Goal: Information Seeking & Learning: Check status

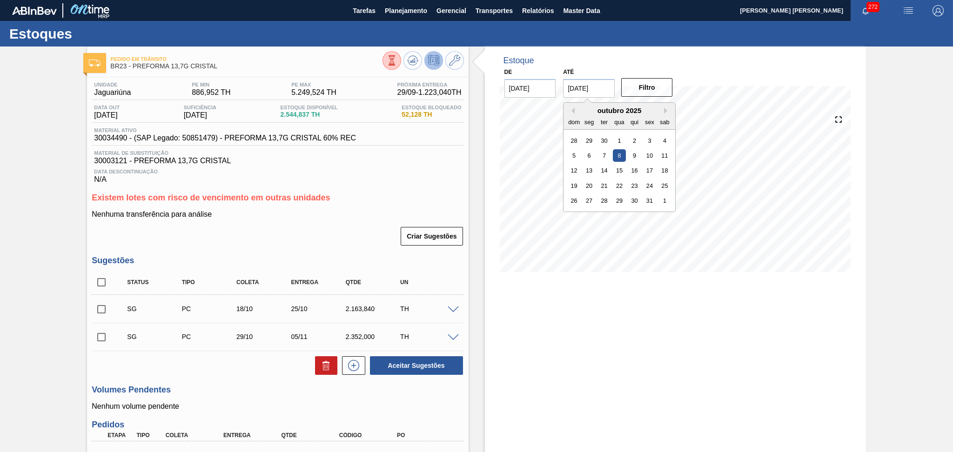
drag, startPoint x: 599, startPoint y: 89, endPoint x: 384, endPoint y: 83, distance: 215.5
click at [524, 85] on div "De 24/09/2025 Até 08/10/2025 Previous Month Next Month outubro 2025 dom seg ter…" at bounding box center [589, 82] width 186 height 32
type input "[DATE]"
click at [618, 92] on div "De 24/09/2025 Até 30/11/2025 Filtro" at bounding box center [589, 82] width 186 height 32
click at [642, 94] on button "Filtro" at bounding box center [647, 87] width 52 height 19
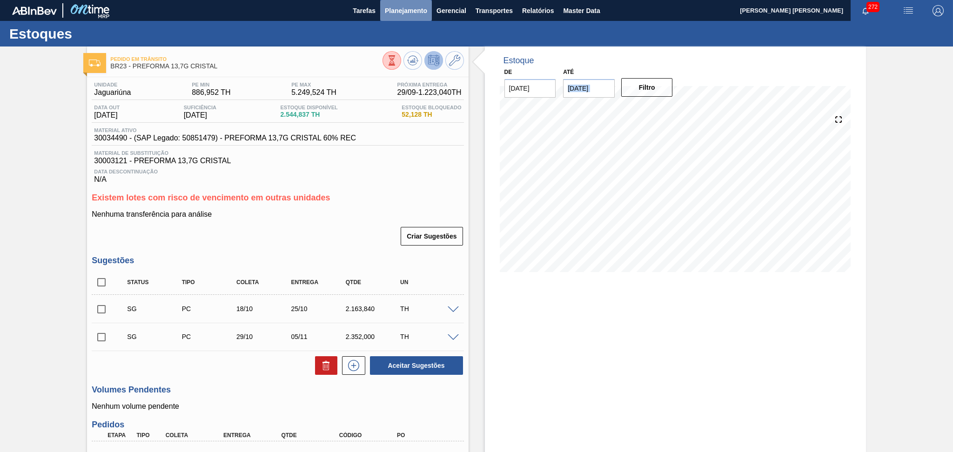
click at [408, 17] on button "Planejamento" at bounding box center [406, 10] width 52 height 21
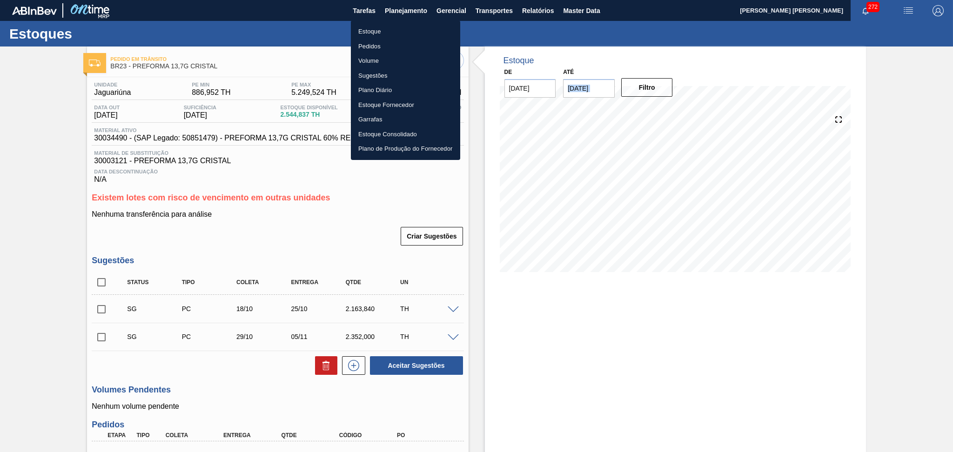
click at [394, 28] on li "Estoque" at bounding box center [405, 31] width 109 height 15
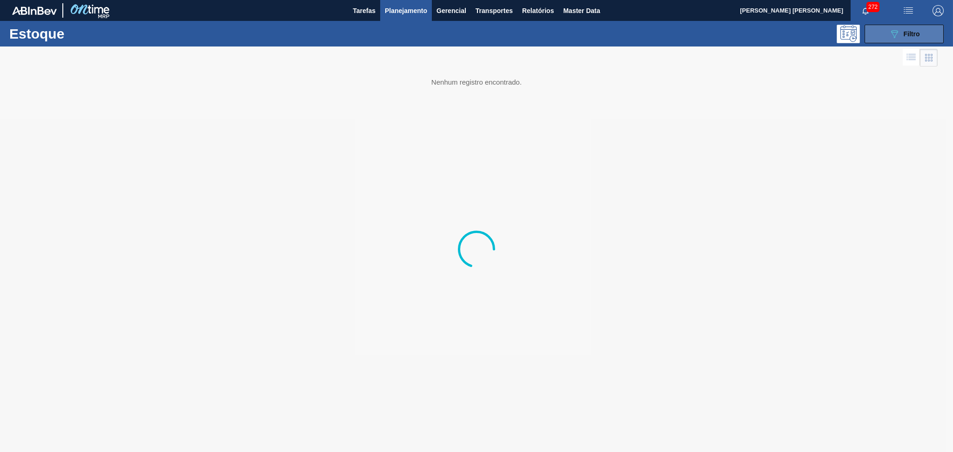
click at [911, 29] on div "089F7B8B-B2A5-4AFE-B5C0-19BA573D28AC Filtro" at bounding box center [904, 33] width 31 height 11
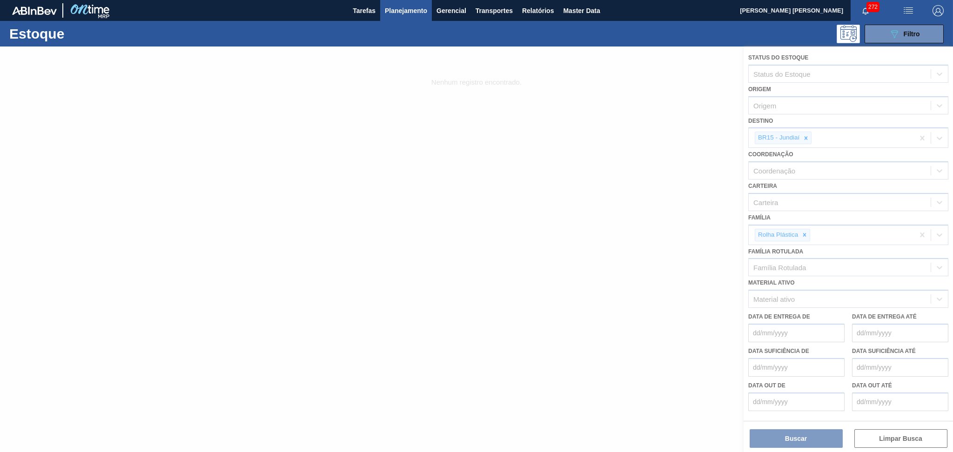
click at [804, 139] on div at bounding box center [476, 250] width 953 height 406
click at [806, 139] on div at bounding box center [476, 250] width 953 height 406
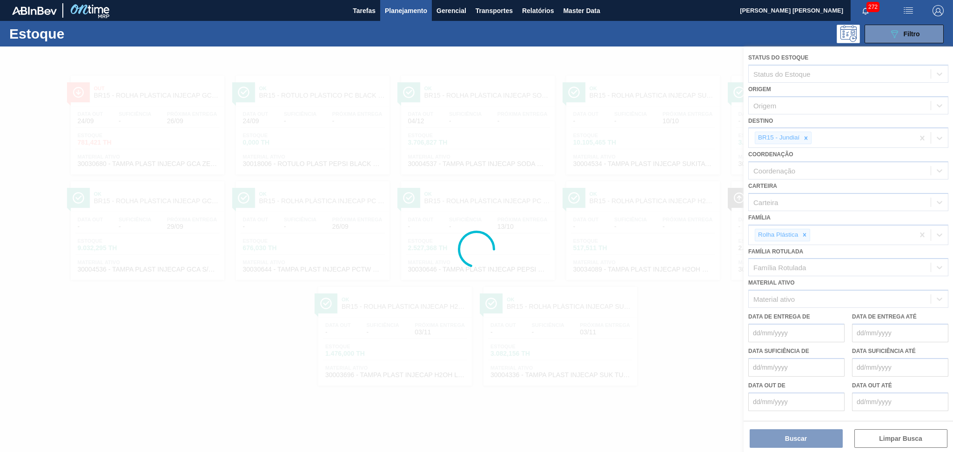
click at [806, 139] on icon at bounding box center [805, 138] width 7 height 7
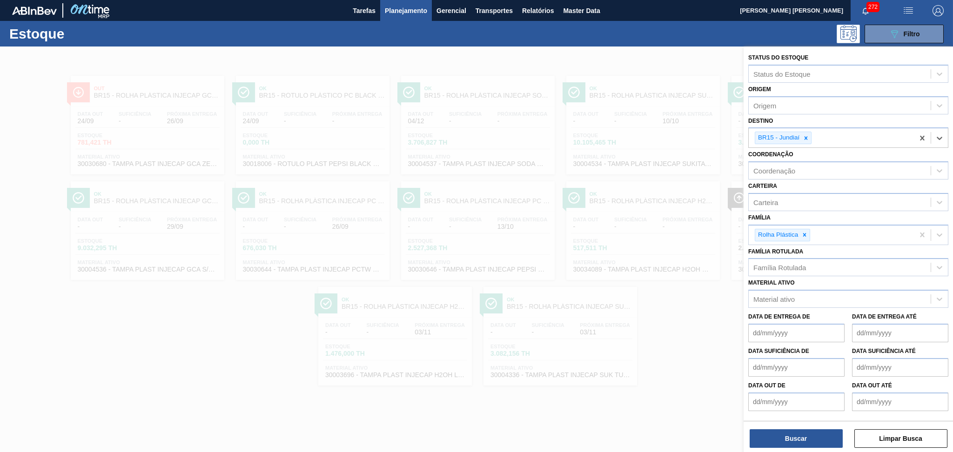
click at [806, 139] on icon at bounding box center [805, 138] width 7 height 7
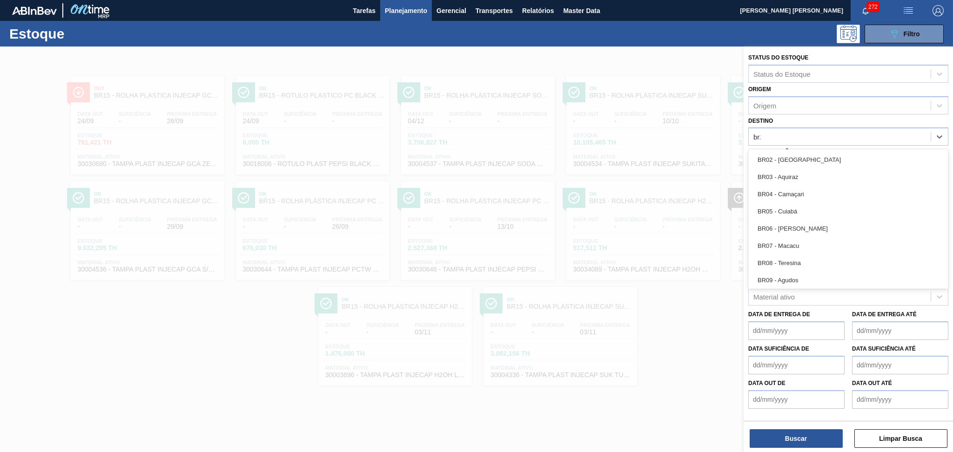
type input "br23"
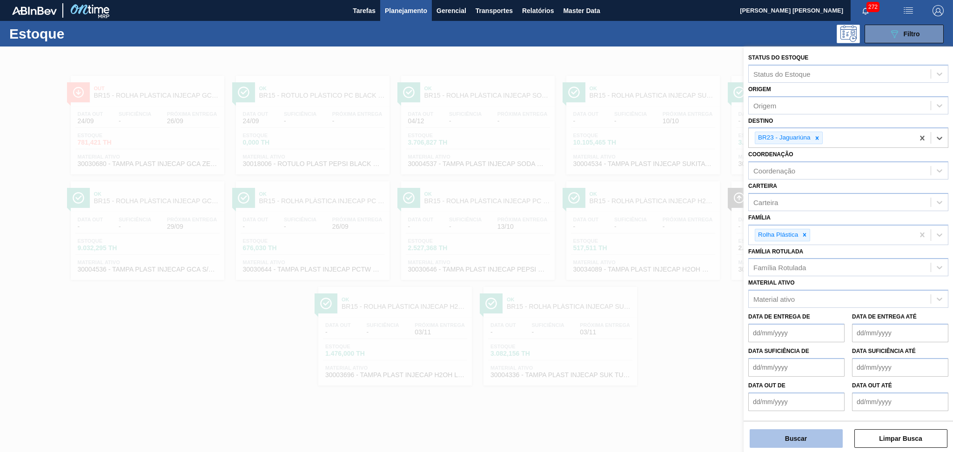
click at [791, 438] on button "Buscar" at bounding box center [795, 438] width 93 height 19
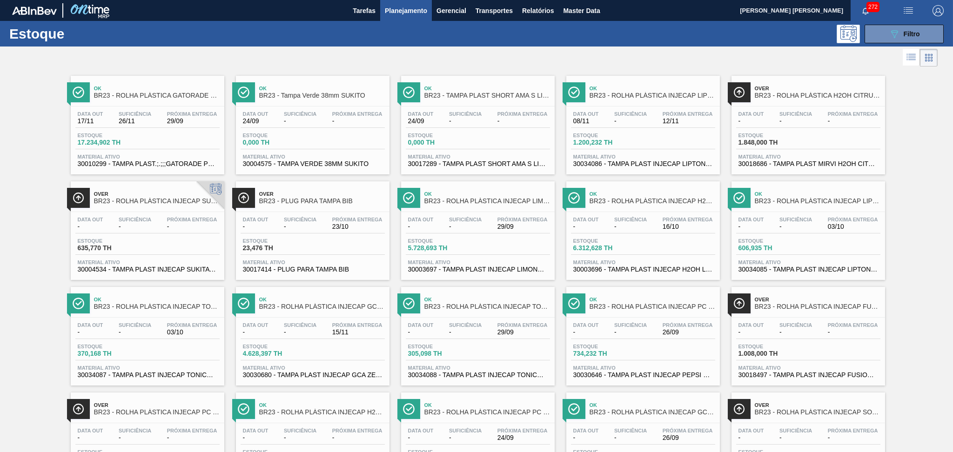
scroll to position [60, 0]
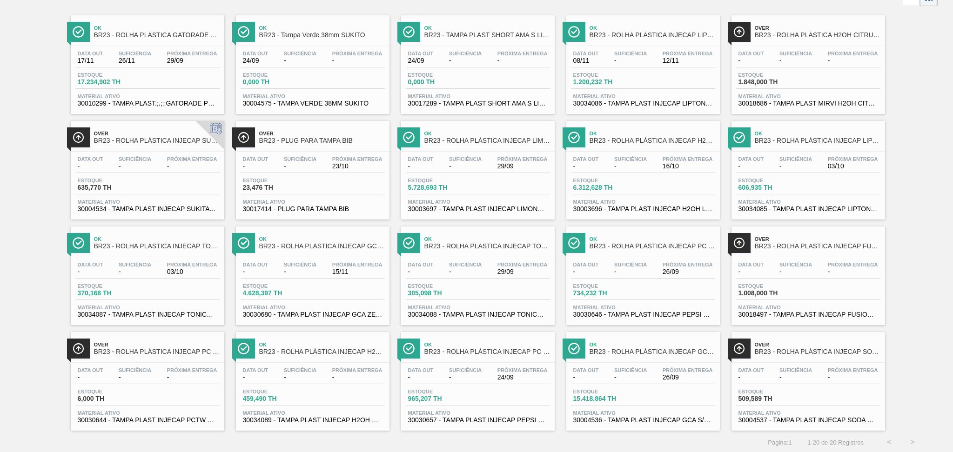
click at [635, 417] on span "30004536 - TAMPA PLAST INJECAP GCA S/LINER" at bounding box center [643, 420] width 140 height 7
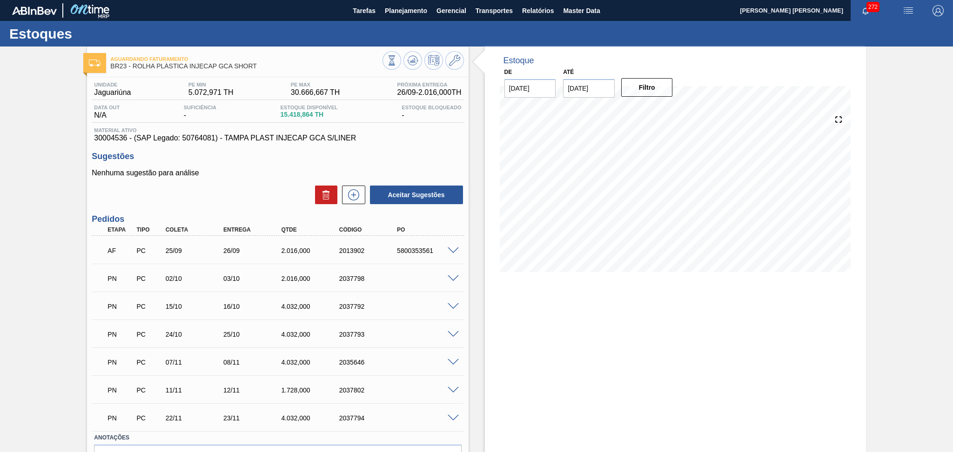
click at [226, 174] on p "Nenhuma sugestão para análise" at bounding box center [278, 173] width 372 height 8
click at [399, 14] on span "Planejamento" at bounding box center [406, 10] width 42 height 11
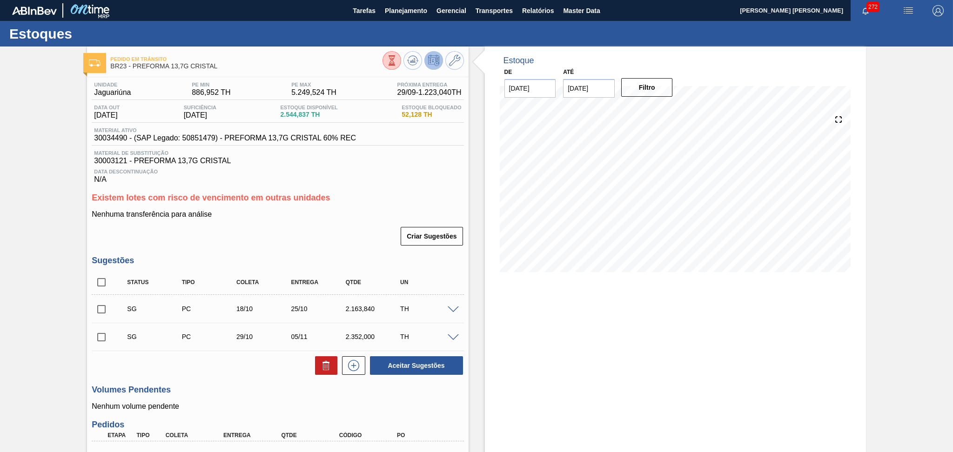
click at [358, 214] on p "Nenhuma transferência para análise" at bounding box center [278, 214] width 372 height 8
click at [411, 175] on div "Data Descontinuação N/A" at bounding box center [278, 174] width 372 height 19
click at [421, 11] on span "Planejamento" at bounding box center [406, 10] width 42 height 11
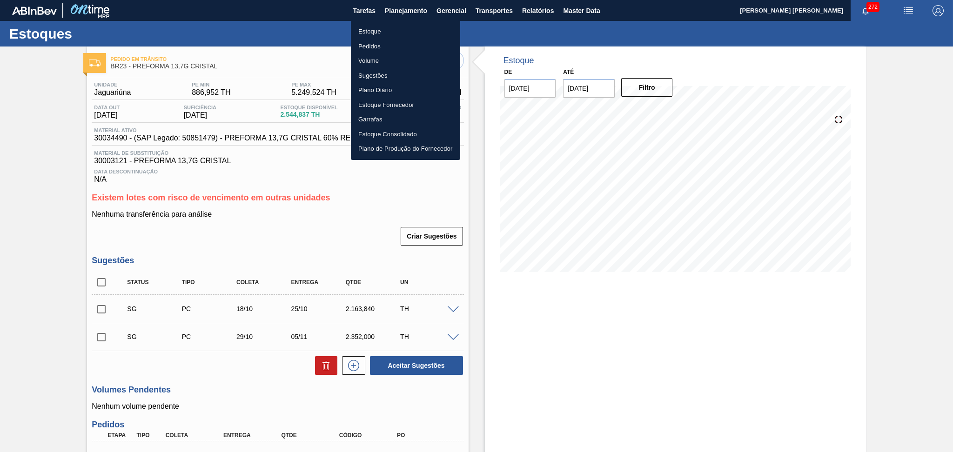
click at [374, 33] on li "Estoque" at bounding box center [405, 31] width 109 height 15
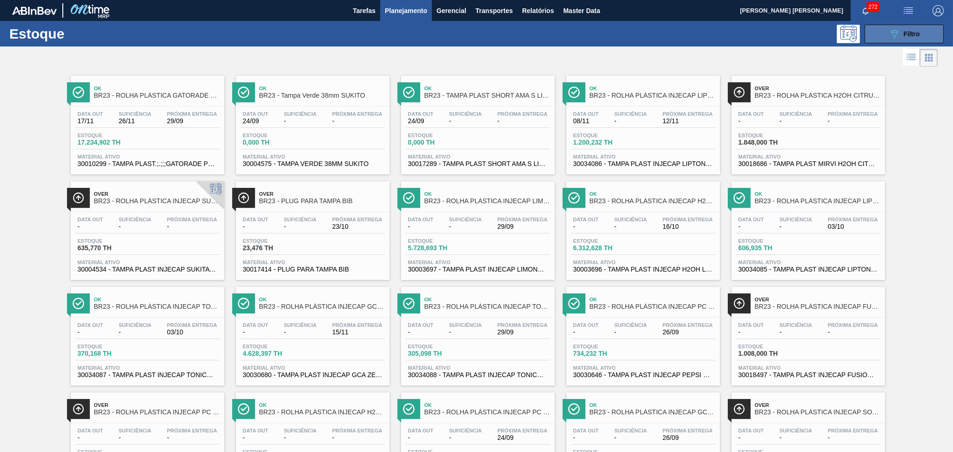
click at [908, 32] on span "Filtro" at bounding box center [911, 33] width 16 height 7
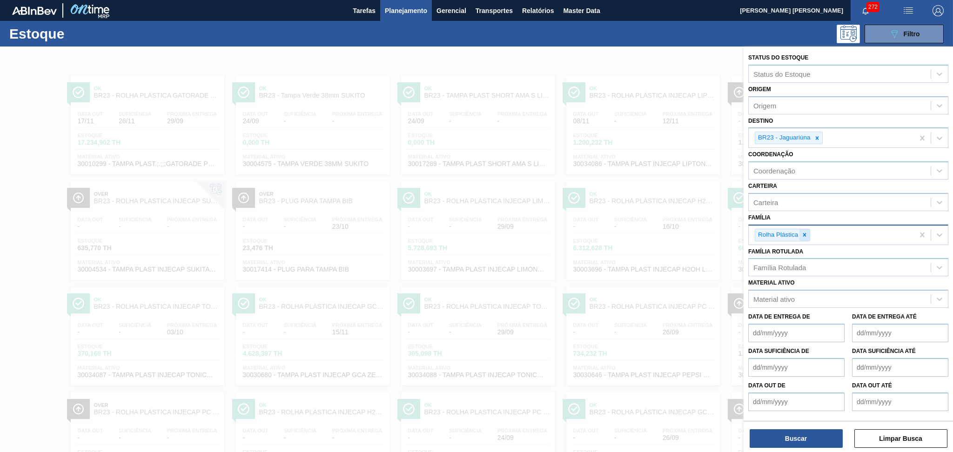
click at [806, 232] on icon at bounding box center [804, 235] width 7 height 7
type input "pref"
click at [779, 296] on div "Material ativo" at bounding box center [773, 299] width 41 height 8
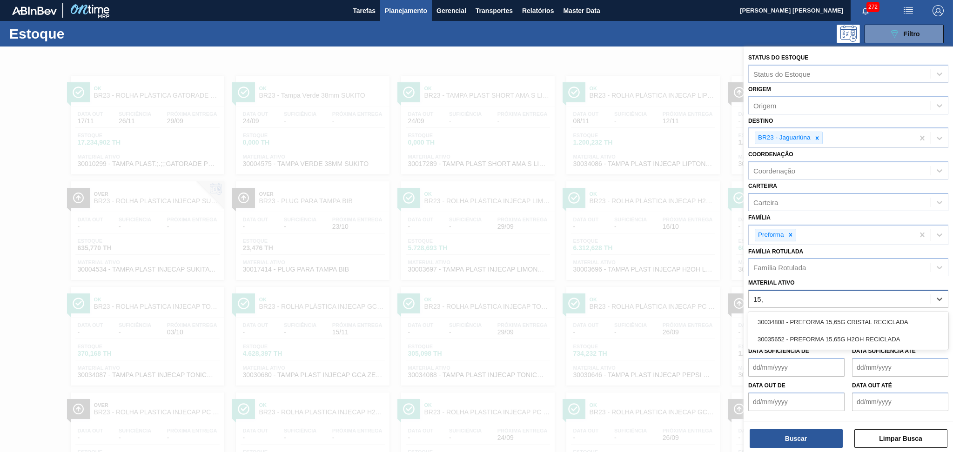
type ativo "15,6"
click at [842, 320] on div "30034808 - PREFORMA 15,65G CRISTAL RECICLADA" at bounding box center [848, 322] width 200 height 17
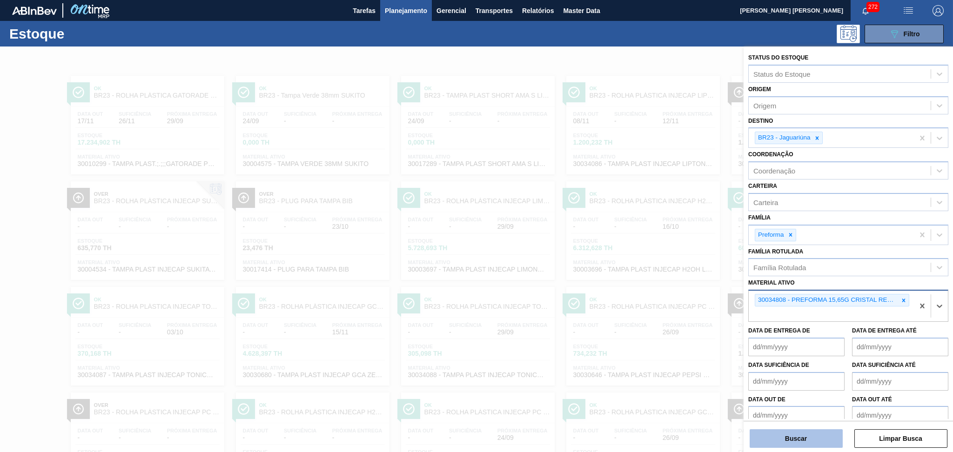
click at [808, 441] on button "Buscar" at bounding box center [795, 438] width 93 height 19
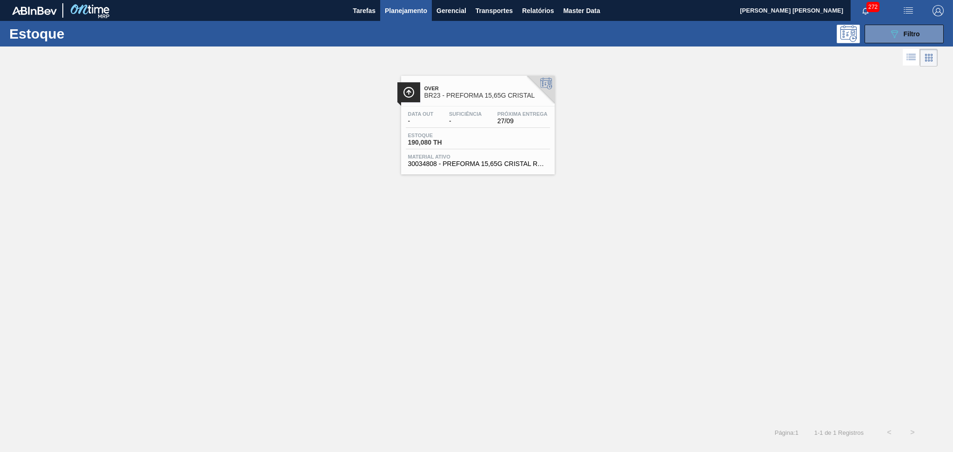
click at [460, 127] on div "Data out - Suficiência - Próxima Entrega 27/09" at bounding box center [478, 119] width 144 height 17
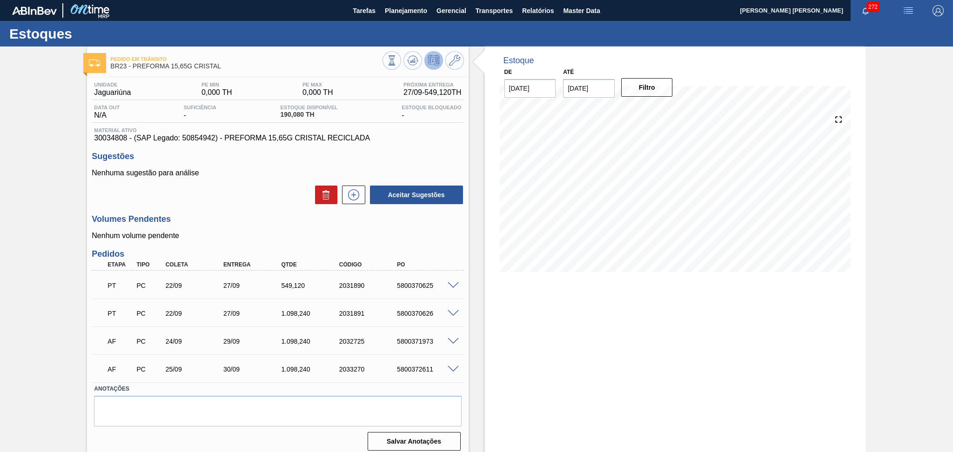
click at [240, 196] on div "Aceitar Sugestões" at bounding box center [278, 195] width 372 height 20
click at [258, 190] on div "Aceitar Sugestões" at bounding box center [278, 195] width 372 height 20
drag, startPoint x: 308, startPoint y: 314, endPoint x: 255, endPoint y: 314, distance: 53.5
click at [255, 314] on div "PT PC 22/09 27/09 1.098,240 2031891 5800370626" at bounding box center [274, 312] width 347 height 19
click at [453, 311] on span at bounding box center [453, 313] width 11 height 7
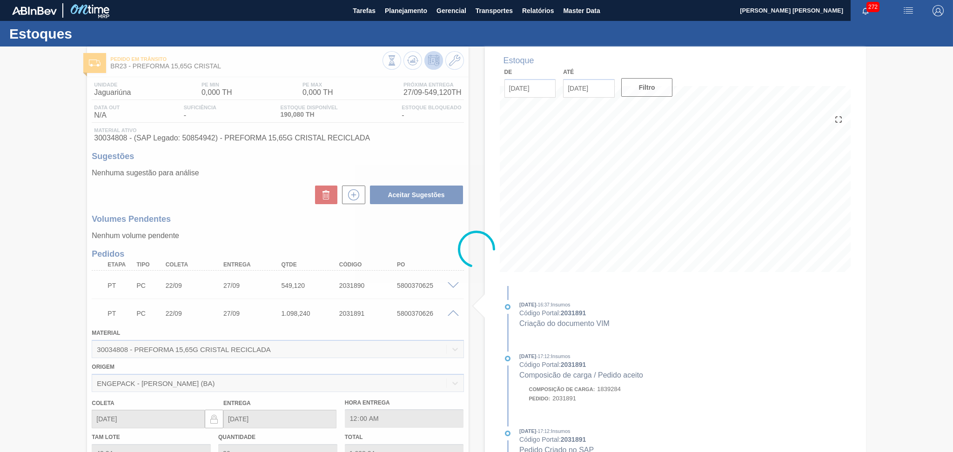
click at [453, 311] on div at bounding box center [476, 250] width 953 height 406
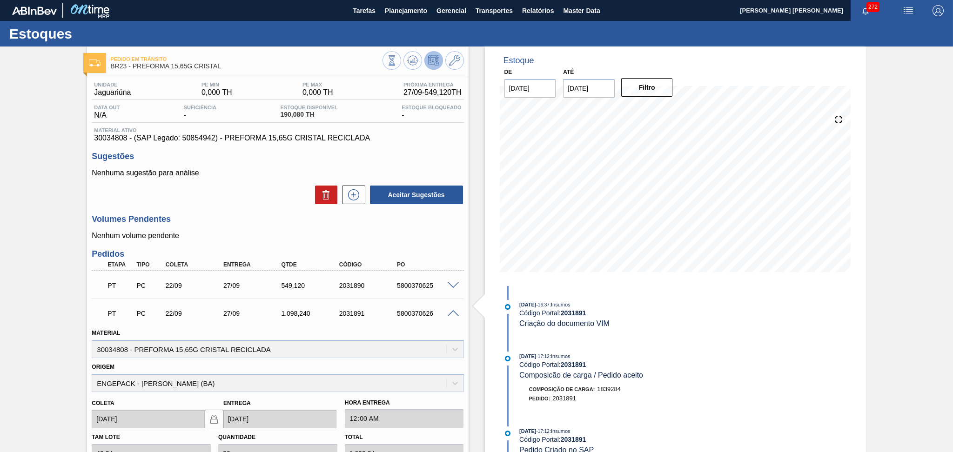
click at [453, 311] on span at bounding box center [453, 313] width 11 height 7
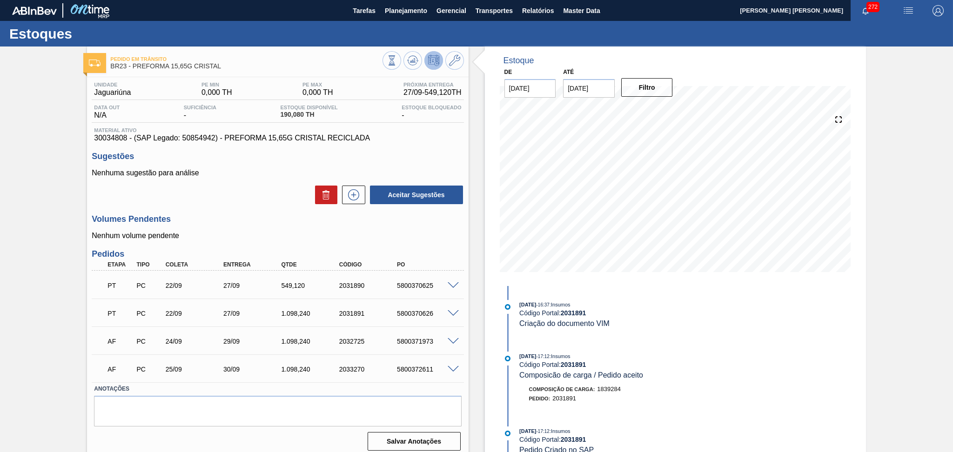
click at [448, 284] on span at bounding box center [453, 285] width 11 height 7
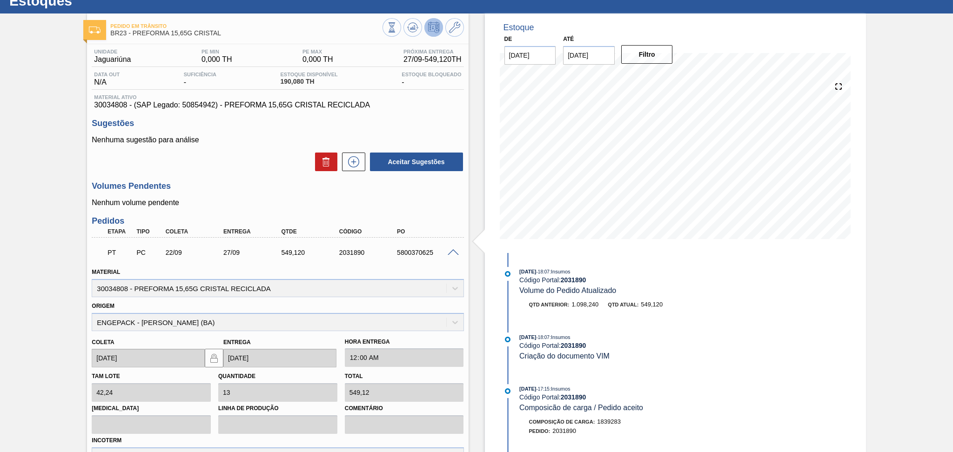
scroll to position [62, 0]
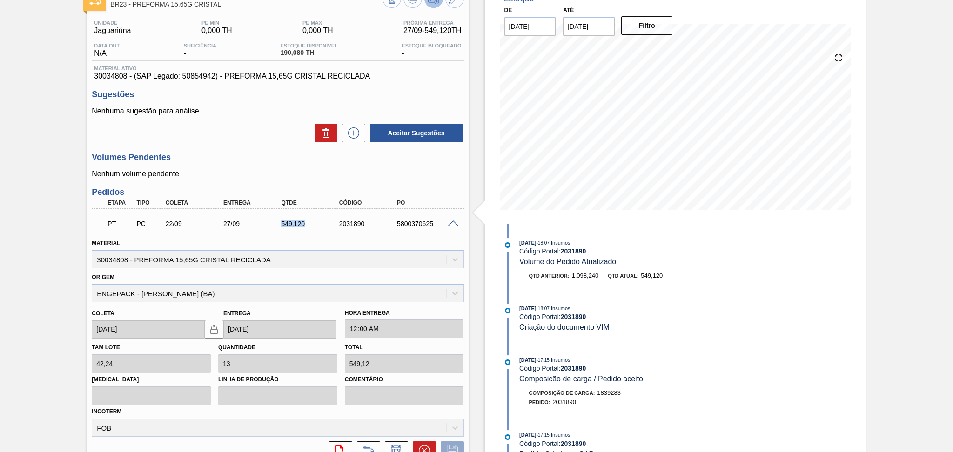
drag, startPoint x: 308, startPoint y: 222, endPoint x: 281, endPoint y: 222, distance: 26.1
click at [277, 218] on div "PT PC 22/09 27/09 549,120 2031890 5800370625" at bounding box center [274, 223] width 347 height 19
copy div "549,120"
click at [258, 135] on div "Aceitar Sugestões" at bounding box center [278, 133] width 372 height 20
click at [448, 224] on span at bounding box center [453, 224] width 11 height 7
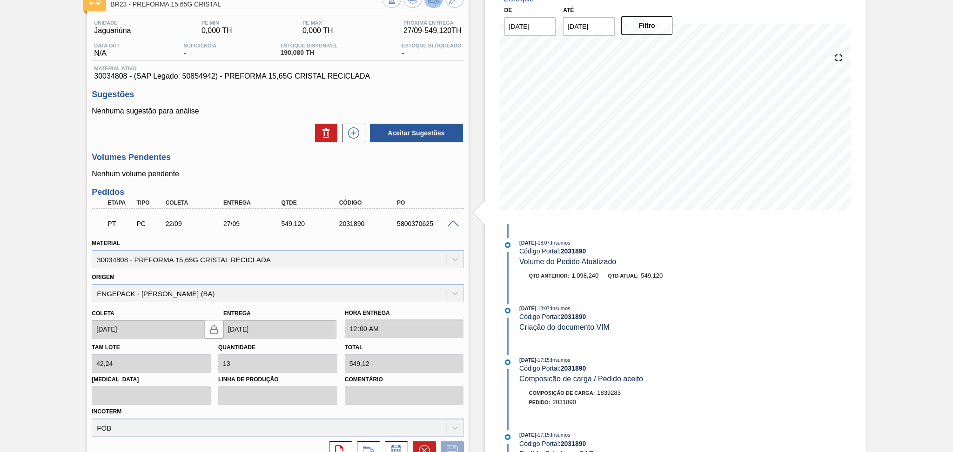
scroll to position [6, 0]
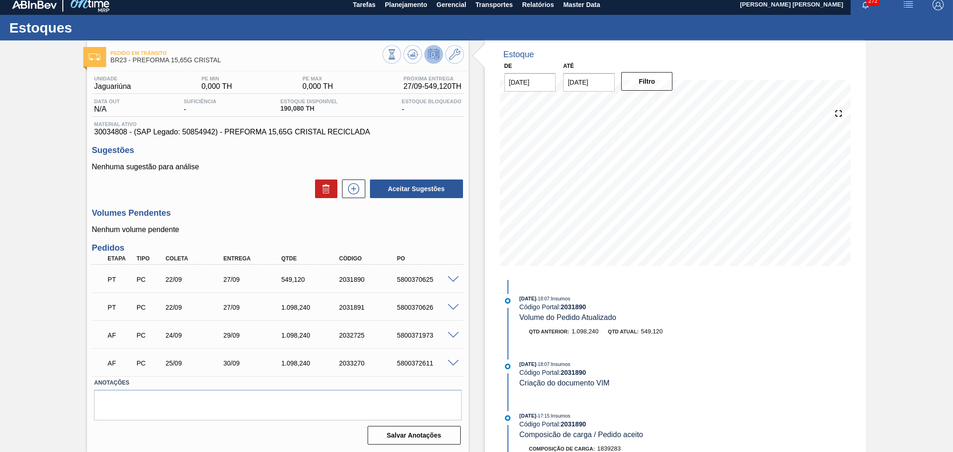
click at [452, 303] on div at bounding box center [454, 306] width 19 height 7
click at [453, 307] on span at bounding box center [453, 307] width 11 height 7
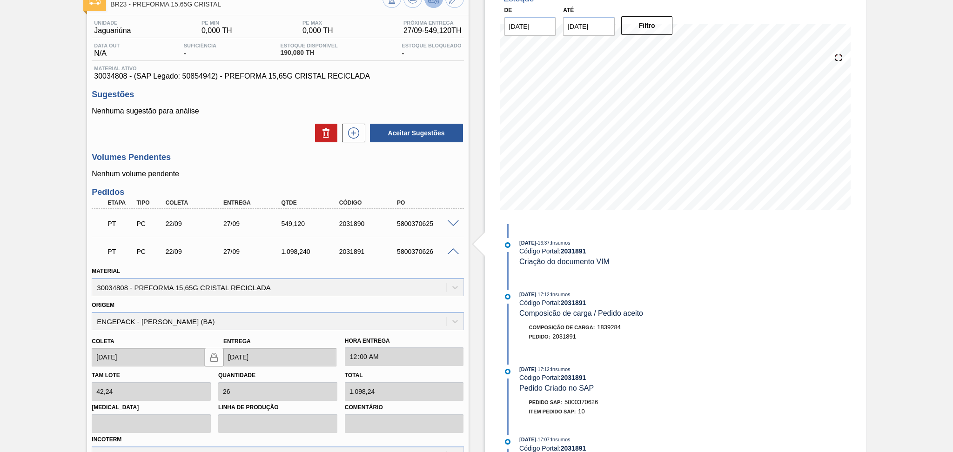
click at [453, 252] on span at bounding box center [453, 251] width 11 height 7
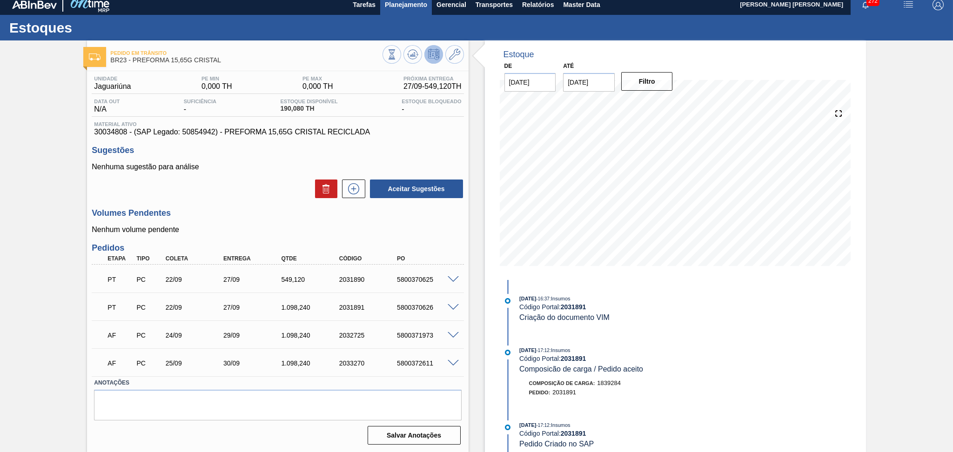
click at [413, 5] on span "Planejamento" at bounding box center [406, 4] width 42 height 11
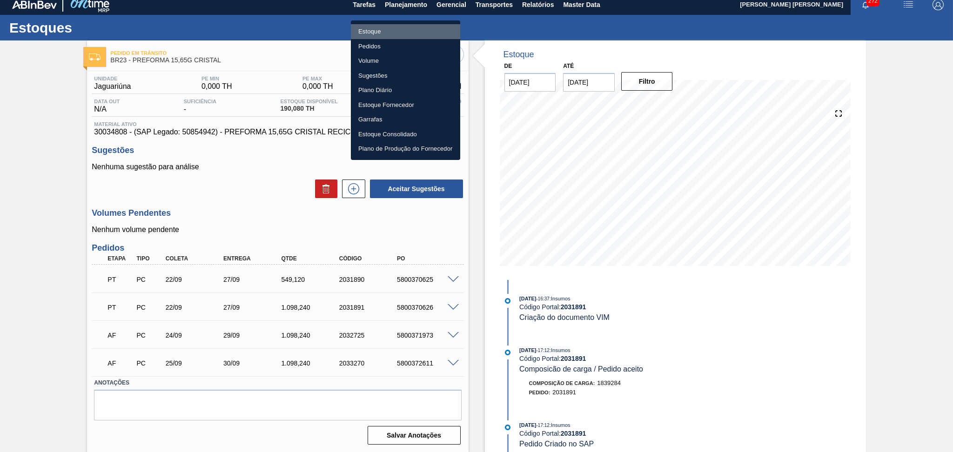
click at [373, 29] on li "Estoque" at bounding box center [405, 31] width 109 height 15
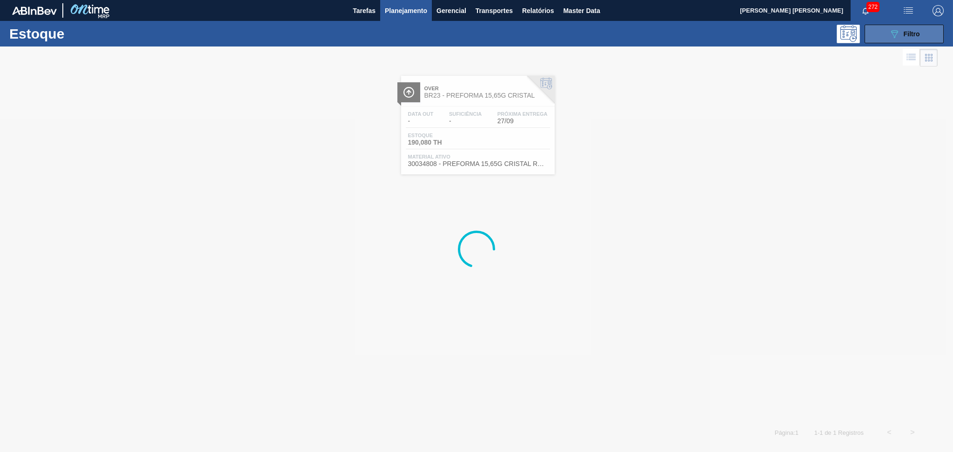
click at [890, 30] on icon "089F7B8B-B2A5-4AFE-B5C0-19BA573D28AC" at bounding box center [894, 33] width 11 height 11
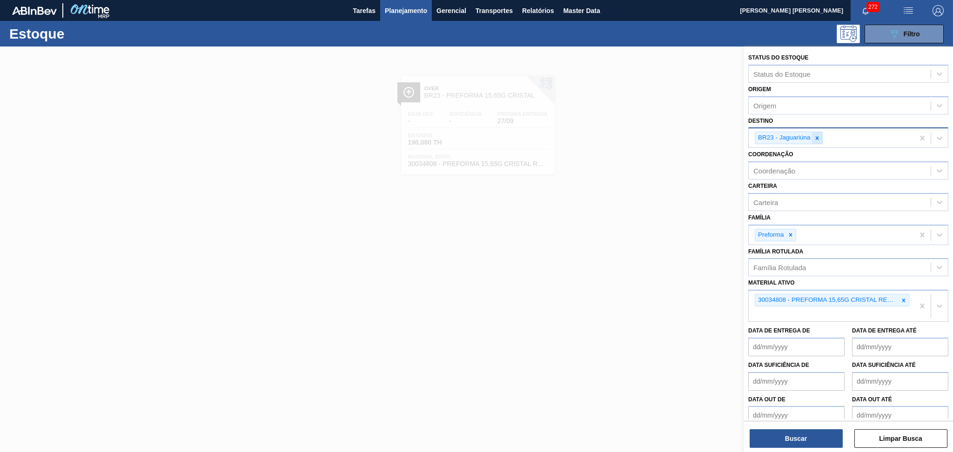
click at [817, 136] on icon at bounding box center [816, 137] width 3 height 3
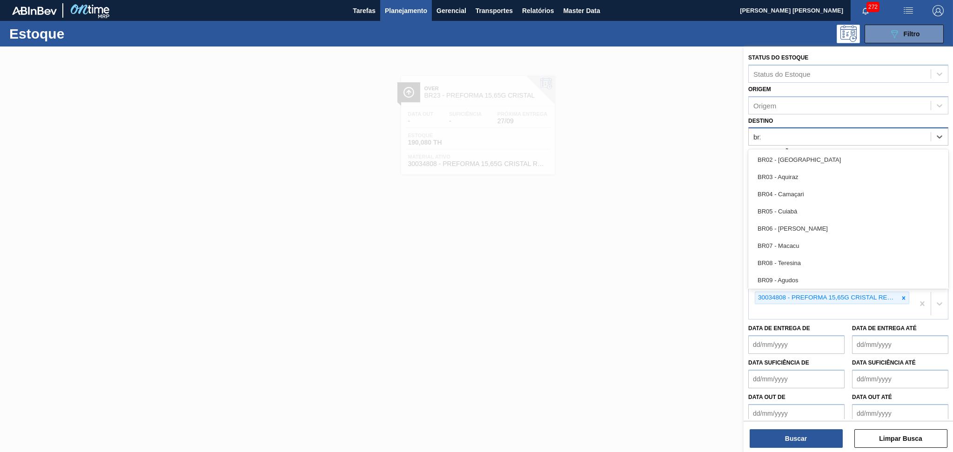
type input "br27"
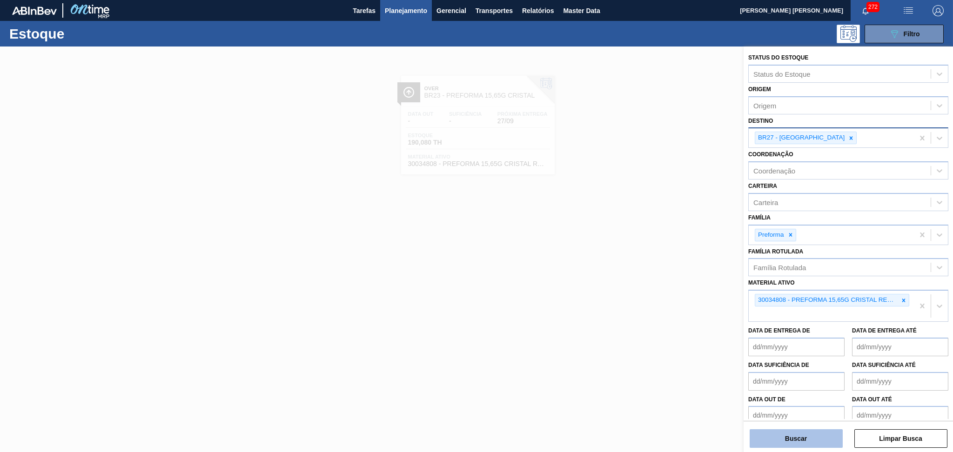
click at [785, 433] on button "Buscar" at bounding box center [795, 438] width 93 height 19
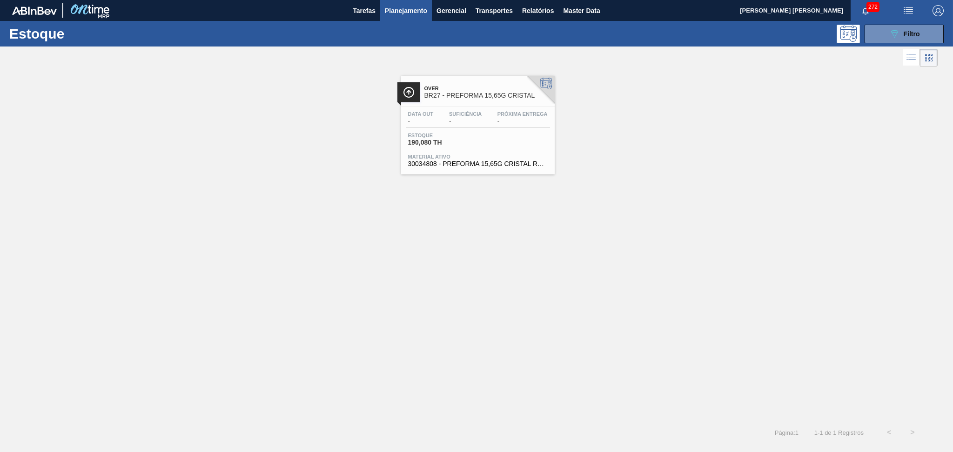
click at [479, 107] on div "Data out - Suficiência - Próxima Entrega - Estoque 190,080 TH Material ativo 30…" at bounding box center [478, 138] width 154 height 63
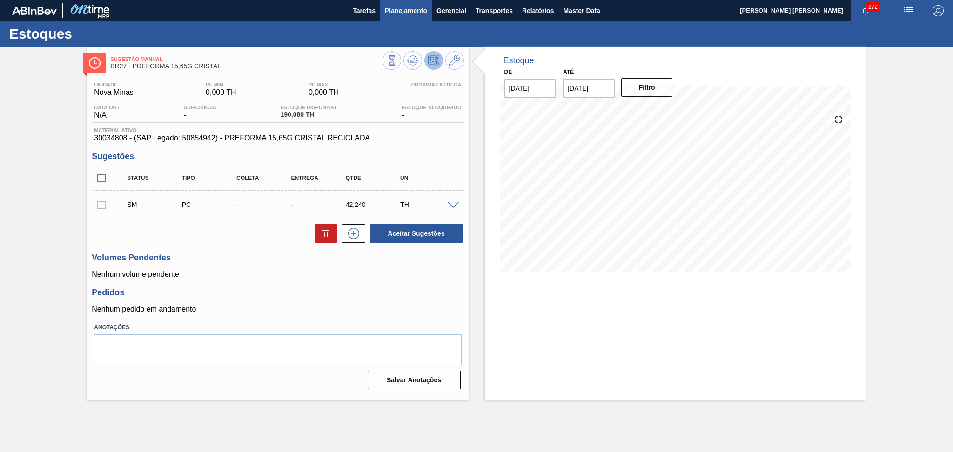
click at [415, 9] on span "Planejamento" at bounding box center [406, 10] width 42 height 11
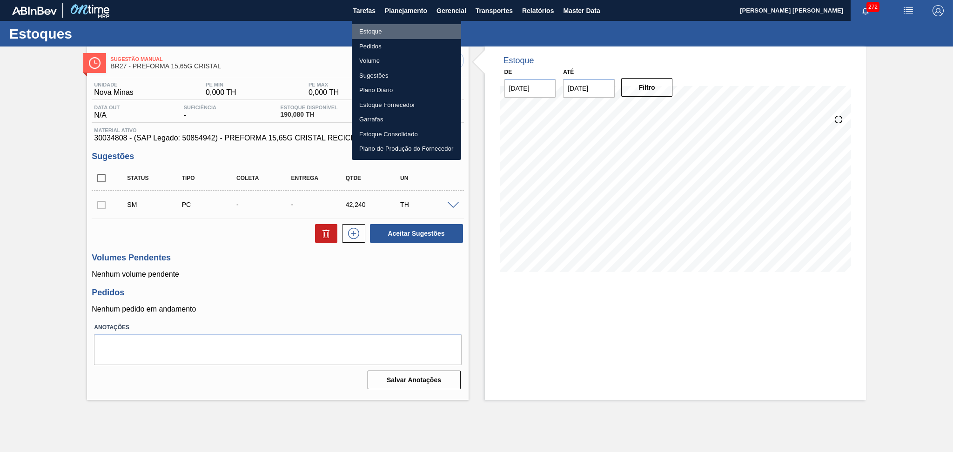
click at [388, 30] on li "Estoque" at bounding box center [406, 31] width 109 height 15
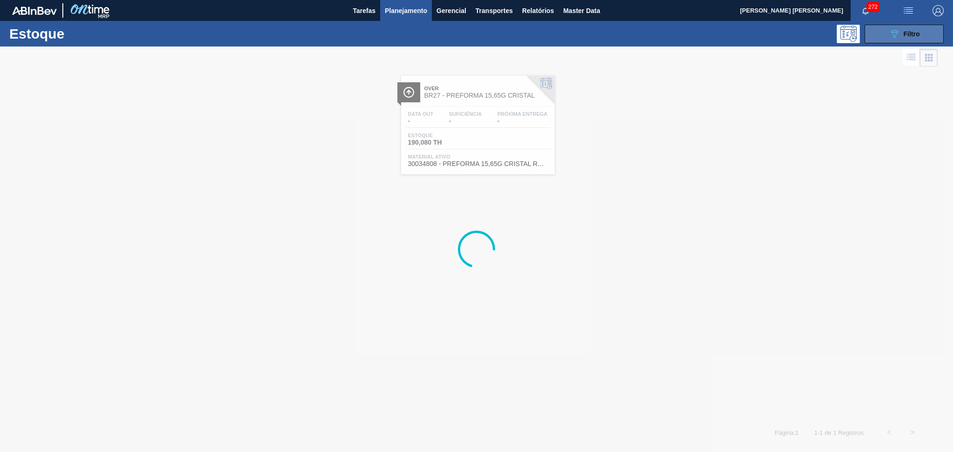
click at [898, 32] on icon "089F7B8B-B2A5-4AFE-B5C0-19BA573D28AC" at bounding box center [894, 33] width 11 height 11
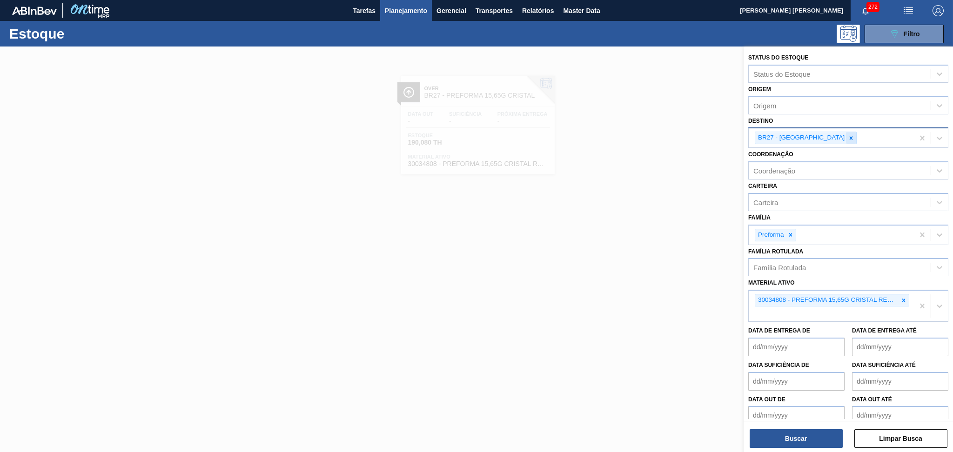
click at [848, 137] on icon at bounding box center [851, 138] width 7 height 7
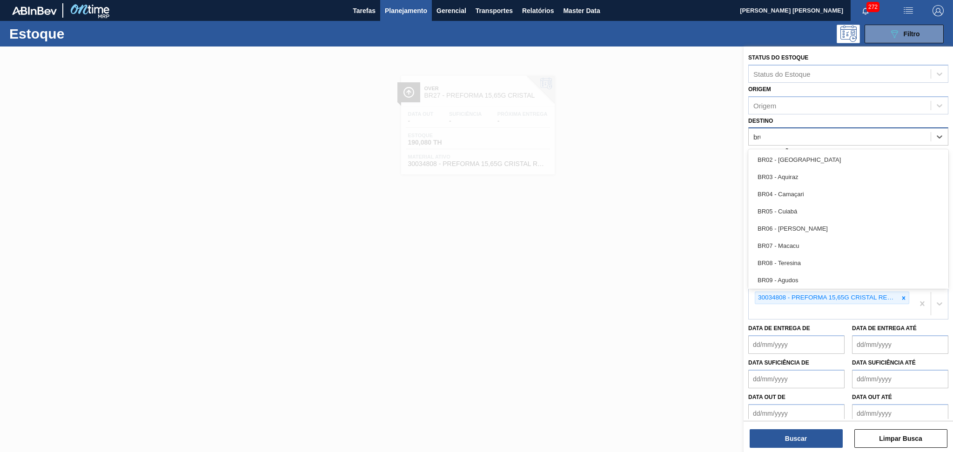
type input "br07"
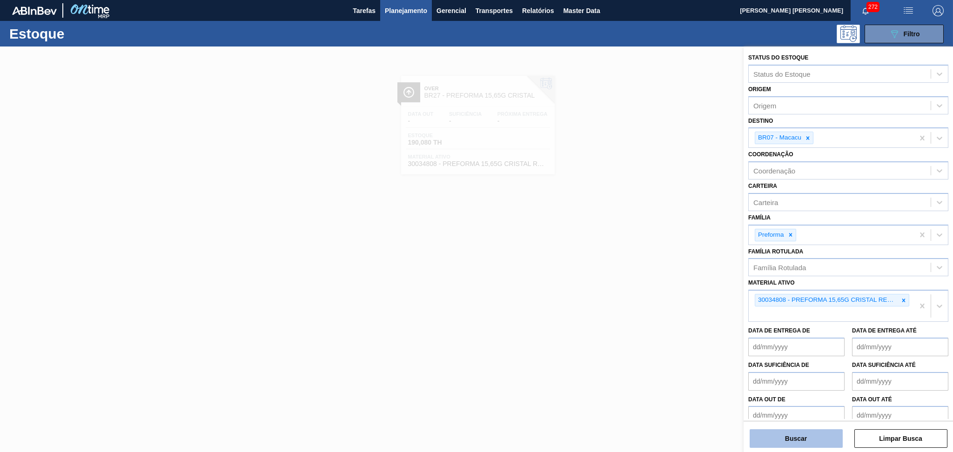
click at [780, 441] on button "Buscar" at bounding box center [795, 438] width 93 height 19
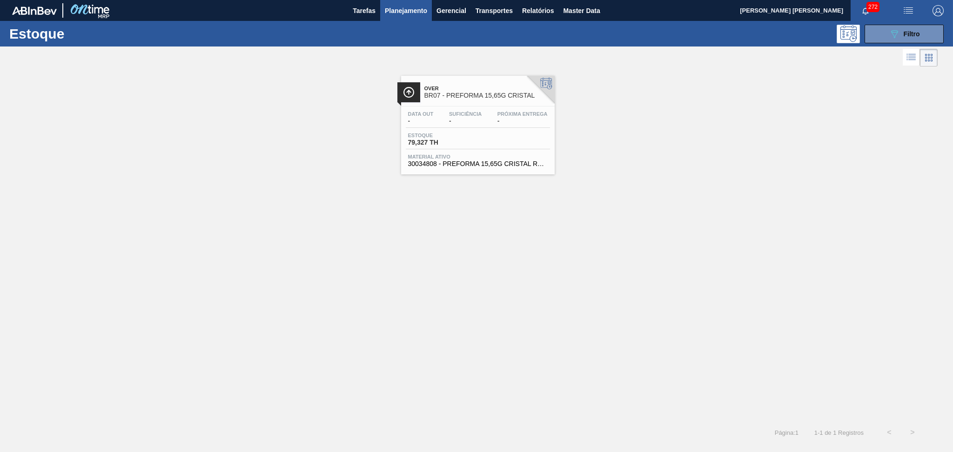
click at [482, 140] on div "Estoque 79,327 TH" at bounding box center [478, 141] width 144 height 17
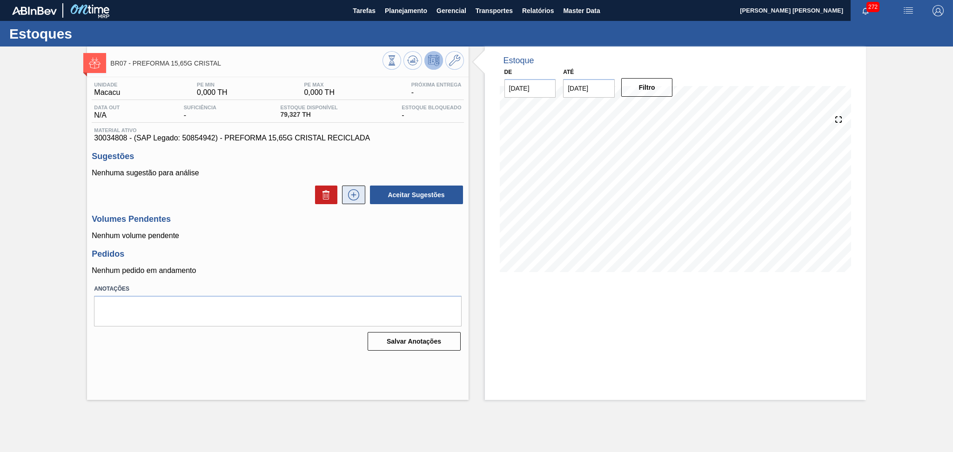
click at [346, 193] on icon at bounding box center [353, 194] width 15 height 11
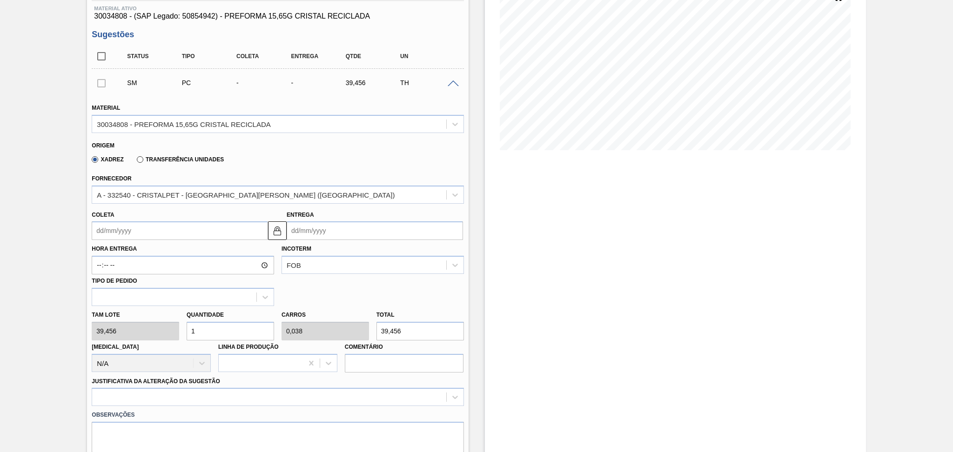
scroll to position [124, 0]
click at [187, 321] on input "1" at bounding box center [230, 329] width 87 height 19
type input "2"
type input "0,077"
type input "78,912"
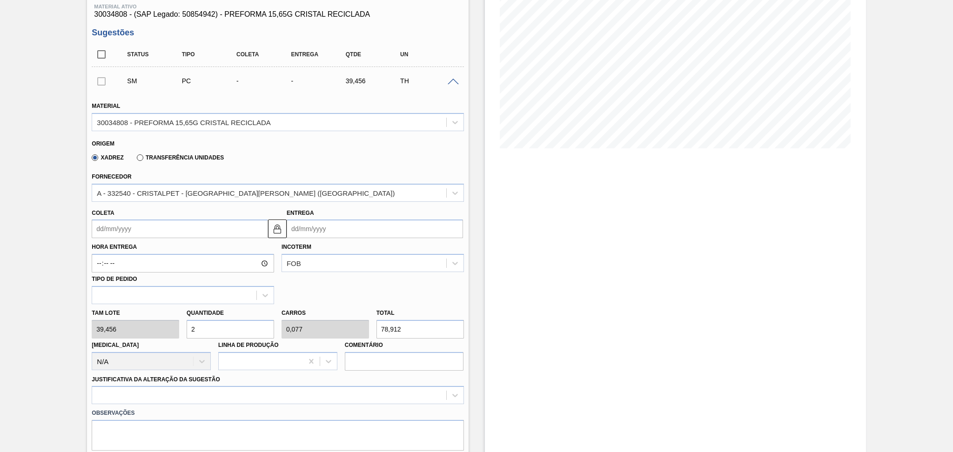
type input "26"
type input "1"
type input "1.025,856"
type input "26"
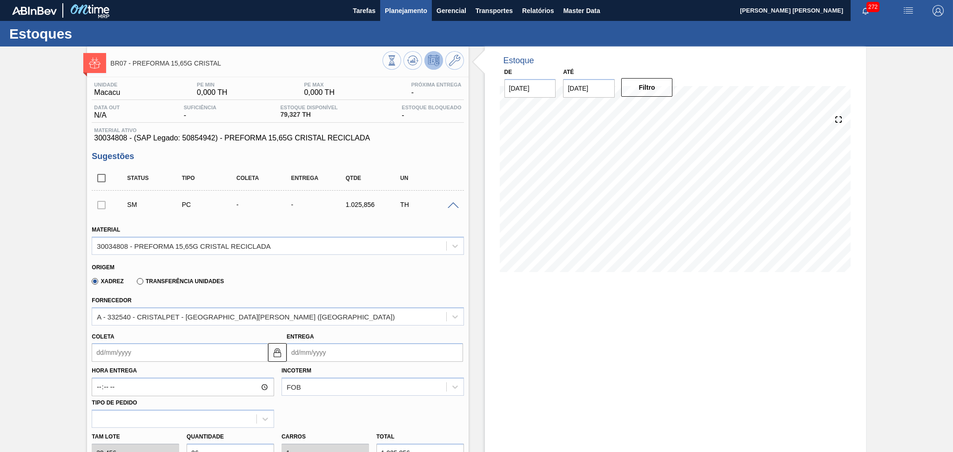
click at [411, 14] on span "Planejamento" at bounding box center [406, 10] width 42 height 11
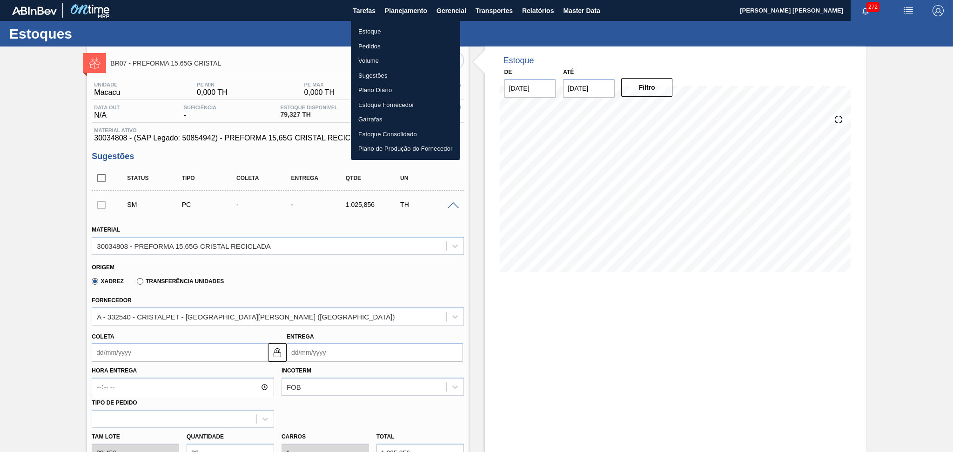
click at [374, 30] on li "Estoque" at bounding box center [405, 31] width 109 height 15
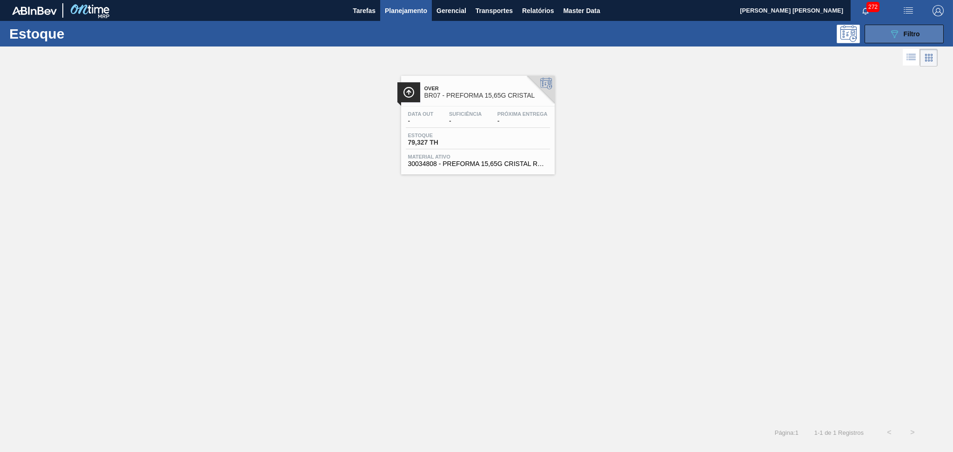
click at [917, 29] on div "089F7B8B-B2A5-4AFE-B5C0-19BA573D28AC Filtro" at bounding box center [904, 33] width 31 height 11
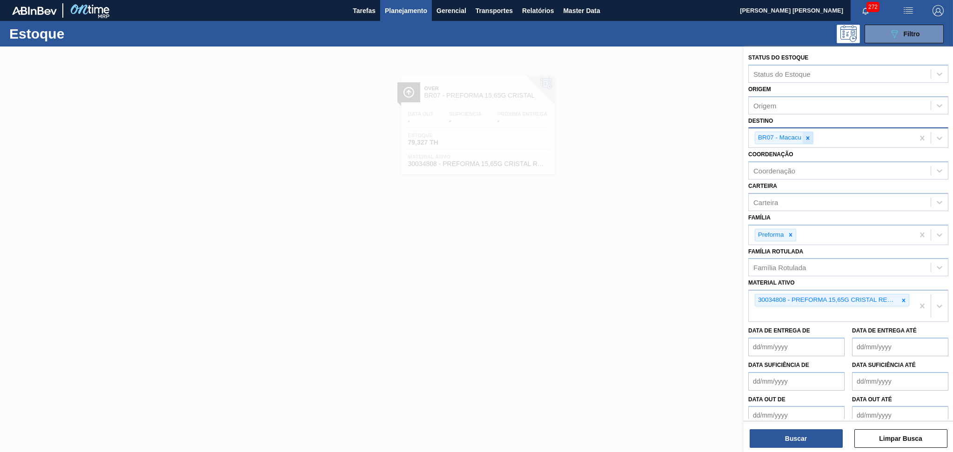
click at [809, 138] on icon at bounding box center [807, 137] width 3 height 3
click at [903, 295] on icon at bounding box center [903, 298] width 7 height 7
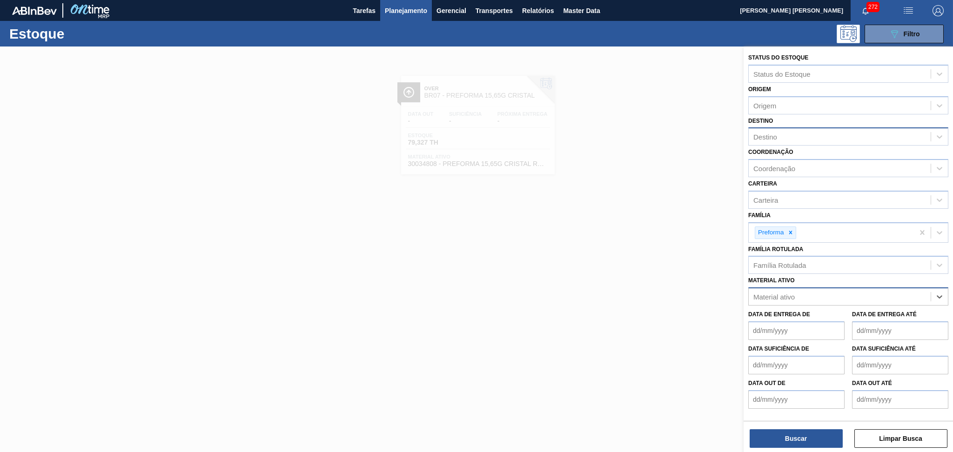
click at [784, 300] on div "Material ativo" at bounding box center [840, 296] width 182 height 13
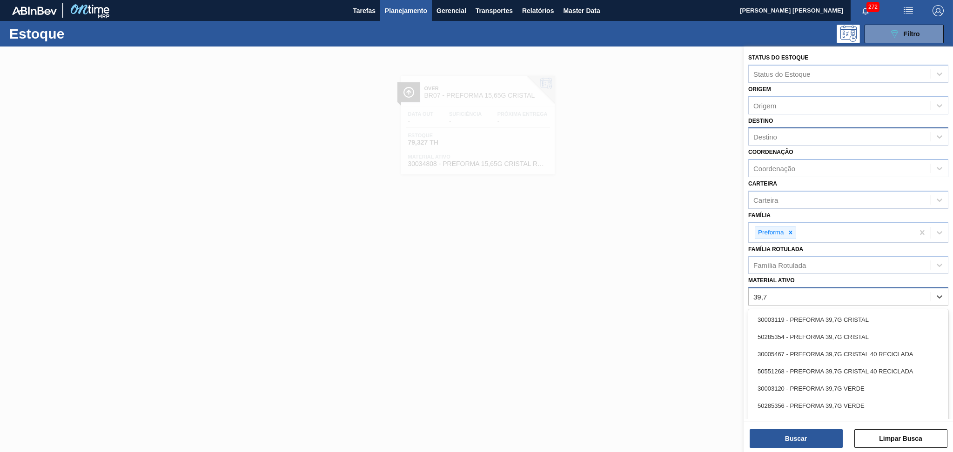
type ativo "39,7g"
click at [866, 389] on div "30003120 - PREFORMA 39,7G VERDE" at bounding box center [848, 388] width 200 height 17
type ativo "39,7g c"
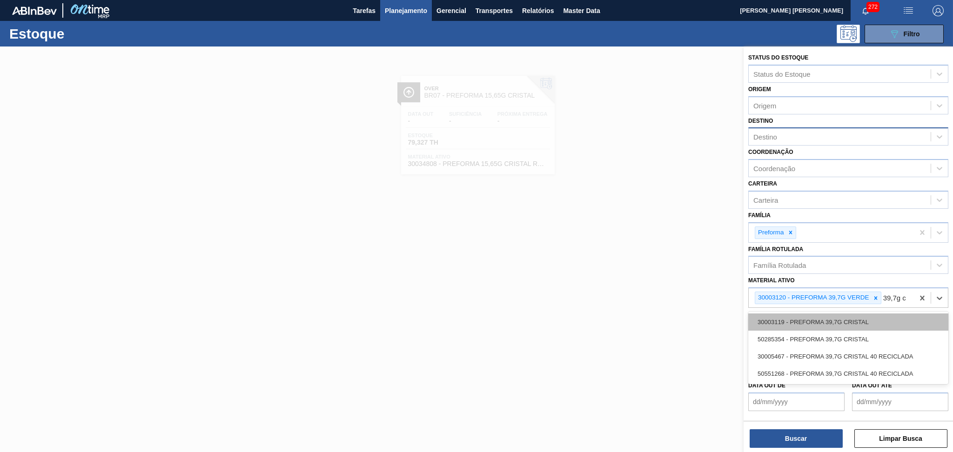
click at [847, 314] on div "30003119 - PREFORMA 39,7G CRISTAL" at bounding box center [848, 322] width 200 height 17
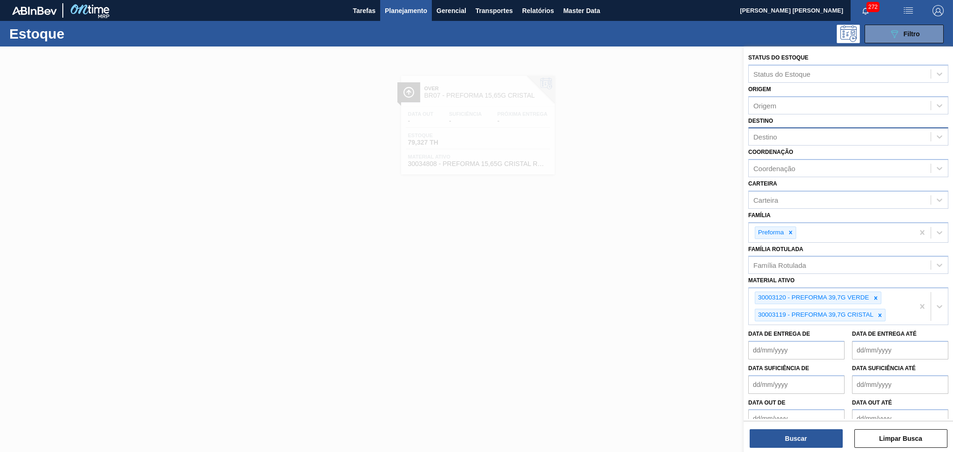
click at [782, 450] on div "Status do Estoque Status do Estoque Origem Origem Destino Destino Coordenação C…" at bounding box center [847, 251] width 209 height 408
click at [789, 439] on button "Buscar" at bounding box center [795, 438] width 93 height 19
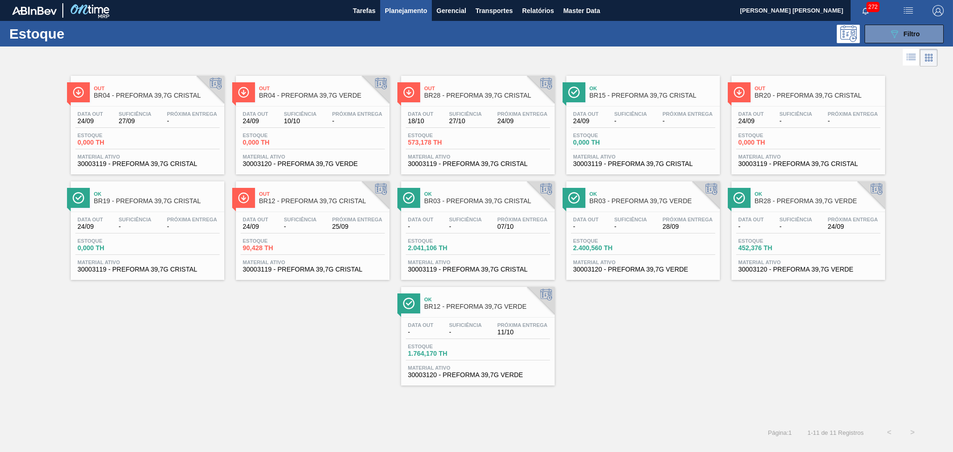
click at [151, 120] on div "Suficiência 27/09" at bounding box center [134, 117] width 37 height 13
click at [485, 156] on span "Material ativo" at bounding box center [478, 157] width 140 height 6
click at [769, 261] on span "Material ativo" at bounding box center [808, 263] width 140 height 6
click at [662, 323] on div "Out BR04 - PREFORMA 39,7G CRISTAL Data out 24/09 Suficiência 27/09 Próxima Entr…" at bounding box center [476, 227] width 953 height 317
click at [253, 339] on div "Out BR04 - PREFORMA 39,7G CRISTAL Data out 24/09 Suficiência 27/09 Próxima Entr…" at bounding box center [476, 227] width 953 height 317
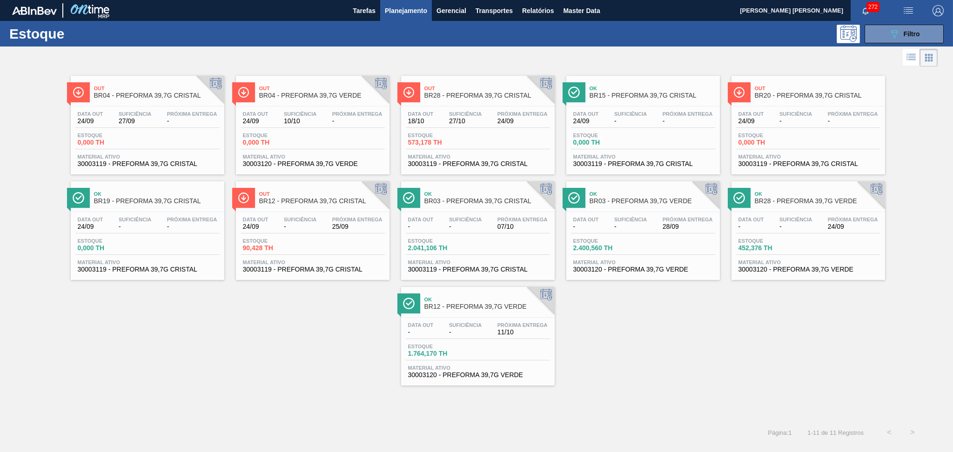
click at [676, 374] on div "Out BR04 - PREFORMA 39,7G CRISTAL Data out 24/09 Suficiência 27/09 Próxima Entr…" at bounding box center [476, 227] width 953 height 317
click at [890, 34] on icon "089F7B8B-B2A5-4AFE-B5C0-19BA573D28AC" at bounding box center [894, 33] width 11 height 11
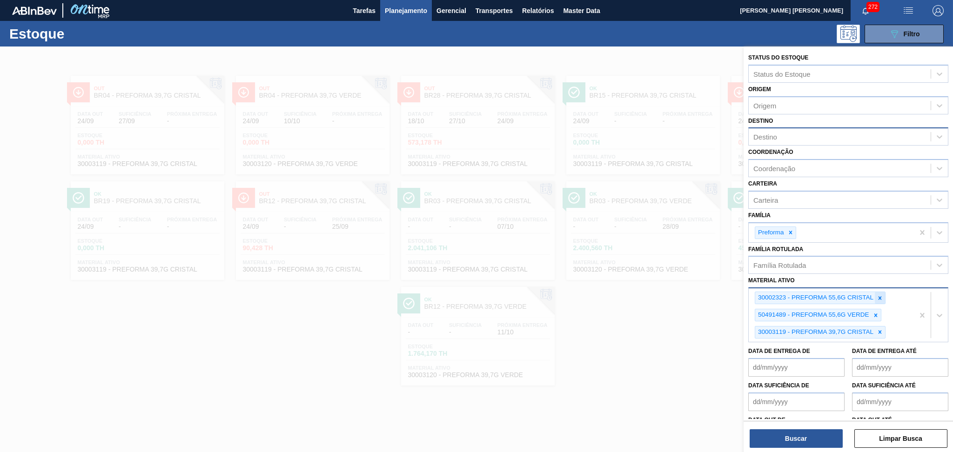
click at [880, 297] on icon at bounding box center [879, 298] width 7 height 7
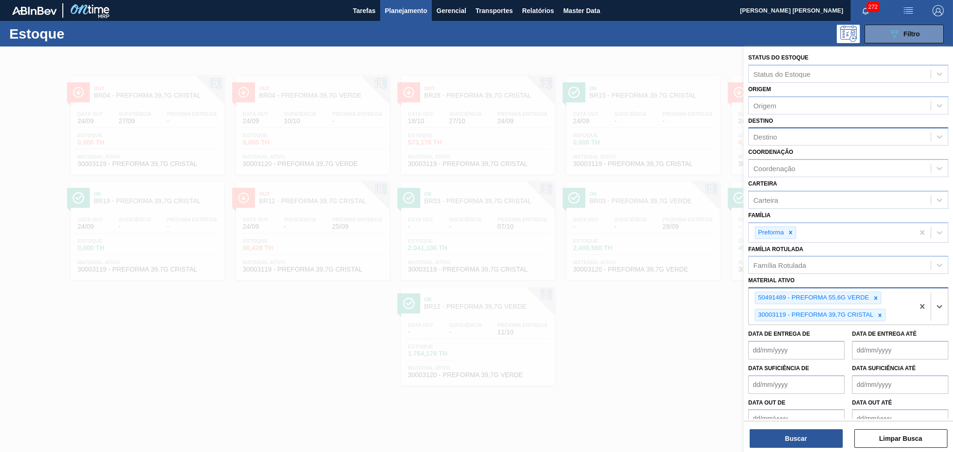
click at [880, 297] on div at bounding box center [875, 298] width 10 height 12
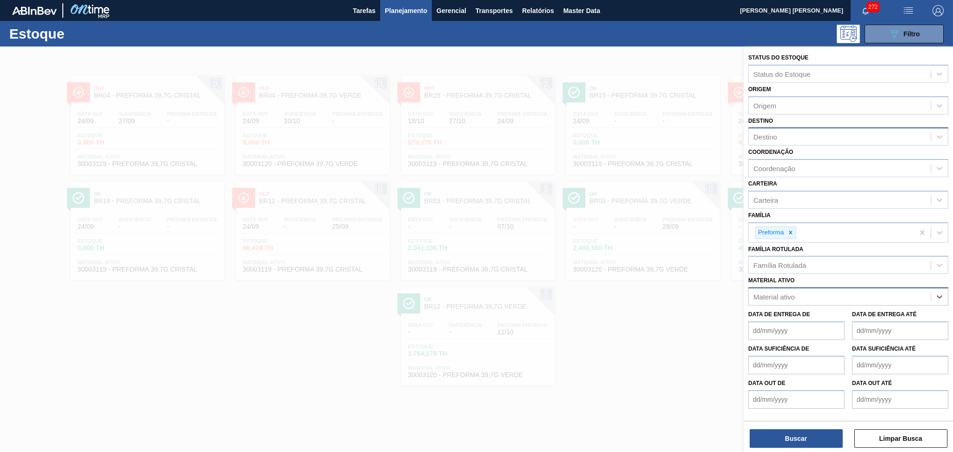
click at [880, 297] on div "Material ativo" at bounding box center [840, 296] width 182 height 13
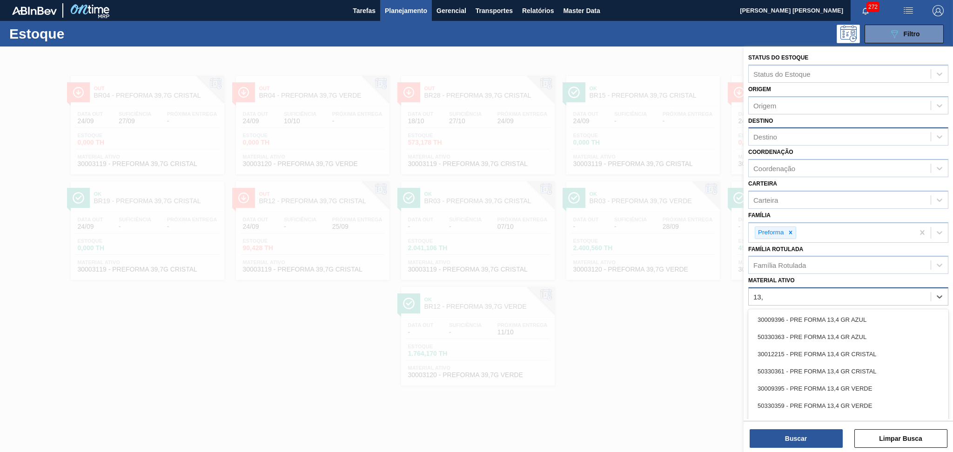
type ativo "13,6"
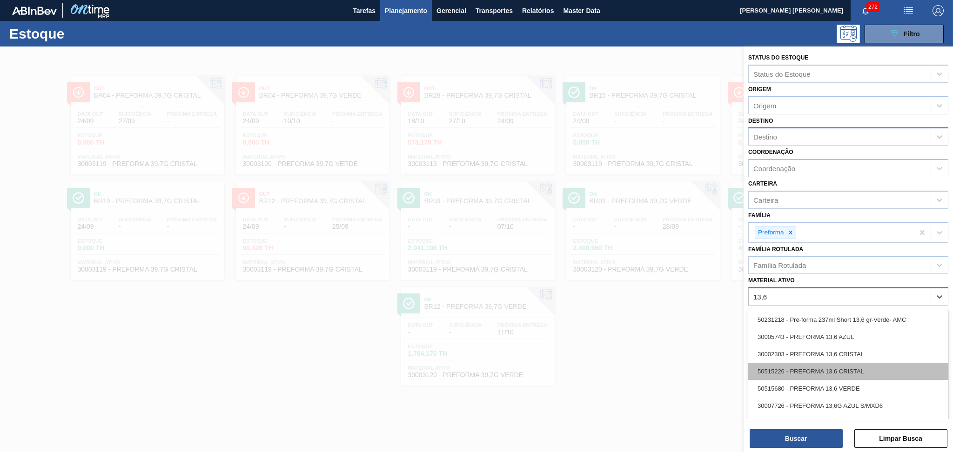
click at [858, 366] on div "50515226 - PREFORMA 13,6 CRISTAL" at bounding box center [848, 371] width 200 height 17
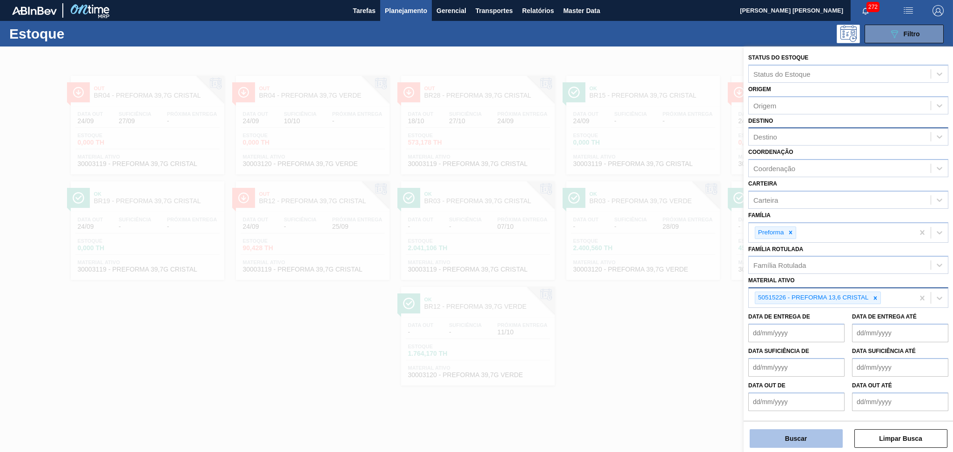
click at [780, 440] on button "Buscar" at bounding box center [795, 438] width 93 height 19
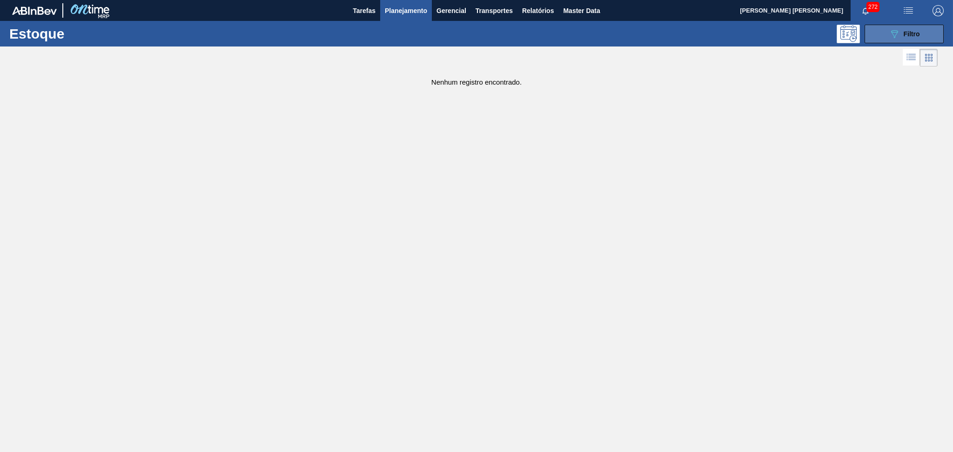
click at [921, 40] on button "089F7B8B-B2A5-4AFE-B5C0-19BA573D28AC Filtro" at bounding box center [903, 34] width 79 height 19
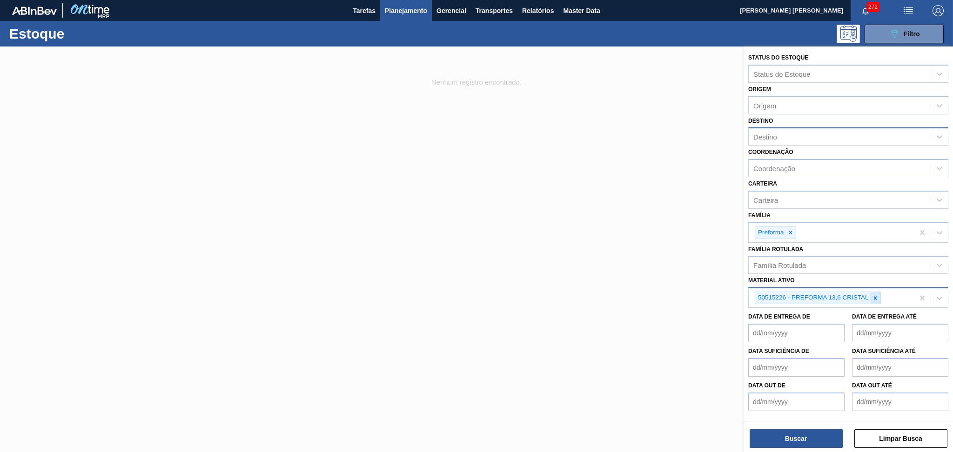
click at [875, 296] on icon at bounding box center [874, 297] width 3 height 3
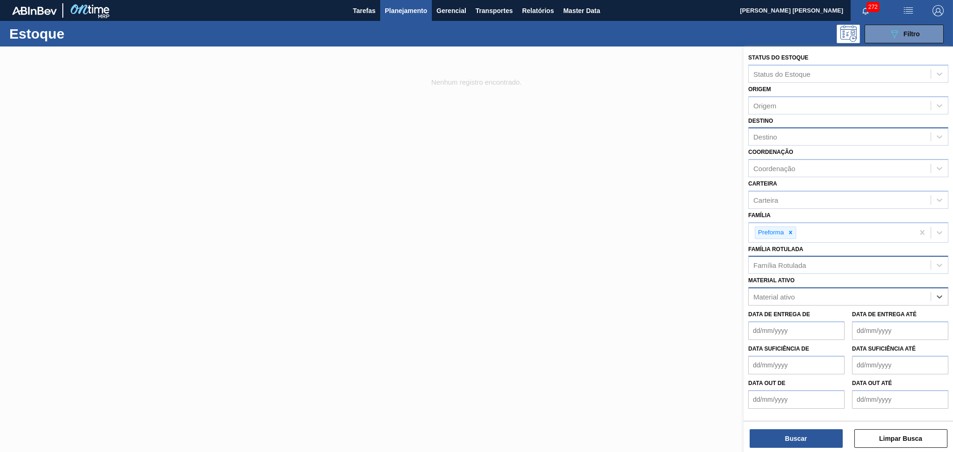
click at [804, 264] on div "Família Rotulada" at bounding box center [779, 265] width 53 height 8
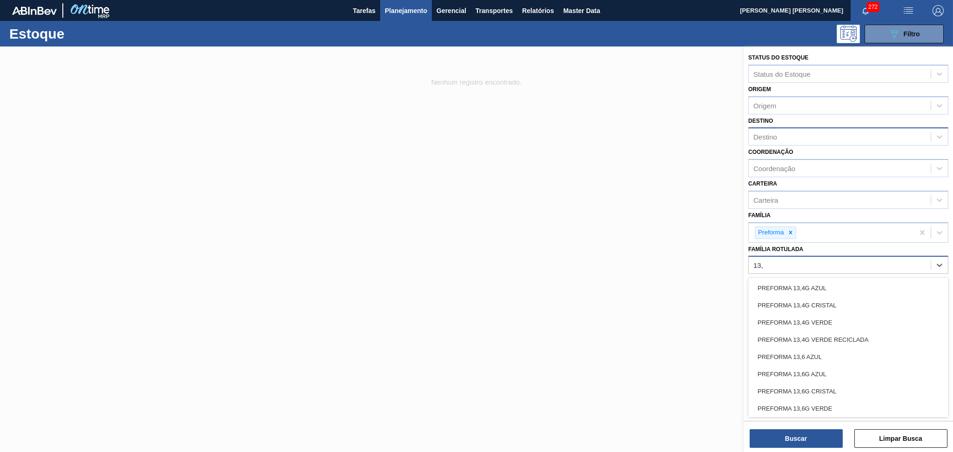
type Rotulada "13,6"
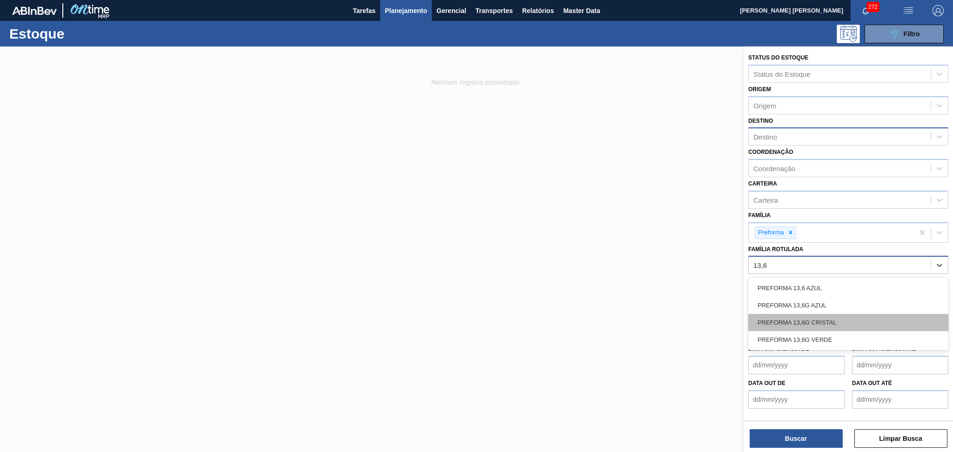
click at [809, 320] on div "PREFORMA 13,6G CRISTAL" at bounding box center [848, 322] width 200 height 17
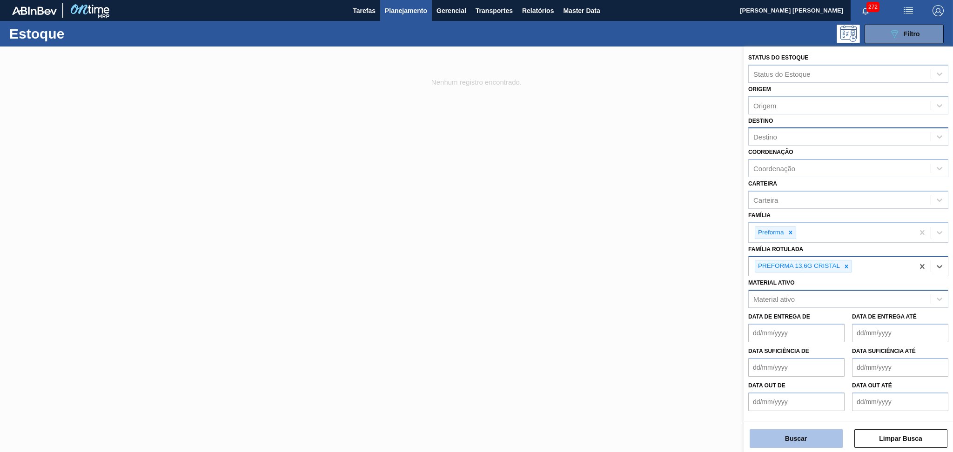
click at [794, 436] on button "Buscar" at bounding box center [795, 438] width 93 height 19
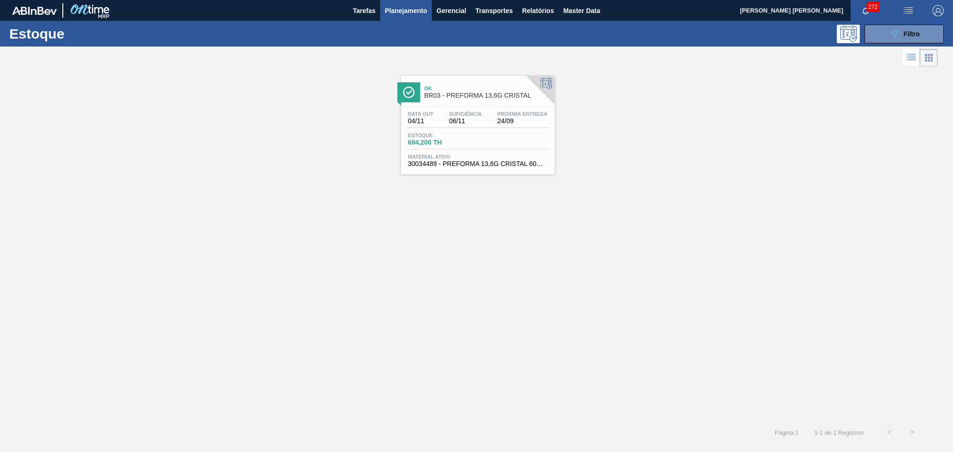
click at [473, 135] on div "Estoque 694,200 TH" at bounding box center [441, 139] width 70 height 13
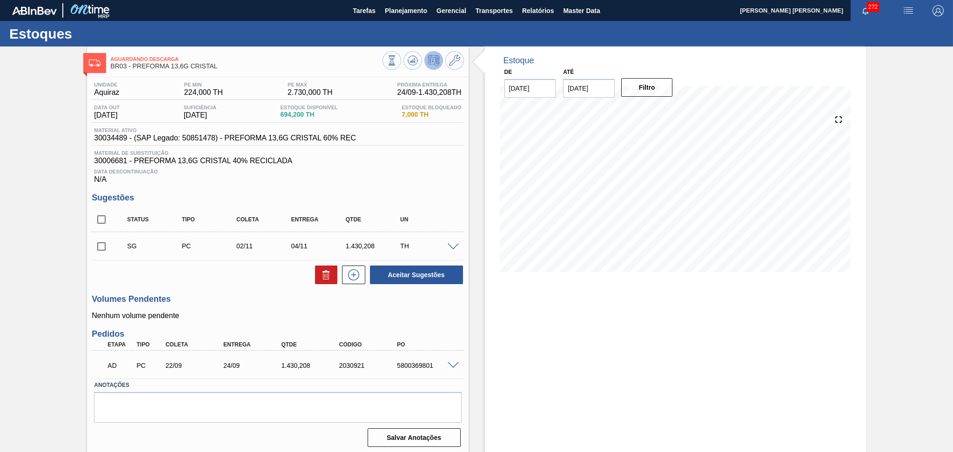
click at [450, 366] on span at bounding box center [453, 365] width 11 height 7
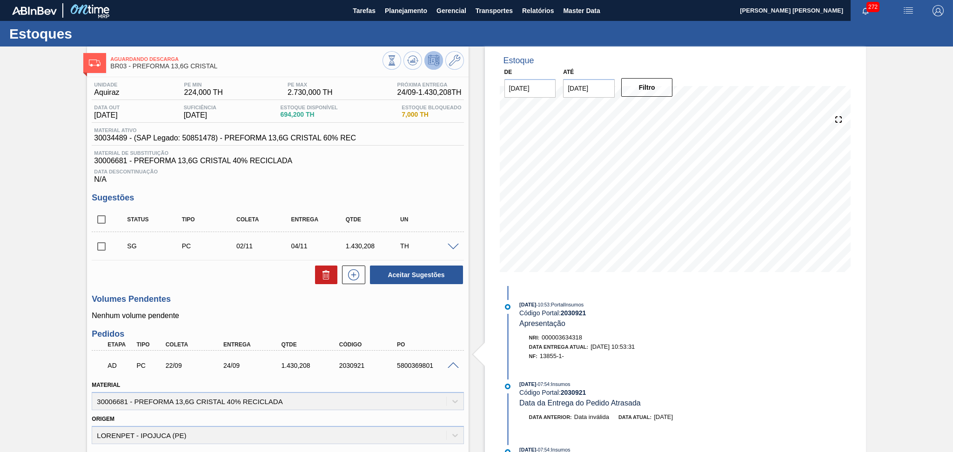
click at [448, 247] on span at bounding box center [453, 247] width 11 height 7
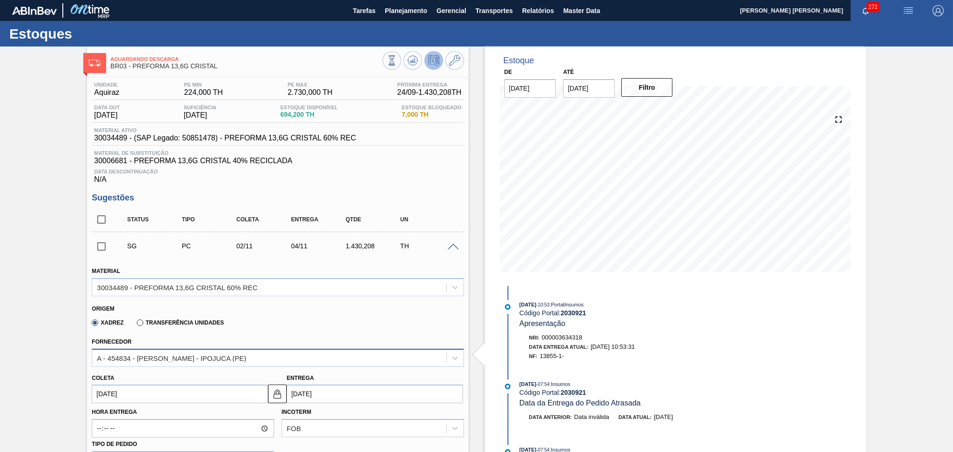
click at [118, 361] on div "A - 454834 - LORENPET - IPOJUCA (PE)" at bounding box center [269, 357] width 354 height 13
click at [121, 357] on div "A - 454834 - LORENPET - IPOJUCA (PE)" at bounding box center [171, 358] width 149 height 8
click at [296, 307] on div "Origem" at bounding box center [274, 307] width 364 height 9
click at [455, 178] on div "Data Descontinuação N/A" at bounding box center [278, 174] width 372 height 19
click at [453, 244] on span at bounding box center [453, 247] width 11 height 7
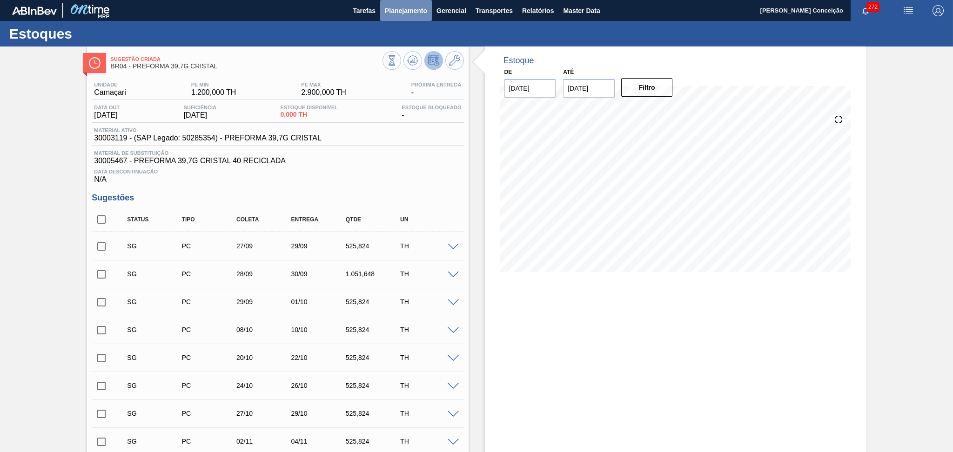
click at [397, 10] on span "Planejamento" at bounding box center [406, 10] width 42 height 11
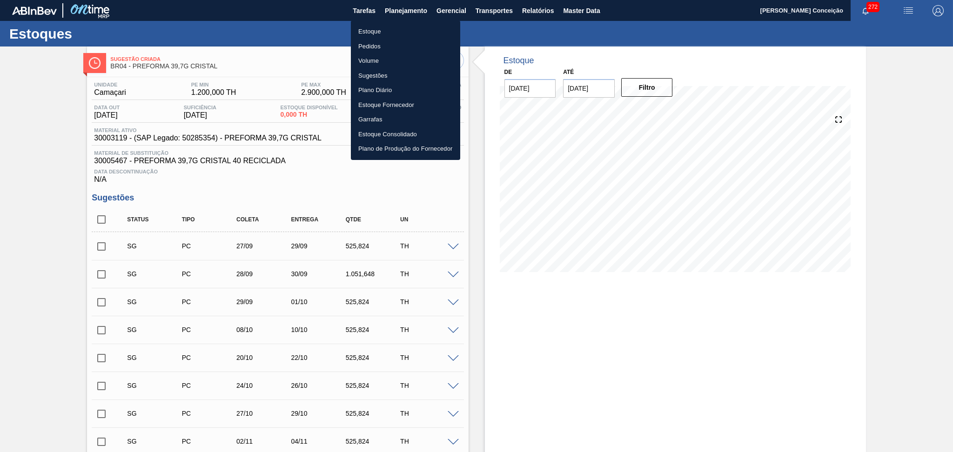
click at [378, 32] on li "Estoque" at bounding box center [405, 31] width 109 height 15
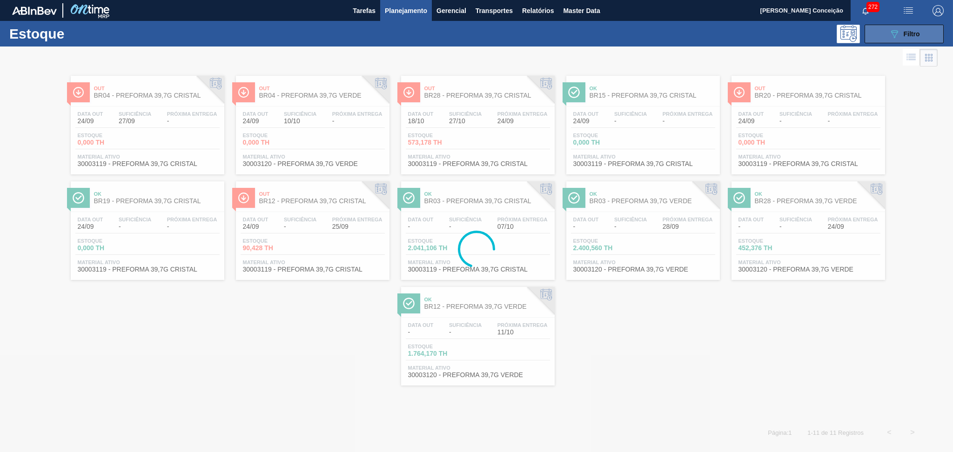
click at [876, 34] on button "089F7B8B-B2A5-4AFE-B5C0-19BA573D28AC Filtro" at bounding box center [903, 34] width 79 height 19
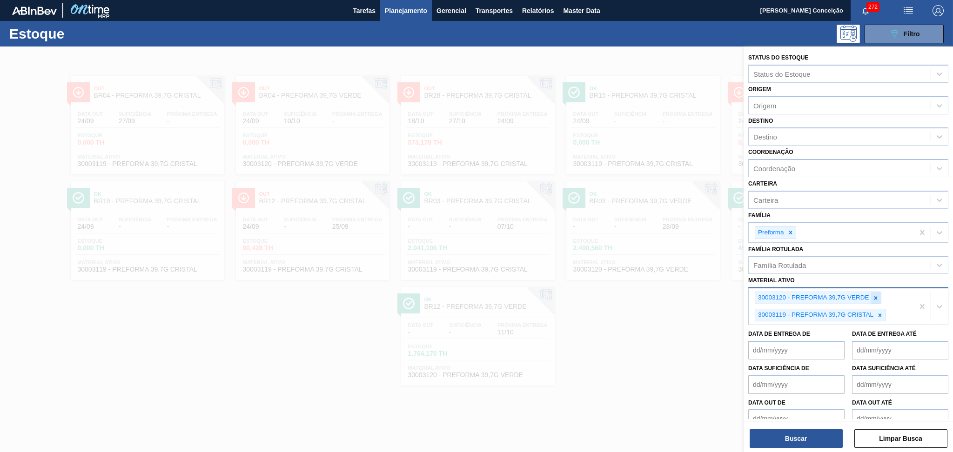
click at [874, 295] on icon at bounding box center [875, 298] width 7 height 7
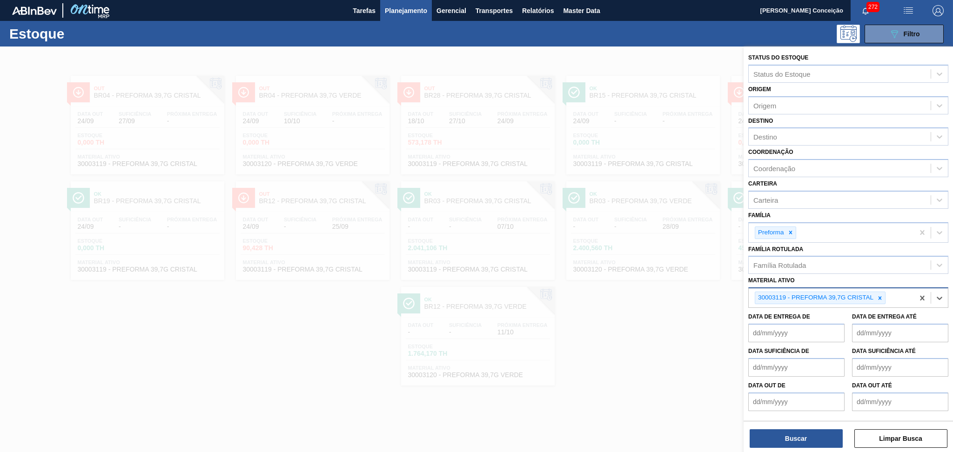
click at [875, 295] on div at bounding box center [880, 298] width 10 height 12
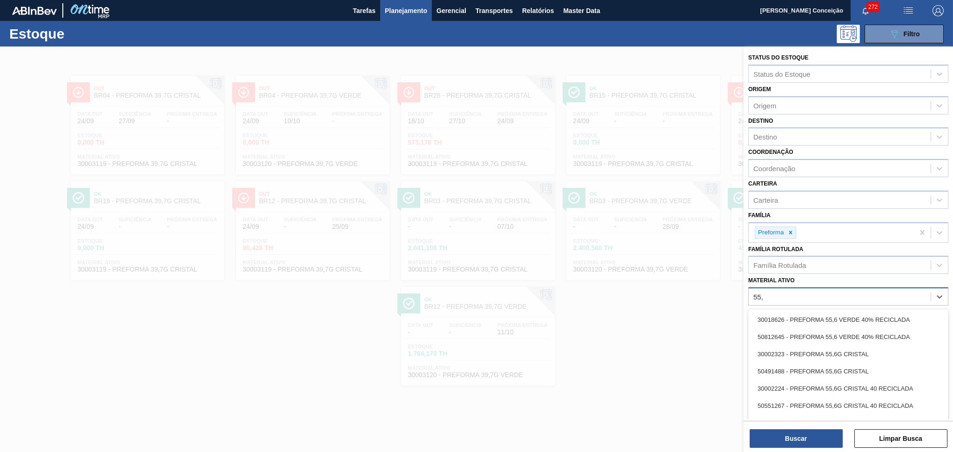
type ativo "55,6"
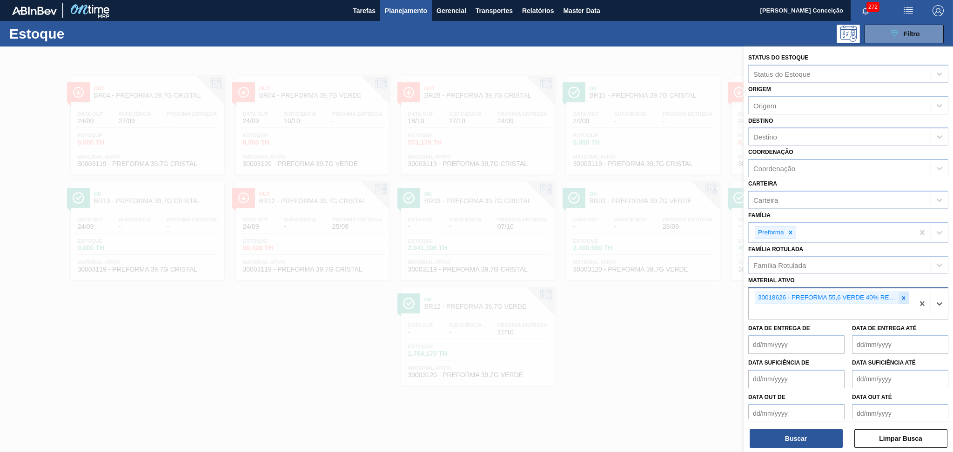
click at [904, 295] on icon at bounding box center [903, 298] width 7 height 7
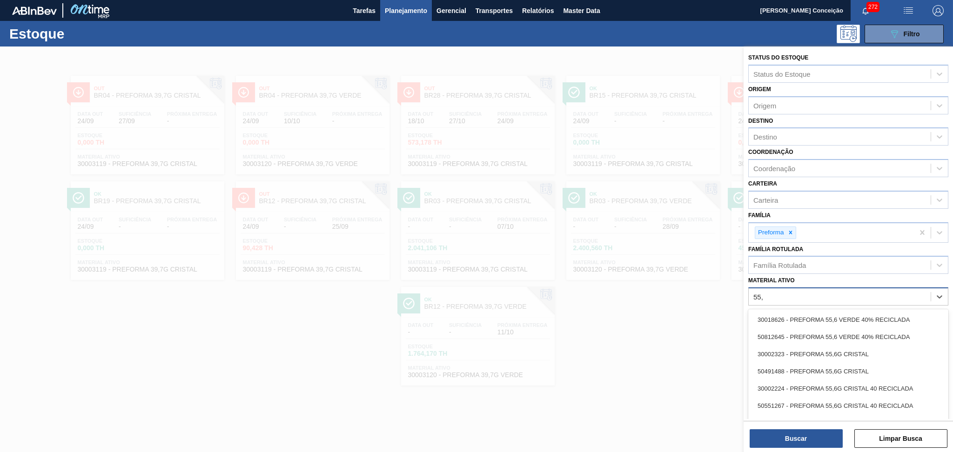
type ativo "55,6"
click at [864, 348] on div "30002323 - PREFORMA 55,6G CRISTAL" at bounding box center [848, 354] width 200 height 17
type ativo "55,6"
click at [837, 417] on div "50491489 - PREFORMA 55,6G VERDE" at bounding box center [848, 425] width 200 height 17
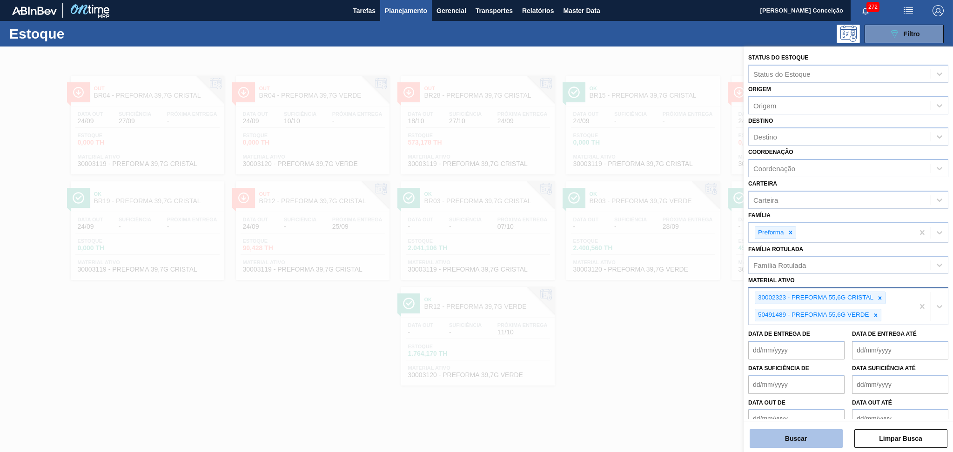
click at [786, 440] on button "Buscar" at bounding box center [795, 438] width 93 height 19
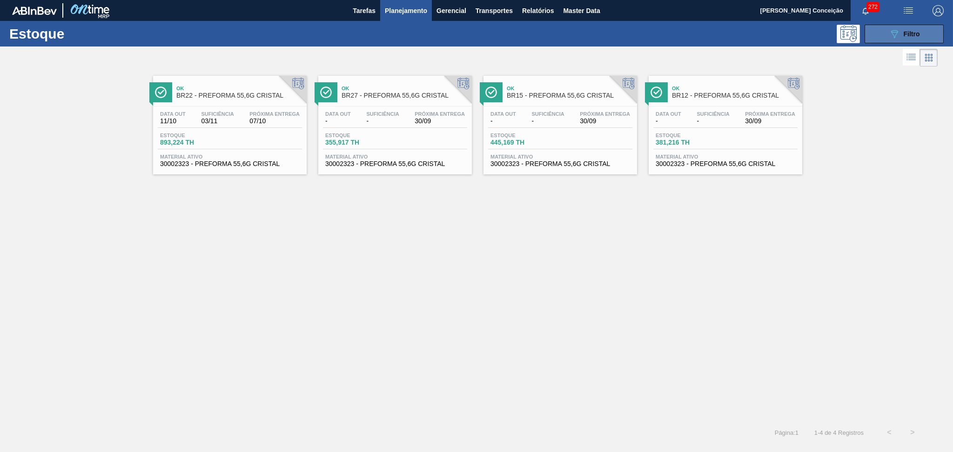
click at [886, 33] on button "089F7B8B-B2A5-4AFE-B5C0-19BA573D28AC Filtro" at bounding box center [903, 34] width 79 height 19
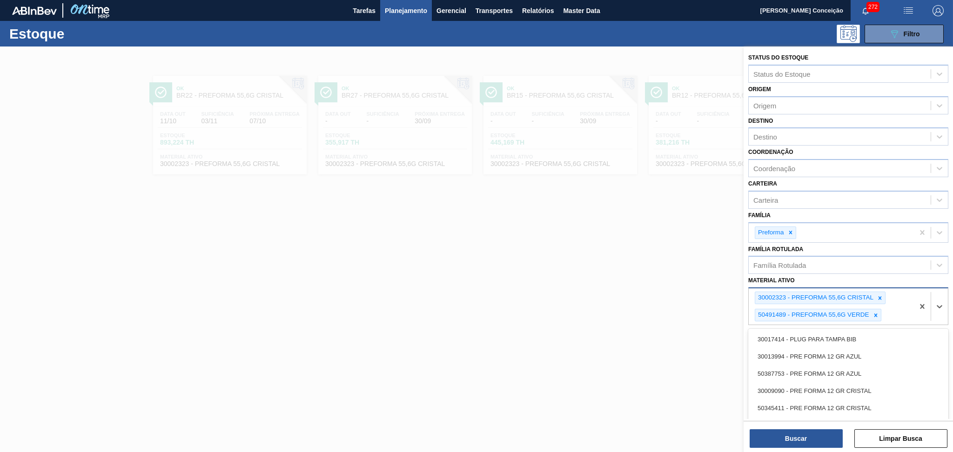
click at [894, 318] on div "30002323 - PREFORMA 55,6G CRISTAL 50491489 - PREFORMA 55,6G VERDE" at bounding box center [831, 306] width 165 height 36
type ativo "39,7"
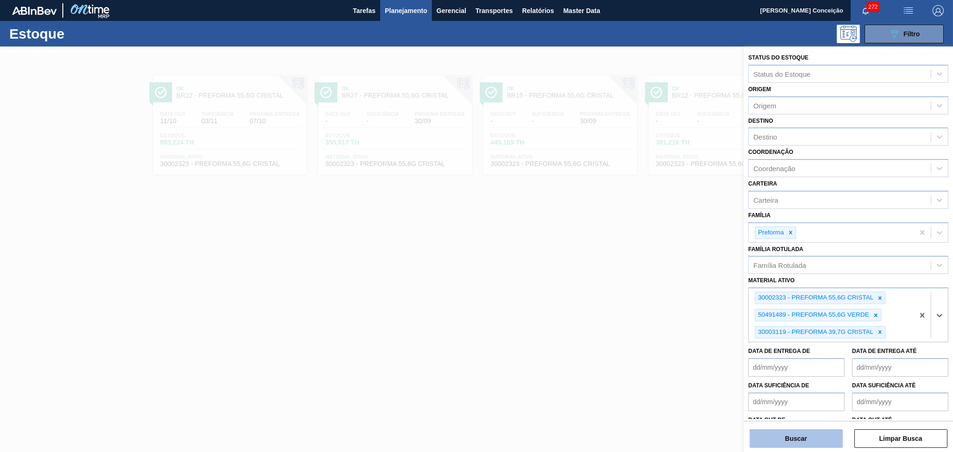
click at [784, 431] on button "Buscar" at bounding box center [795, 438] width 93 height 19
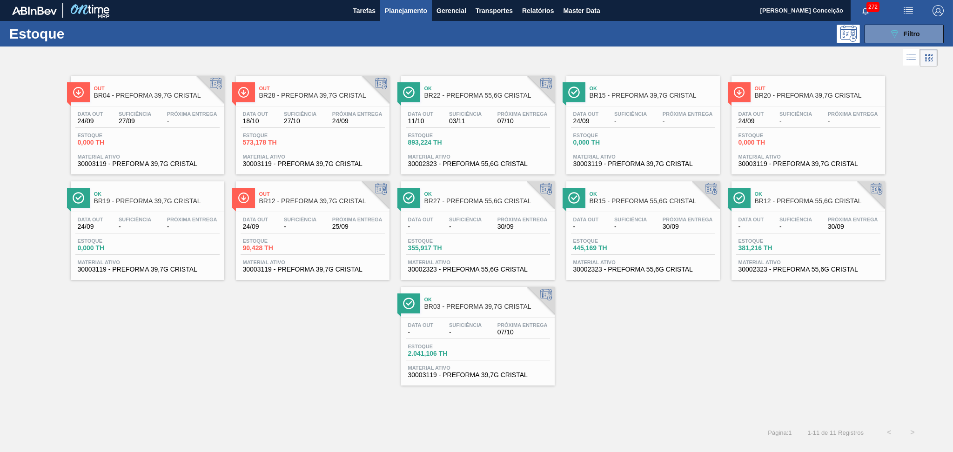
click at [189, 118] on span "-" at bounding box center [192, 121] width 50 height 7
click at [895, 37] on icon "089F7B8B-B2A5-4AFE-B5C0-19BA573D28AC" at bounding box center [894, 33] width 11 height 11
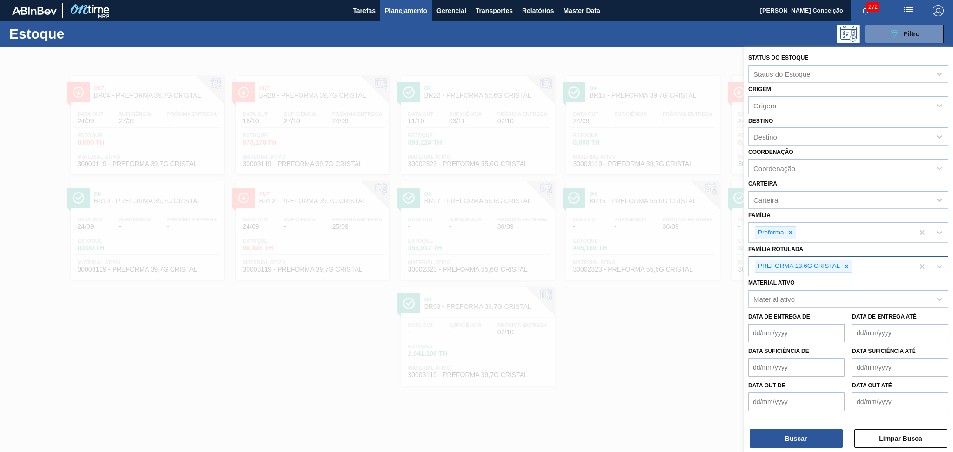
click at [844, 263] on icon at bounding box center [846, 266] width 7 height 7
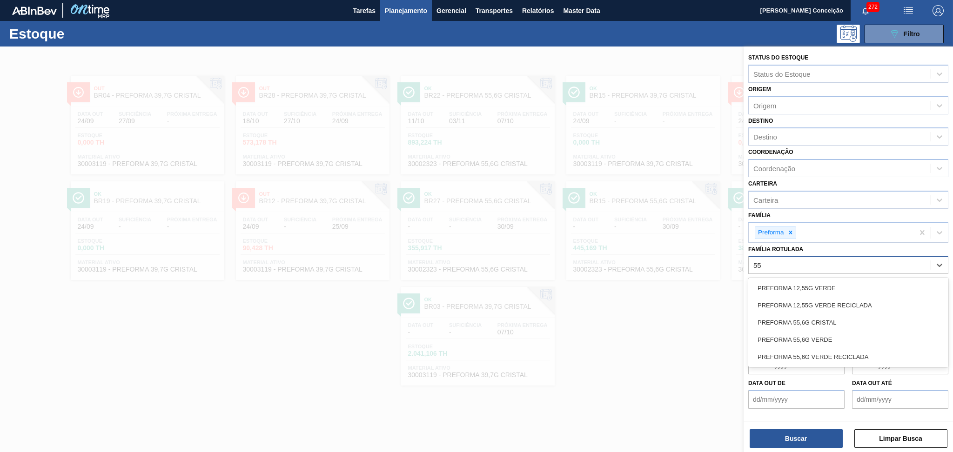
type Rotulada "55,6"
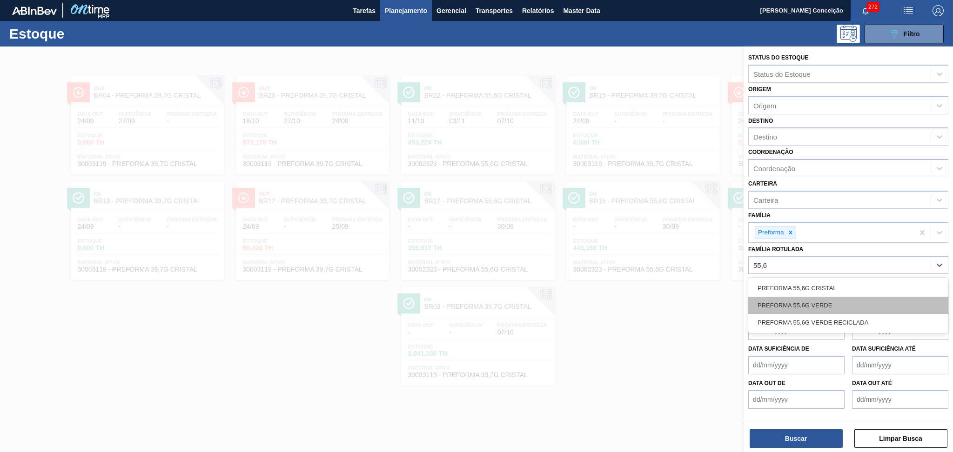
click at [819, 298] on div "PREFORMA 55,6G VERDE" at bounding box center [848, 305] width 200 height 17
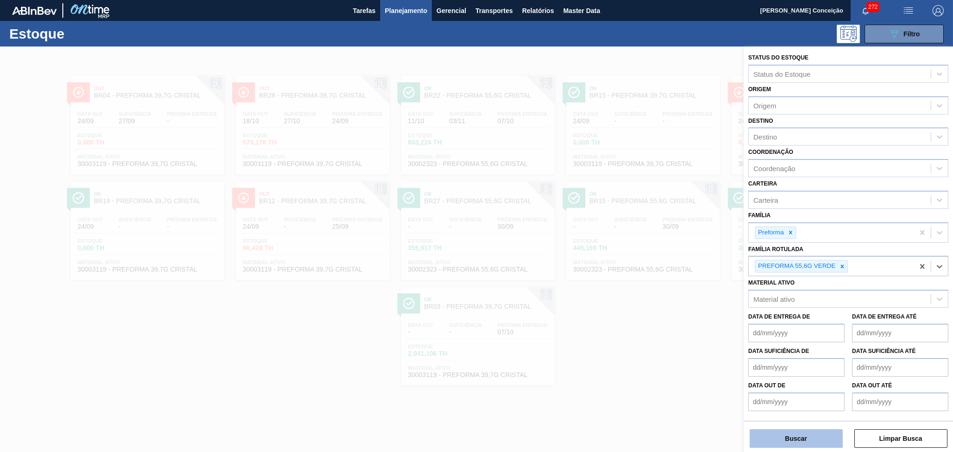
click at [779, 439] on button "Buscar" at bounding box center [795, 438] width 93 height 19
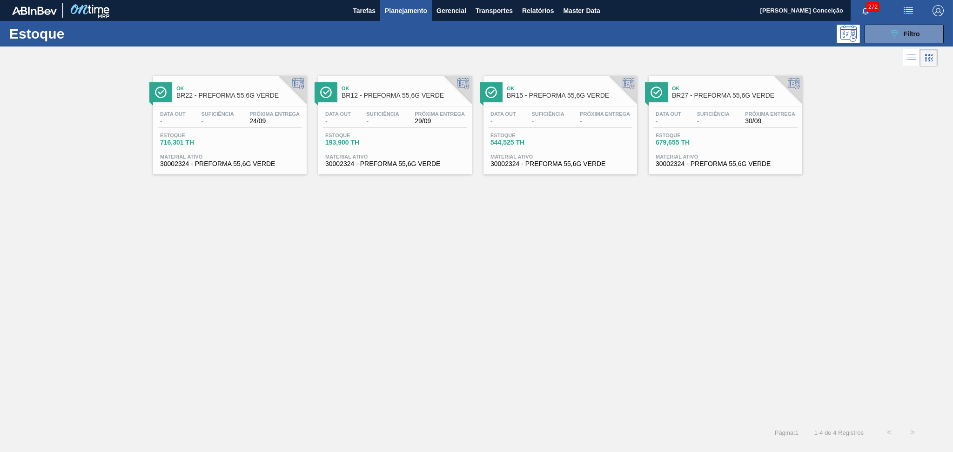
click at [312, 374] on div "Ok BR22 - PREFORMA 55,6G VERDE Data out - Suficiência - Próxima Entrega 24/09 E…" at bounding box center [476, 245] width 953 height 352
click at [403, 149] on div "Data out - Suficiência - Próxima Entrega 29/09 Estoque 193,900 TH Material ativ…" at bounding box center [395, 138] width 154 height 63
click at [896, 29] on icon "089F7B8B-B2A5-4AFE-B5C0-19BA573D28AC" at bounding box center [894, 33] width 11 height 11
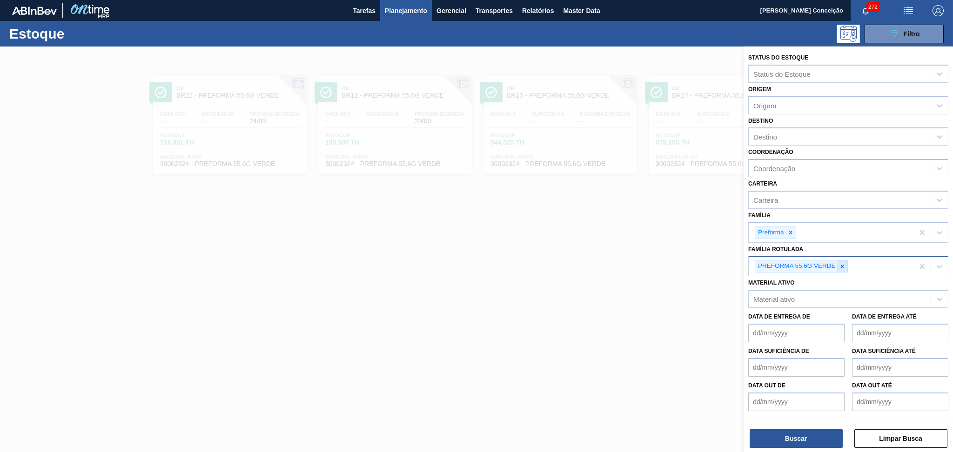
click at [839, 266] on icon at bounding box center [842, 266] width 7 height 7
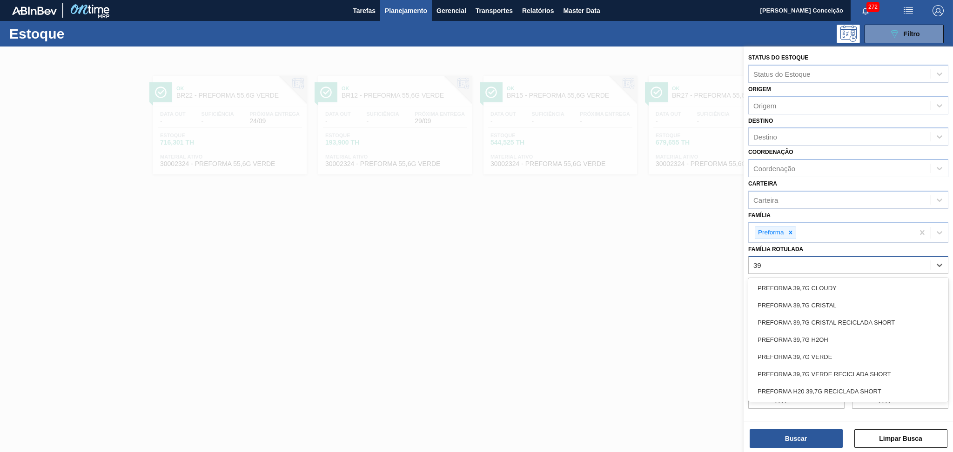
type Rotulada "39,7"
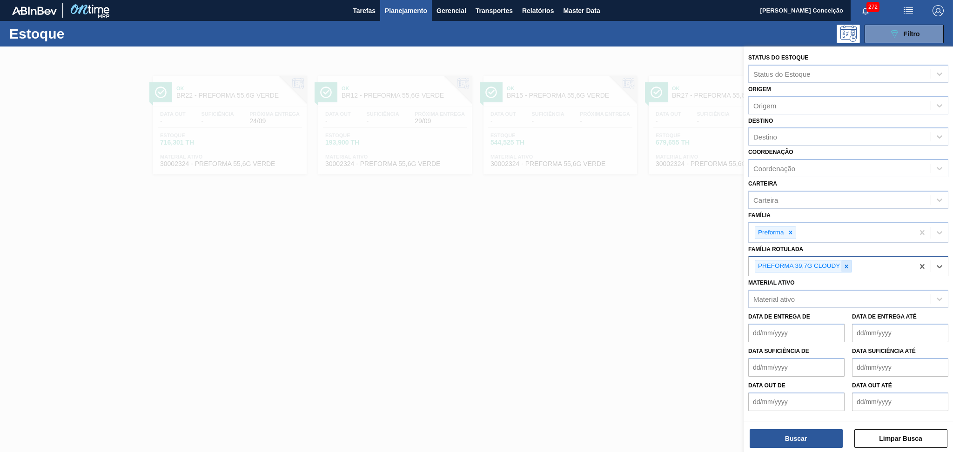
click at [846, 265] on icon at bounding box center [846, 266] width 7 height 7
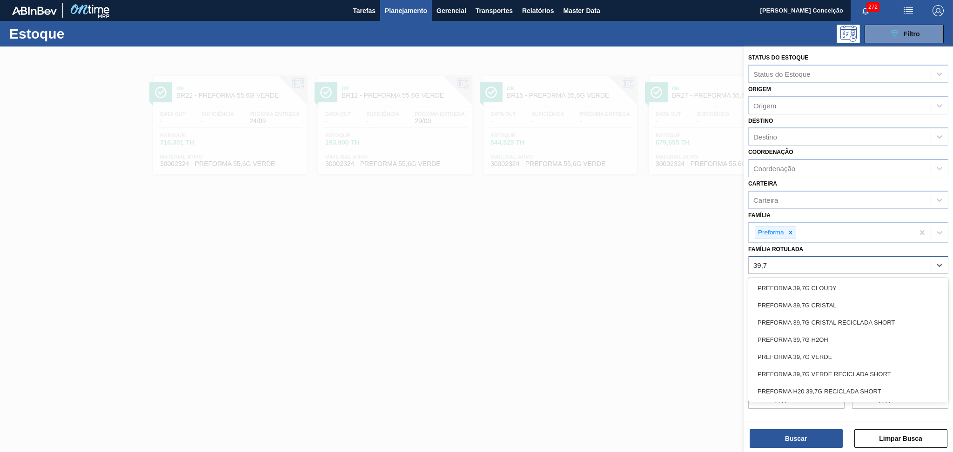
type Rotulada "39,7g"
click at [823, 301] on div "PREFORMA 39,7G CRISTAL" at bounding box center [848, 305] width 200 height 17
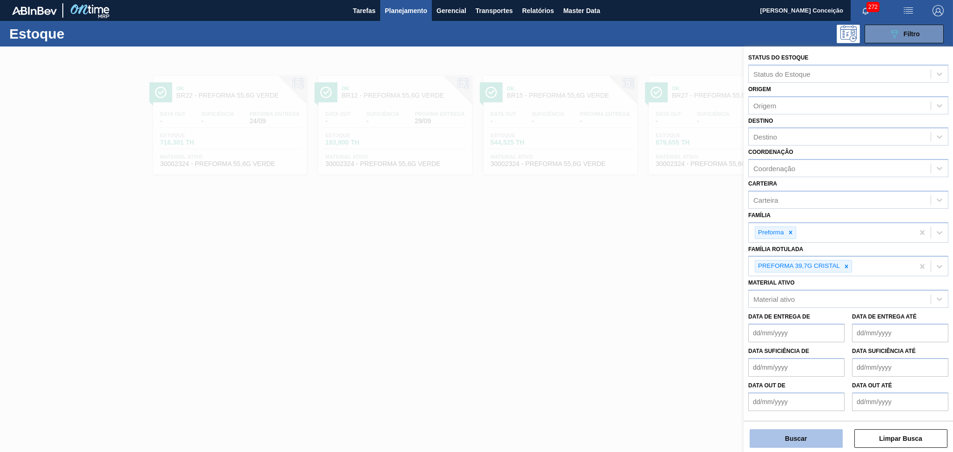
click at [794, 436] on button "Buscar" at bounding box center [795, 438] width 93 height 19
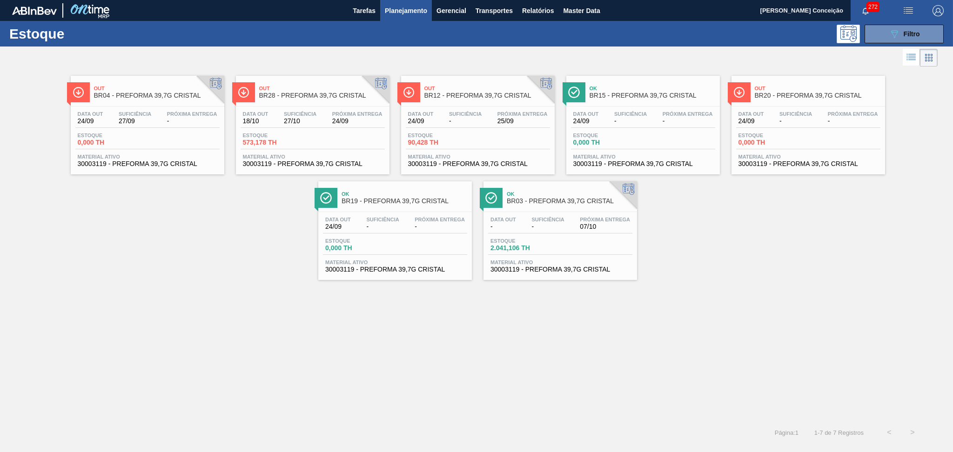
click at [175, 406] on div "Out BR04 - PREFORMA 39,7G CRISTAL Data out 24/09 Suficiência 27/09 Próxima Entr…" at bounding box center [476, 245] width 953 height 352
click at [130, 164] on span "30003119 - PREFORMA 39,7G CRISTAL" at bounding box center [148, 163] width 140 height 7
click at [298, 157] on span "Material ativo" at bounding box center [313, 157] width 140 height 6
click at [228, 261] on div "Out BR04 - PREFORMA 39,7G CRISTAL Data out 24/09 Suficiência 27/09 Próxima Entr…" at bounding box center [476, 174] width 953 height 211
click at [920, 44] on div "Estoque 089F7B8B-B2A5-4AFE-B5C0-19BA573D28AC Filtro" at bounding box center [476, 34] width 953 height 26
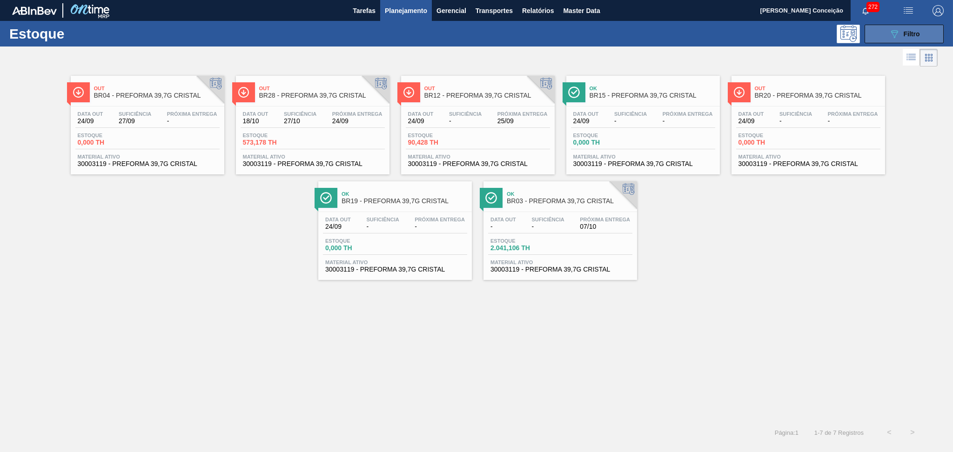
click at [920, 34] on button "089F7B8B-B2A5-4AFE-B5C0-19BA573D28AC Filtro" at bounding box center [903, 34] width 79 height 19
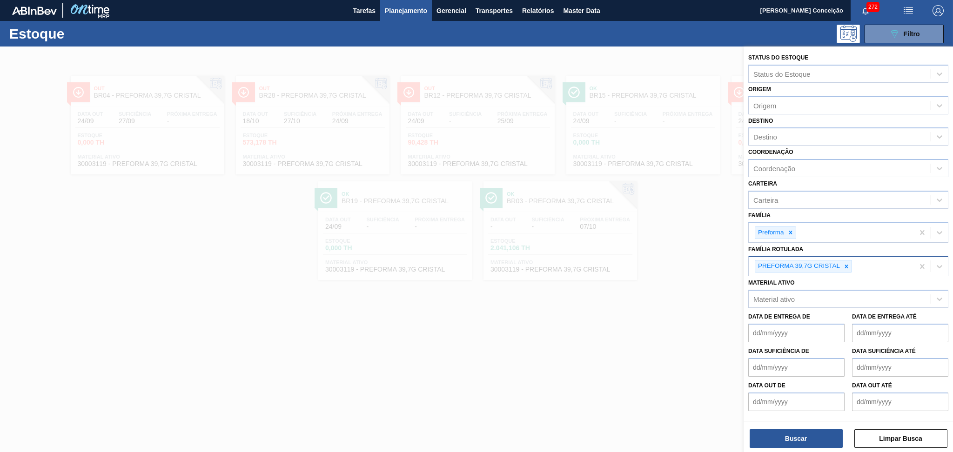
click at [843, 262] on div at bounding box center [846, 267] width 10 height 12
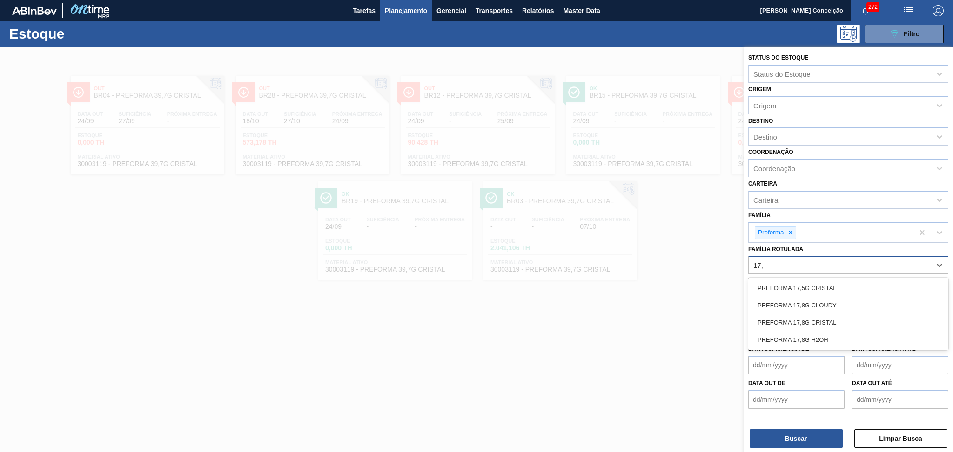
type Rotulada "17,8"
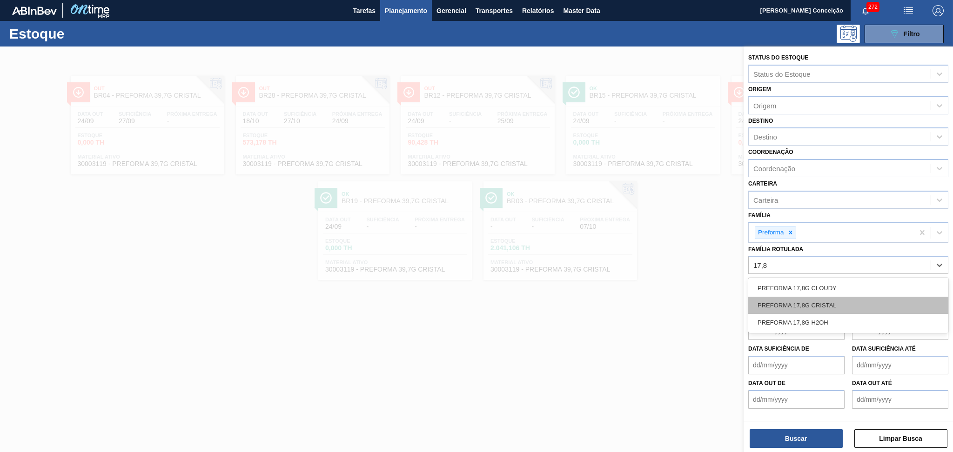
click at [829, 304] on div "PREFORMA 17,8G CRISTAL" at bounding box center [848, 305] width 200 height 17
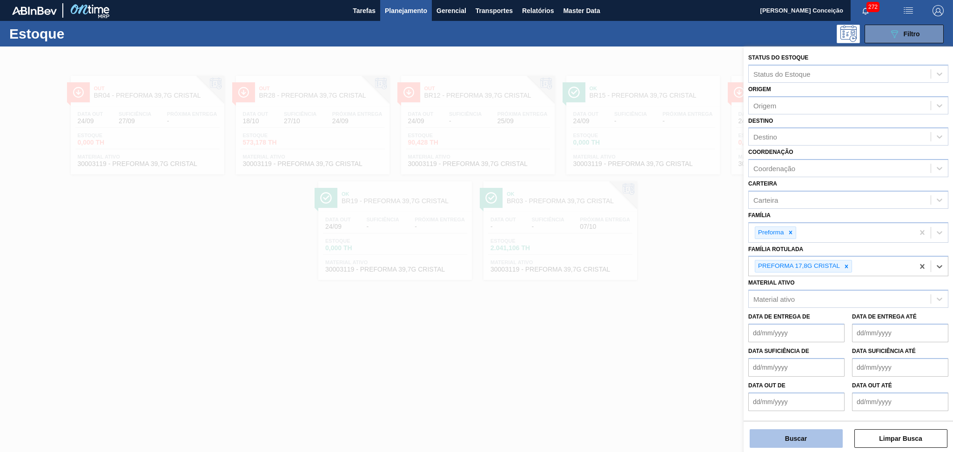
click at [782, 446] on button "Buscar" at bounding box center [795, 438] width 93 height 19
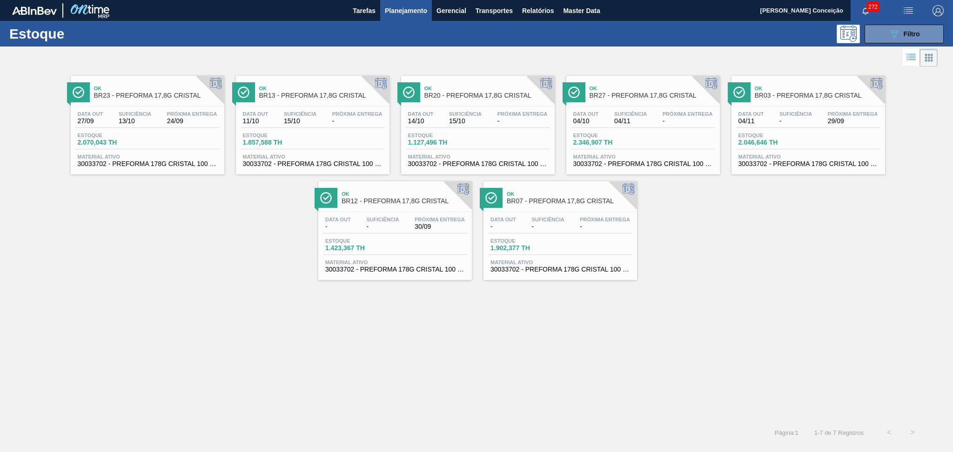
click at [140, 143] on span "2.070,043 TH" at bounding box center [110, 142] width 65 height 7
click at [910, 29] on div "089F7B8B-B2A5-4AFE-B5C0-19BA573D28AC Filtro" at bounding box center [904, 33] width 31 height 11
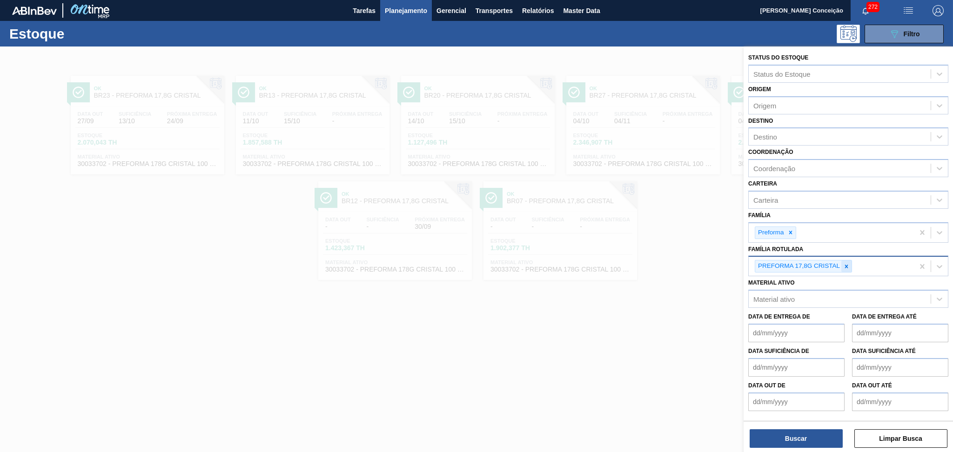
click at [849, 261] on div at bounding box center [846, 267] width 10 height 12
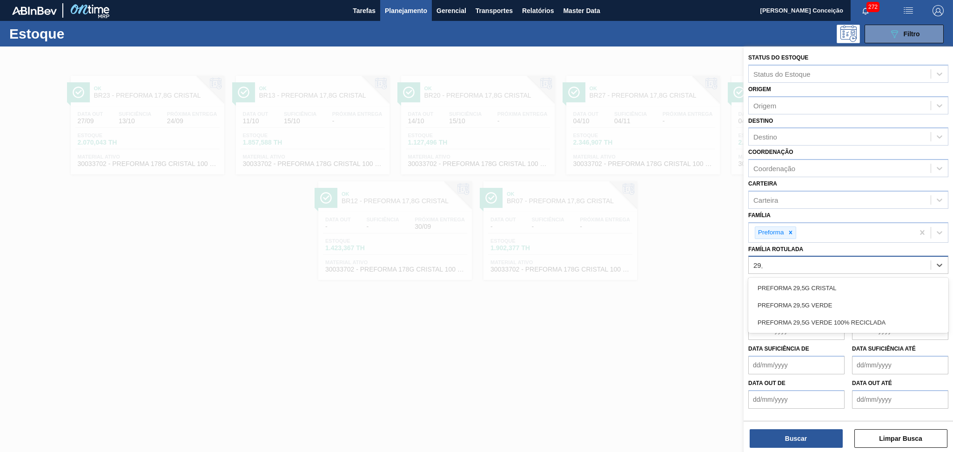
type Rotulada "29,5"
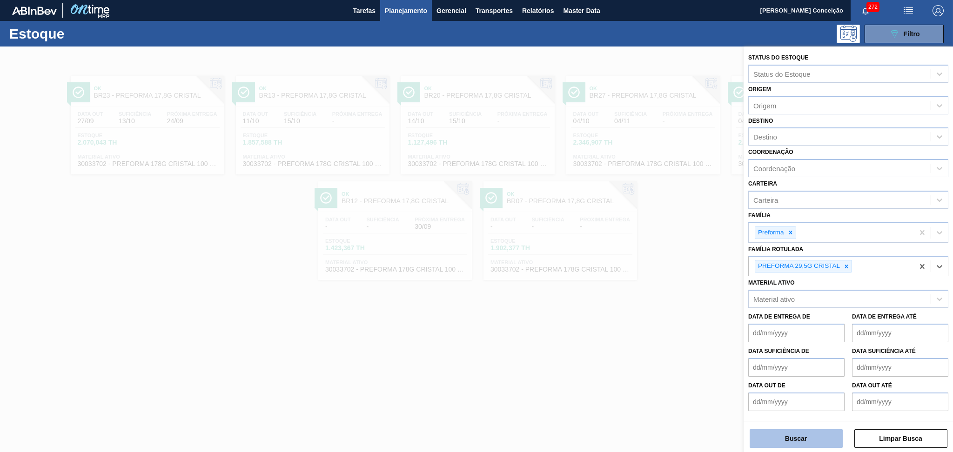
click at [793, 435] on button "Buscar" at bounding box center [795, 438] width 93 height 19
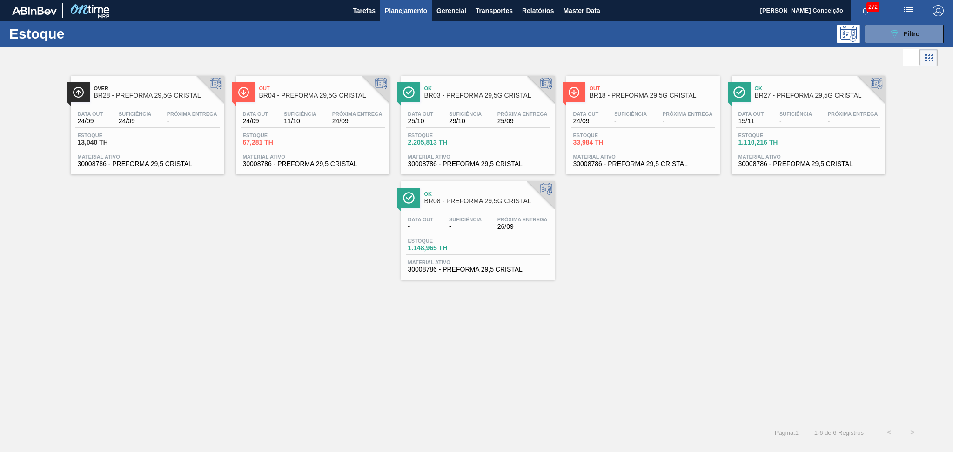
click at [309, 148] on div "Estoque 67,281 TH" at bounding box center [313, 141] width 144 height 17
click at [926, 28] on button "089F7B8B-B2A5-4AFE-B5C0-19BA573D28AC Filtro" at bounding box center [903, 34] width 79 height 19
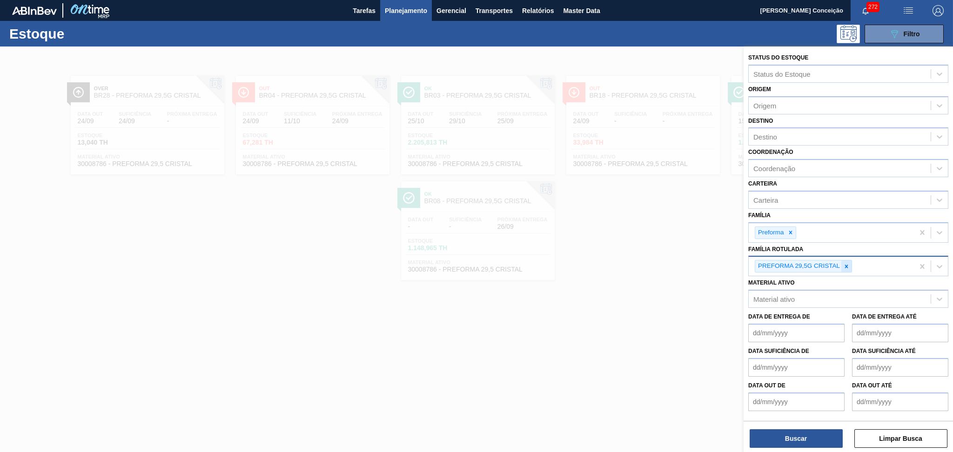
click at [848, 264] on icon at bounding box center [846, 266] width 7 height 7
type Rotulada "41"
click at [785, 436] on button "Buscar" at bounding box center [795, 438] width 93 height 19
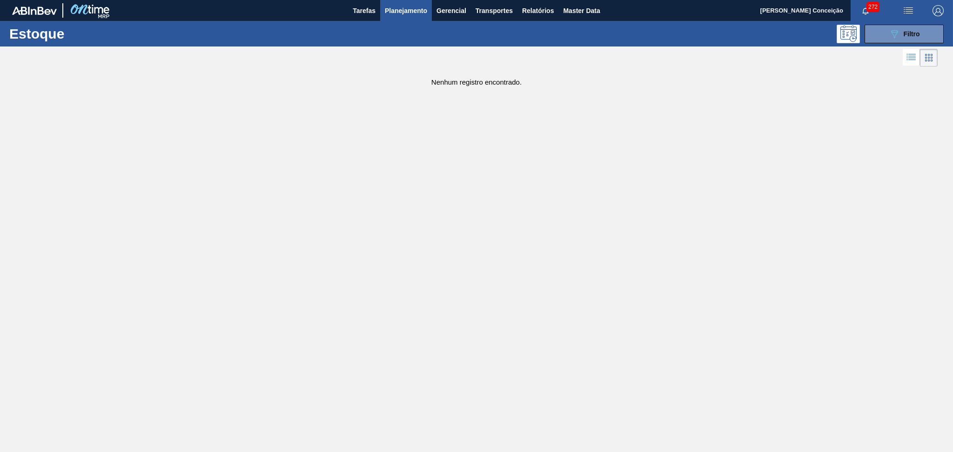
click at [410, 241] on main "Tarefas Planejamento Gerencial Transportes Relatórios Master Data Aline Apareci…" at bounding box center [476, 226] width 953 height 452
click at [592, 1] on button "Master Data" at bounding box center [581, 10] width 46 height 21
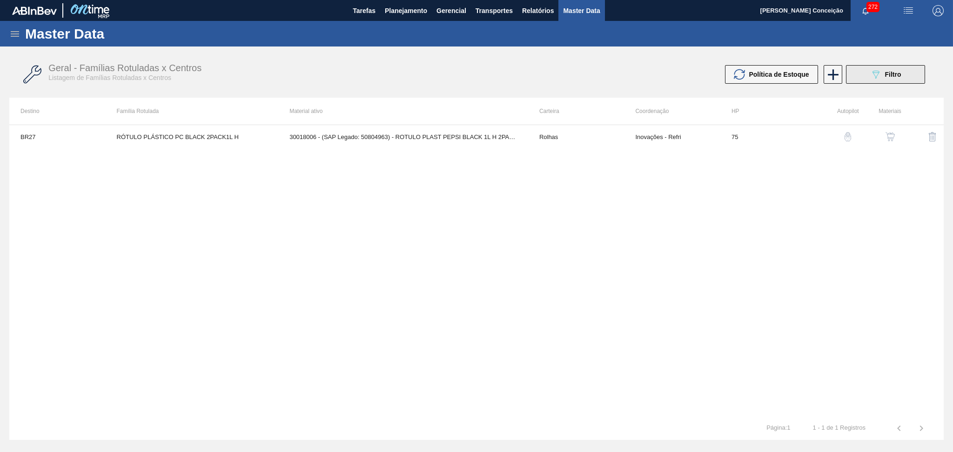
click at [880, 76] on icon "089F7B8B-B2A5-4AFE-B5C0-19BA573D28AC" at bounding box center [875, 74] width 11 height 11
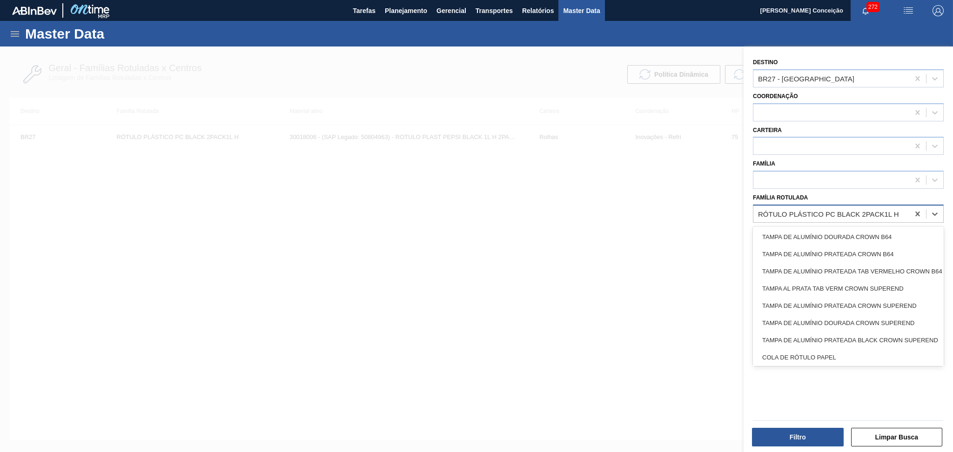
click at [838, 210] on div "RÓTULO PLÁSTICO PC BLACK 2PACK1L H" at bounding box center [828, 214] width 141 height 8
type Rotulada "4"
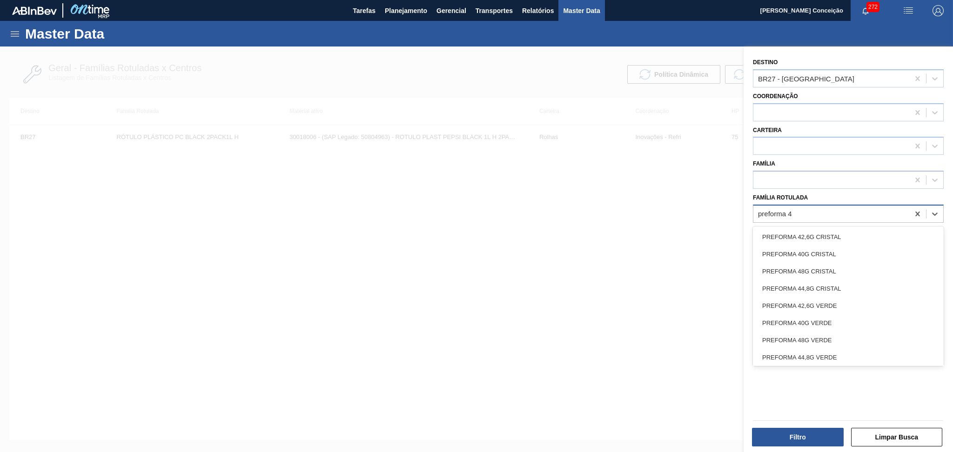
type Rotulada "preforma 41"
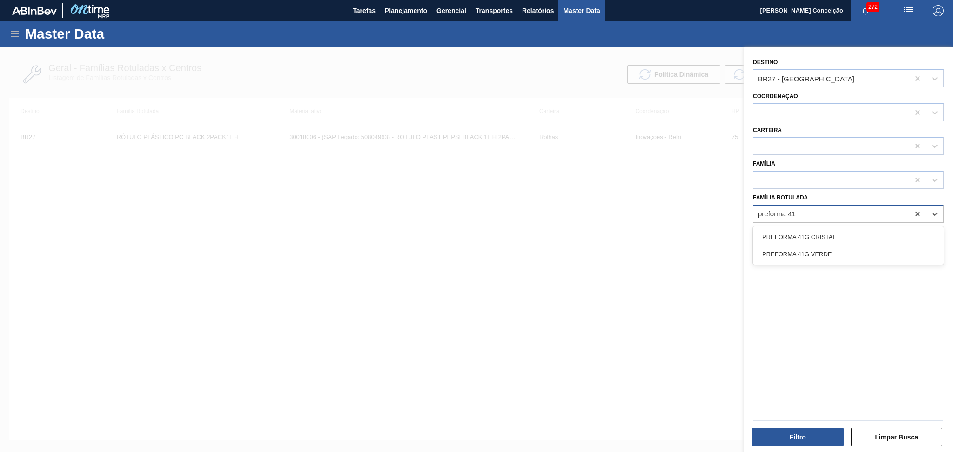
click at [827, 227] on div "PREFORMA 41G CRISTAL PREFORMA 41G VERDE" at bounding box center [848, 246] width 191 height 38
click at [825, 231] on div "PREFORMA 41G CRISTAL" at bounding box center [848, 236] width 191 height 17
click at [815, 432] on button "Filtro" at bounding box center [798, 437] width 92 height 19
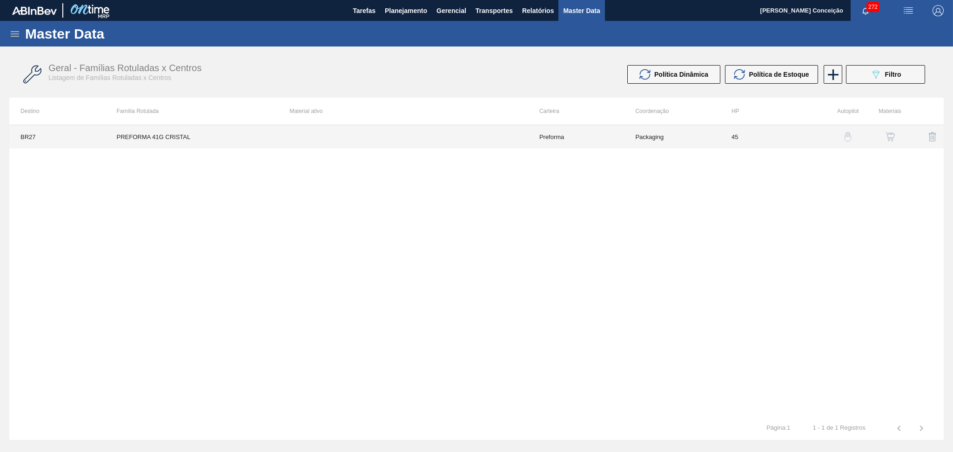
click at [553, 135] on td "Preforma" at bounding box center [576, 136] width 96 height 23
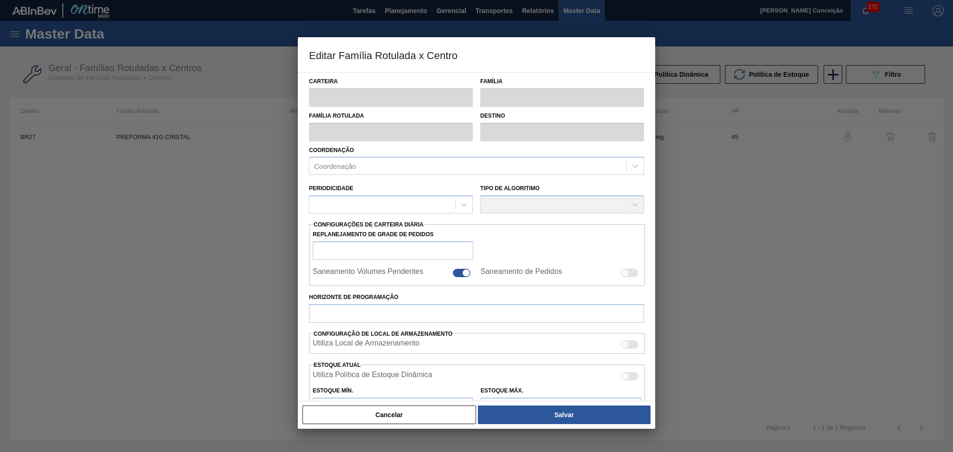
type input "Preforma"
type input "PREFORMA 41G CRISTAL"
type input "BR27 - Nova Minas"
type input "0"
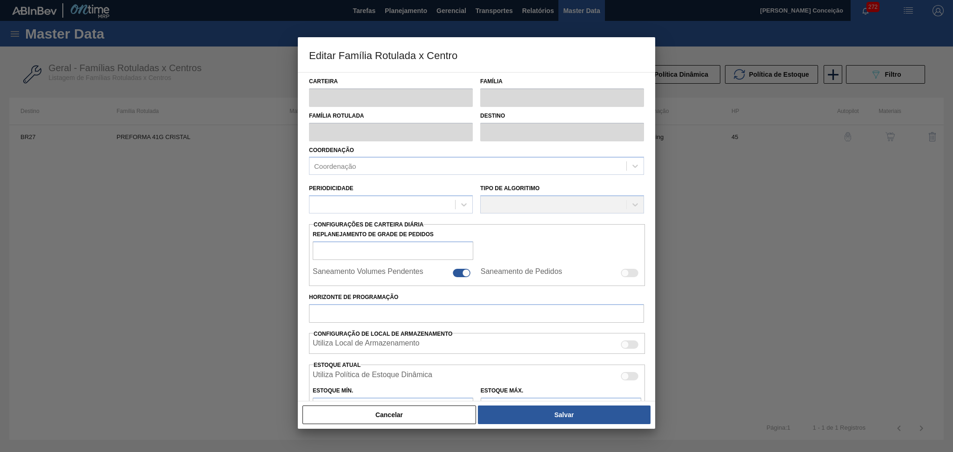
checkbox input "false"
type input "45"
type input "0"
type input "100"
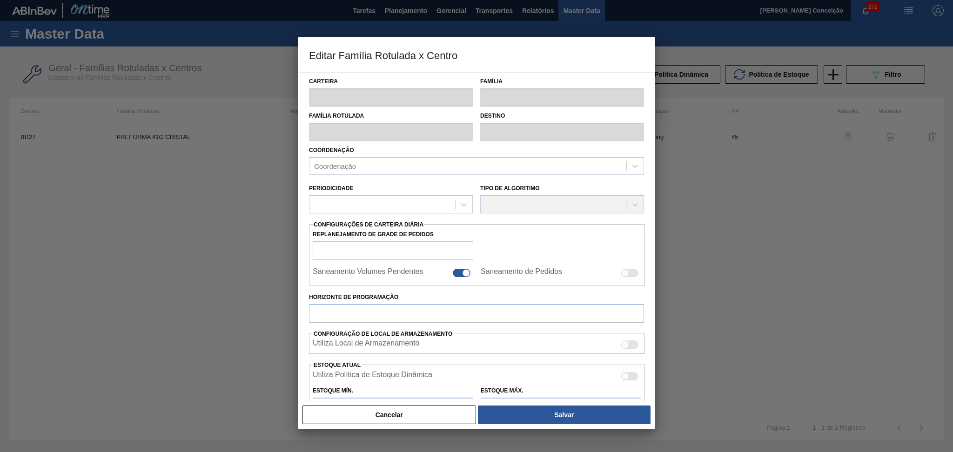
type input "0,000"
checkbox input "true"
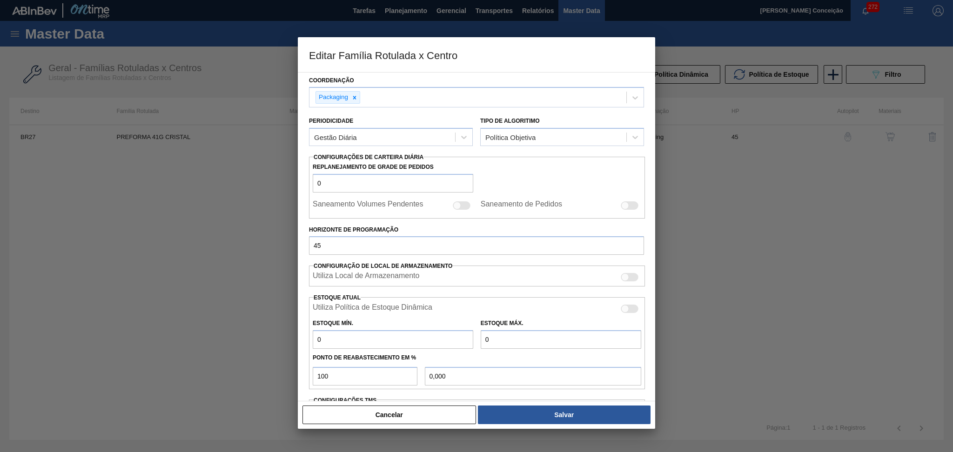
scroll to position [184, 0]
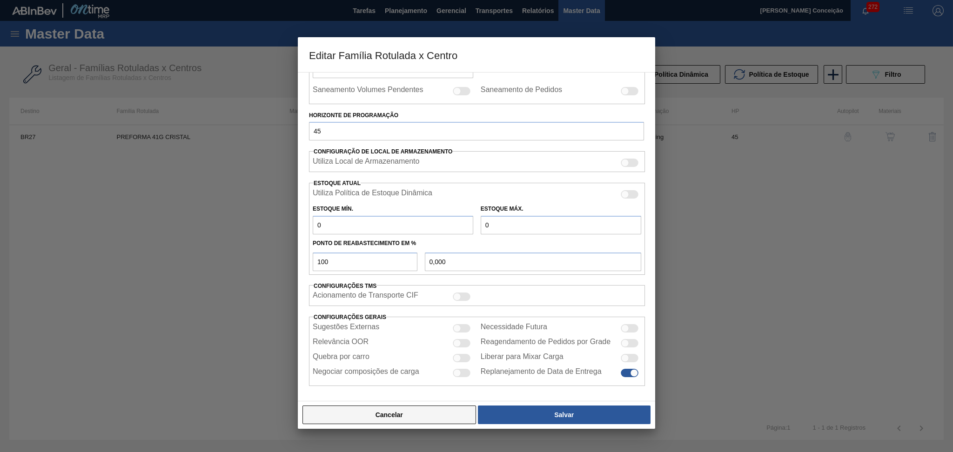
click at [421, 420] on button "Cancelar" at bounding box center [389, 415] width 174 height 19
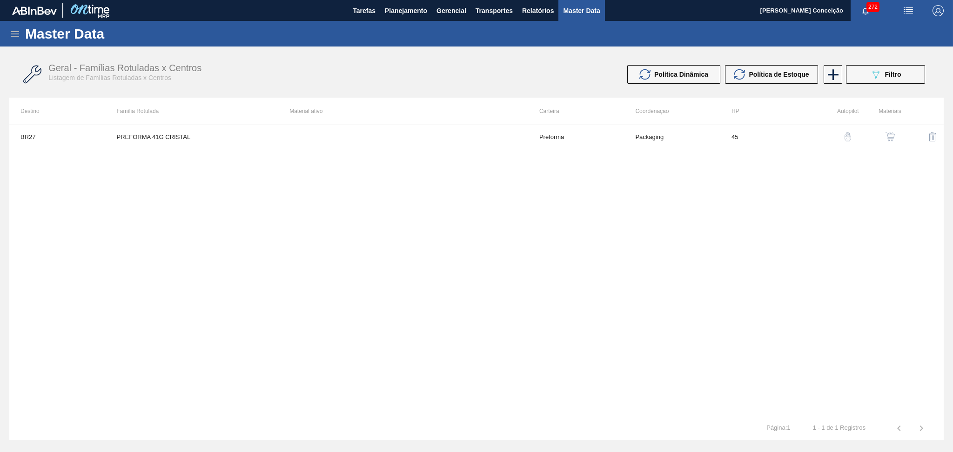
click at [887, 140] on img "button" at bounding box center [889, 136] width 9 height 9
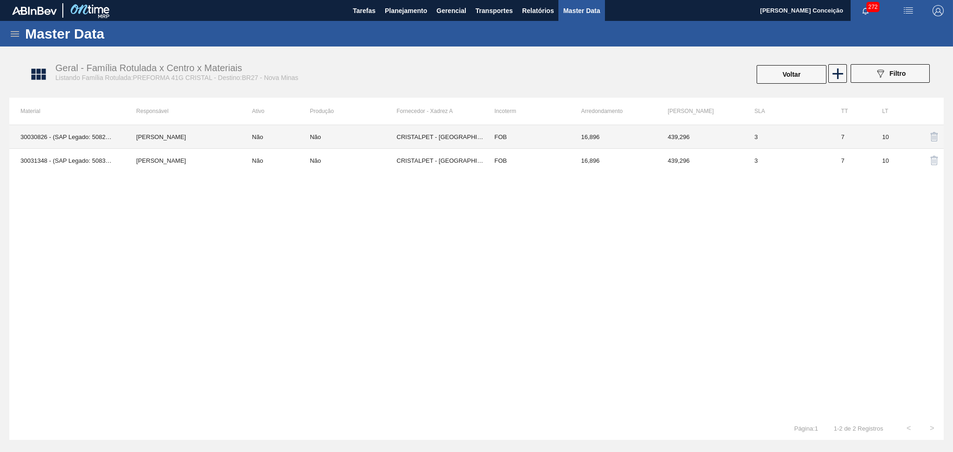
click at [268, 136] on td "Não" at bounding box center [275, 137] width 69 height 24
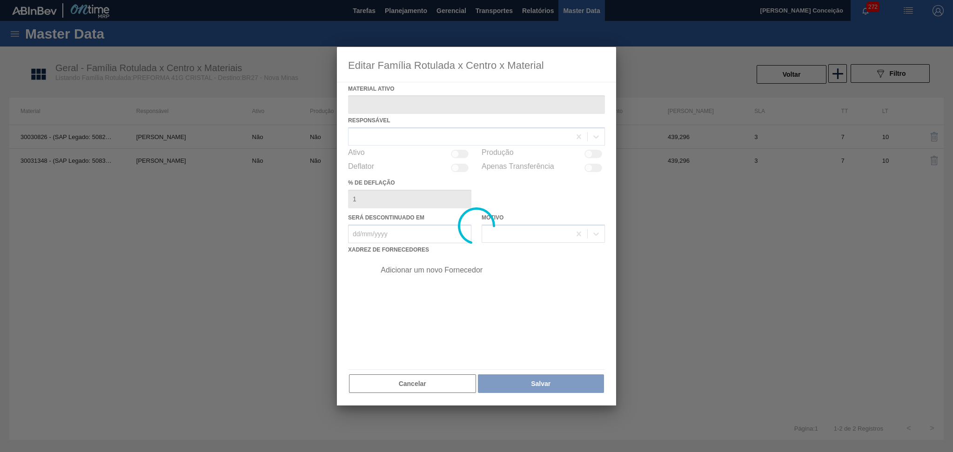
type ativo "30030826 - (SAP Legado: 50827214) - PREFORMA 41G CRISTAL 40% RECICLADA"
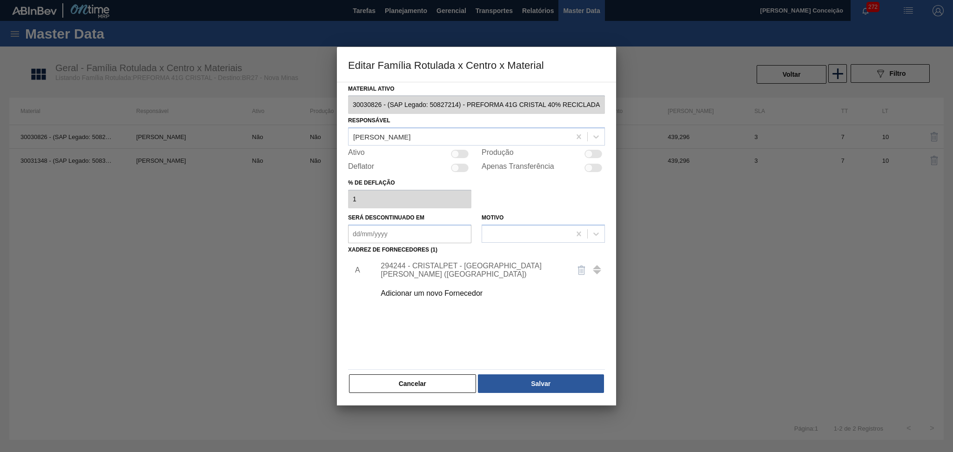
click at [423, 275] on div "294244 - CRISTALPET - CABO DE SANTO AGOSTINHO (PE)" at bounding box center [472, 270] width 182 height 17
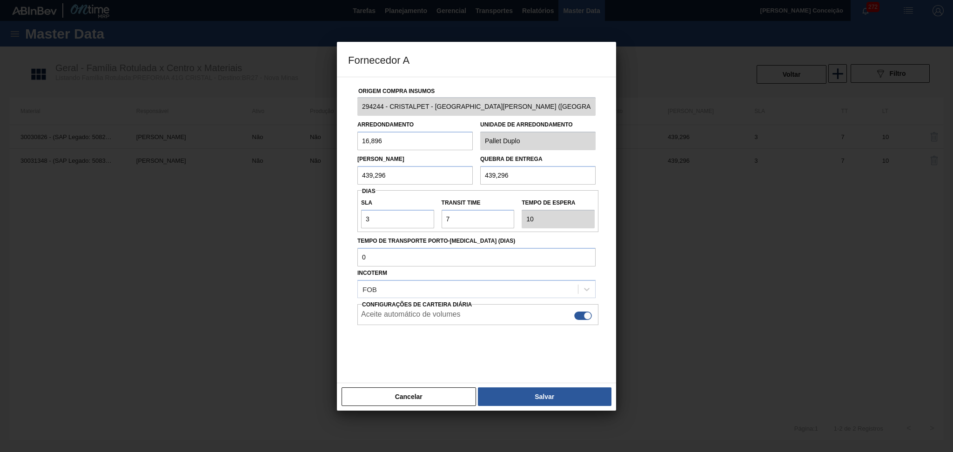
drag, startPoint x: 398, startPoint y: 177, endPoint x: 239, endPoint y: 186, distance: 159.3
click at [242, 185] on div "Fornecedor A Origem Compra Insumos 294244 - CRISTALPET - CABO DE SANTO AGOSTINH…" at bounding box center [476, 226] width 953 height 452
click at [422, 404] on button "Cancelar" at bounding box center [408, 397] width 134 height 19
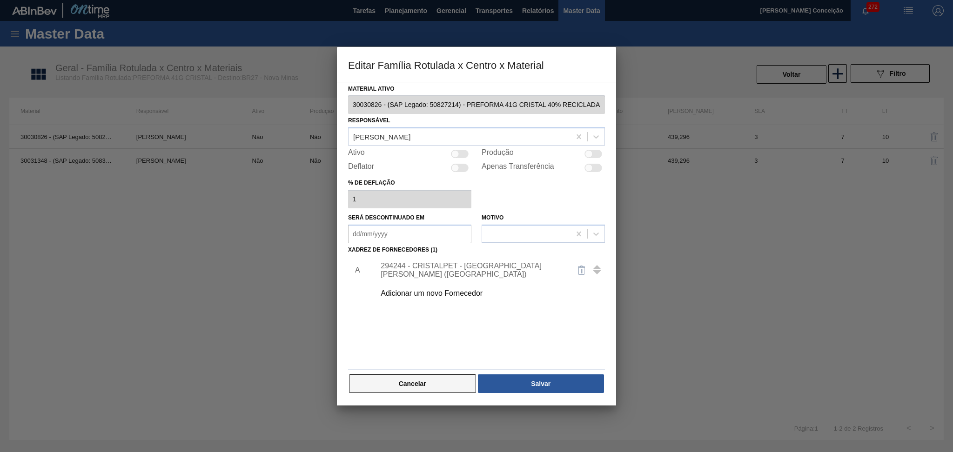
click at [406, 381] on button "Cancelar" at bounding box center [412, 383] width 127 height 19
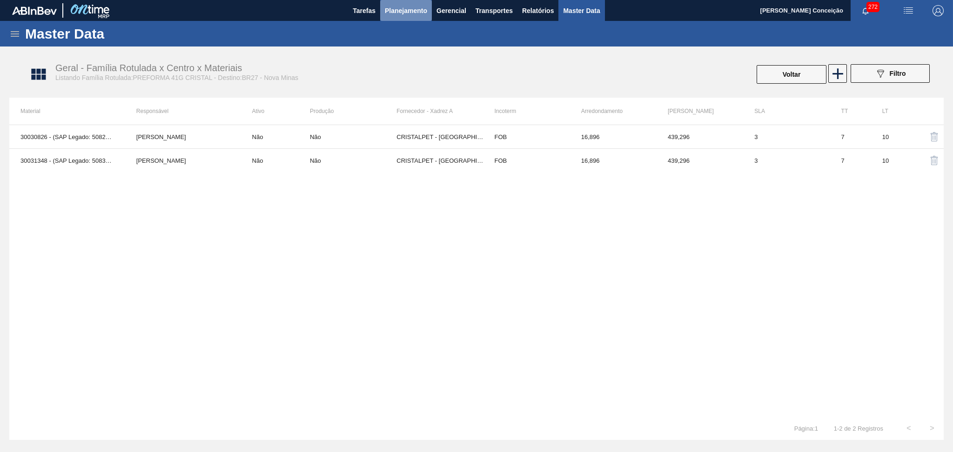
click at [389, 5] on span "Planejamento" at bounding box center [406, 10] width 42 height 11
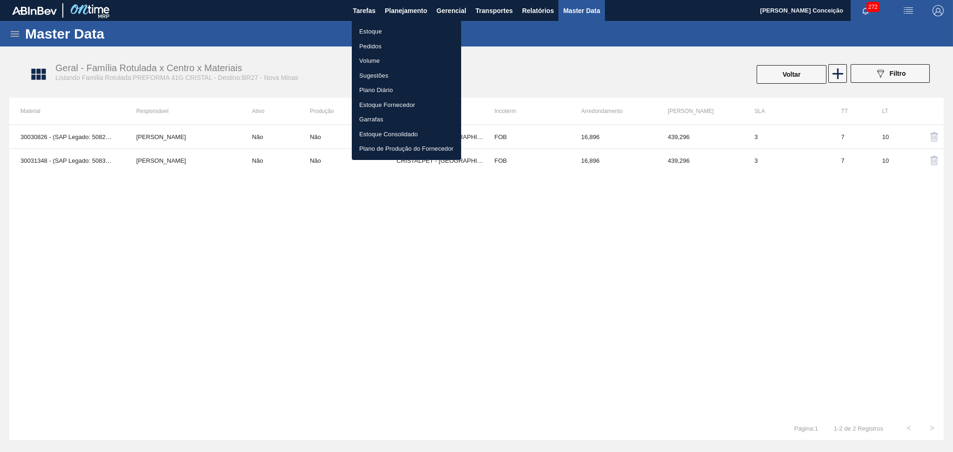
click at [370, 34] on li "Estoque" at bounding box center [406, 31] width 109 height 15
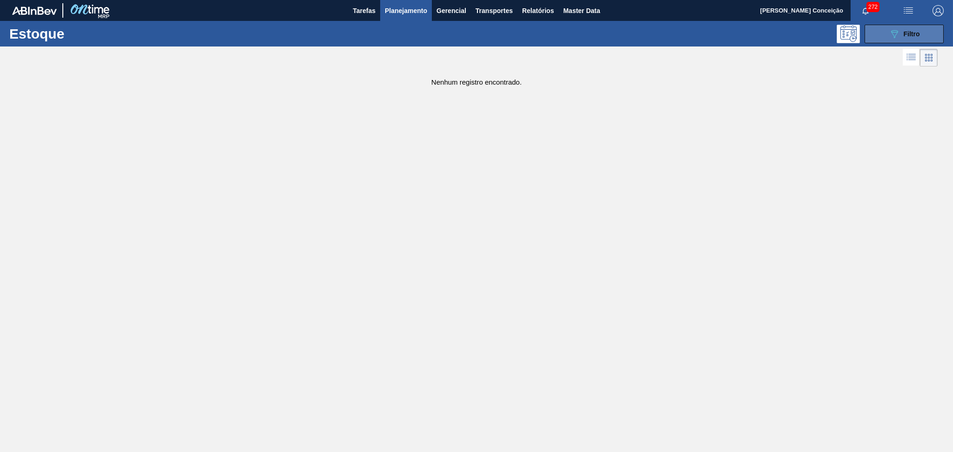
click at [888, 26] on button "089F7B8B-B2A5-4AFE-B5C0-19BA573D28AC Filtro" at bounding box center [903, 34] width 79 height 19
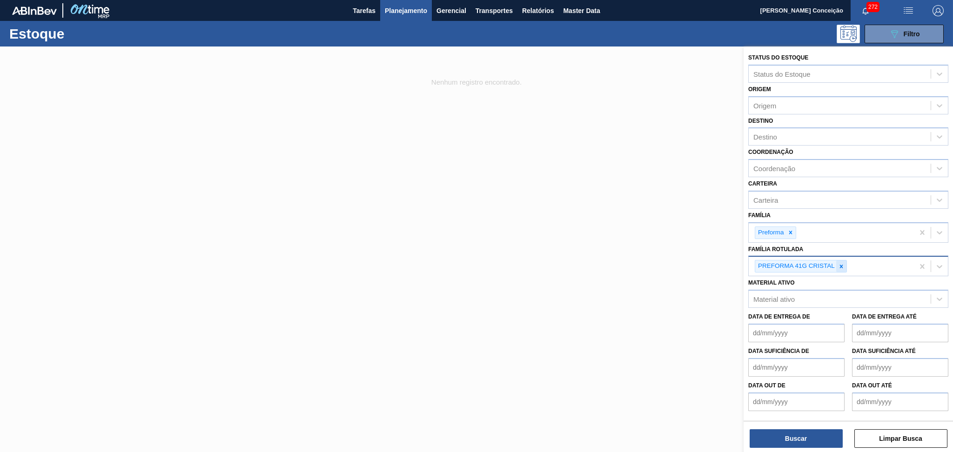
click at [839, 267] on div at bounding box center [841, 267] width 10 height 12
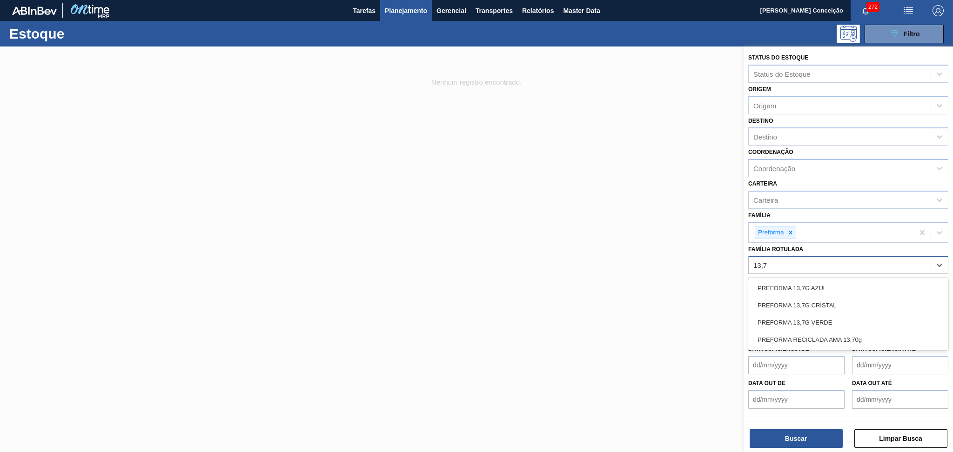
type Rotulada "13,7g"
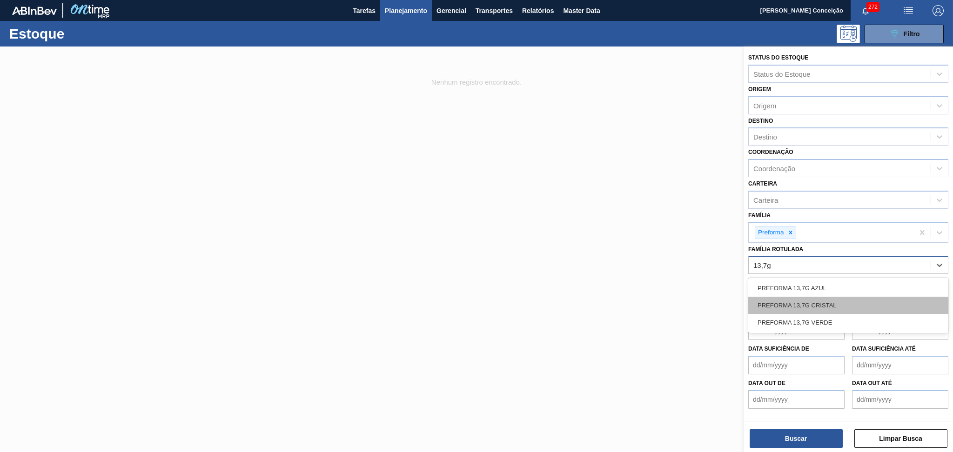
click at [829, 303] on div "PREFORMA 13,7G CRISTAL" at bounding box center [848, 305] width 200 height 17
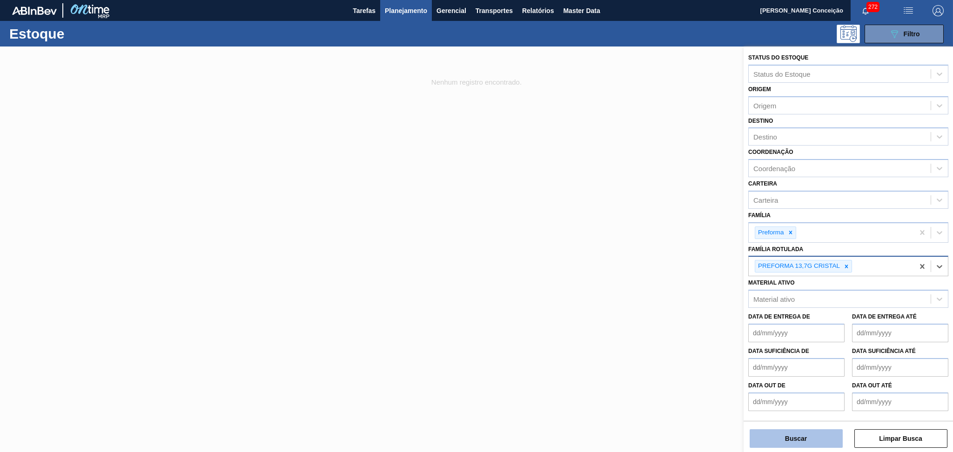
click at [795, 430] on button "Buscar" at bounding box center [795, 438] width 93 height 19
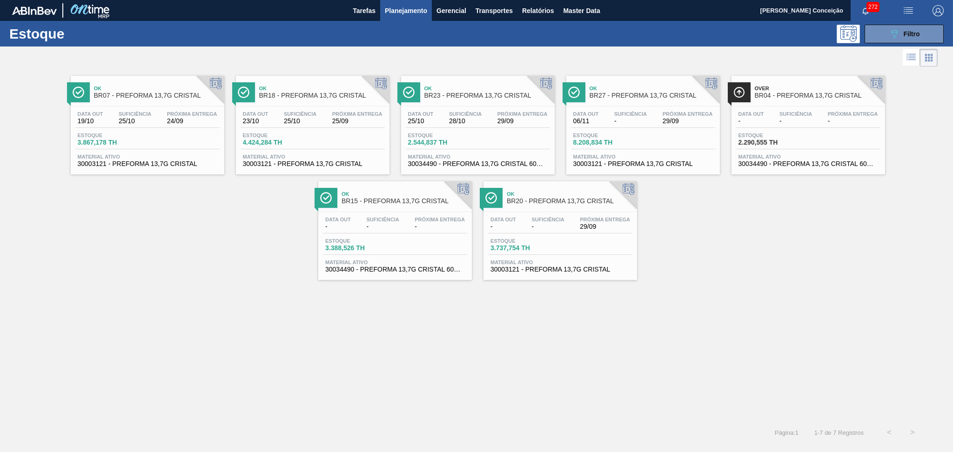
click at [91, 142] on span "3.867,178 TH" at bounding box center [110, 142] width 65 height 7
click at [891, 30] on icon "089F7B8B-B2A5-4AFE-B5C0-19BA573D28AC" at bounding box center [894, 33] width 11 height 11
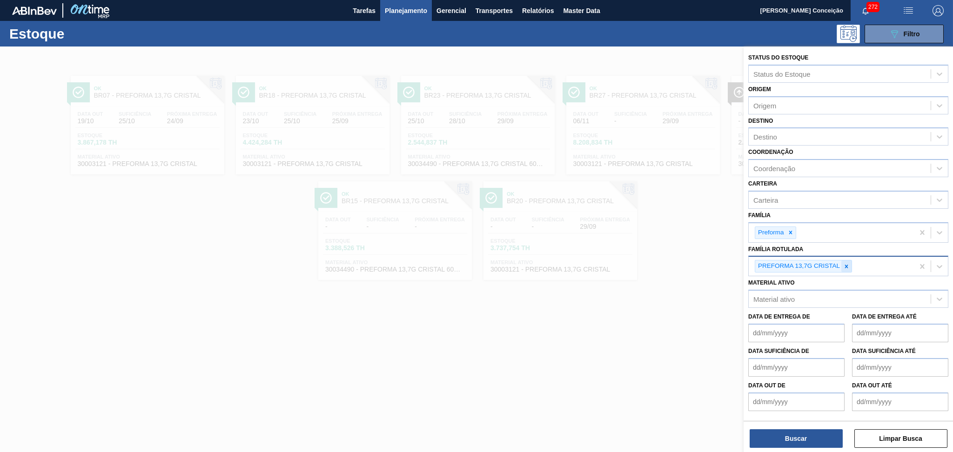
click at [845, 263] on icon at bounding box center [846, 266] width 7 height 7
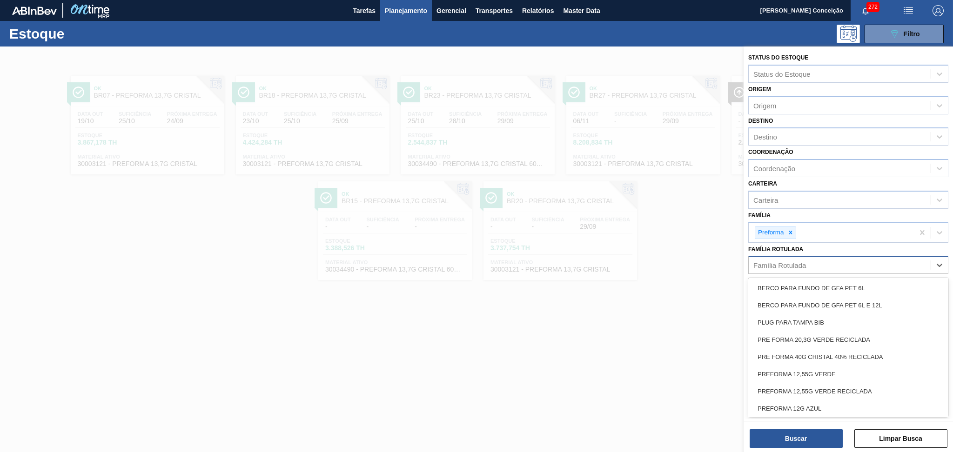
click at [801, 261] on div "Família Rotulada" at bounding box center [779, 265] width 53 height 8
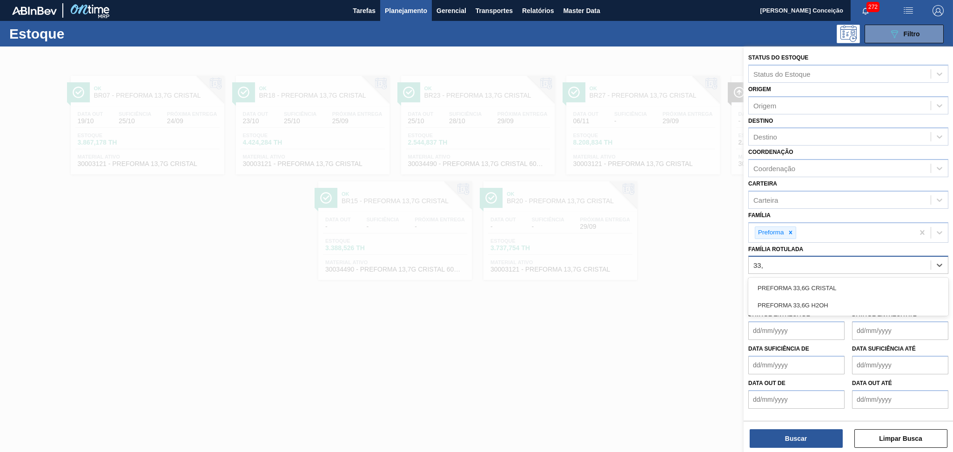
type Rotulada "33,6"
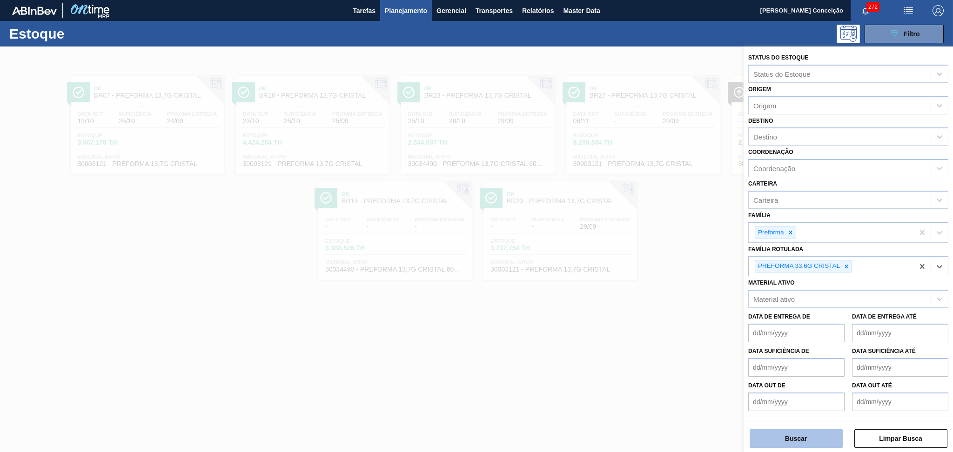
click at [762, 441] on button "Buscar" at bounding box center [795, 438] width 93 height 19
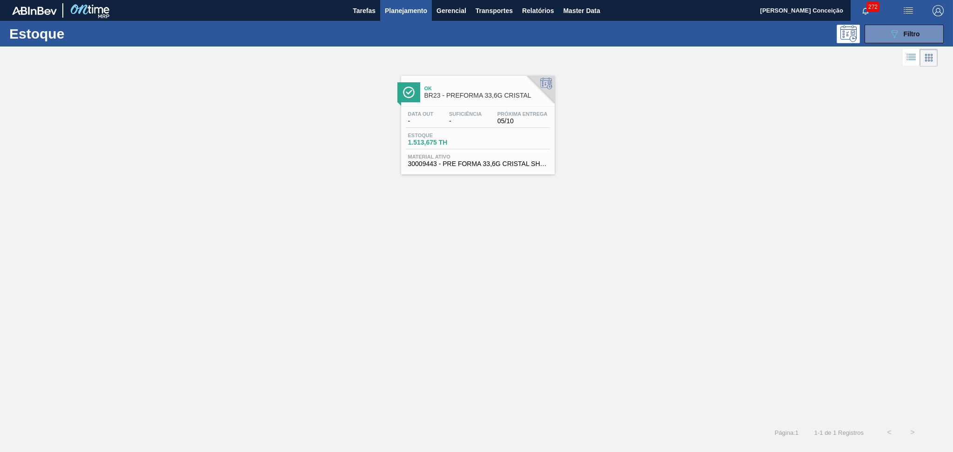
click at [493, 129] on div "Data out - Suficiência - Próxima Entrega 05/10 Estoque 1.513,675 TH Material at…" at bounding box center [478, 138] width 154 height 63
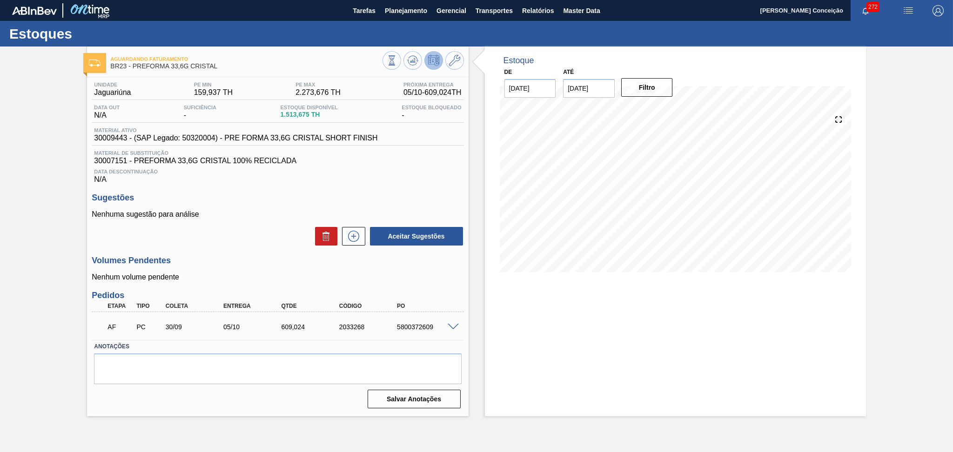
click at [121, 138] on span "30009443 - (SAP Legado: 50320004) - PRE FORMA 33,6G CRISTAL SHORT FINISH" at bounding box center [235, 138] width 283 height 8
copy span "30009443"
click at [423, 3] on button "Planejamento" at bounding box center [406, 10] width 52 height 21
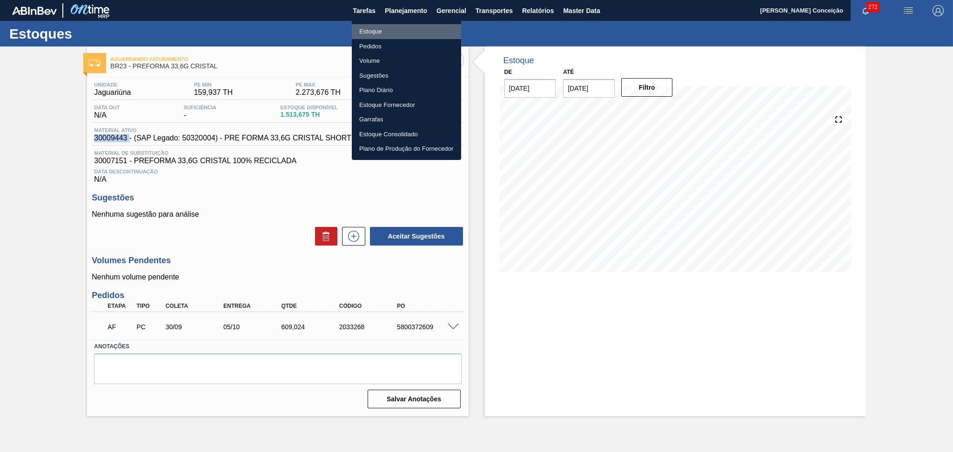
click at [387, 33] on li "Estoque" at bounding box center [406, 31] width 109 height 15
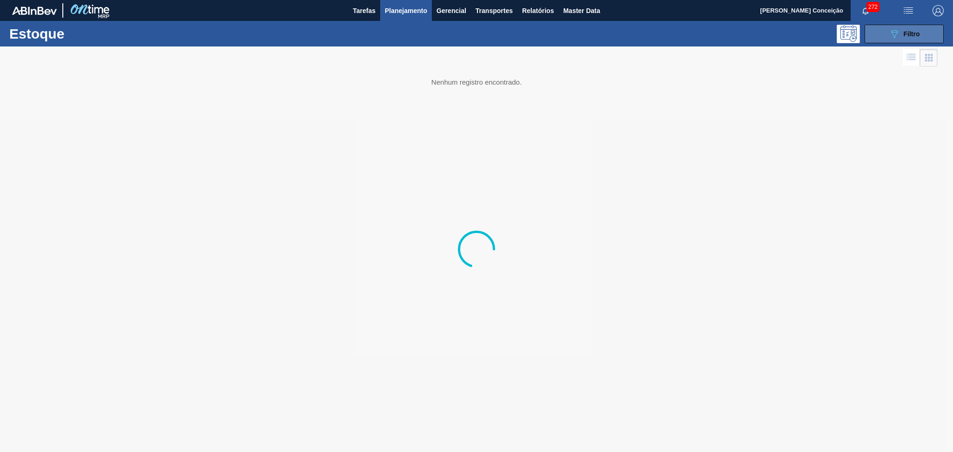
click at [920, 27] on button "089F7B8B-B2A5-4AFE-B5C0-19BA573D28AC Filtro" at bounding box center [903, 34] width 79 height 19
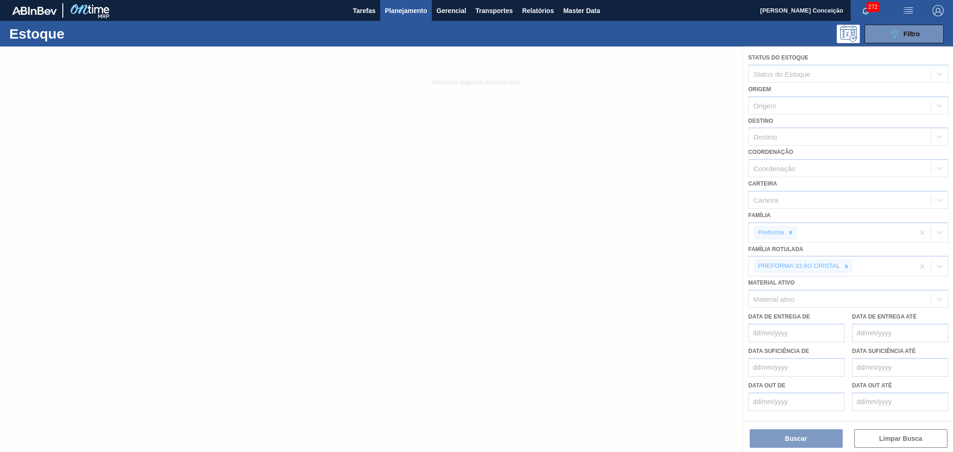
click at [845, 266] on div at bounding box center [476, 250] width 953 height 406
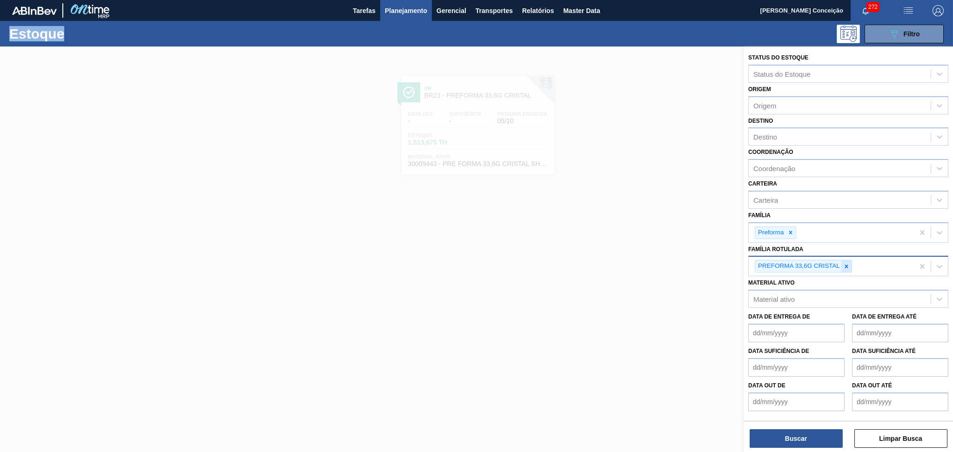
click at [845, 265] on icon at bounding box center [846, 266] width 3 height 3
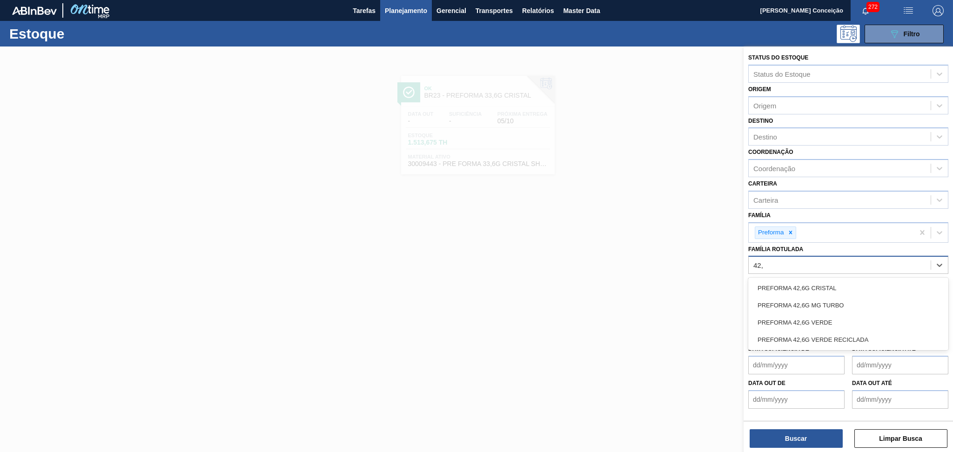
type Rotulada "42,6"
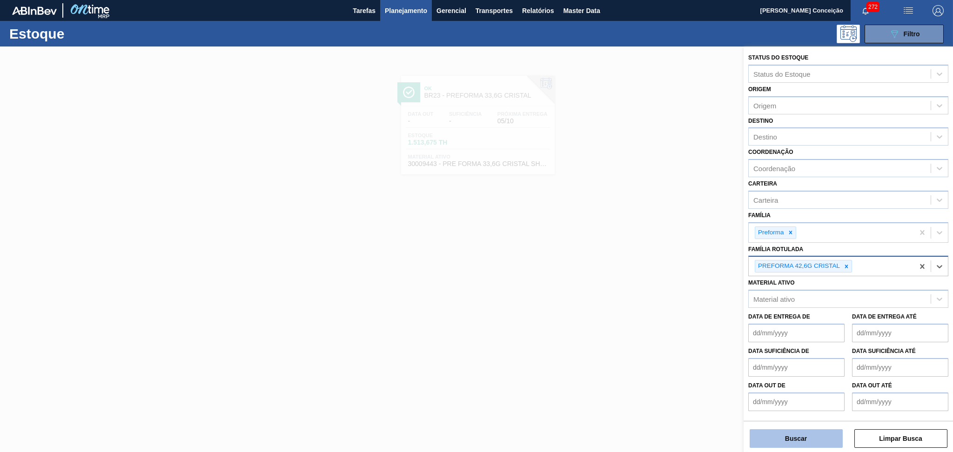
click at [775, 441] on button "Buscar" at bounding box center [795, 438] width 93 height 19
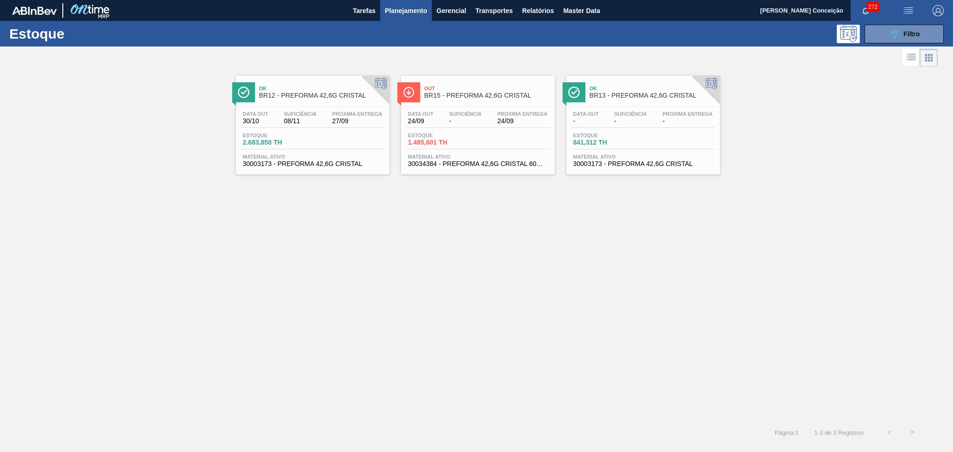
click at [614, 399] on div "Ok BR12 - PREFORMA 42,6G CRISTAL Data out 30/10 Suficiência 08/11 Próxima Entre…" at bounding box center [476, 245] width 953 height 352
click at [624, 420] on div "Ok BR12 - PREFORMA 42,6G CRISTAL Data out 30/10 Suficiência 08/11 Próxima Entre…" at bounding box center [476, 245] width 953 height 352
click at [451, 165] on span "30034384 - PREFORMA 42,6G CRISTAL 60% RECICLADA" at bounding box center [478, 163] width 140 height 7
click at [905, 33] on span "Filtro" at bounding box center [911, 33] width 16 height 7
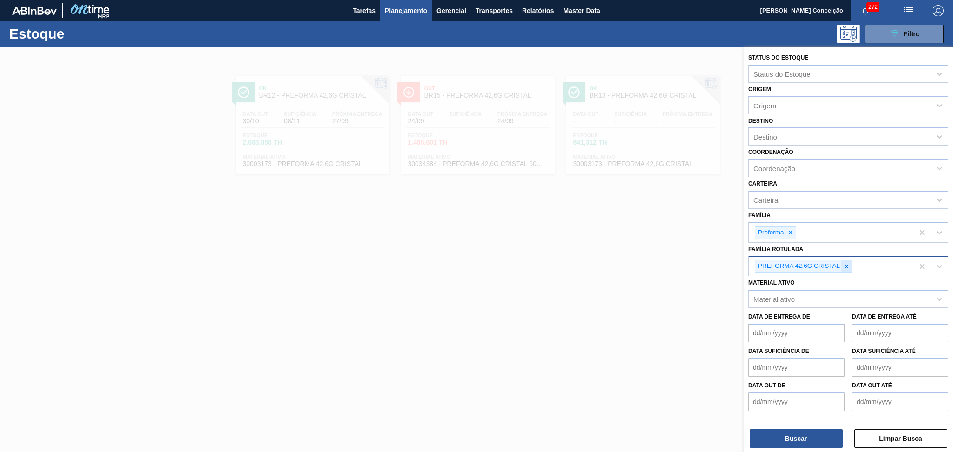
click at [845, 265] on icon at bounding box center [846, 266] width 3 height 3
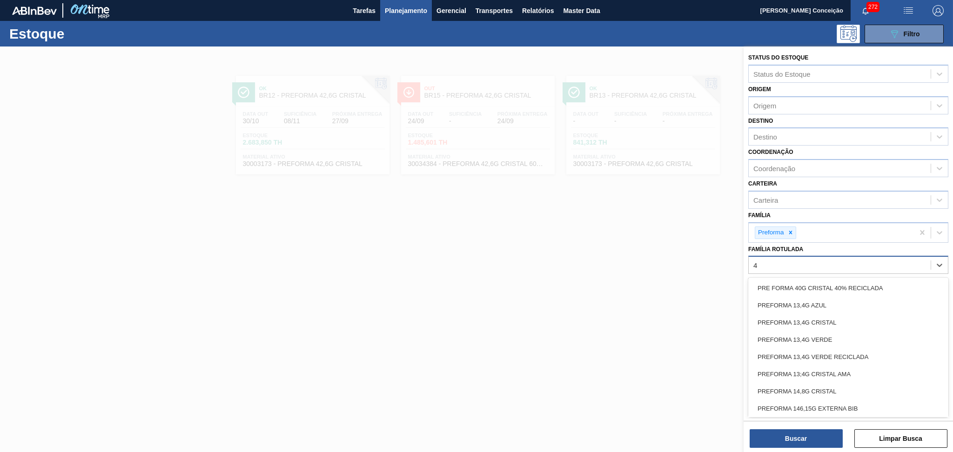
type Rotulada "48"
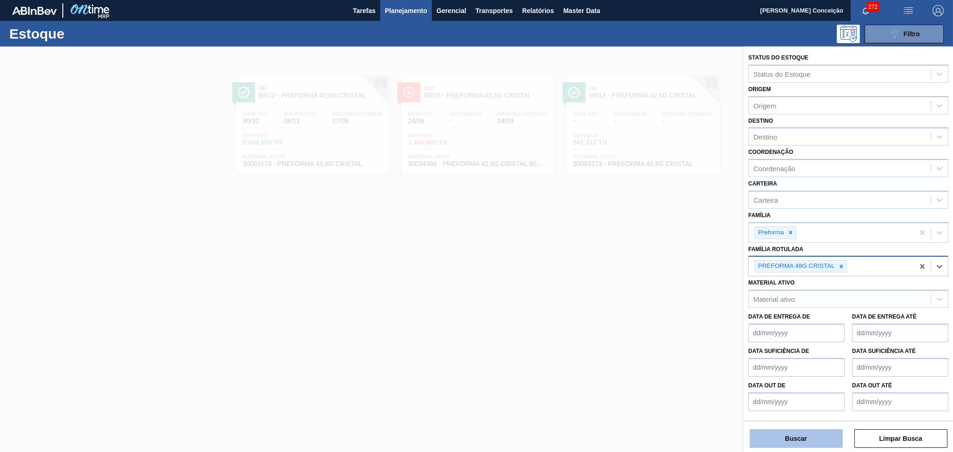
click at [772, 433] on button "Buscar" at bounding box center [795, 438] width 93 height 19
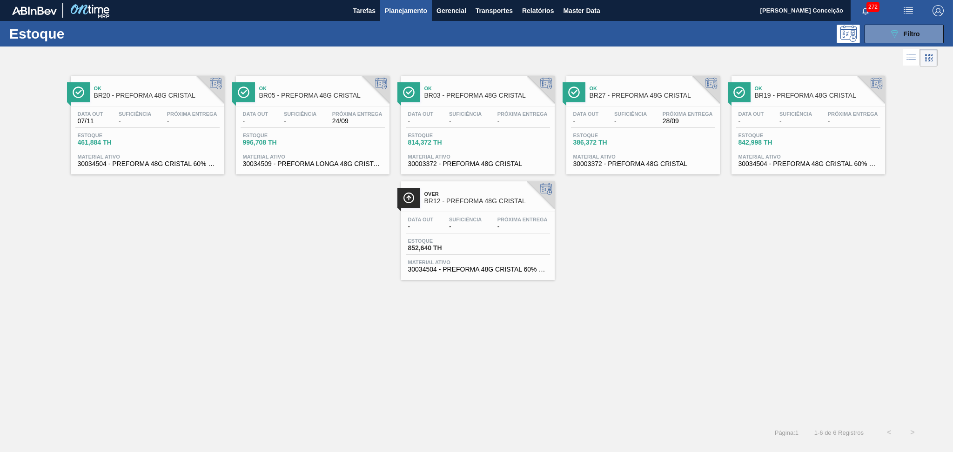
click at [637, 145] on span "386,372 TH" at bounding box center [605, 142] width 65 height 7
click at [884, 43] on div "Estoque 089F7B8B-B2A5-4AFE-B5C0-19BA573D28AC Filtro" at bounding box center [476, 34] width 953 height 26
click at [895, 34] on icon at bounding box center [894, 34] width 7 height 8
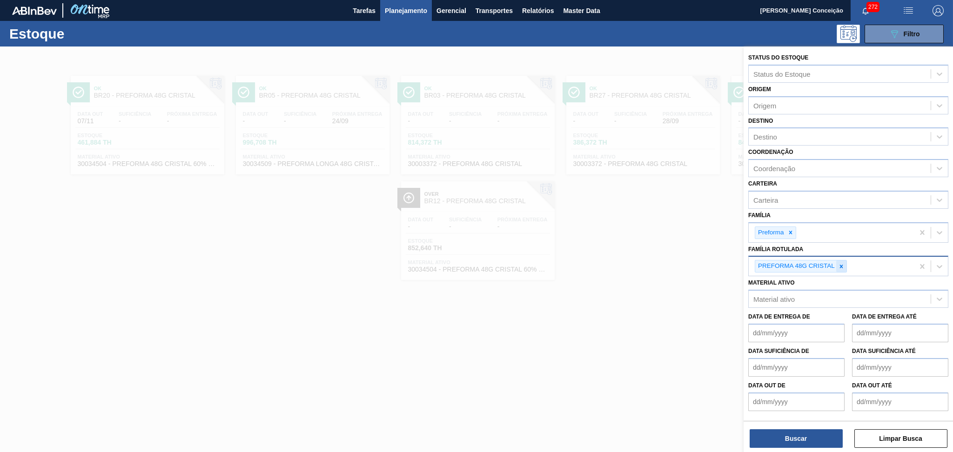
click at [840, 267] on icon at bounding box center [841, 266] width 7 height 7
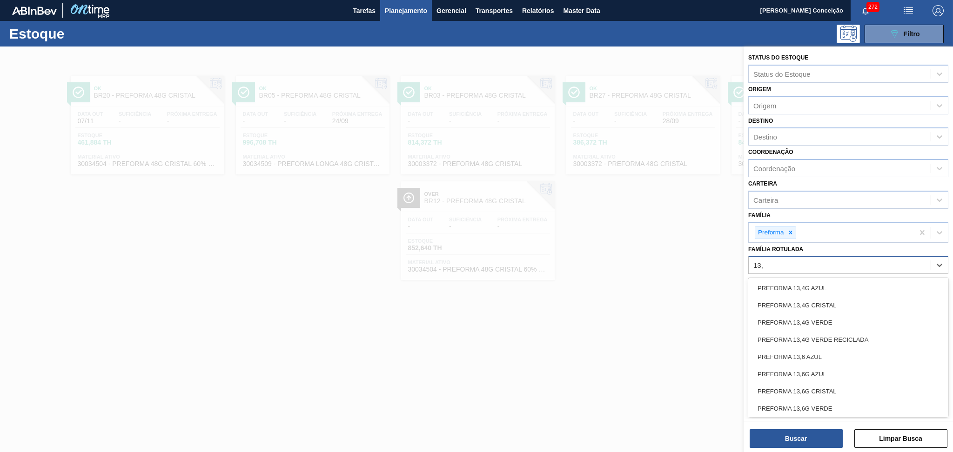
type Rotulada "13,7"
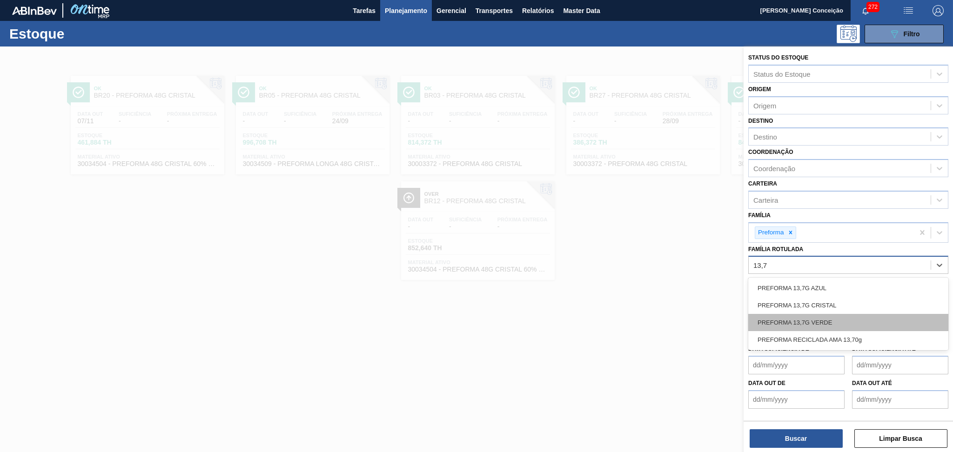
click at [812, 317] on div "PREFORMA 13,7G VERDE" at bounding box center [848, 322] width 200 height 17
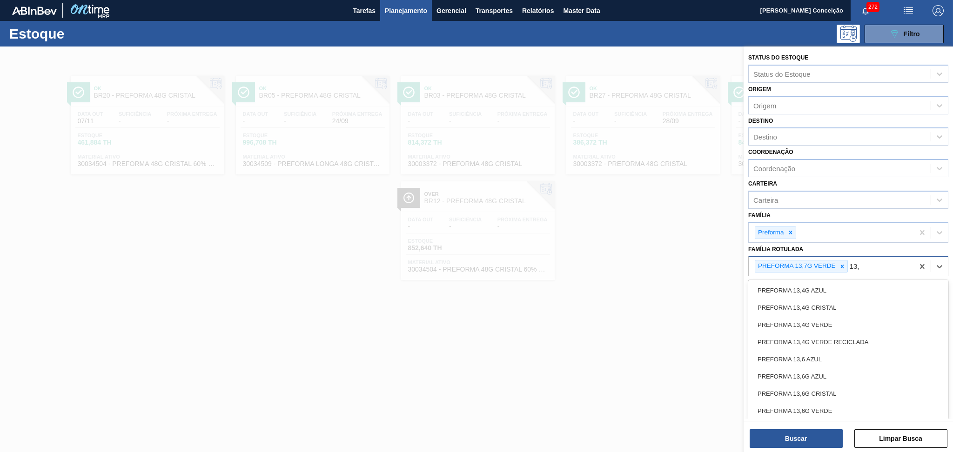
type Rotulada "13,7"
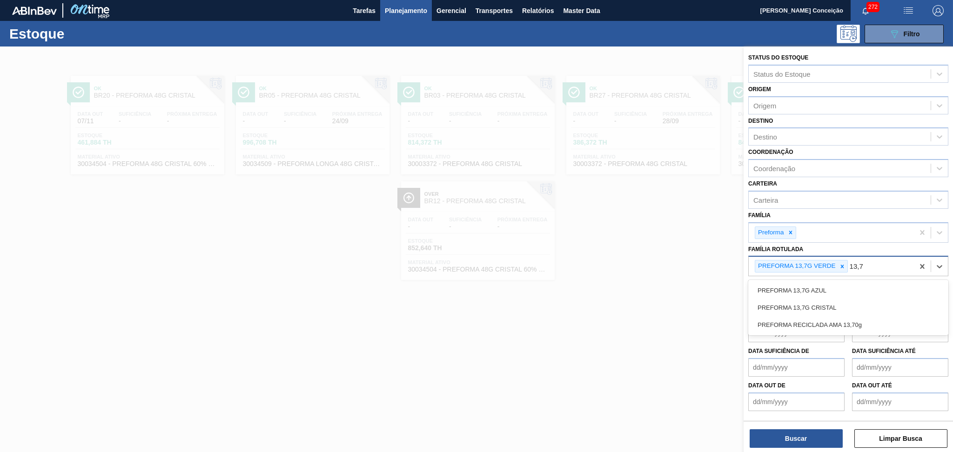
click at [836, 302] on div "PREFORMA 13,7G CRISTAL" at bounding box center [848, 307] width 200 height 17
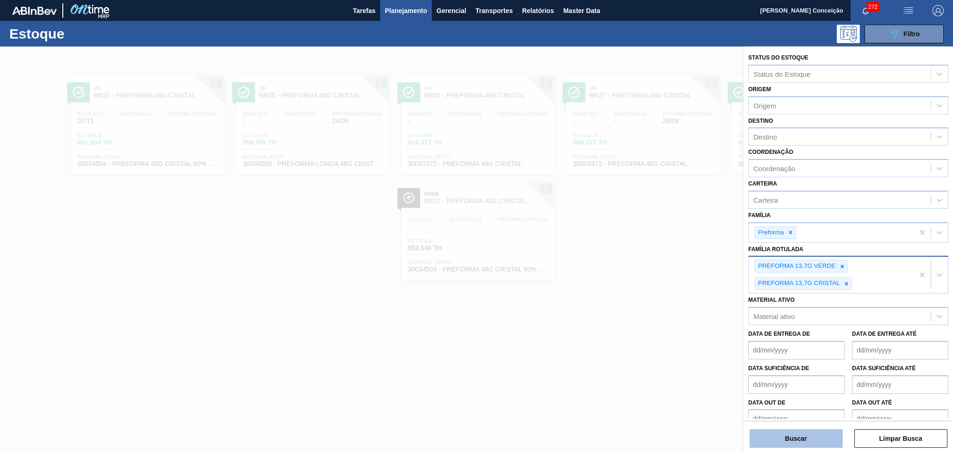
click at [792, 435] on button "Buscar" at bounding box center [795, 438] width 93 height 19
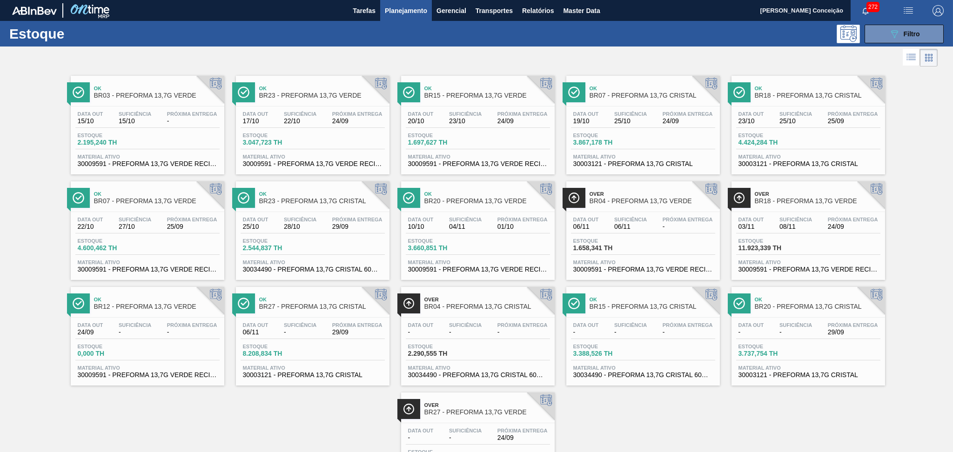
click at [331, 140] on div "Estoque 3.047,723 TH" at bounding box center [313, 141] width 144 height 17
click at [296, 258] on div "Data out 25/10 Suficiência 28/10 Próxima Entrega 29/09 Estoque 2.544,837 TH Mat…" at bounding box center [313, 243] width 154 height 63
click at [909, 34] on span "Filtro" at bounding box center [911, 33] width 16 height 7
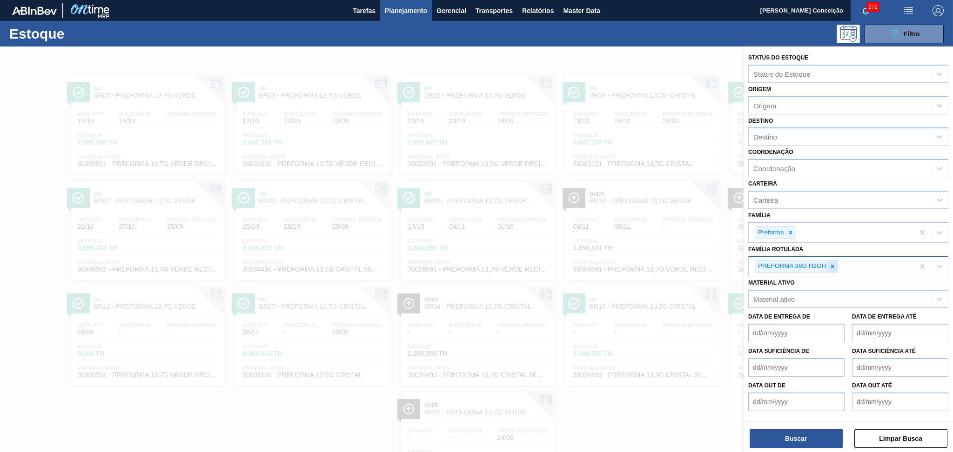
click at [836, 262] on div at bounding box center [832, 267] width 10 height 12
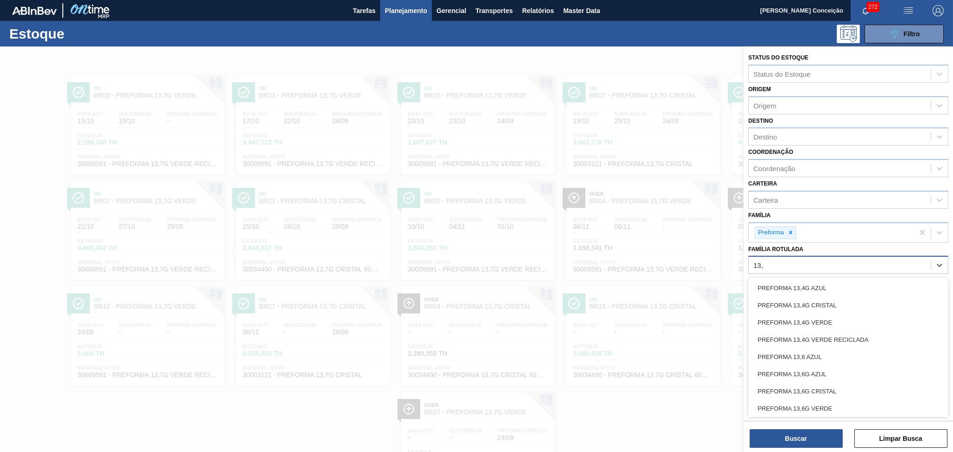
type Rotulada "13,7"
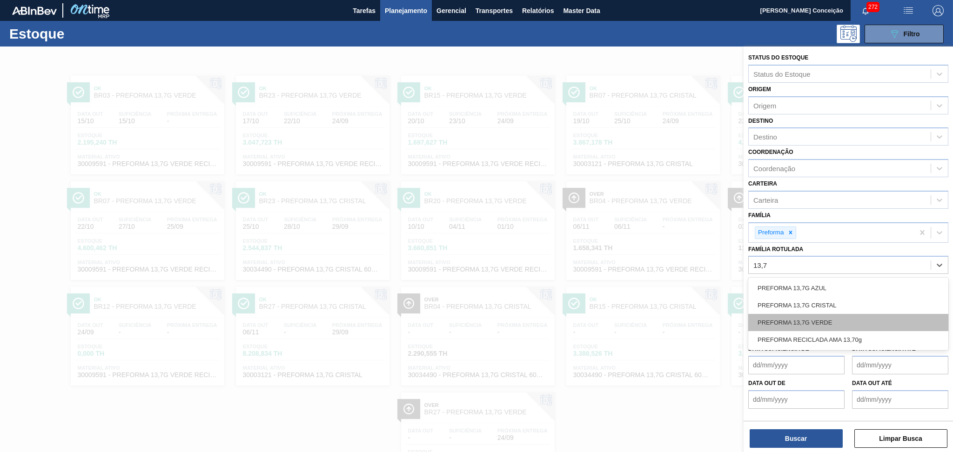
click at [831, 317] on div "PREFORMA 13,7G VERDE" at bounding box center [848, 322] width 200 height 17
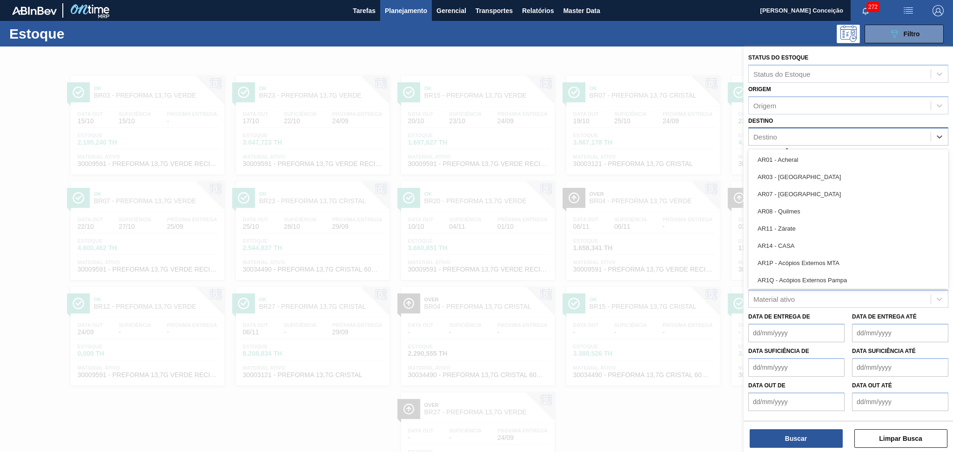
click at [782, 140] on div "Destino" at bounding box center [840, 136] width 182 height 13
type input "br18"
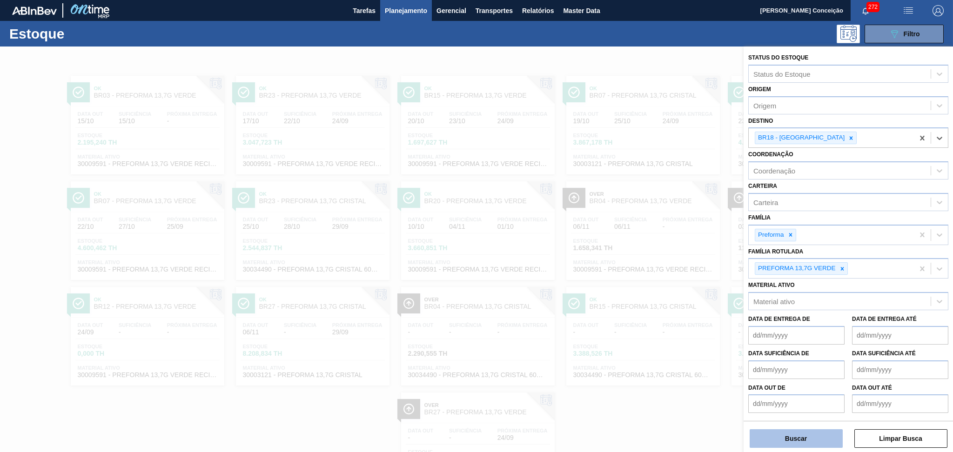
click at [780, 436] on button "Buscar" at bounding box center [795, 438] width 93 height 19
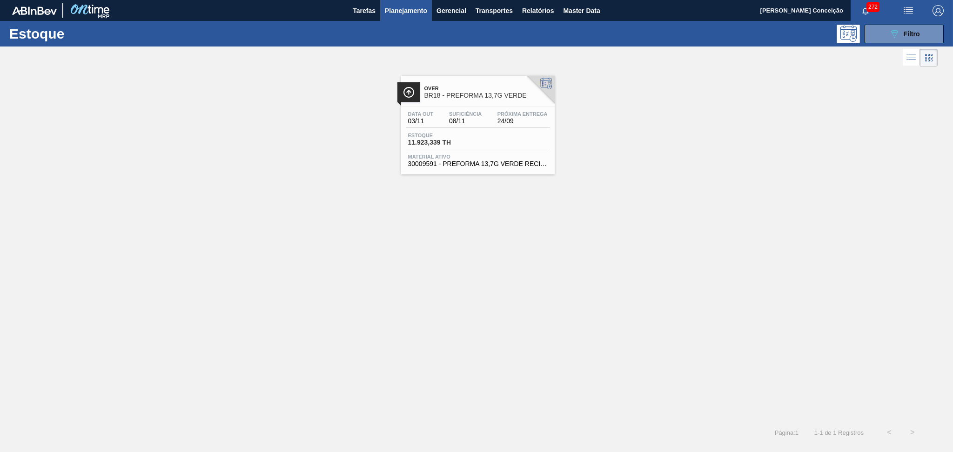
click at [462, 118] on span "08/11" at bounding box center [465, 121] width 33 height 7
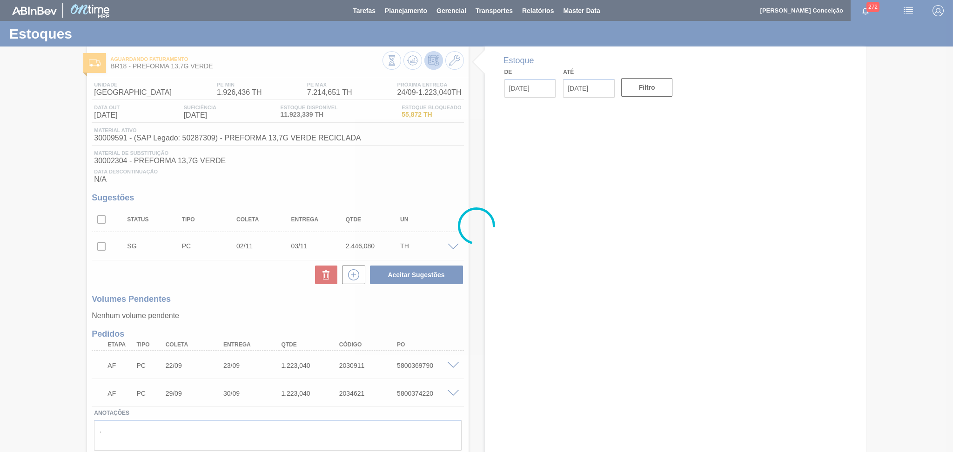
click at [280, 299] on div at bounding box center [476, 226] width 953 height 452
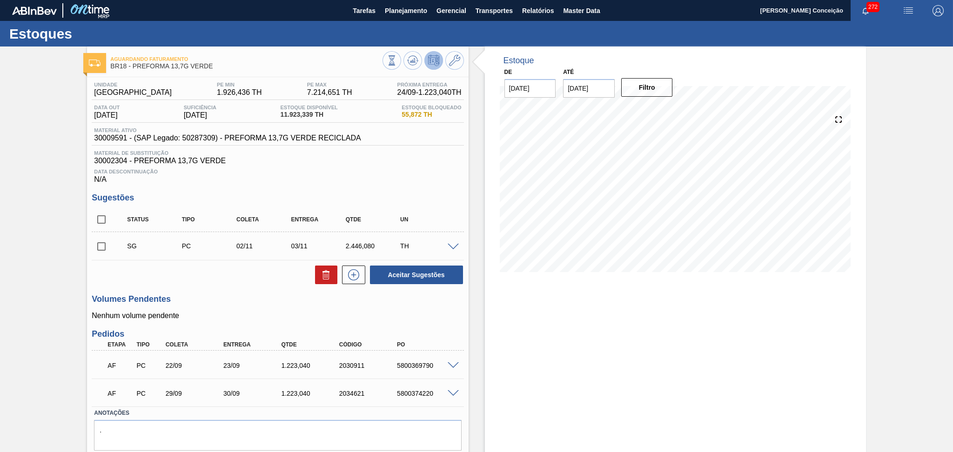
click at [451, 364] on span at bounding box center [453, 365] width 11 height 7
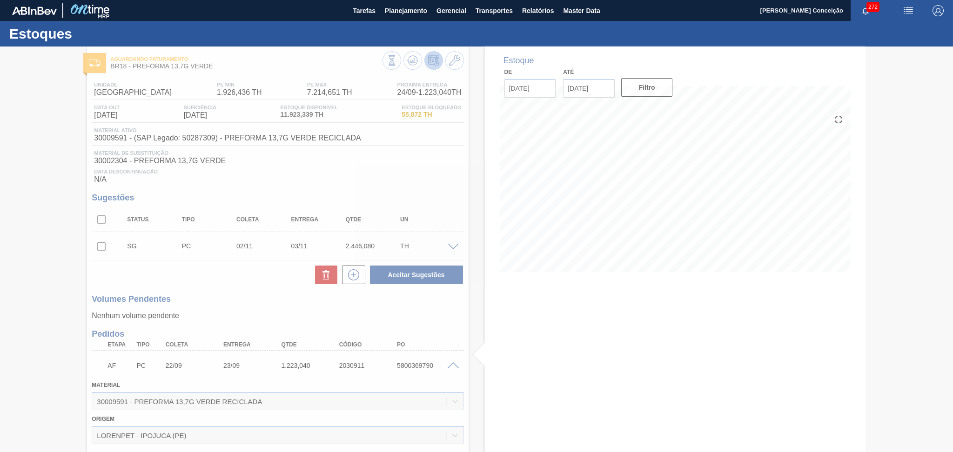
click at [451, 364] on div at bounding box center [476, 250] width 953 height 406
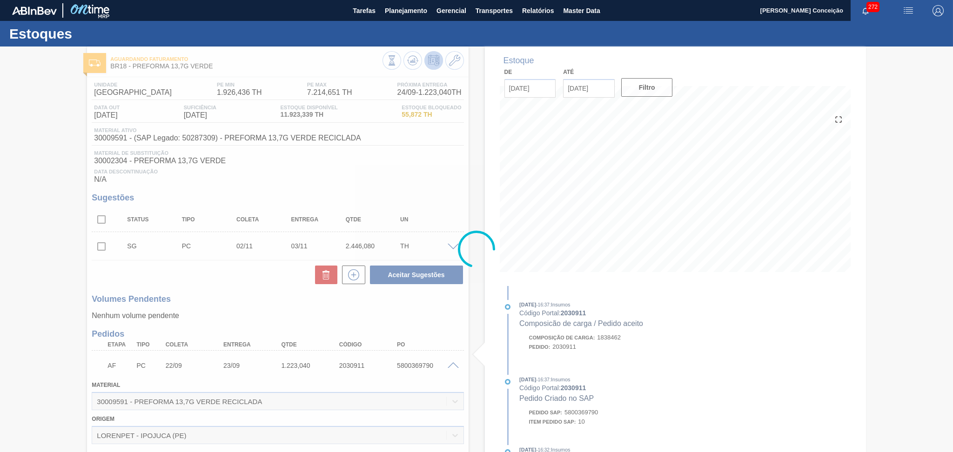
click at [451, 364] on div at bounding box center [476, 250] width 953 height 406
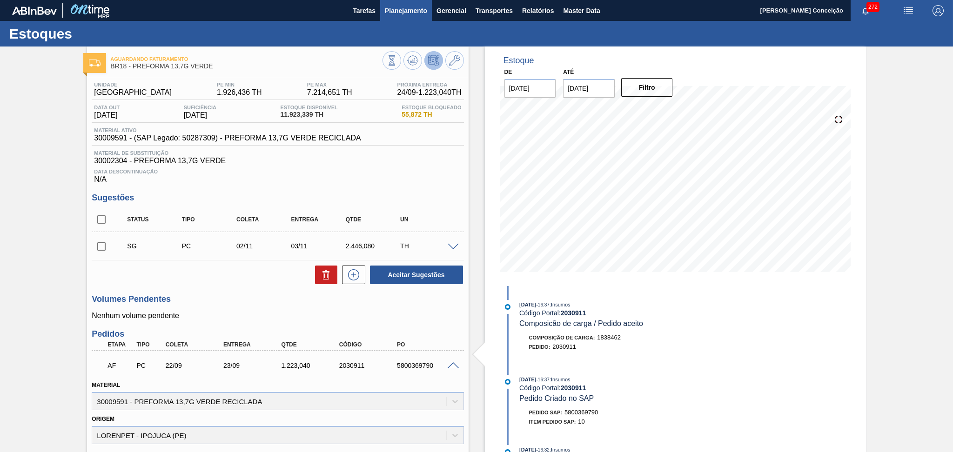
click at [402, 9] on span "Planejamento" at bounding box center [406, 10] width 42 height 11
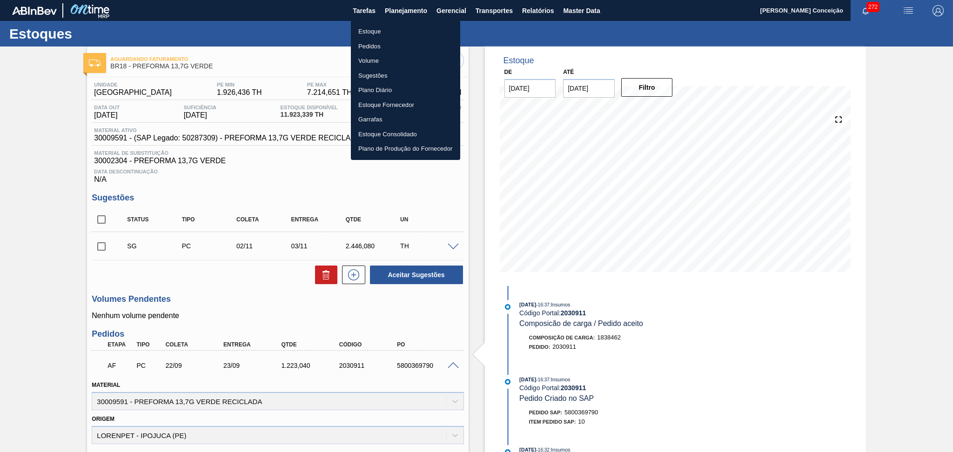
click at [417, 15] on div at bounding box center [476, 226] width 953 height 452
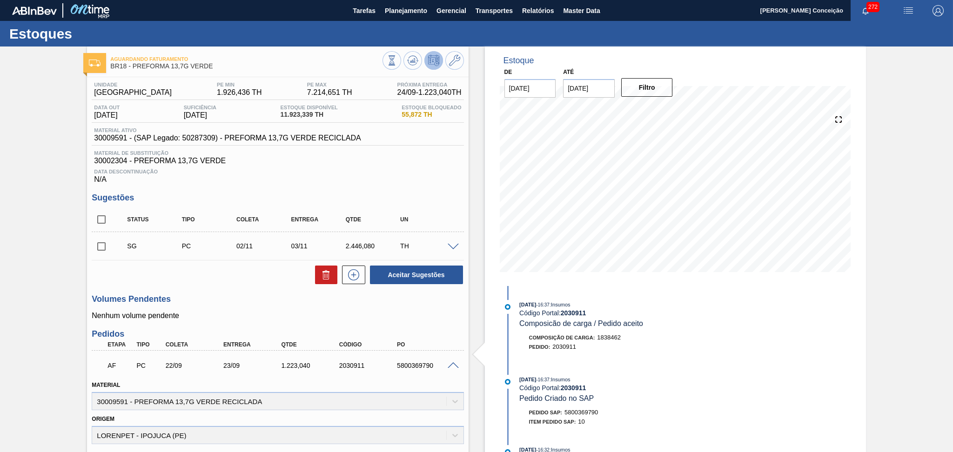
click at [390, 0] on body "Tarefas Planejamento Gerencial Transportes Relatórios Master Data Aline Apareci…" at bounding box center [476, 0] width 953 height 0
click at [402, 13] on span "Planejamento" at bounding box center [406, 10] width 42 height 11
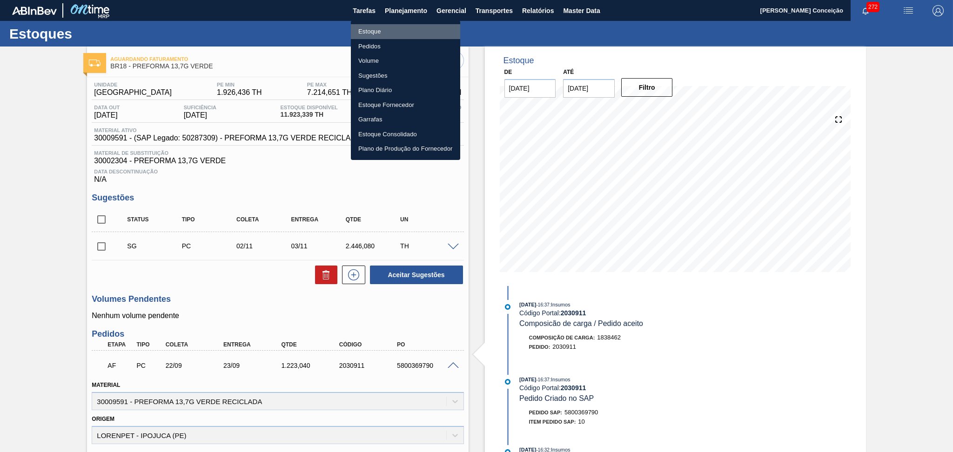
click at [389, 27] on li "Estoque" at bounding box center [405, 31] width 109 height 15
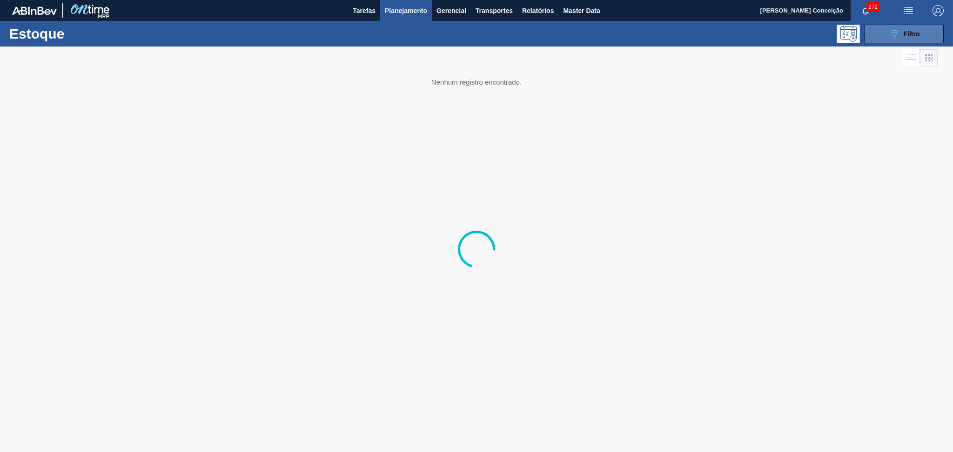
click at [907, 33] on span "Filtro" at bounding box center [911, 33] width 16 height 7
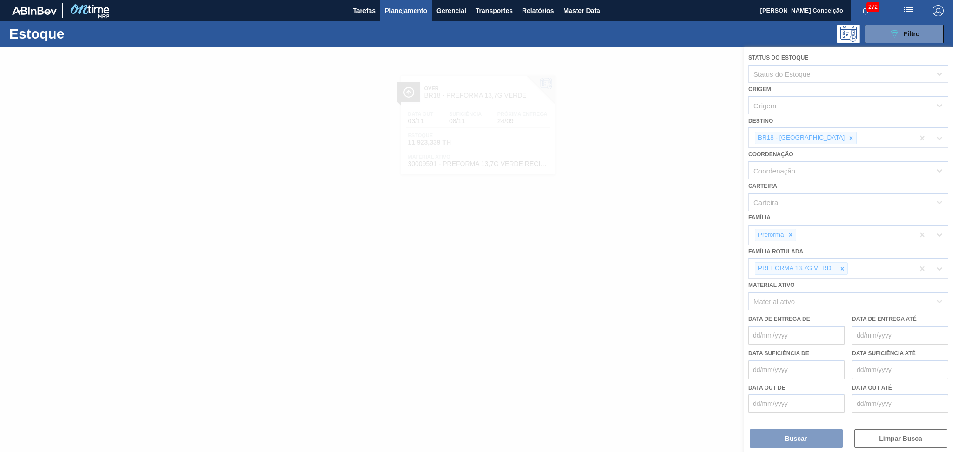
click at [842, 264] on div at bounding box center [476, 250] width 953 height 406
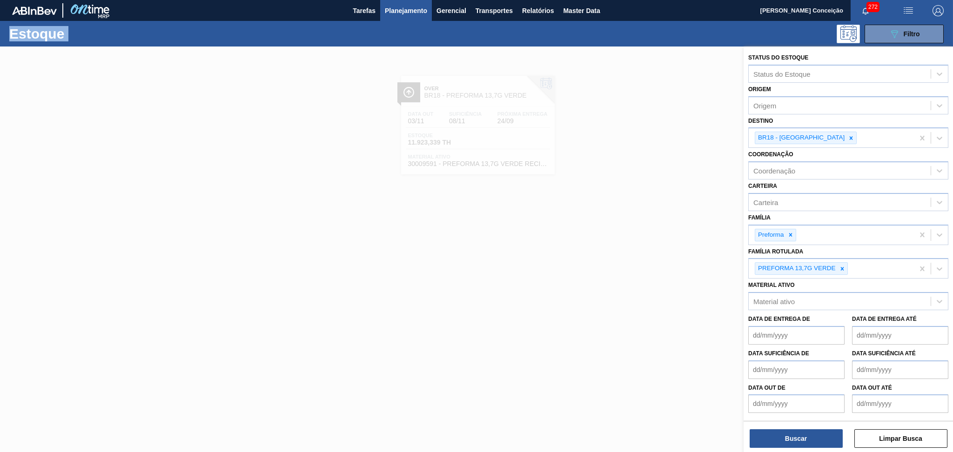
click at [842, 266] on icon at bounding box center [842, 269] width 7 height 7
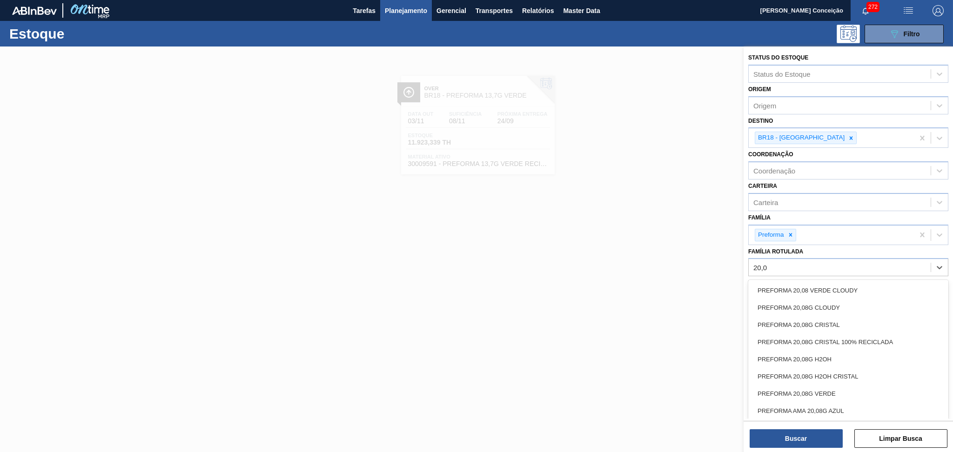
type Rotulada "20,08"
click at [828, 385] on div "PREFORMA 20,08G VERDE" at bounding box center [848, 393] width 200 height 17
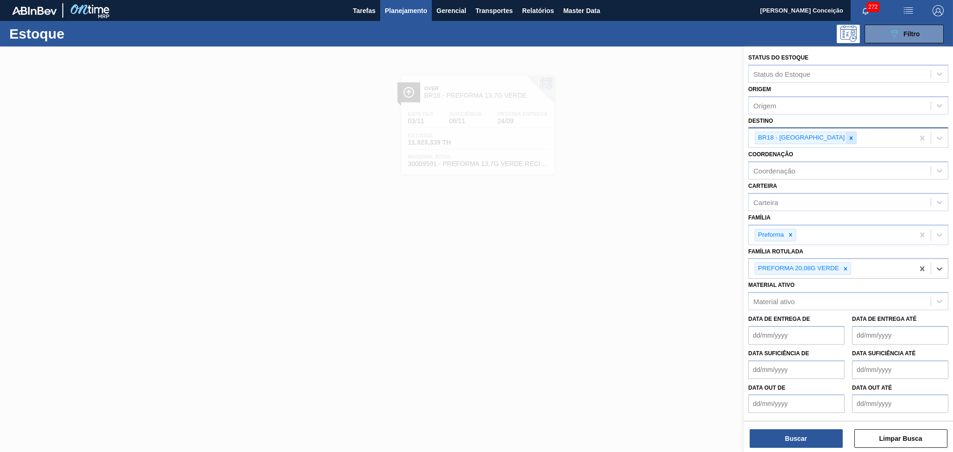
click at [846, 140] on div at bounding box center [851, 138] width 10 height 12
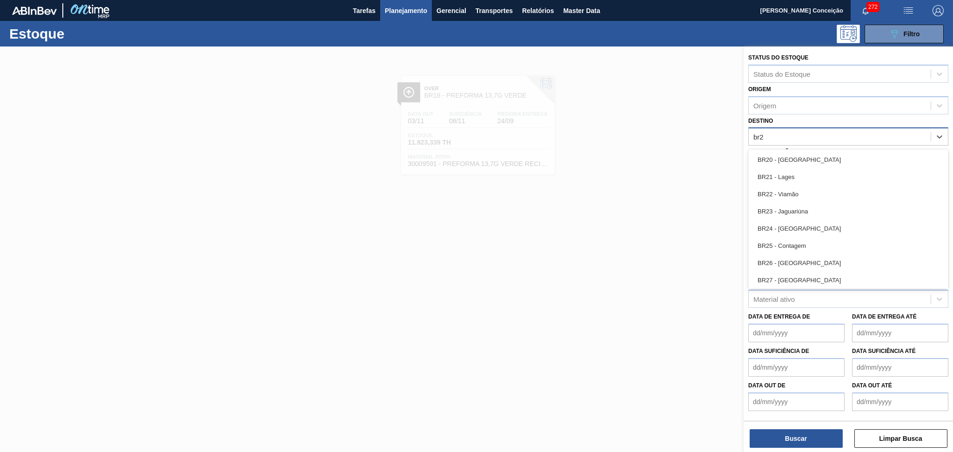
type input "br23"
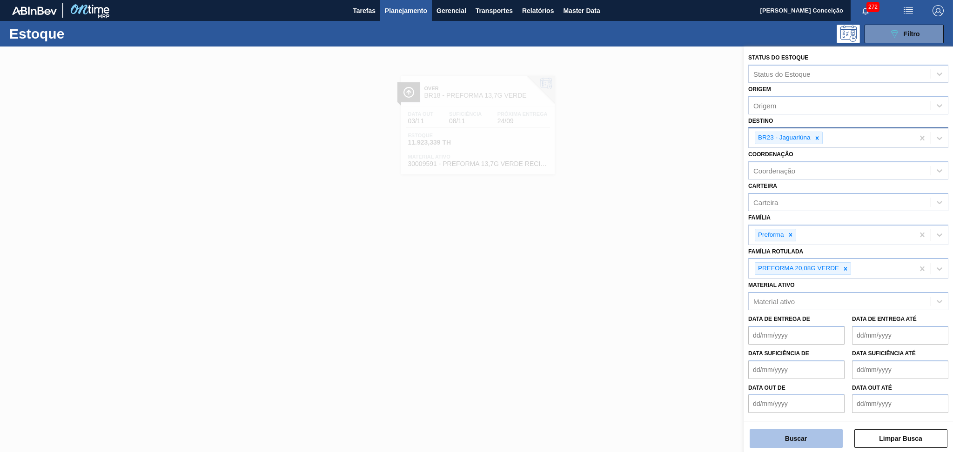
click at [813, 439] on button "Buscar" at bounding box center [795, 438] width 93 height 19
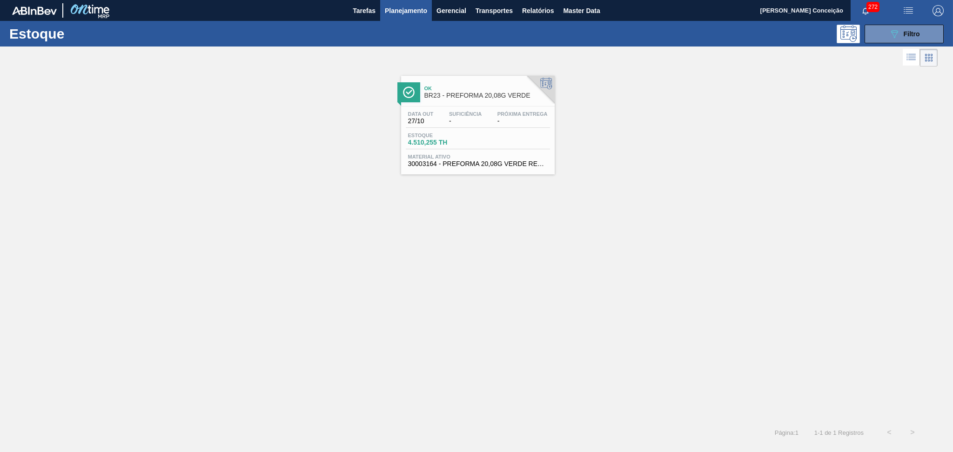
drag, startPoint x: 448, startPoint y: 187, endPoint x: 430, endPoint y: 160, distance: 32.8
click at [430, 160] on span "30003164 - PREFORMA 20,08G VERDE RECICLADA" at bounding box center [478, 163] width 140 height 7
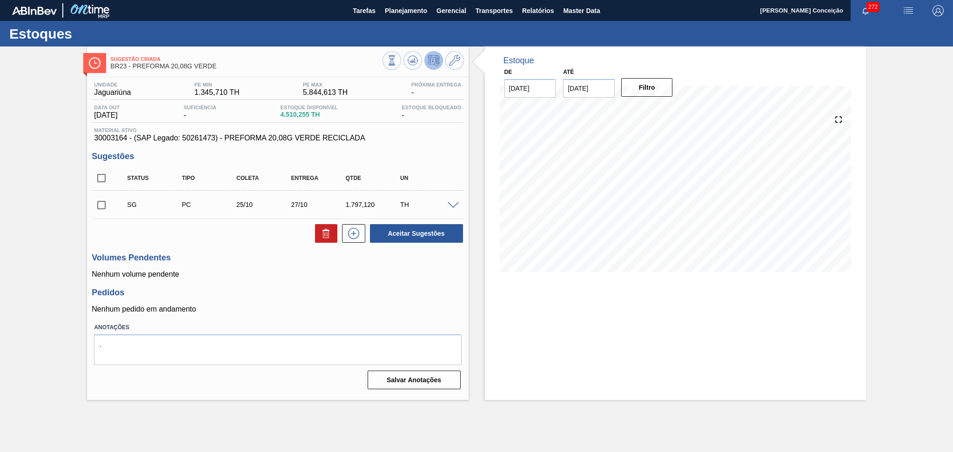
click at [456, 201] on div at bounding box center [454, 204] width 19 height 7
click at [448, 205] on span at bounding box center [453, 205] width 11 height 7
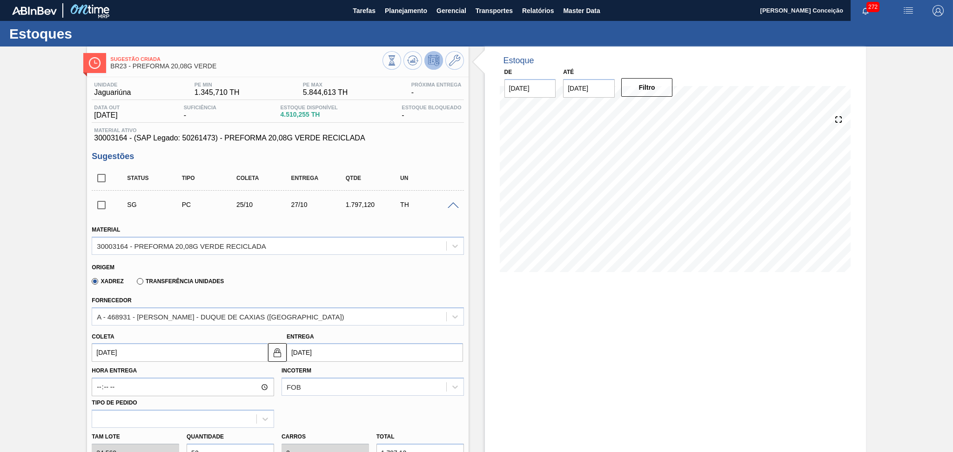
scroll to position [124, 0]
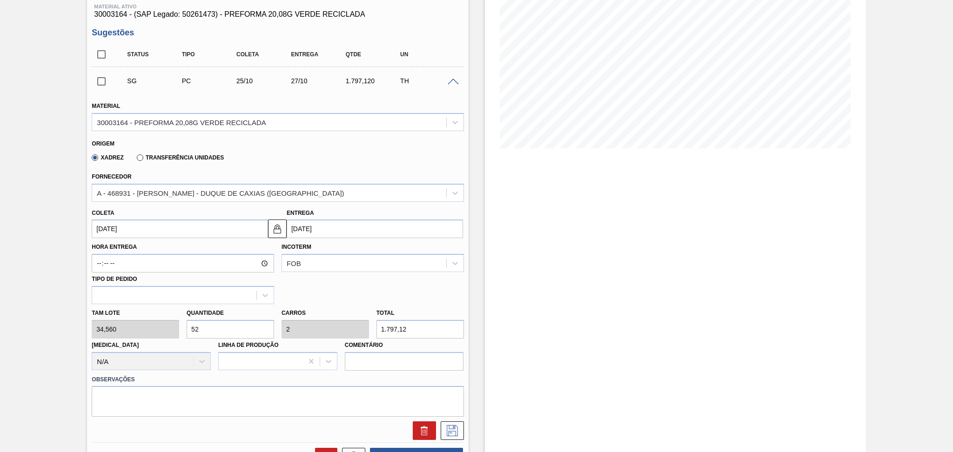
click at [157, 329] on div "Tam lote 34,560 Quantidade 52 Carros 2 Total 1.797,12 Doca N/A Linha de Produçã…" at bounding box center [277, 337] width 379 height 67
type input "2"
type input "0,077"
type input "69,12"
type input "26"
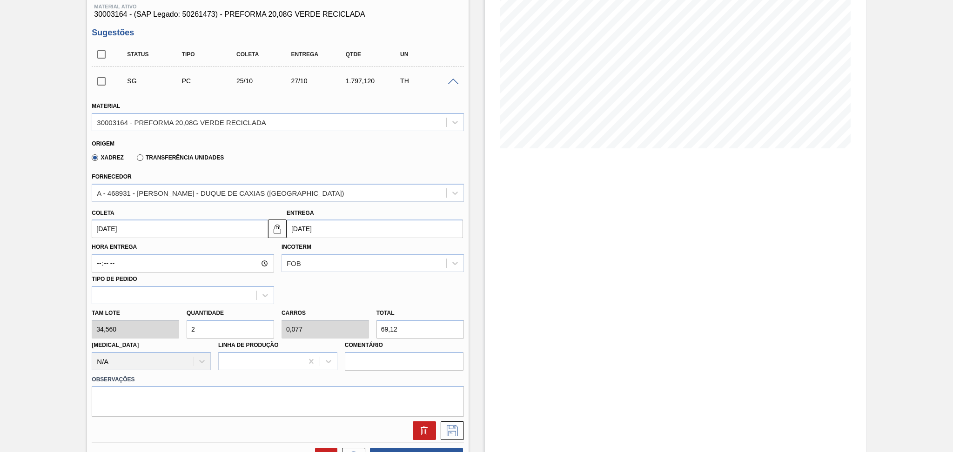
type input "1"
type input "898,56"
type input "26"
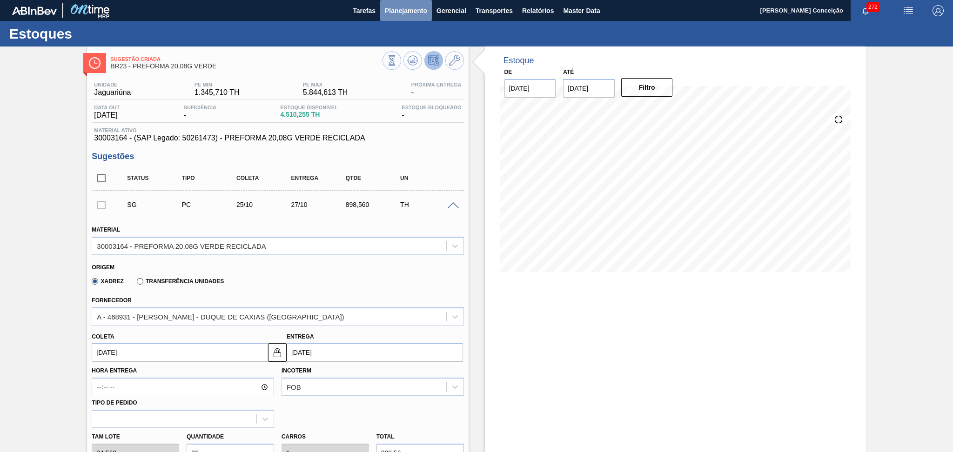
click at [411, 10] on span "Planejamento" at bounding box center [406, 10] width 42 height 11
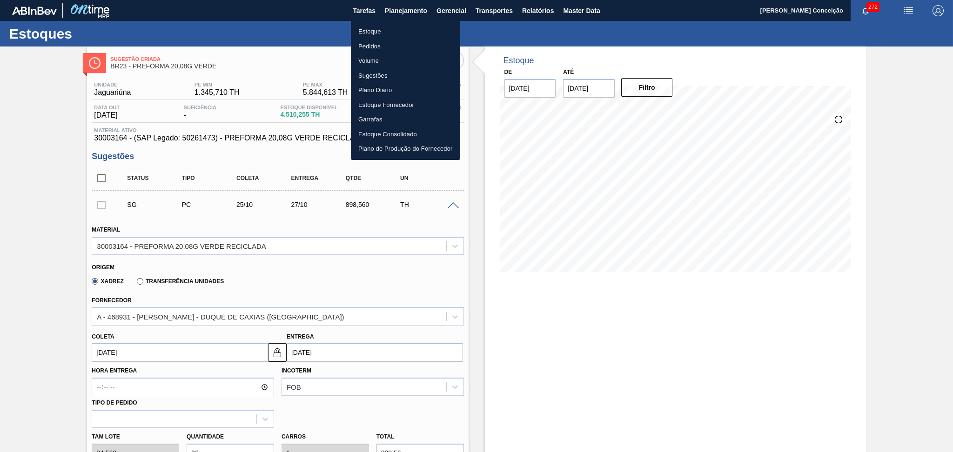
click at [394, 32] on li "Estoque" at bounding box center [405, 31] width 109 height 15
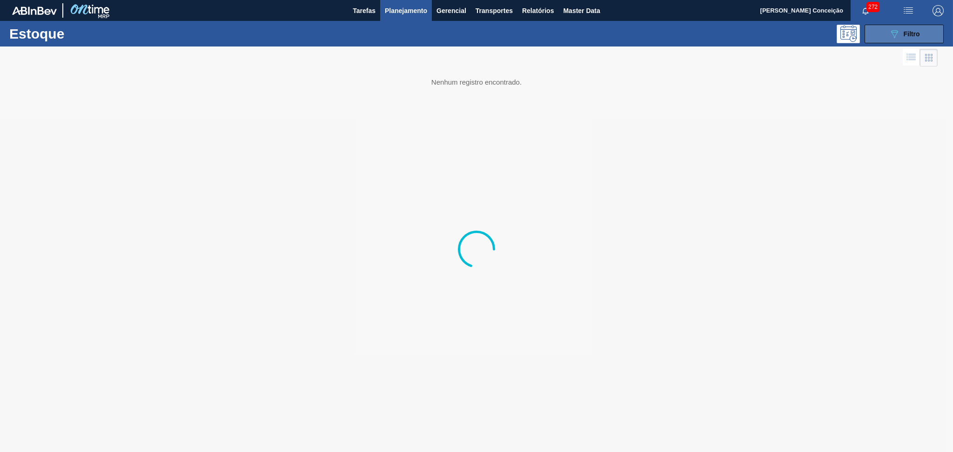
click at [902, 38] on div "089F7B8B-B2A5-4AFE-B5C0-19BA573D28AC Filtro" at bounding box center [904, 33] width 31 height 11
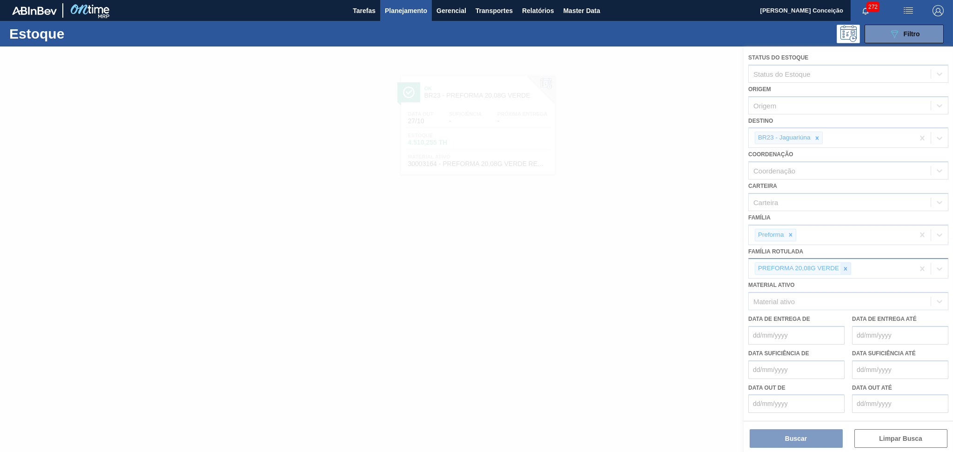
click at [847, 263] on div at bounding box center [845, 269] width 10 height 12
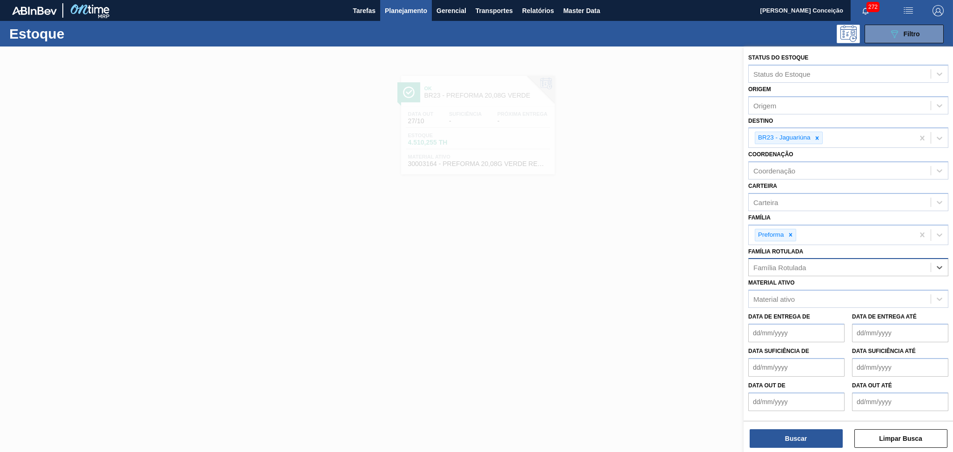
click at [847, 262] on div "Família Rotulada" at bounding box center [840, 267] width 182 height 13
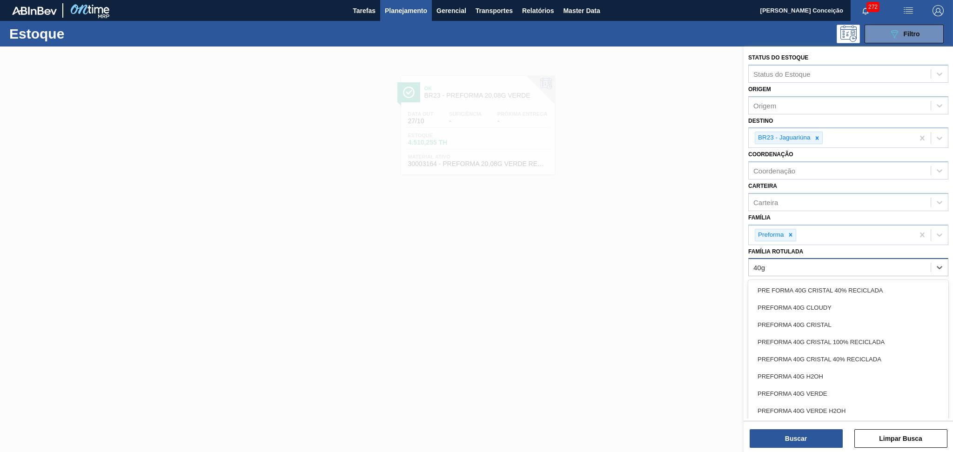
type Rotulada "40g"
click at [829, 321] on div "PREFORMA 40G CRISTAL" at bounding box center [848, 324] width 200 height 17
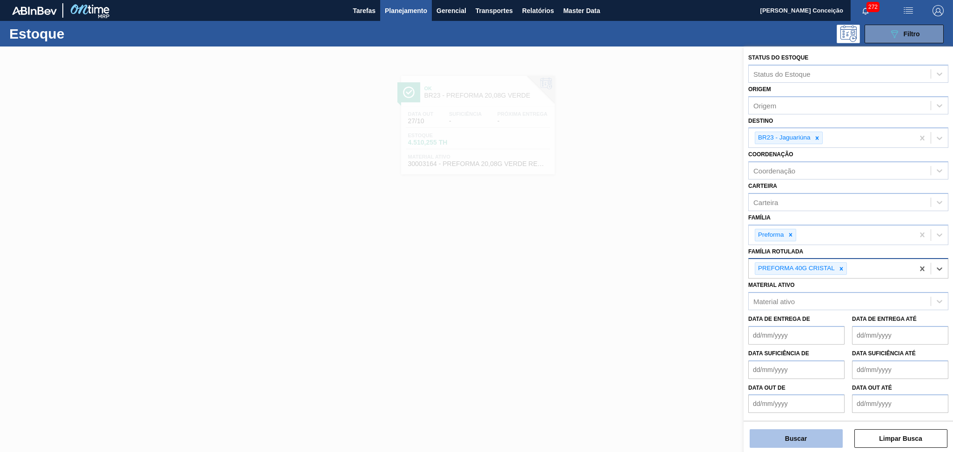
click at [784, 439] on button "Buscar" at bounding box center [795, 438] width 93 height 19
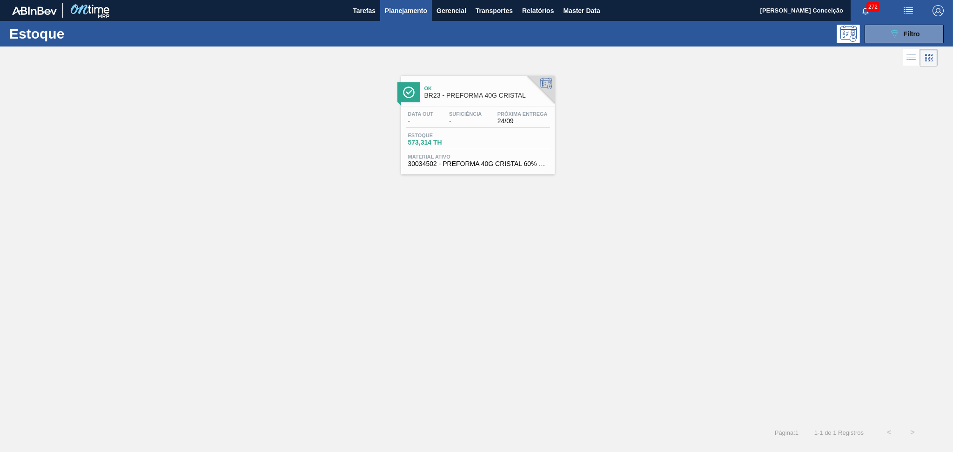
click at [477, 161] on span "30034502 - PREFORMA 40G CRISTAL 60% REC" at bounding box center [478, 163] width 140 height 7
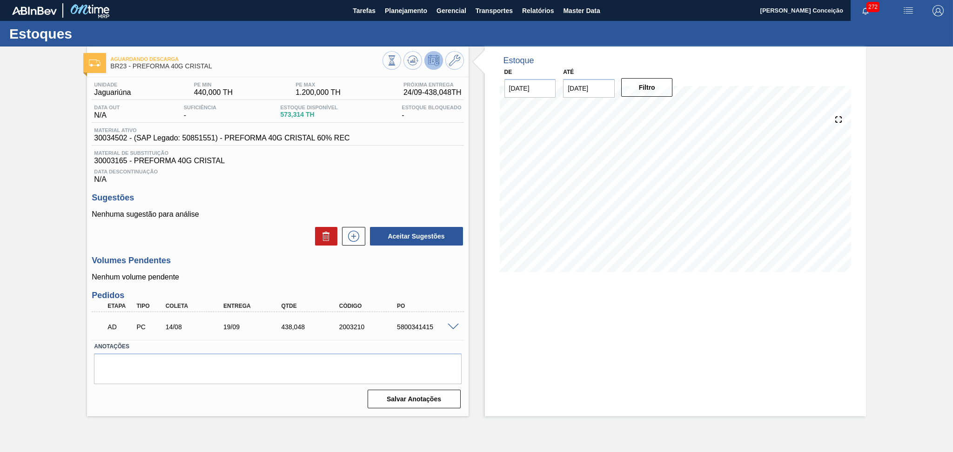
click at [450, 325] on span at bounding box center [453, 327] width 11 height 7
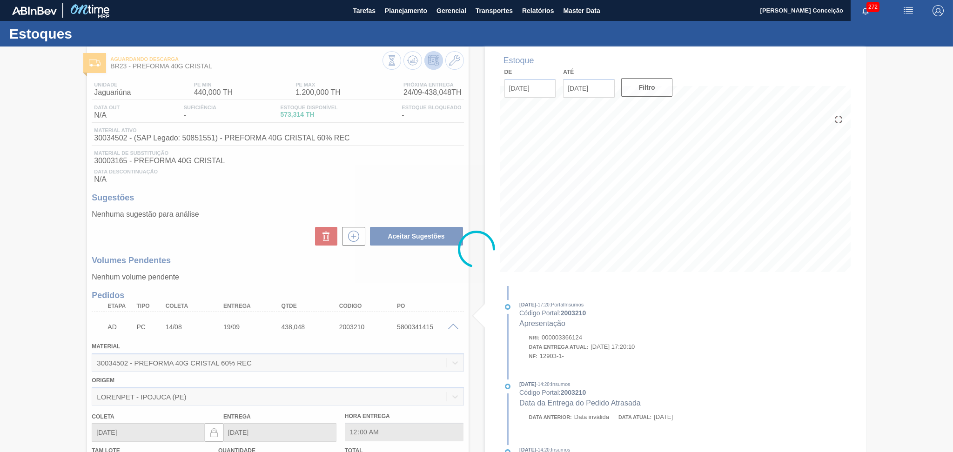
click at [450, 325] on div at bounding box center [476, 250] width 953 height 406
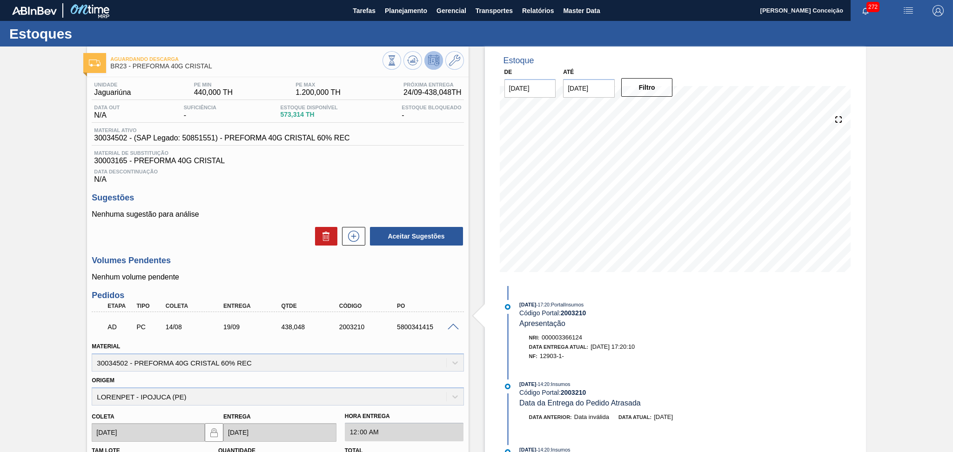
click at [449, 327] on span at bounding box center [453, 327] width 11 height 7
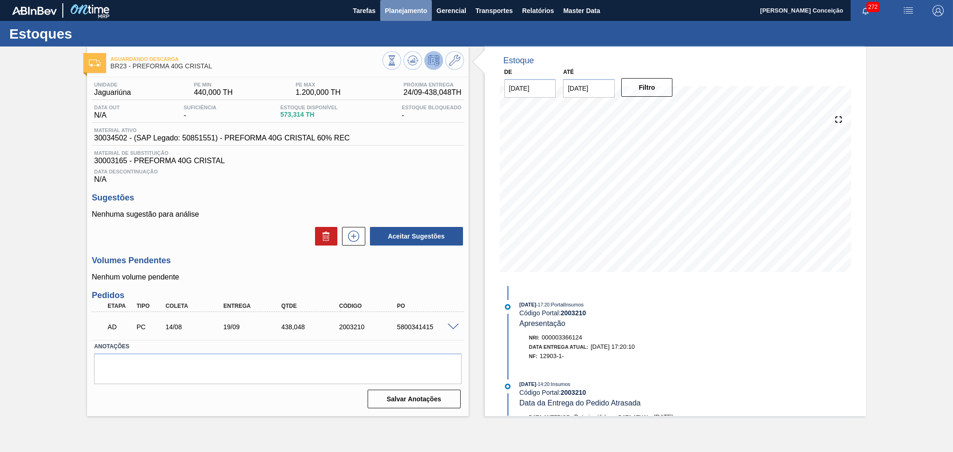
click at [410, 12] on span "Planejamento" at bounding box center [406, 10] width 42 height 11
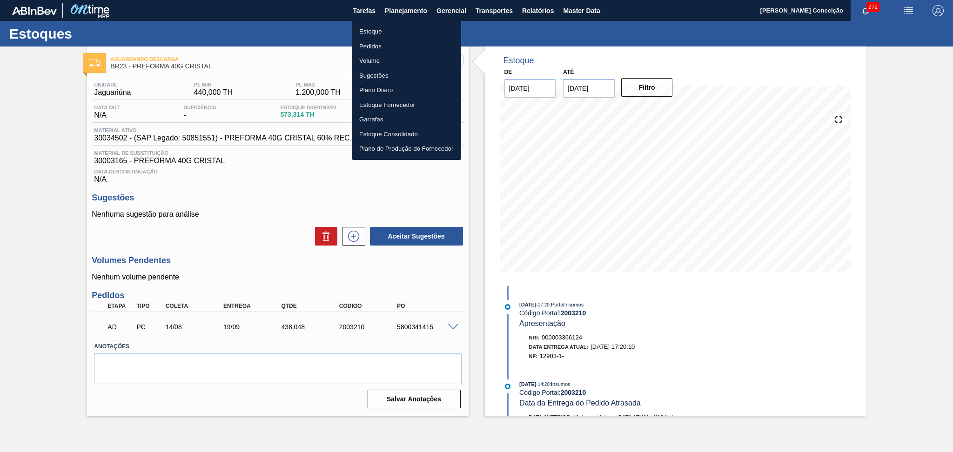
click at [376, 32] on li "Estoque" at bounding box center [406, 31] width 109 height 15
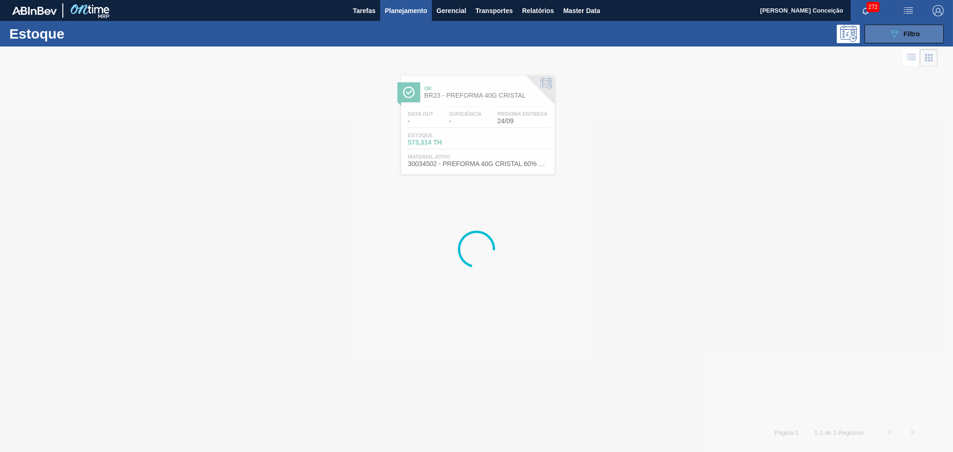
click at [926, 26] on button "089F7B8B-B2A5-4AFE-B5C0-19BA573D28AC Filtro" at bounding box center [903, 34] width 79 height 19
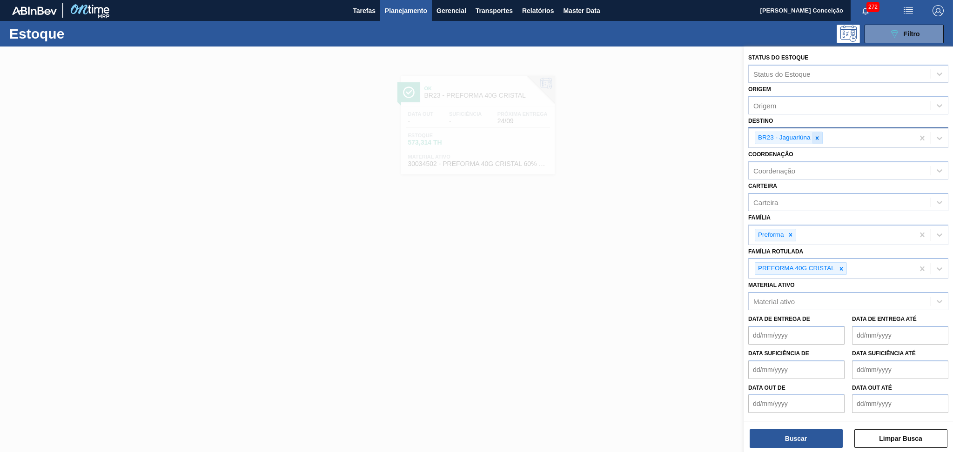
click at [816, 141] on div at bounding box center [817, 138] width 10 height 12
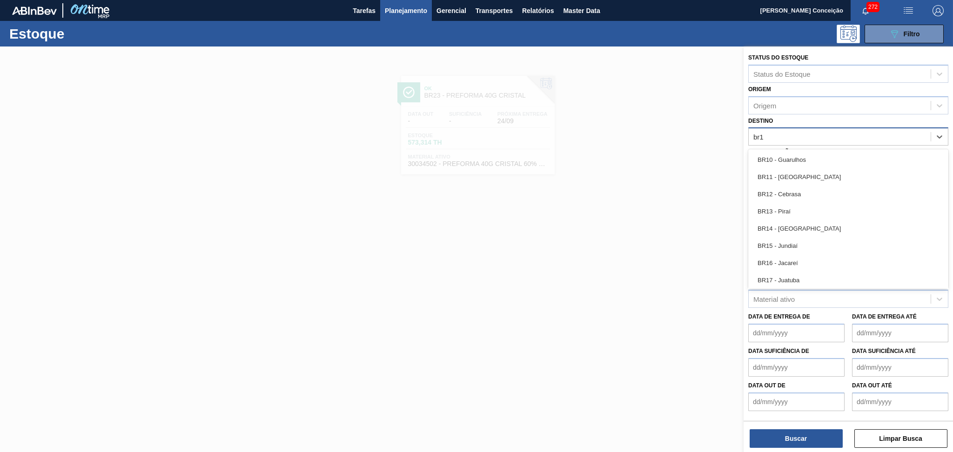
type input "br15"
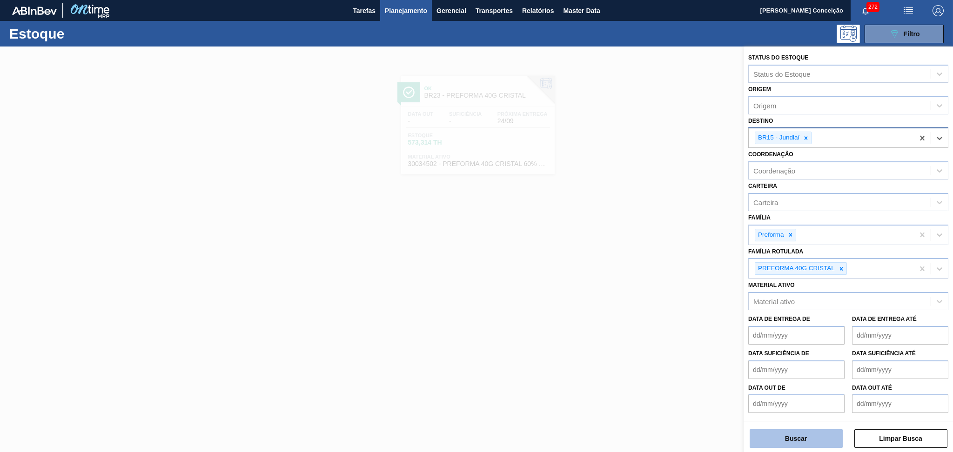
click at [763, 443] on button "Buscar" at bounding box center [795, 438] width 93 height 19
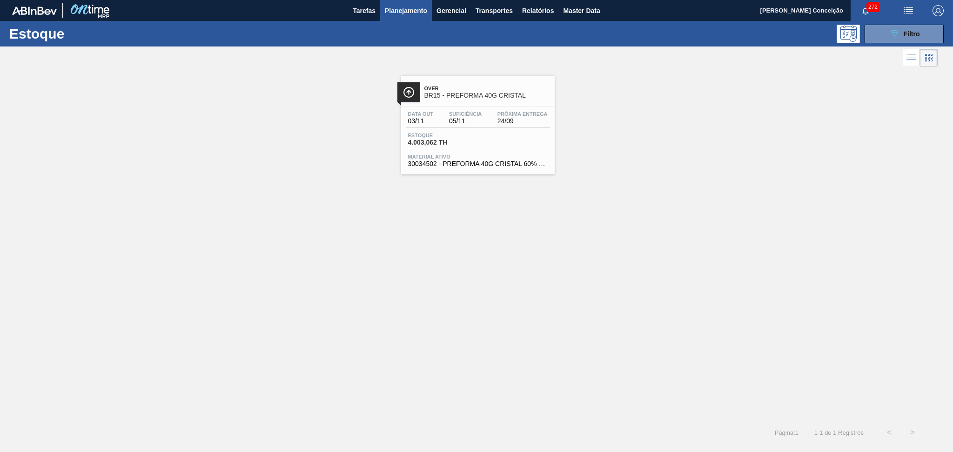
click at [511, 165] on span "30034502 - PREFORMA 40G CRISTAL 60% REC" at bounding box center [478, 163] width 140 height 7
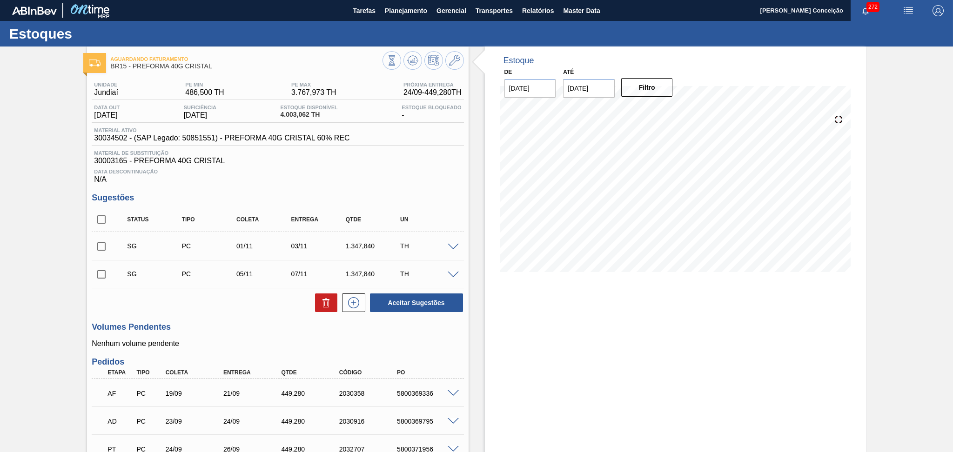
click at [268, 312] on div "Aceitar Sugestões" at bounding box center [278, 303] width 372 height 20
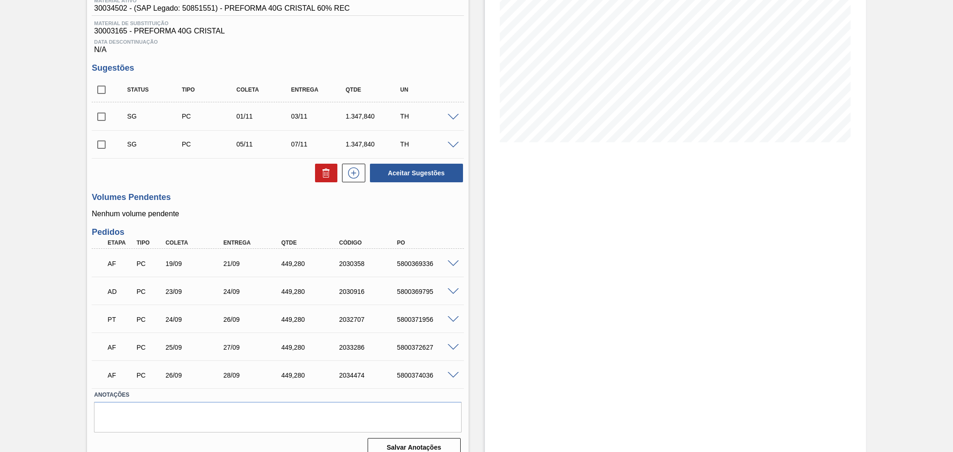
scroll to position [142, 0]
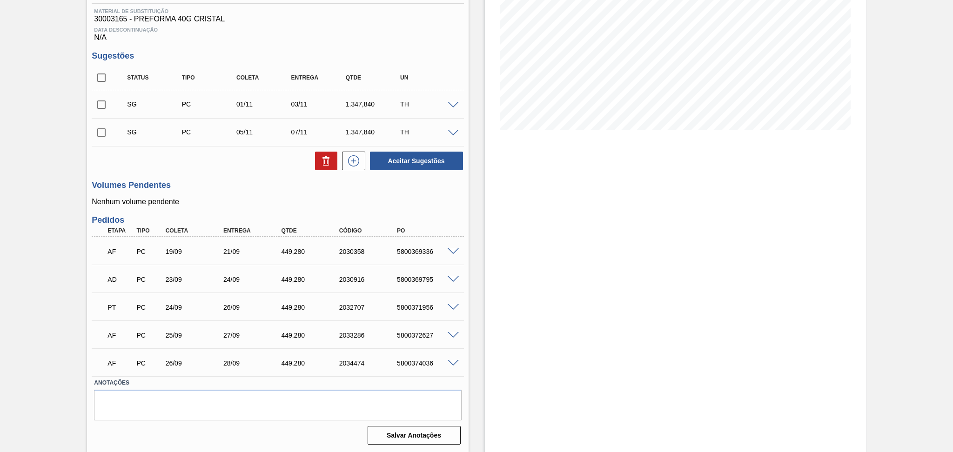
click at [455, 282] on div "5800369795" at bounding box center [426, 279] width 65 height 7
click at [452, 280] on span at bounding box center [453, 279] width 11 height 7
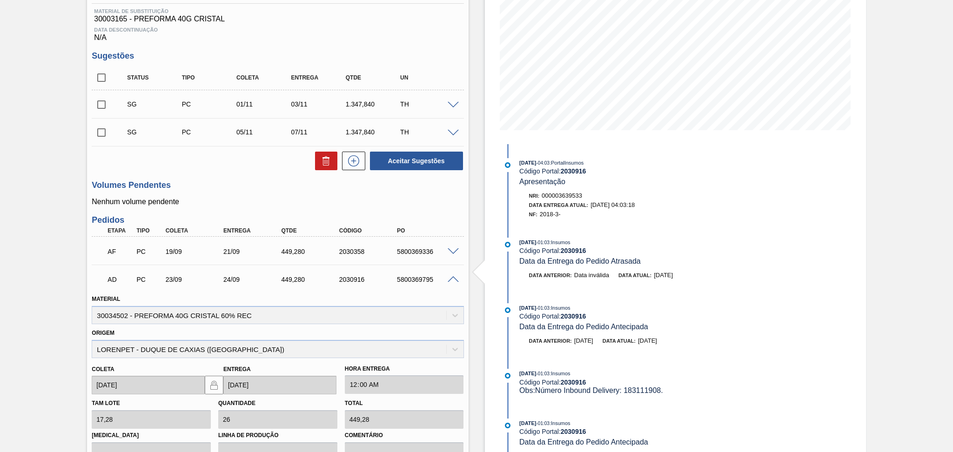
drag, startPoint x: 294, startPoint y: 279, endPoint x: 267, endPoint y: 278, distance: 27.5
click at [267, 278] on div "AD PC 23/09 24/09 449,280 2030916 5800369795" at bounding box center [274, 278] width 347 height 19
copy div "449,280"
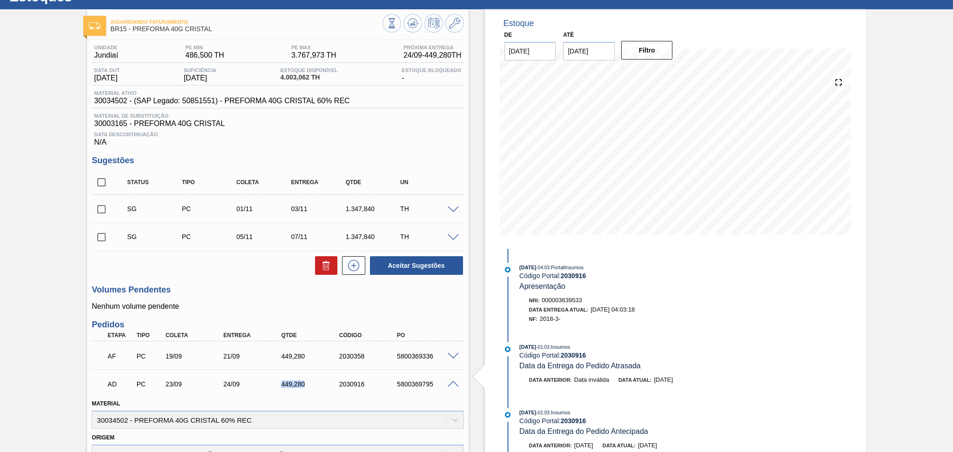
scroll to position [0, 0]
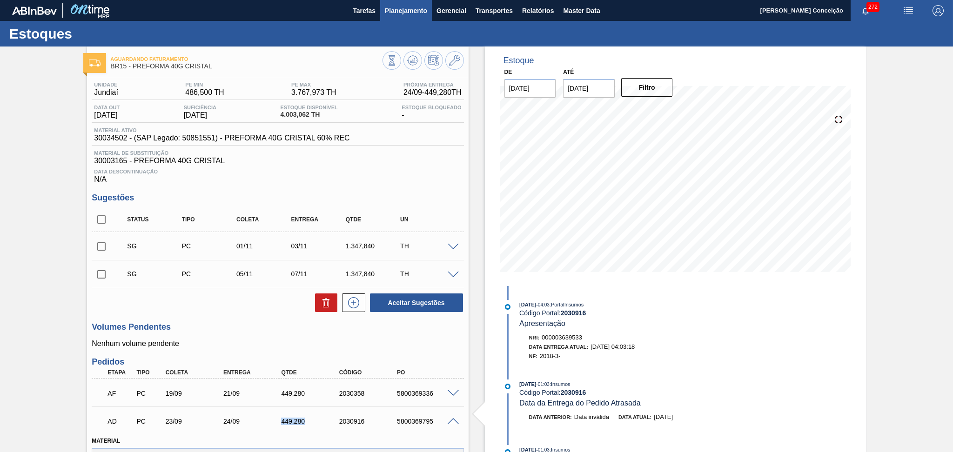
click at [402, 12] on span "Planejamento" at bounding box center [406, 10] width 42 height 11
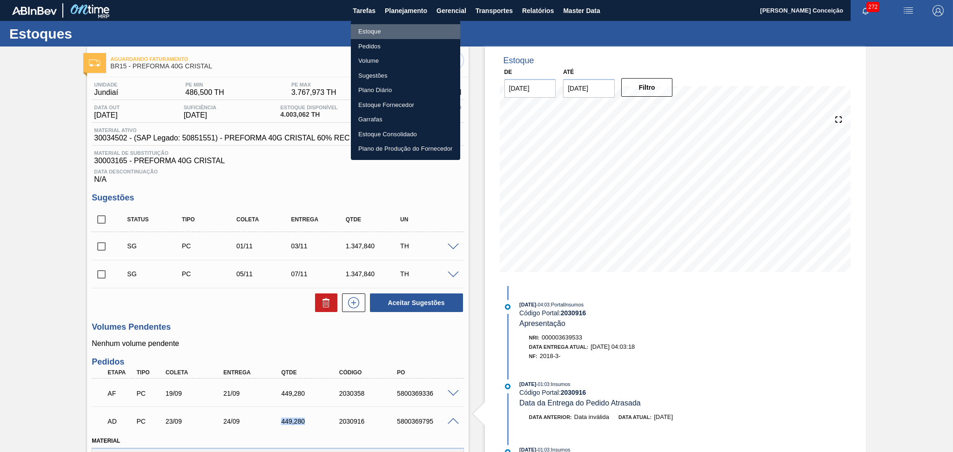
click at [389, 30] on li "Estoque" at bounding box center [405, 31] width 109 height 15
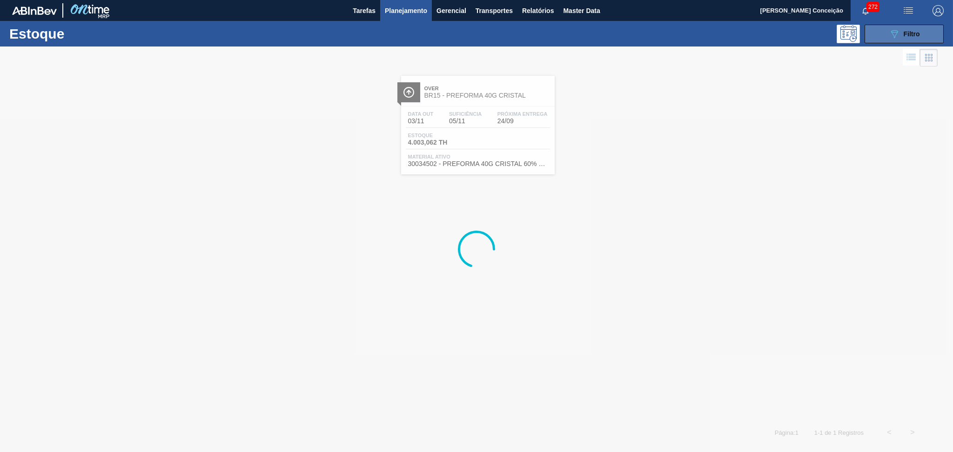
click at [923, 33] on button "089F7B8B-B2A5-4AFE-B5C0-19BA573D28AC Filtro" at bounding box center [903, 34] width 79 height 19
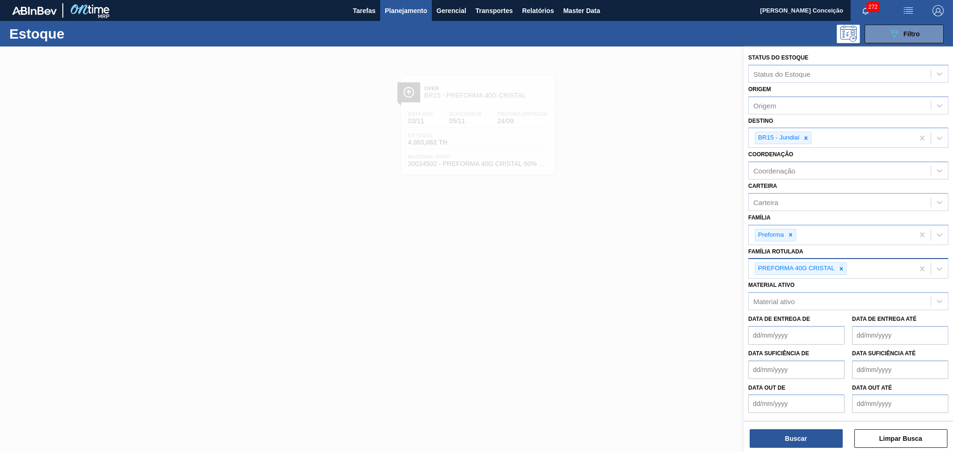
click at [843, 266] on icon at bounding box center [841, 269] width 7 height 7
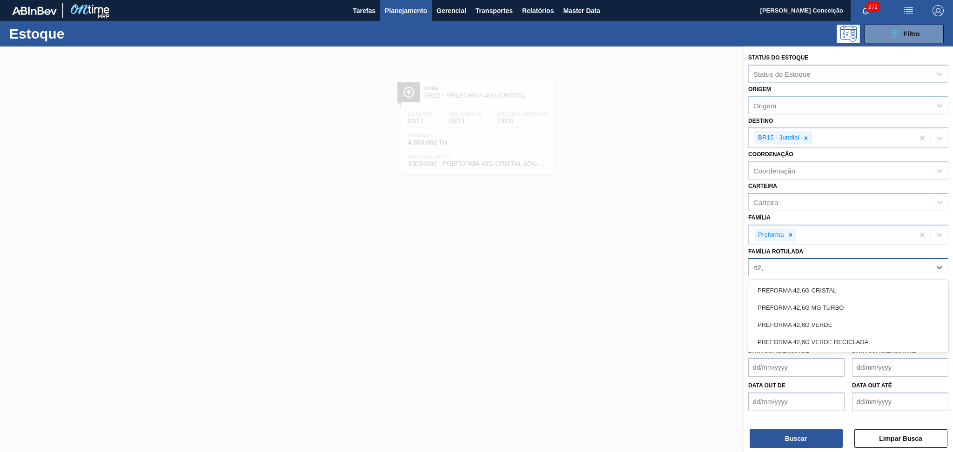
type Rotulada "42,6"
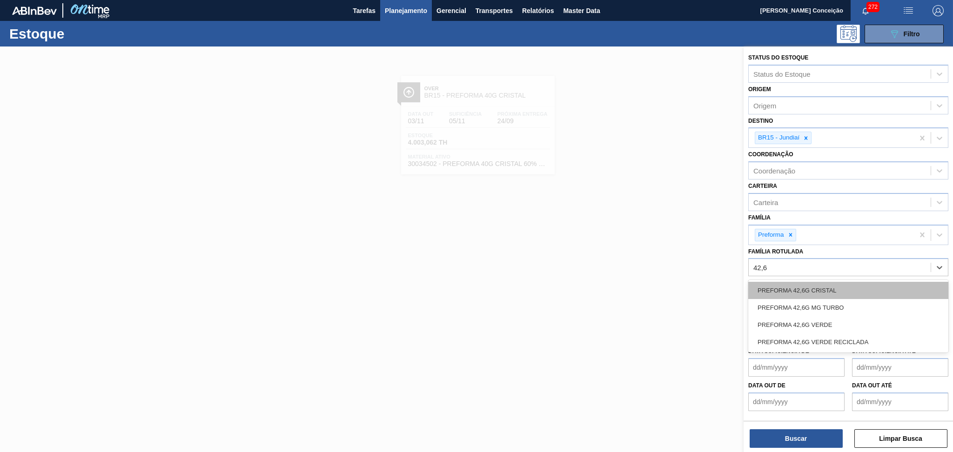
click at [828, 290] on div "PREFORMA 42,6G CRISTAL" at bounding box center [848, 290] width 200 height 17
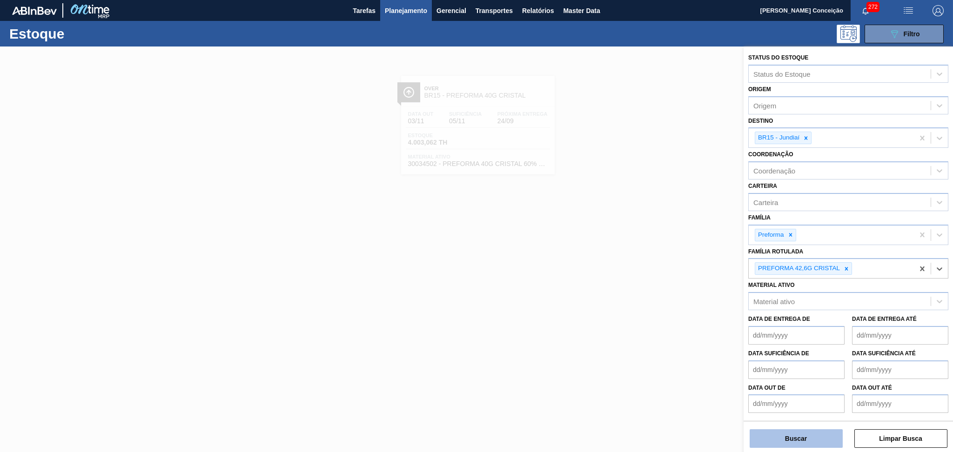
click at [786, 443] on button "Buscar" at bounding box center [795, 438] width 93 height 19
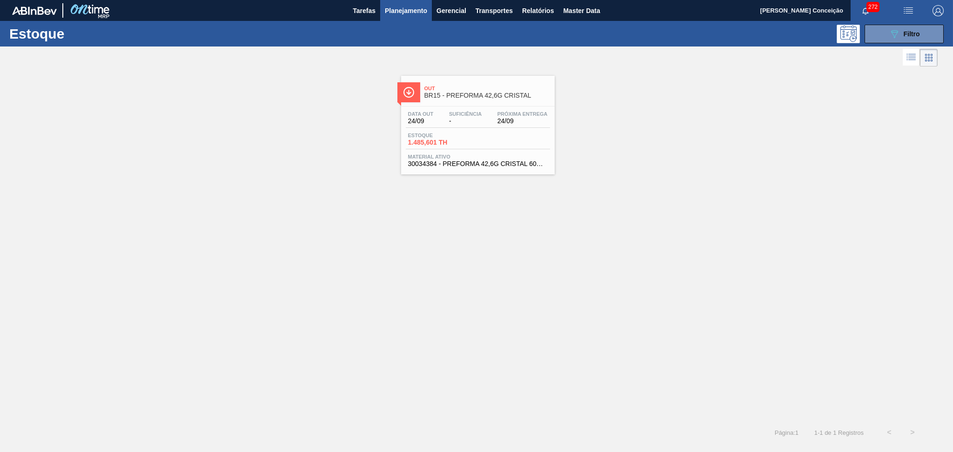
click at [488, 96] on span "BR15 - PREFORMA 42,6G CRISTAL" at bounding box center [487, 95] width 126 height 7
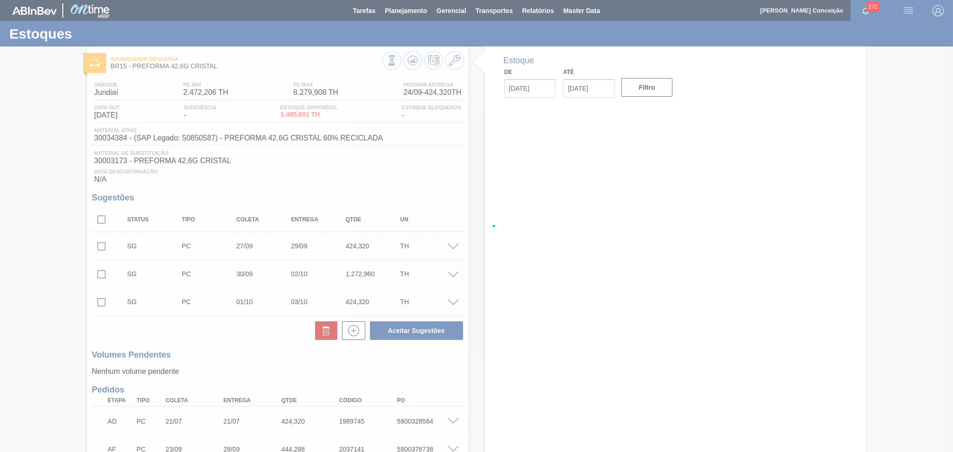
click at [251, 350] on div at bounding box center [476, 226] width 953 height 452
click at [252, 353] on div at bounding box center [476, 226] width 953 height 452
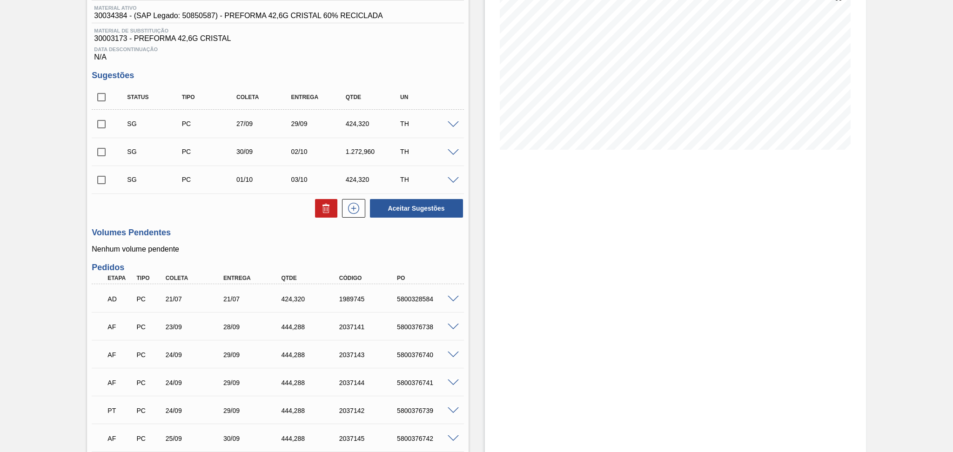
scroll to position [124, 0]
click at [452, 296] on span at bounding box center [453, 297] width 11 height 7
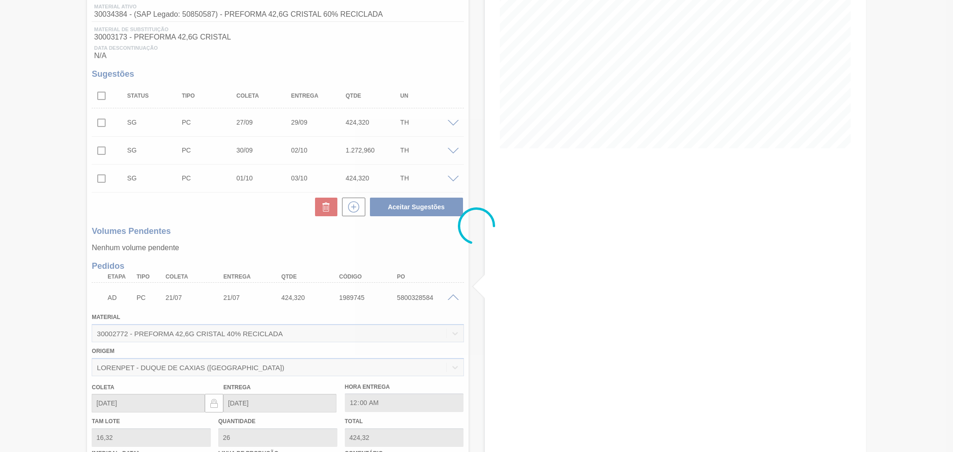
click at [452, 296] on div at bounding box center [476, 226] width 953 height 452
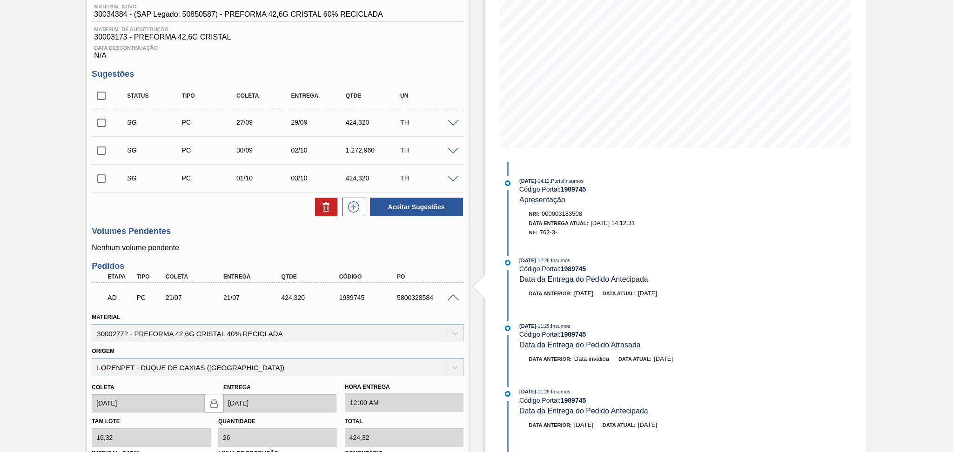
click at [453, 296] on span at bounding box center [453, 297] width 11 height 7
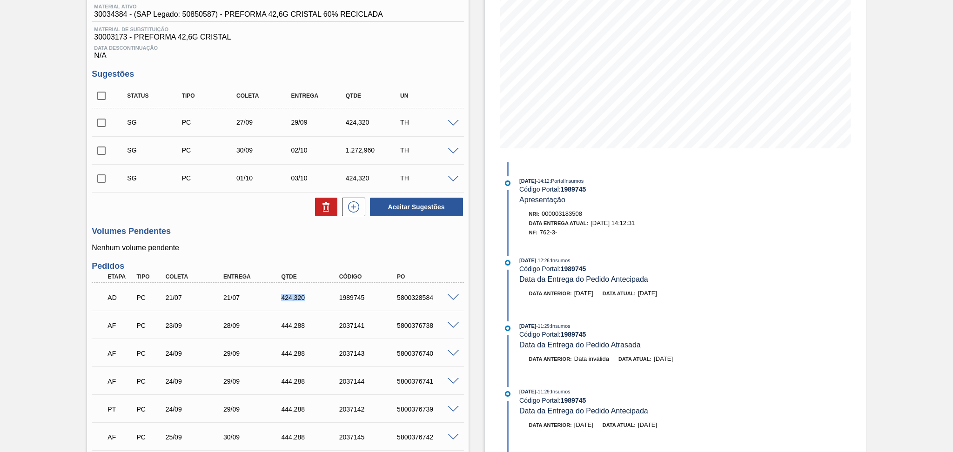
drag, startPoint x: 304, startPoint y: 296, endPoint x: 236, endPoint y: 280, distance: 70.4
click at [251, 283] on div "AD PC 21/07 21/07 424,320 1989745 5800328584 Material 30002772 - PREFORMA 42,6G…" at bounding box center [278, 297] width 372 height 28
copy div "424,320"
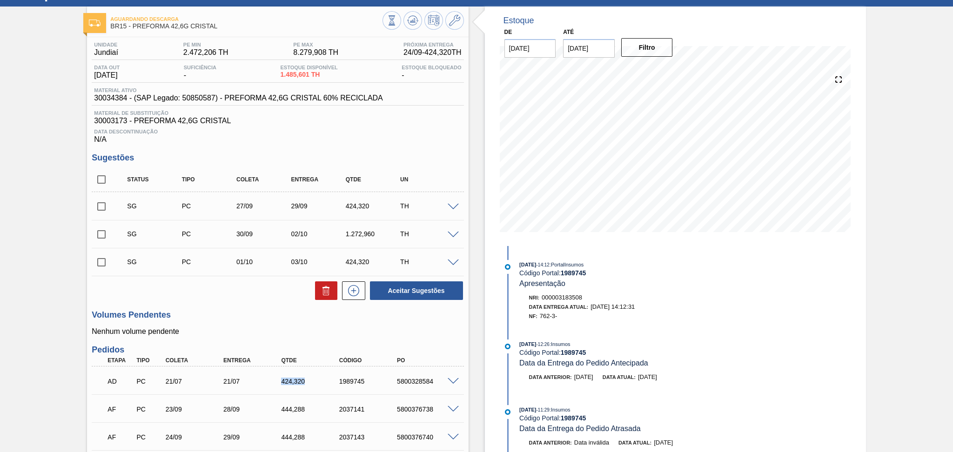
scroll to position [0, 0]
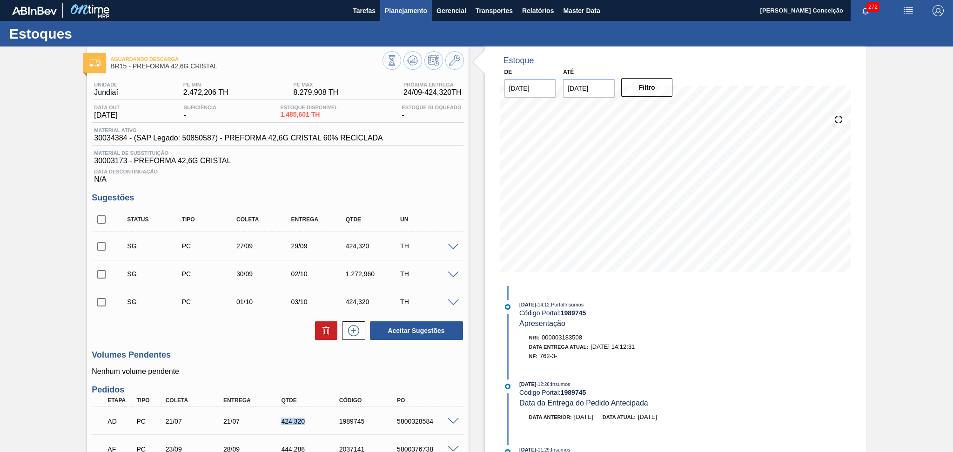
click at [401, 7] on span "Planejamento" at bounding box center [406, 10] width 42 height 11
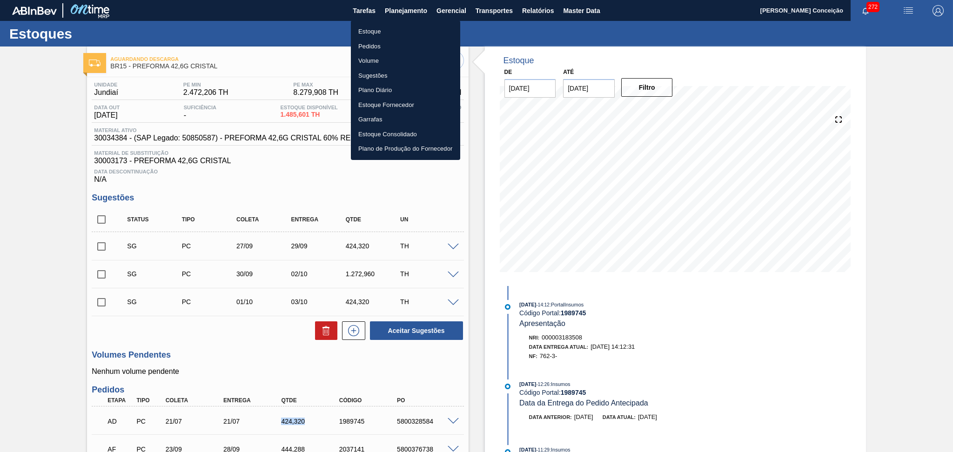
drag, startPoint x: 368, startPoint y: 34, endPoint x: 442, endPoint y: 37, distance: 74.5
click at [368, 34] on li "Estoque" at bounding box center [405, 31] width 109 height 15
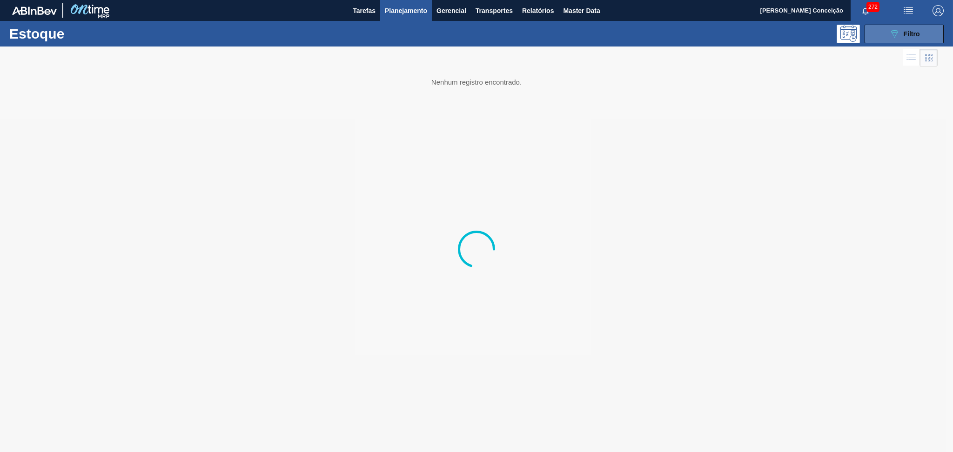
click at [891, 27] on button "089F7B8B-B2A5-4AFE-B5C0-19BA573D28AC Filtro" at bounding box center [903, 34] width 79 height 19
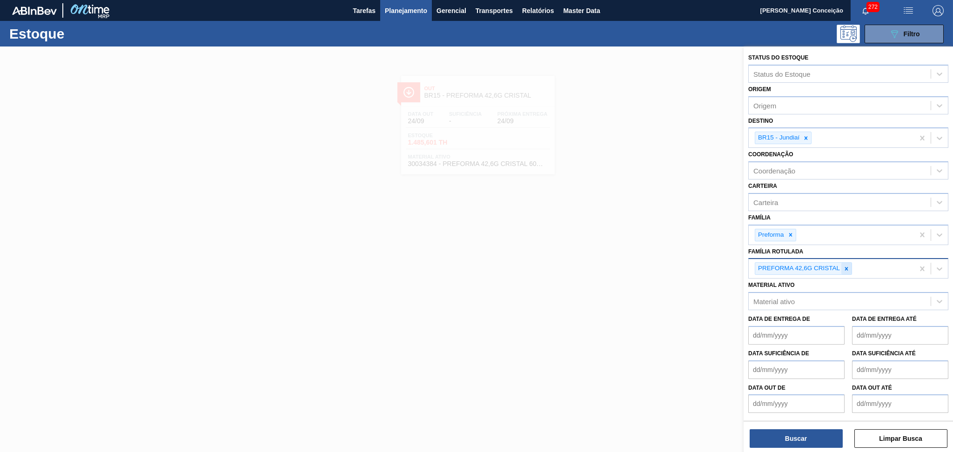
click at [845, 266] on icon at bounding box center [846, 269] width 7 height 7
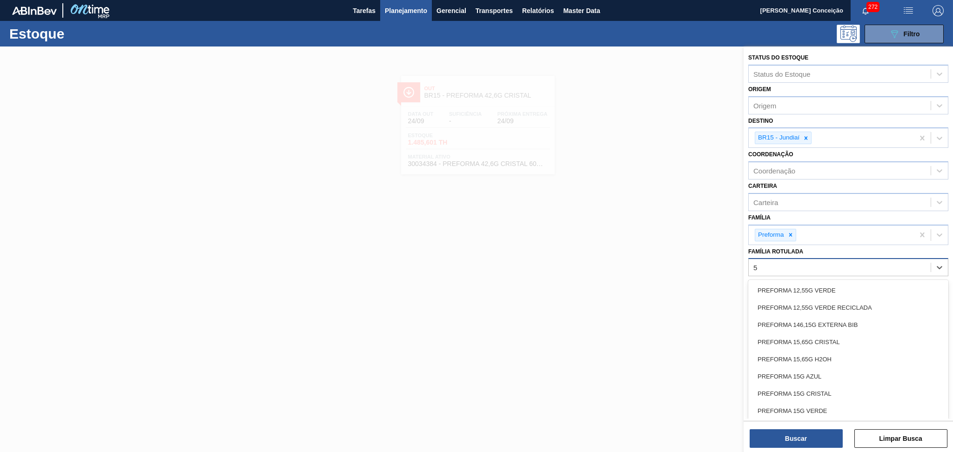
type Rotulada "50"
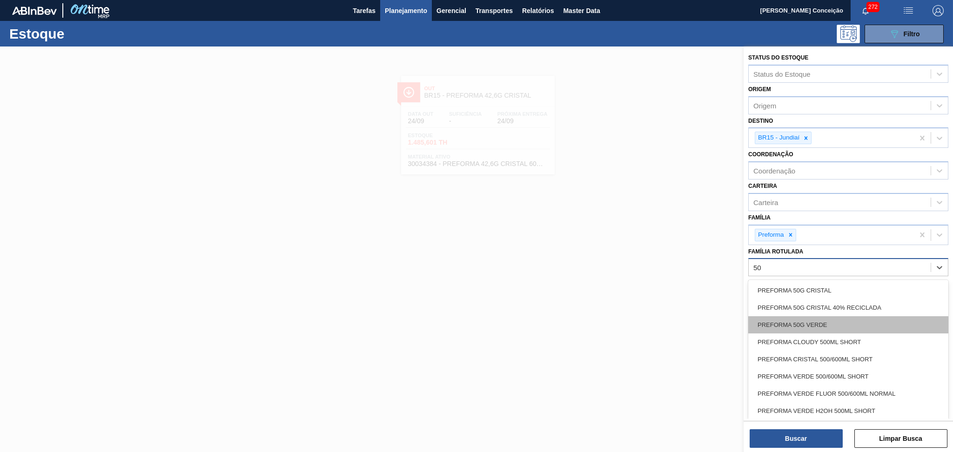
click at [812, 324] on div "PREFORMA 50G VERDE" at bounding box center [848, 324] width 200 height 17
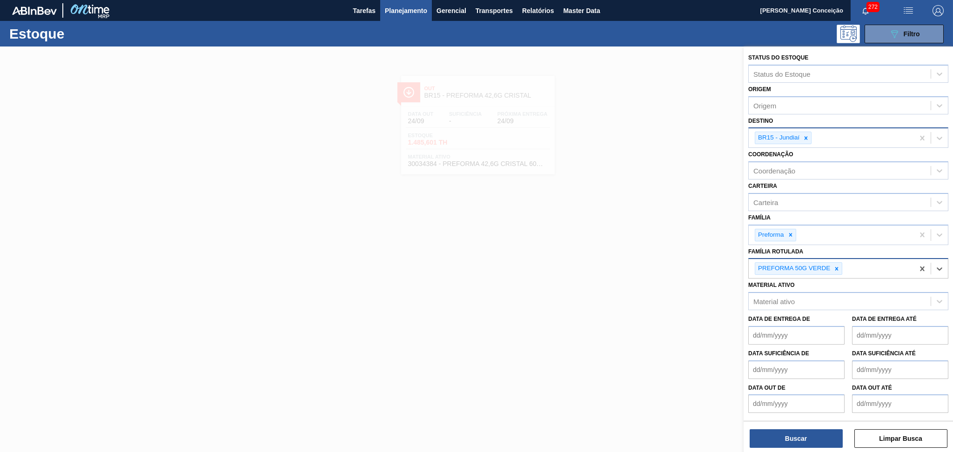
click at [809, 135] on div at bounding box center [806, 138] width 10 height 12
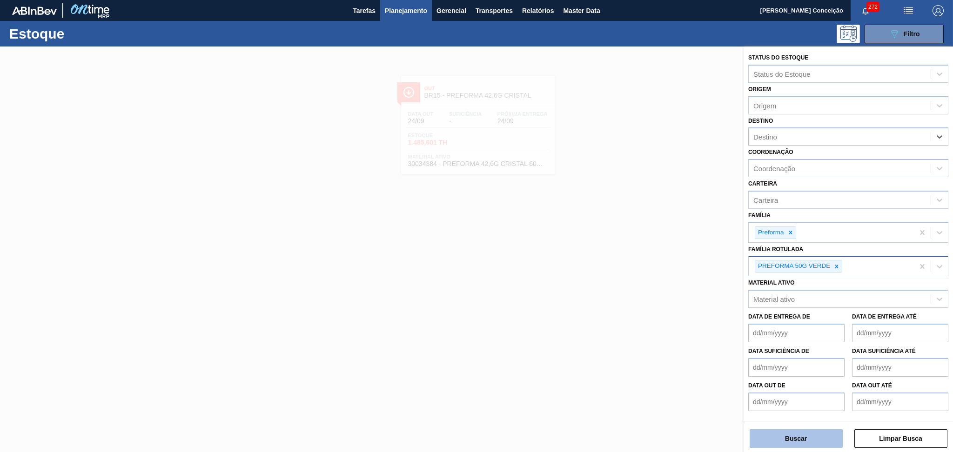
click at [795, 435] on button "Buscar" at bounding box center [795, 438] width 93 height 19
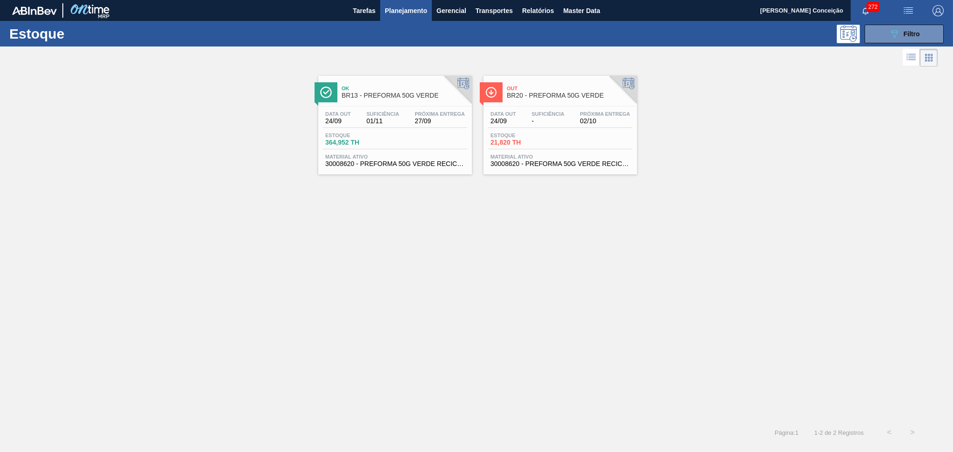
click at [381, 157] on span "Material ativo" at bounding box center [395, 157] width 140 height 6
click at [532, 151] on div "Data out 24/09 Suficiência - Próxima Entrega 02/10 Estoque 21,820 TH Material a…" at bounding box center [560, 138] width 154 height 63
click at [396, 152] on div "Data out 24/09 Suficiência 01/11 Próxima Entrega 27/09 Estoque 364,952 TH Mater…" at bounding box center [395, 138] width 154 height 63
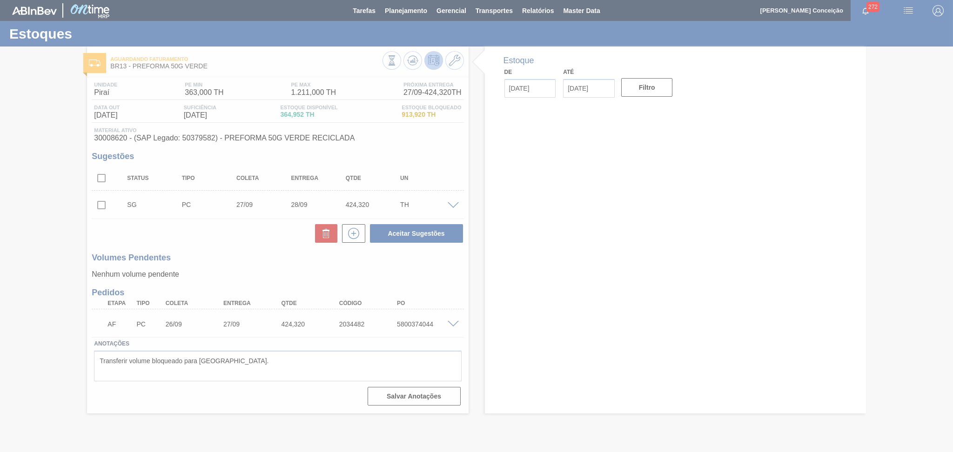
click at [242, 250] on div "Unidade Piraí PE MIN 363,000 TH PE MAX 1.211,000 TH Próxima Entrega 27/09 - 424…" at bounding box center [277, 243] width 381 height 332
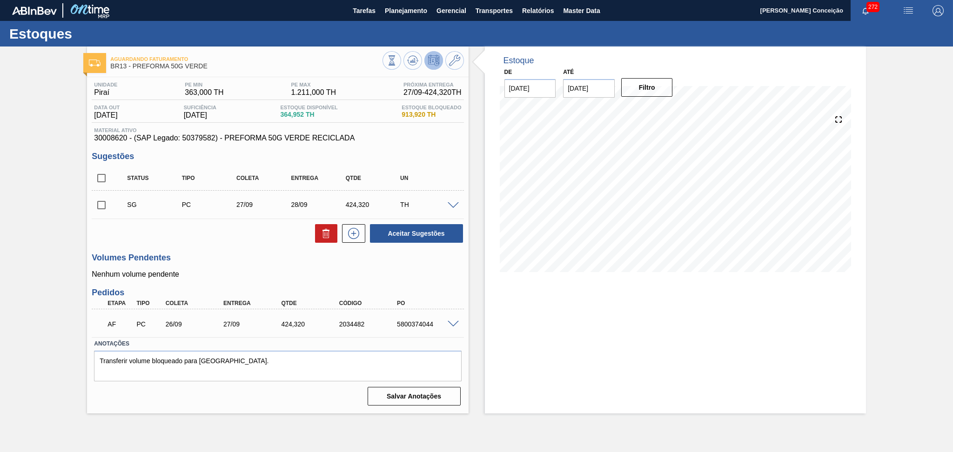
click at [452, 203] on span at bounding box center [453, 205] width 11 height 7
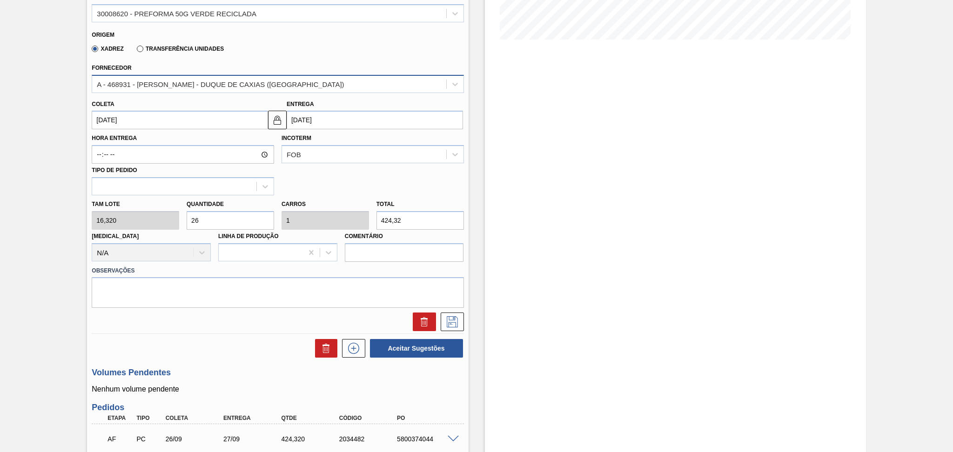
scroll to position [248, 0]
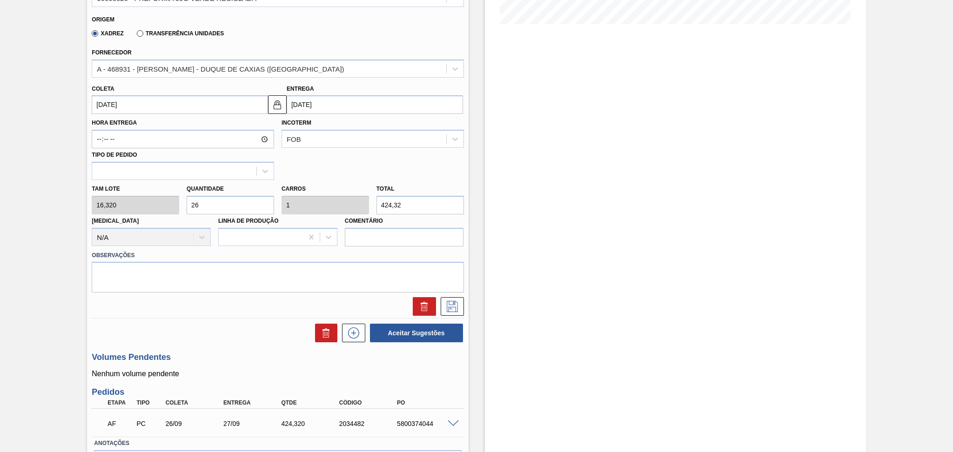
click at [361, 197] on div "Tam lote 16,320 Quantidade 26 Carros 1 Total 424,32 Doca N/A Linha de Produção …" at bounding box center [277, 213] width 379 height 67
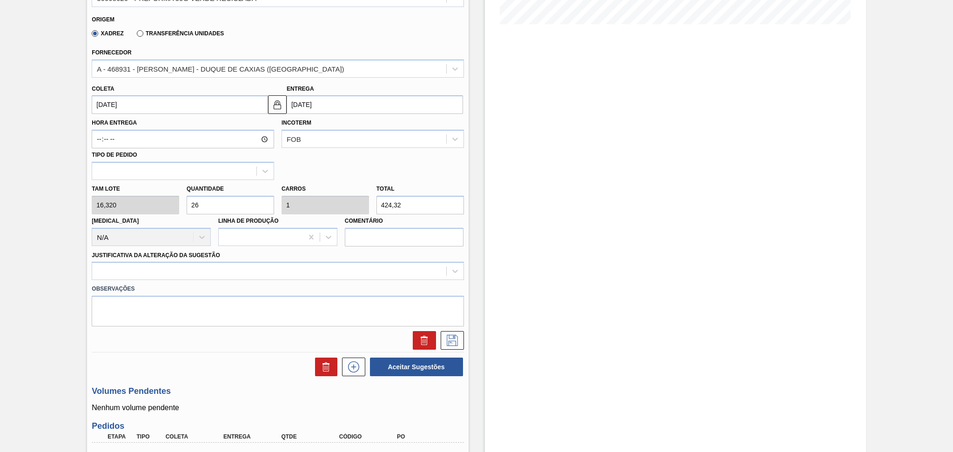
click at [469, 281] on div "Estoque De 24/09/2025 Até 30/11/2025 Filtro" at bounding box center [666, 173] width 397 height 749
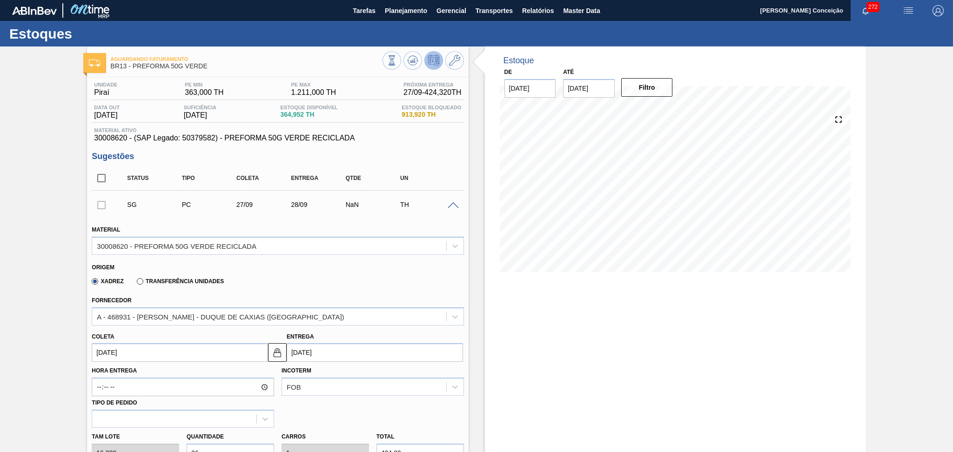
click at [104, 173] on input "checkbox" at bounding box center [102, 178] width 20 height 20
checkbox input "true"
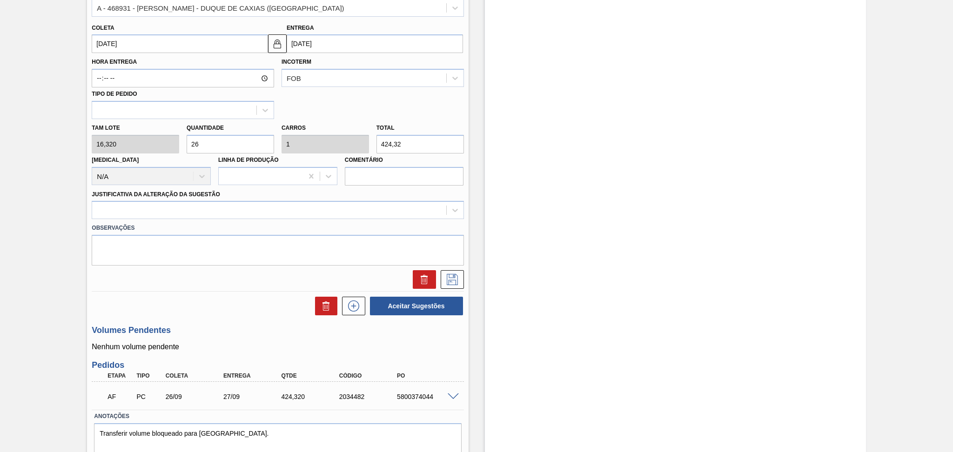
scroll to position [340, 0]
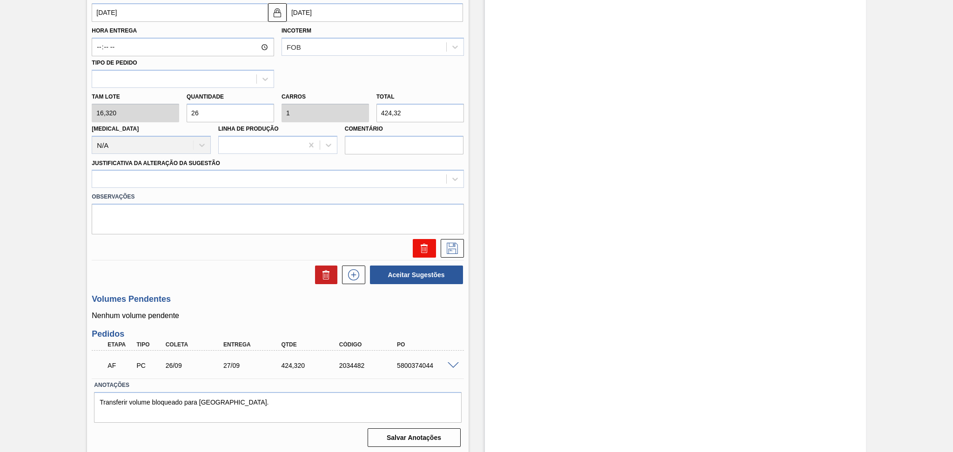
click at [415, 246] on button at bounding box center [424, 248] width 23 height 19
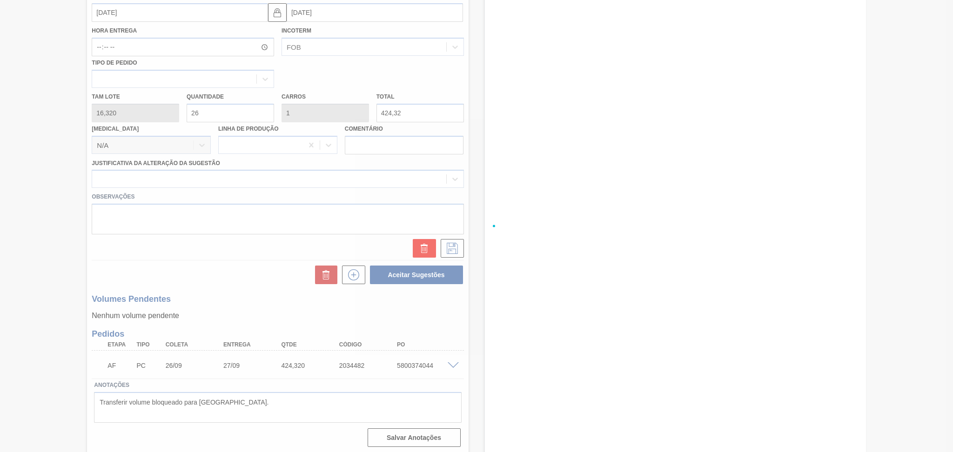
scroll to position [0, 0]
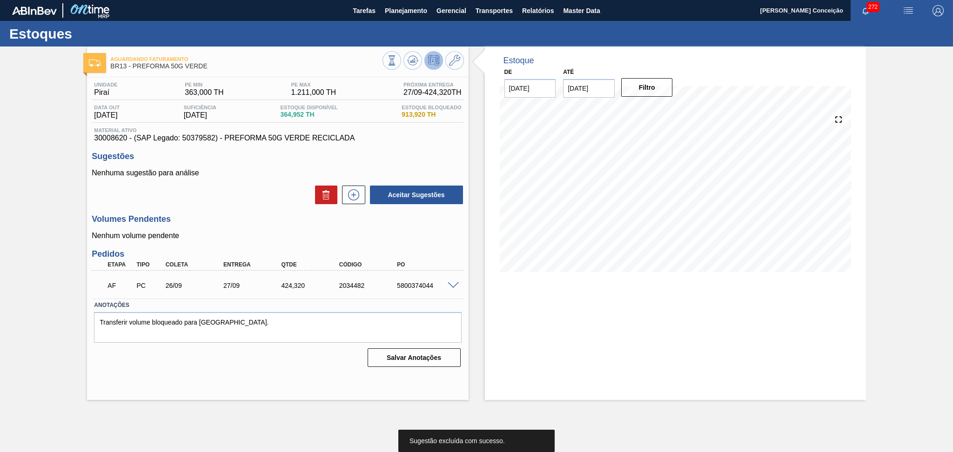
click at [211, 220] on h3 "Volumes Pendentes" at bounding box center [278, 219] width 372 height 10
click at [324, 229] on div "Volumes Pendentes Nenhum volume pendente" at bounding box center [278, 227] width 372 height 26
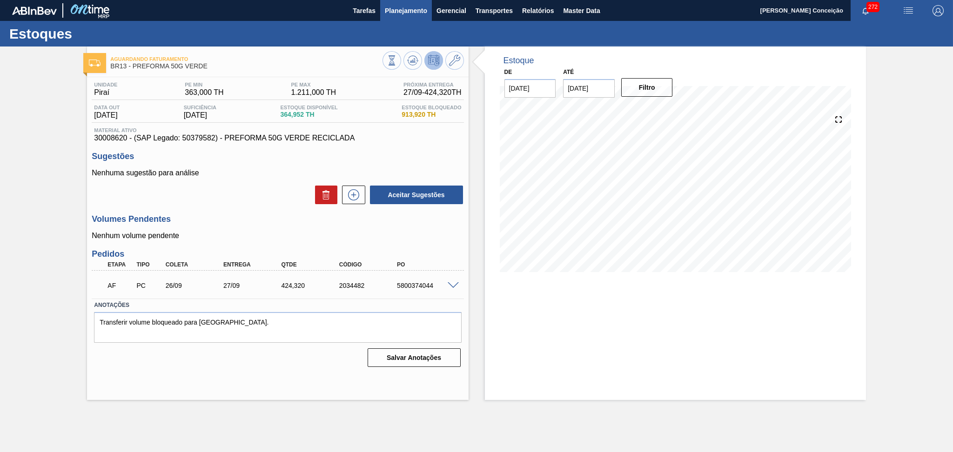
click at [407, 10] on span "Planejamento" at bounding box center [406, 10] width 42 height 11
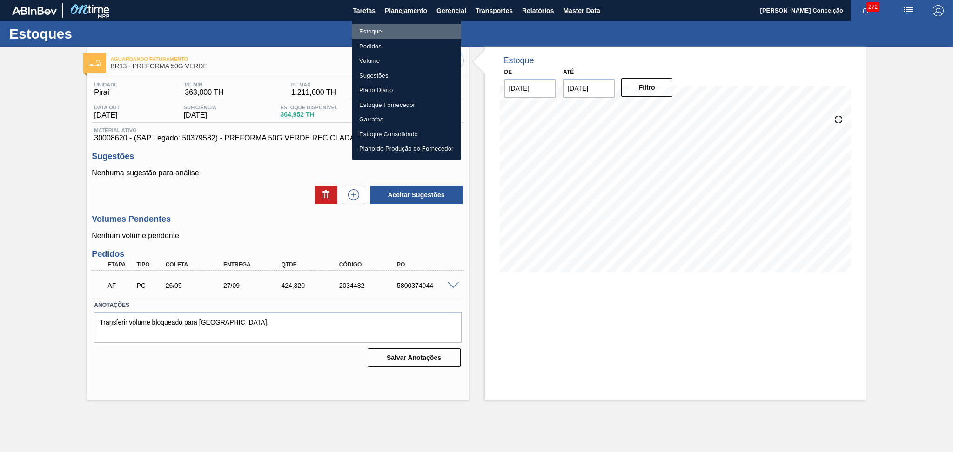
click at [385, 26] on li "Estoque" at bounding box center [406, 31] width 109 height 15
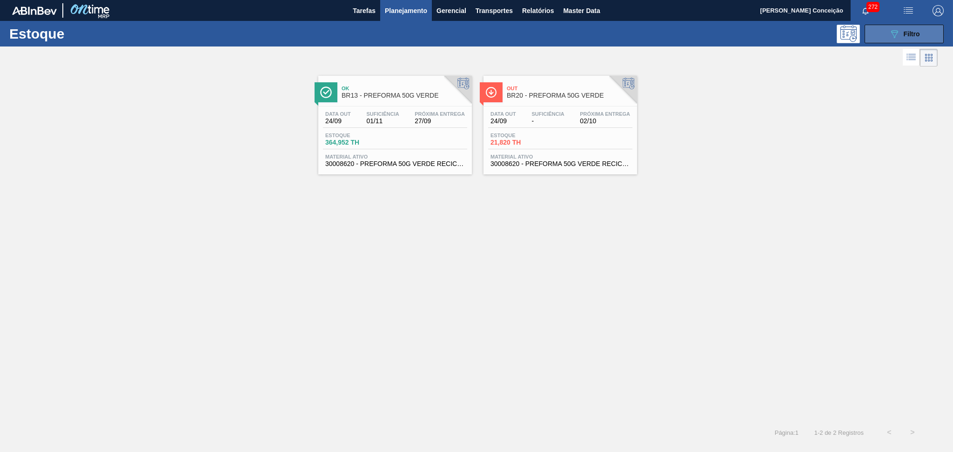
click at [920, 36] on button "089F7B8B-B2A5-4AFE-B5C0-19BA573D28AC Filtro" at bounding box center [903, 34] width 79 height 19
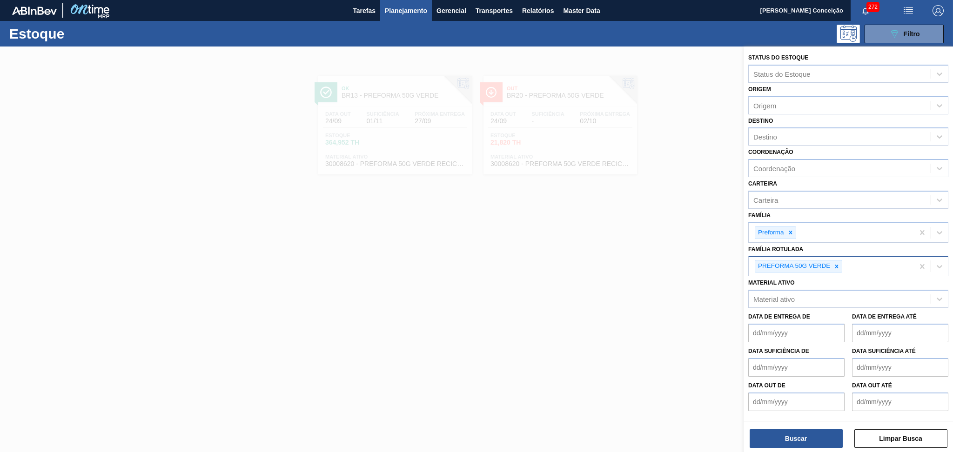
click at [836, 267] on div at bounding box center [836, 267] width 10 height 12
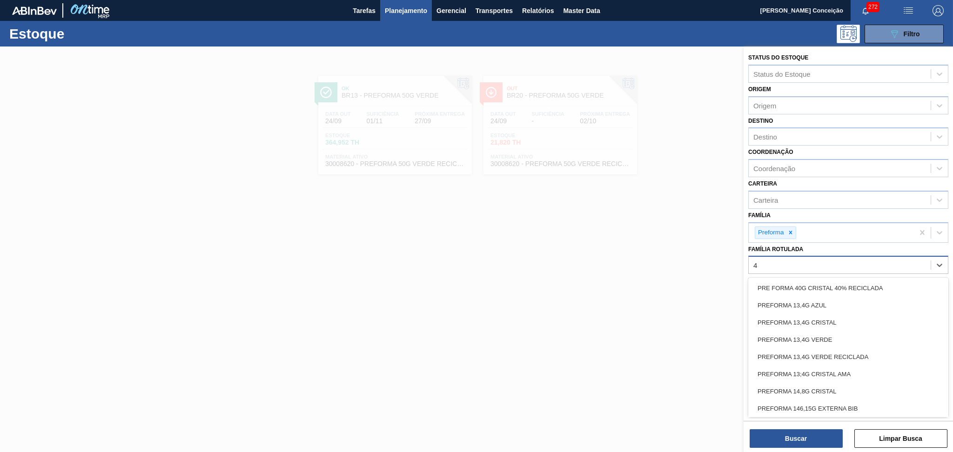
type Rotulada "48"
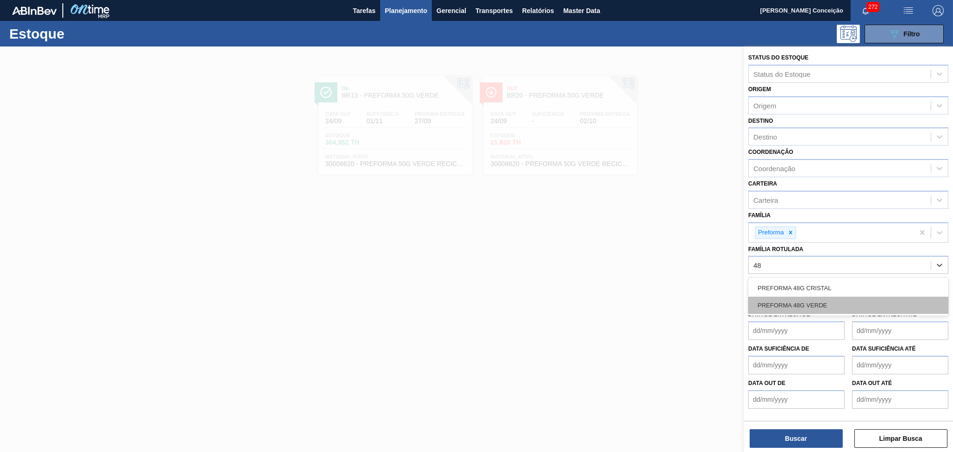
click at [816, 299] on div "PREFORMA 48G VERDE" at bounding box center [848, 305] width 200 height 17
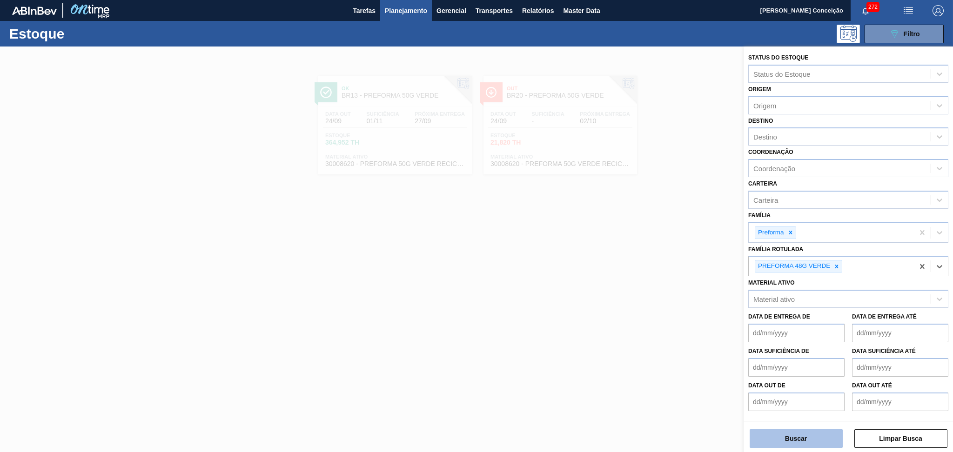
click at [788, 441] on button "Buscar" at bounding box center [795, 438] width 93 height 19
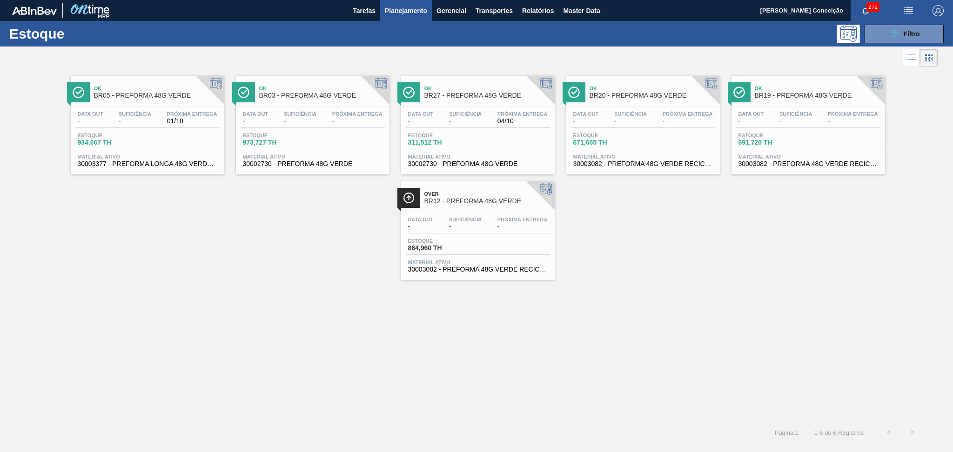
click at [470, 105] on div "Ok BR27 - PREFORMA 48G VERDE Data out - Suficiência - Próxima Entrega 04/10 Est…" at bounding box center [478, 125] width 154 height 99
click at [771, 141] on span "691,720 TH" at bounding box center [770, 142] width 65 height 7
click at [296, 107] on div "Data out - Suficiência - Próxima Entrega - Estoque 973,727 TH Material ativo 30…" at bounding box center [313, 138] width 154 height 63
click at [108, 137] on span "Estoque" at bounding box center [110, 136] width 65 height 6
click at [885, 38] on button "089F7B8B-B2A5-4AFE-B5C0-19BA573D28AC Filtro" at bounding box center [903, 34] width 79 height 19
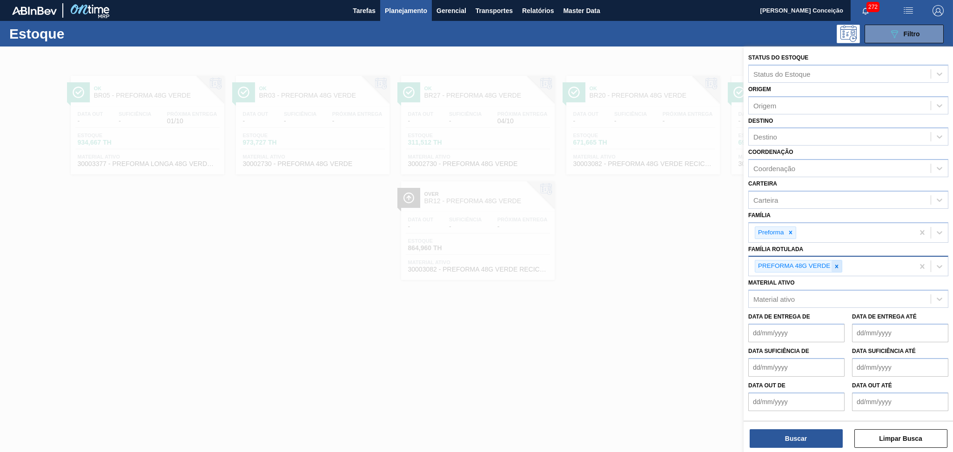
click at [836, 263] on icon at bounding box center [836, 266] width 7 height 7
type Rotulada "40"
click at [893, 263] on icon at bounding box center [894, 266] width 7 height 7
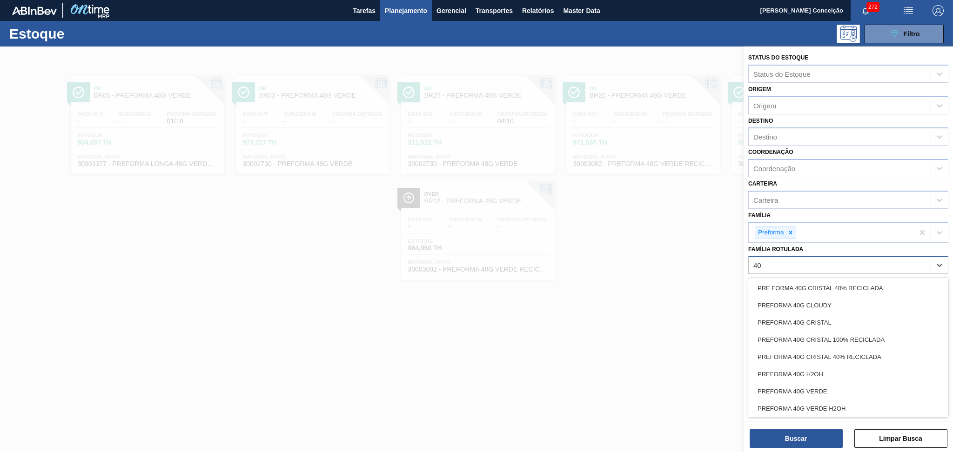
type Rotulada "40g"
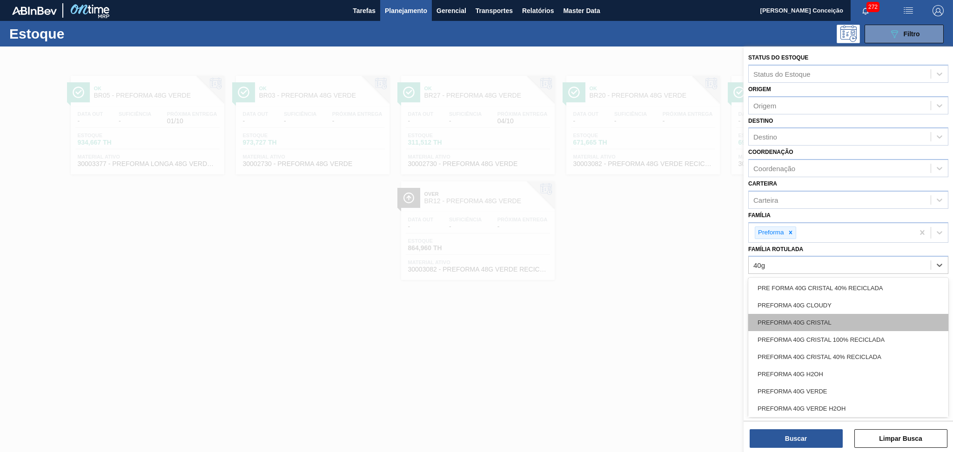
click at [838, 316] on div "PREFORMA 40G CRISTAL" at bounding box center [848, 322] width 200 height 17
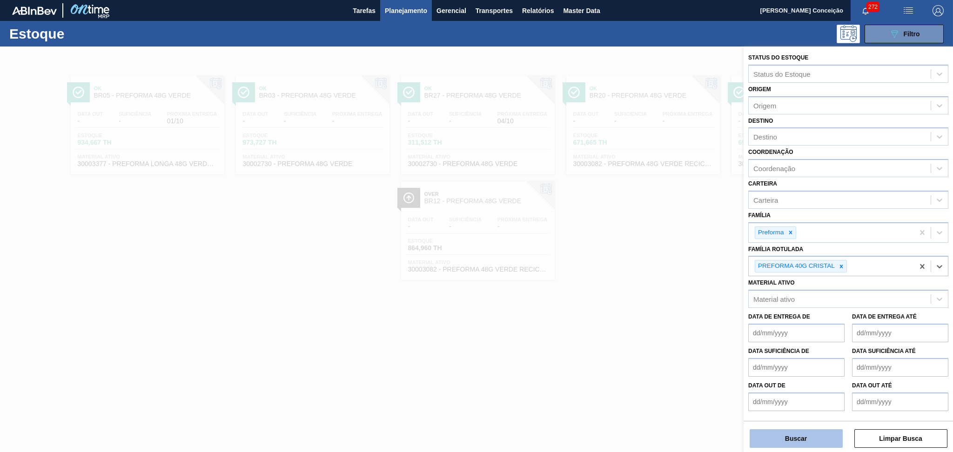
click at [806, 432] on button "Buscar" at bounding box center [795, 438] width 93 height 19
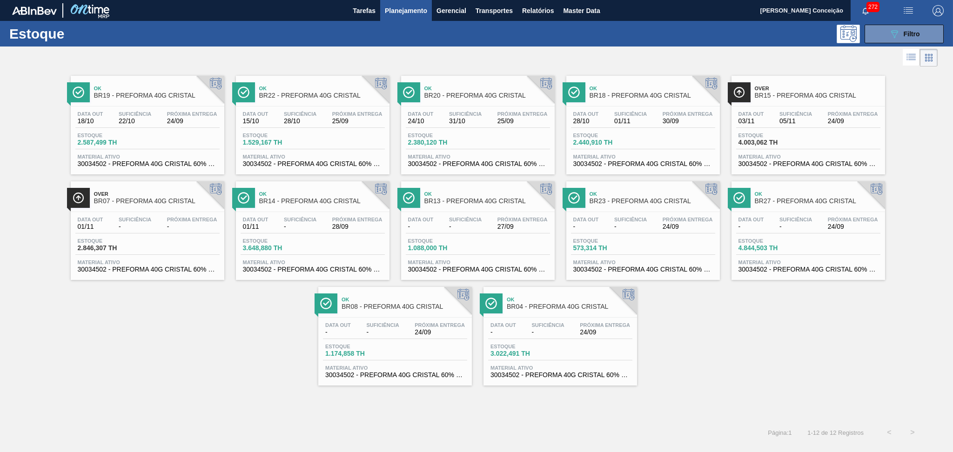
click at [564, 323] on div "Suficiência -" at bounding box center [547, 328] width 37 height 13
click at [909, 27] on button "089F7B8B-B2A5-4AFE-B5C0-19BA573D28AC Filtro" at bounding box center [903, 34] width 79 height 19
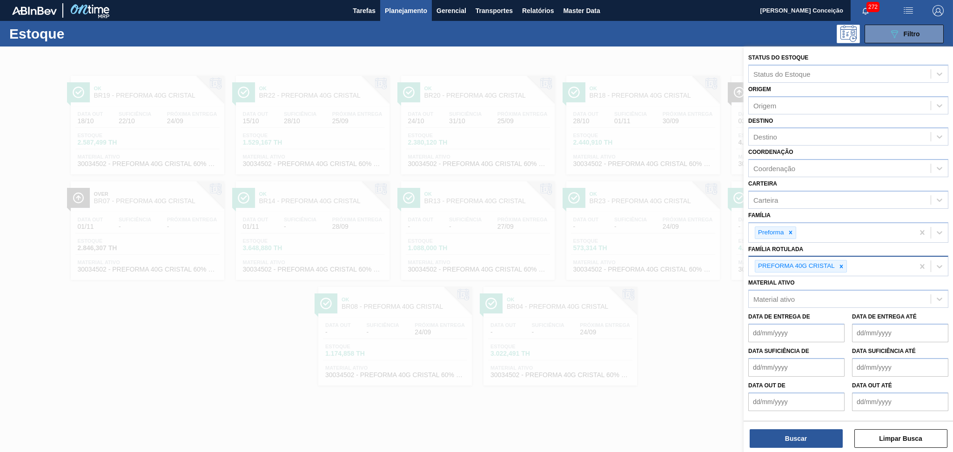
click at [839, 265] on icon at bounding box center [841, 266] width 7 height 7
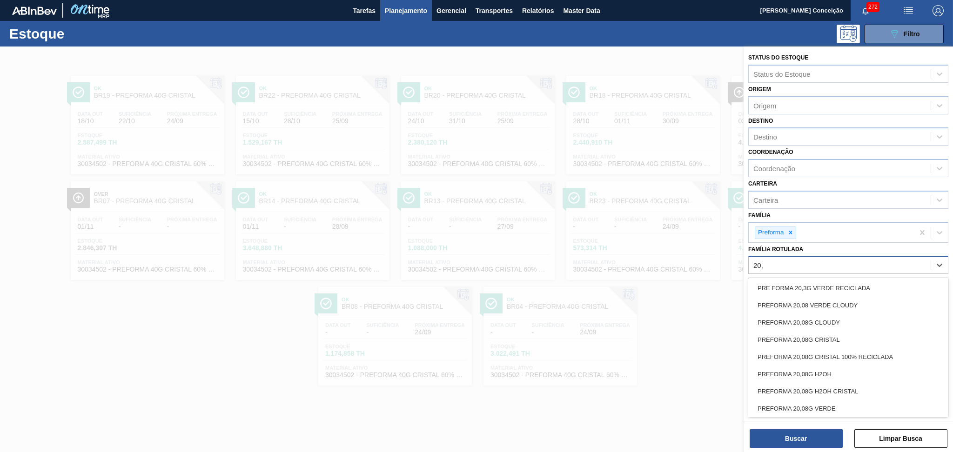
type Rotulada "20,6"
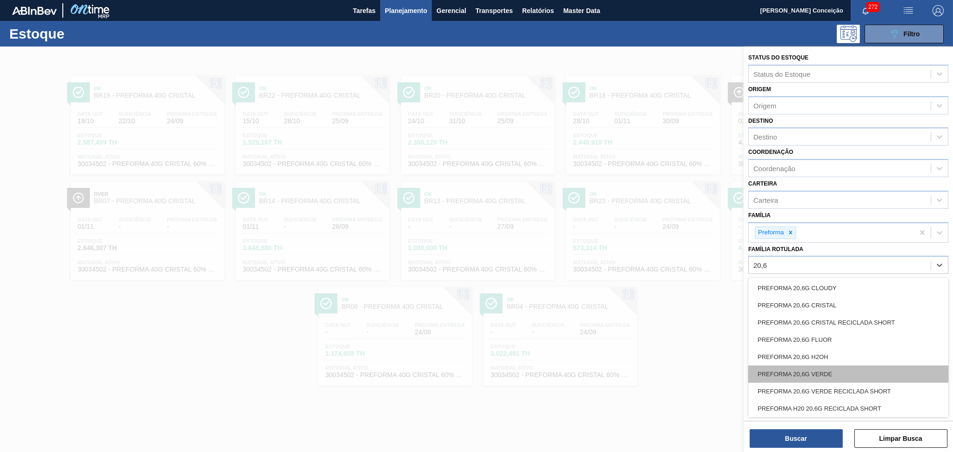
click at [821, 373] on div "PREFORMA 20,6G VERDE" at bounding box center [848, 374] width 200 height 17
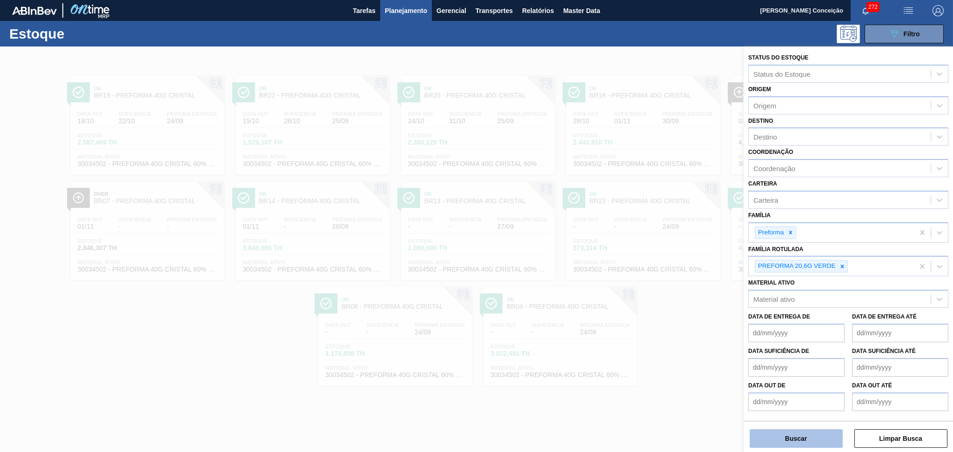
click at [815, 441] on button "Buscar" at bounding box center [795, 438] width 93 height 19
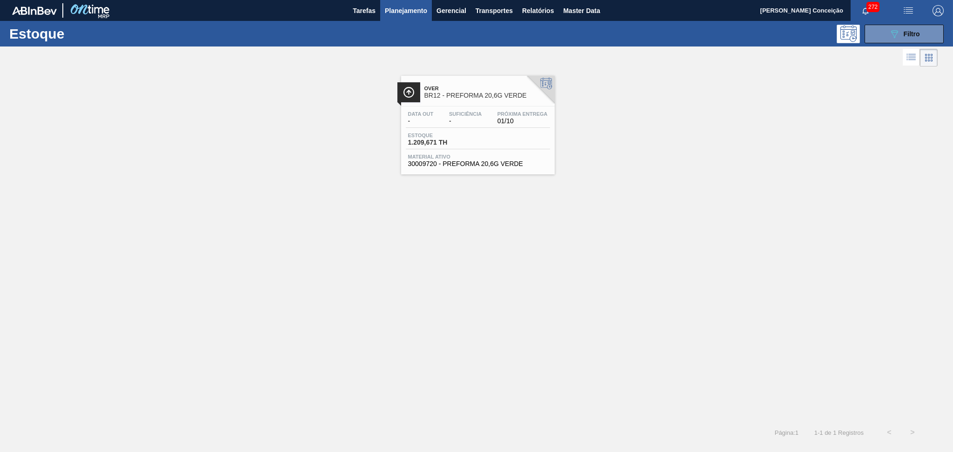
click at [434, 141] on span "1.209,671 TH" at bounding box center [440, 142] width 65 height 7
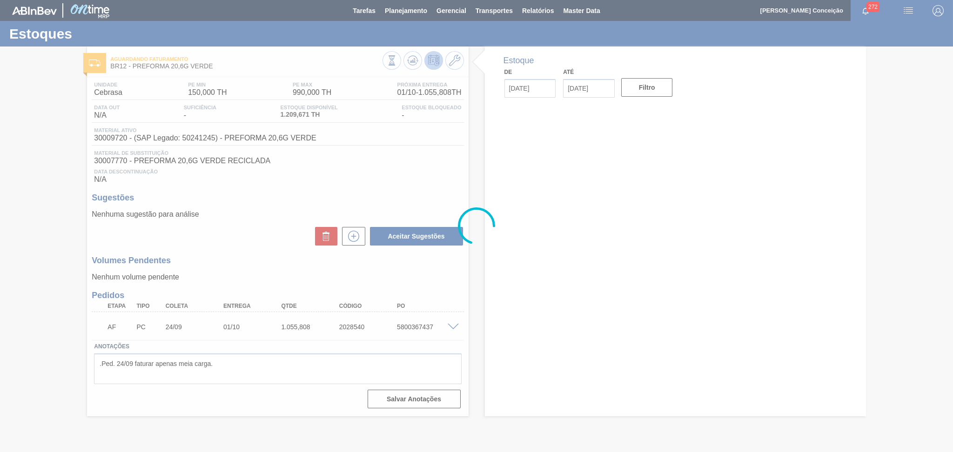
click at [255, 274] on p "Nenhum volume pendente" at bounding box center [278, 277] width 372 height 8
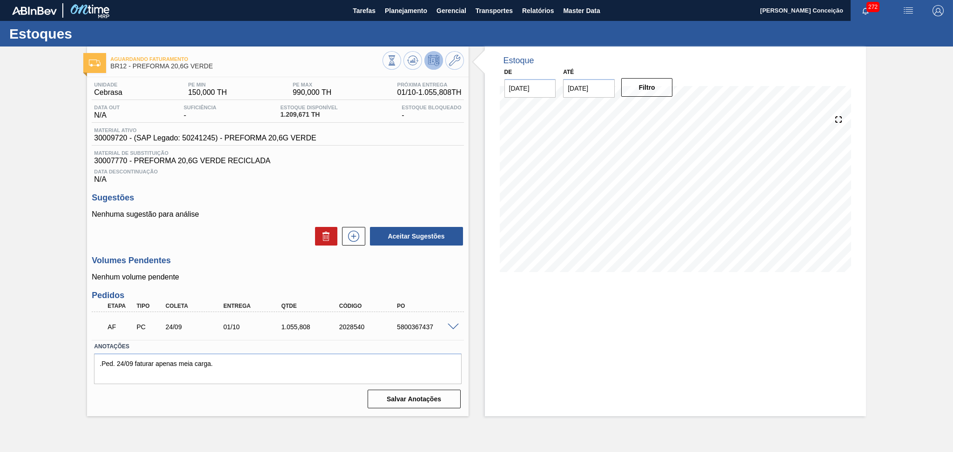
click at [453, 329] on div "5800367437" at bounding box center [426, 326] width 65 height 7
click at [455, 326] on span at bounding box center [453, 327] width 11 height 7
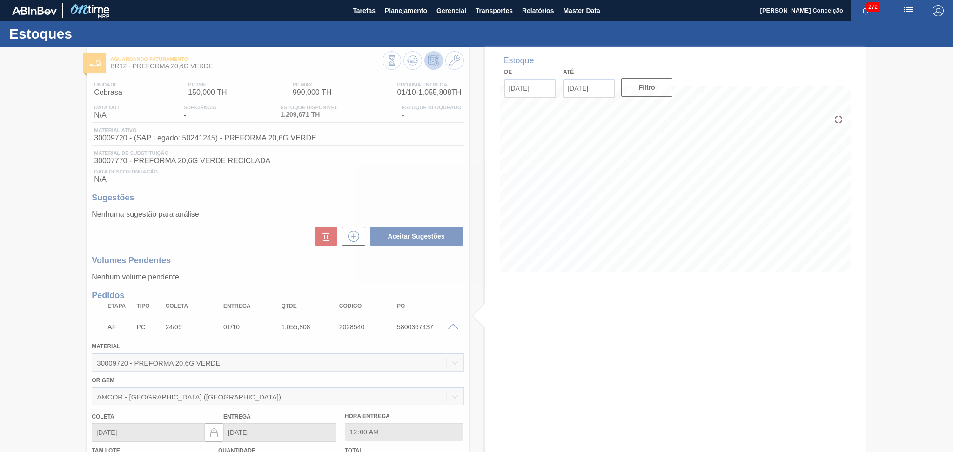
click at [217, 261] on div at bounding box center [476, 250] width 953 height 406
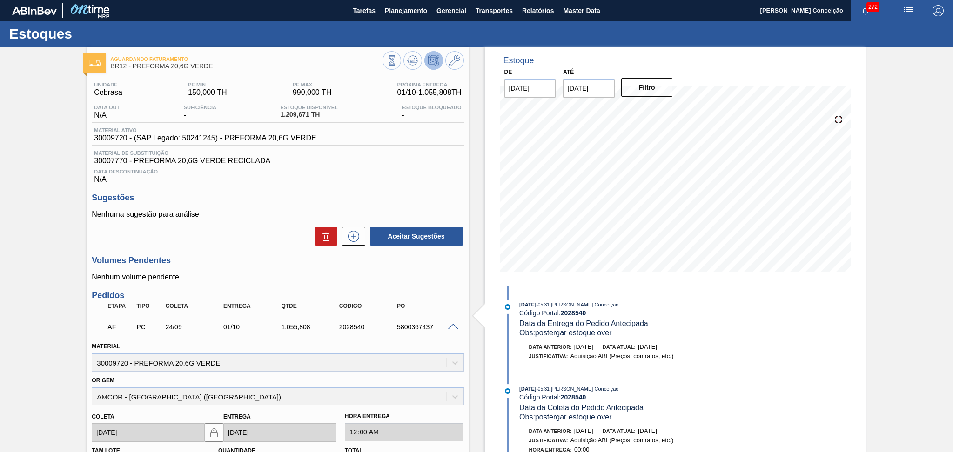
click at [368, 156] on div "Material de Substituição 30007770 - PREFORMA 20,6G VERDE RECICLADA" at bounding box center [278, 157] width 372 height 15
click at [359, 193] on h3 "Sugestões" at bounding box center [278, 198] width 372 height 10
click at [359, 189] on div "Unidade Cebrasa PE MIN 150,000 TH PE MAX 990,000 TH Próxima Entrega 01/10 - 1.0…" at bounding box center [277, 357] width 381 height 560
click at [395, 7] on span "Planejamento" at bounding box center [406, 10] width 42 height 11
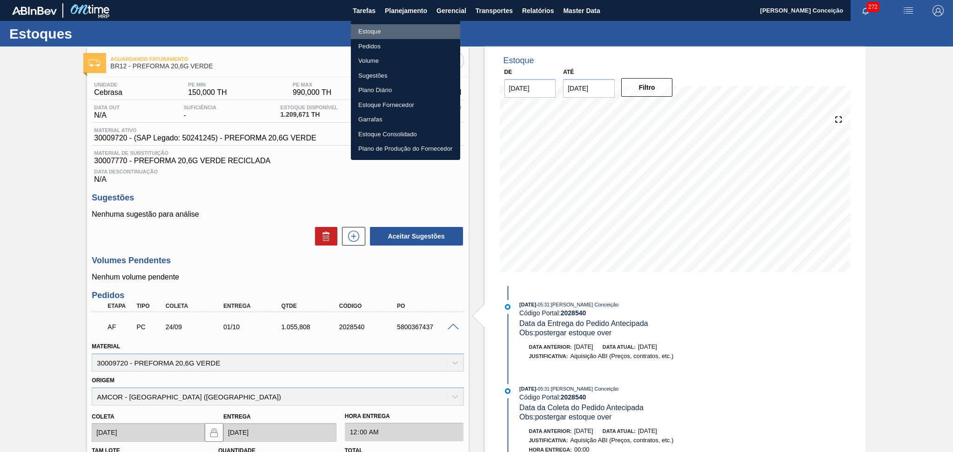
click at [372, 32] on li "Estoque" at bounding box center [405, 31] width 109 height 15
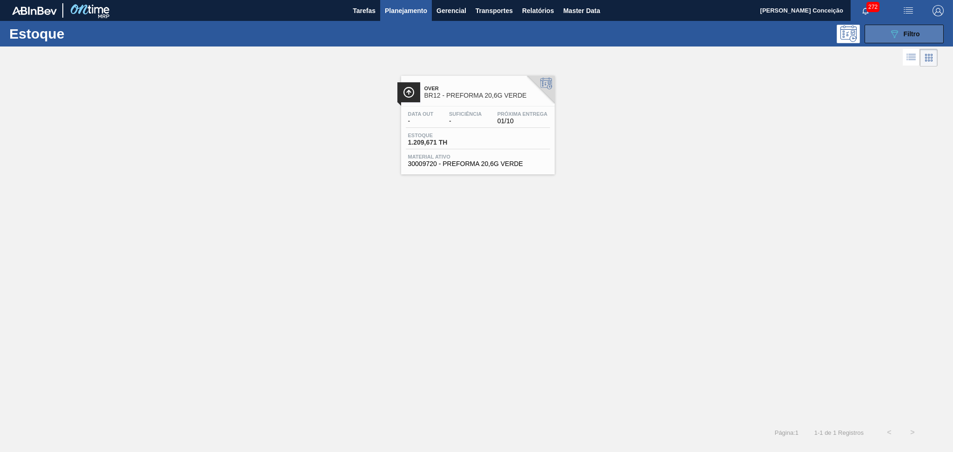
click at [891, 32] on icon "089F7B8B-B2A5-4AFE-B5C0-19BA573D28AC" at bounding box center [894, 33] width 11 height 11
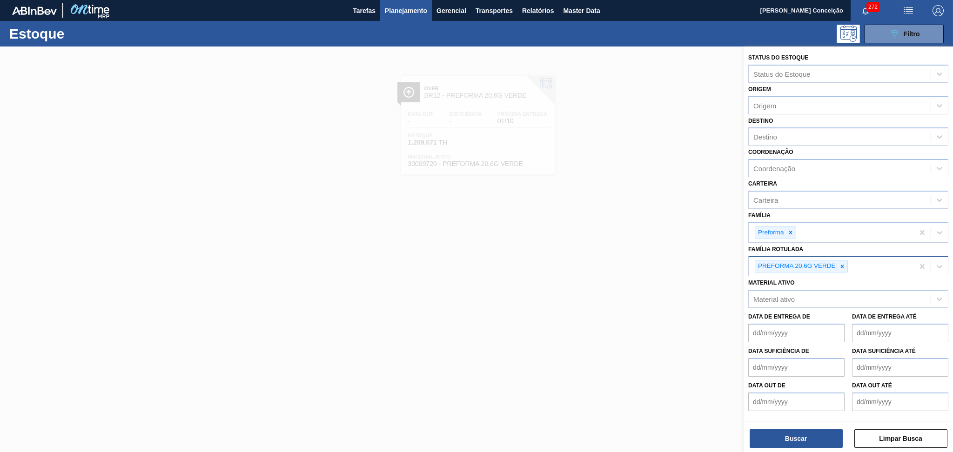
click at [845, 264] on div at bounding box center [842, 267] width 10 height 12
click at [775, 140] on div "Destino" at bounding box center [840, 136] width 182 height 13
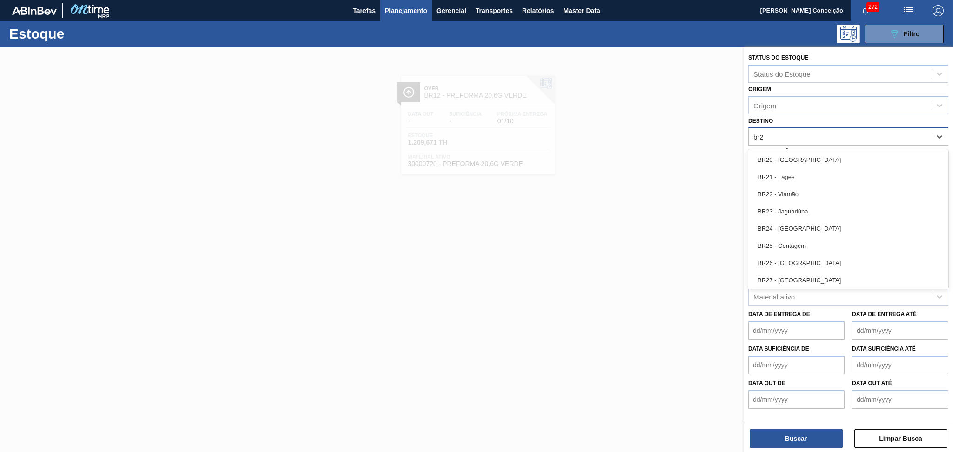
type input "br27"
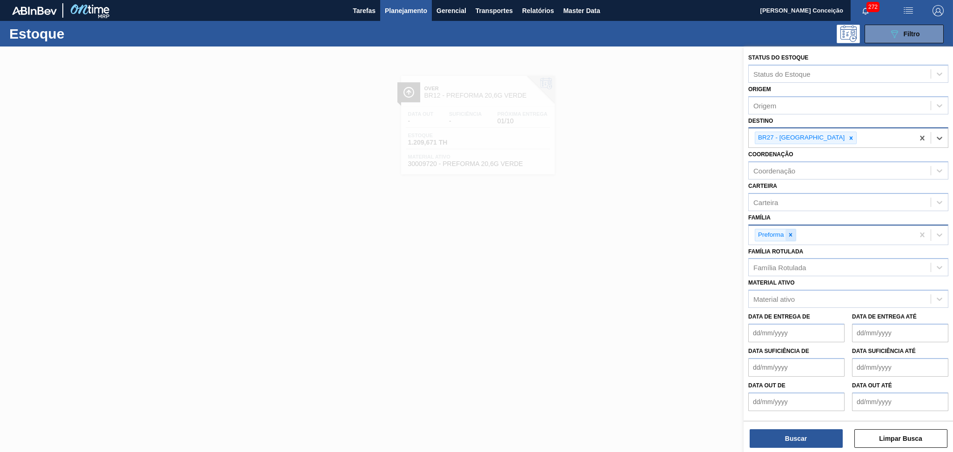
click at [790, 232] on icon at bounding box center [790, 235] width 7 height 7
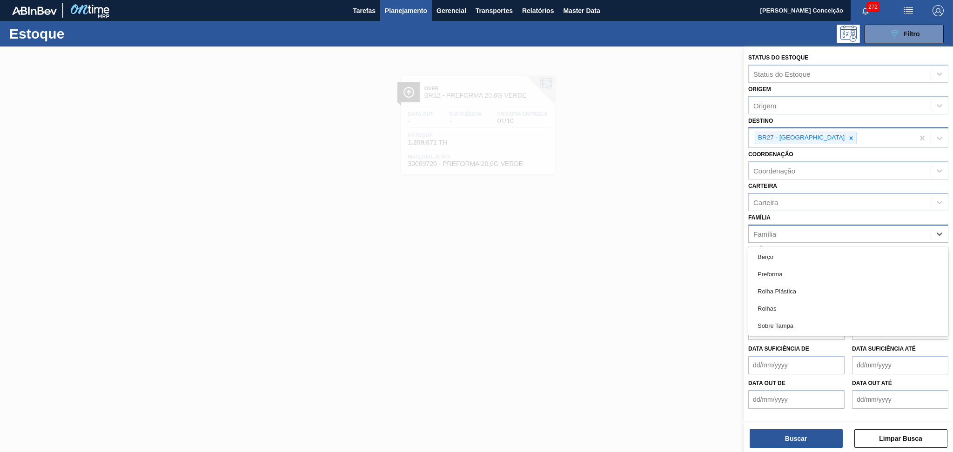
click at [790, 231] on div "Família" at bounding box center [840, 233] width 182 height 13
type input "rolha"
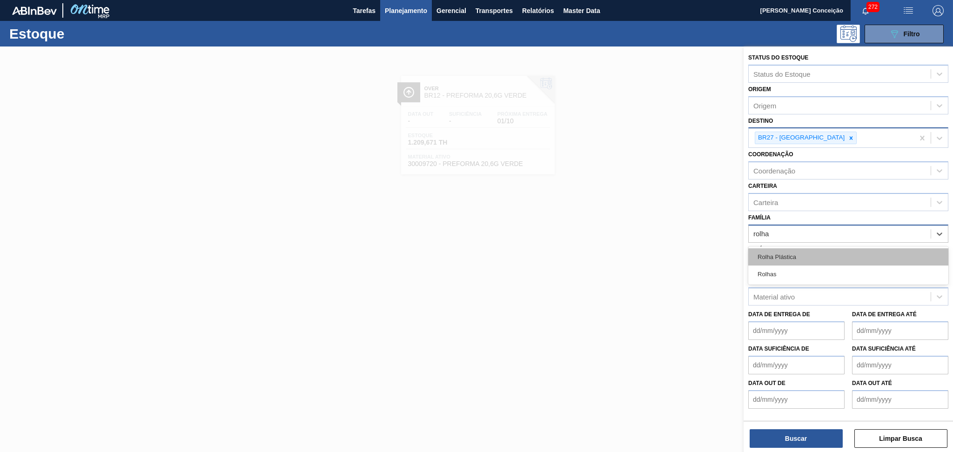
click at [801, 255] on div "Rolha Plástica" at bounding box center [848, 256] width 200 height 17
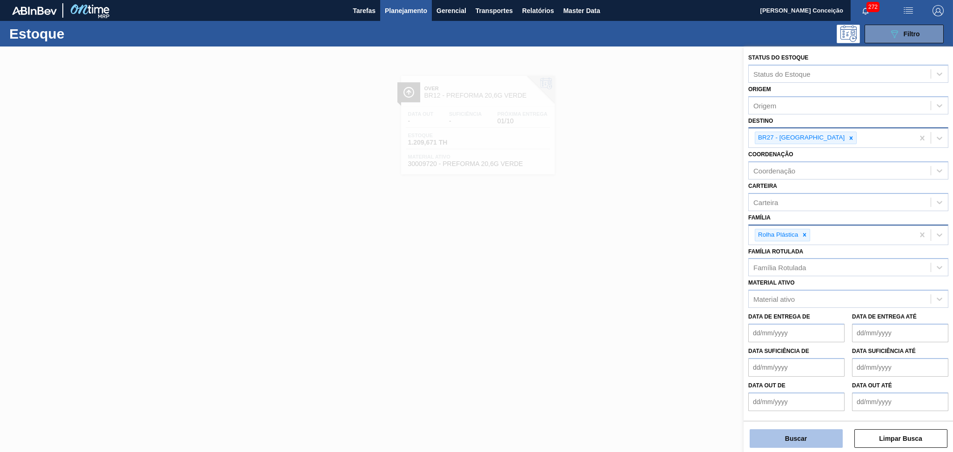
click at [790, 441] on button "Buscar" at bounding box center [795, 438] width 93 height 19
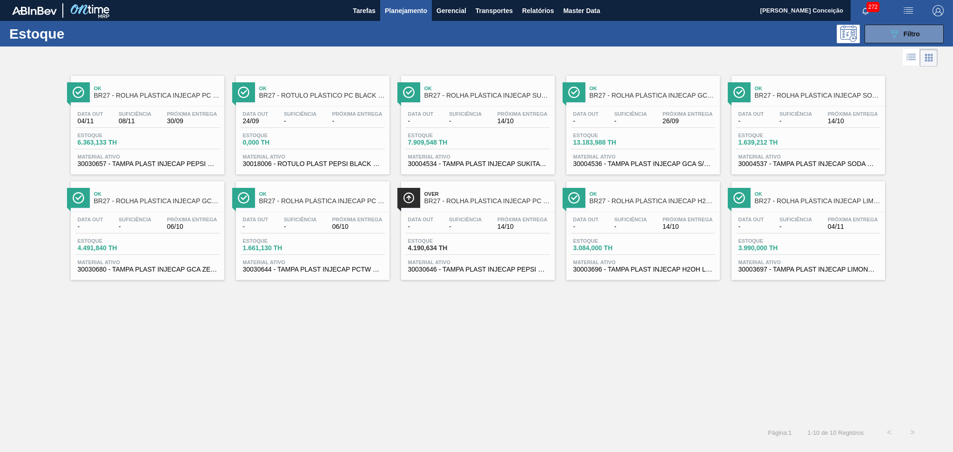
click at [175, 267] on span "30030680 - TAMPA PLAST INJECAP GCA ZERO NIV24" at bounding box center [148, 269] width 140 height 7
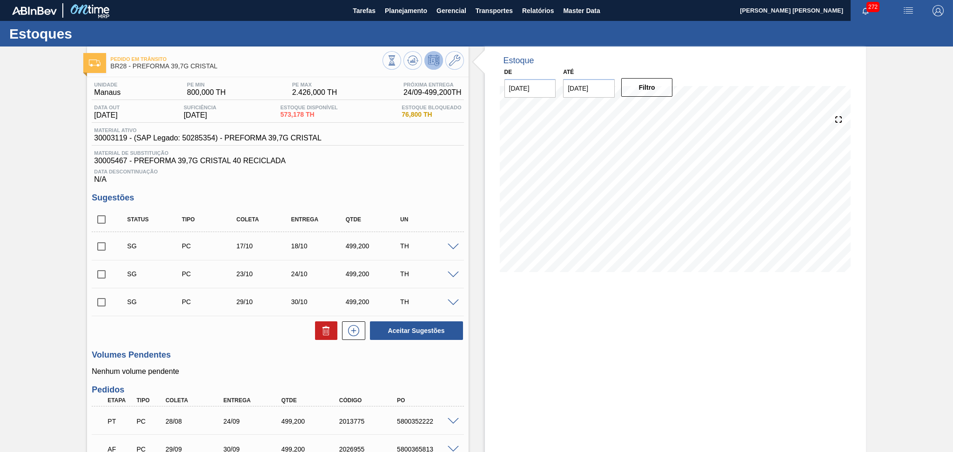
click at [257, 359] on h3 "Volumes Pendentes" at bounding box center [278, 355] width 372 height 10
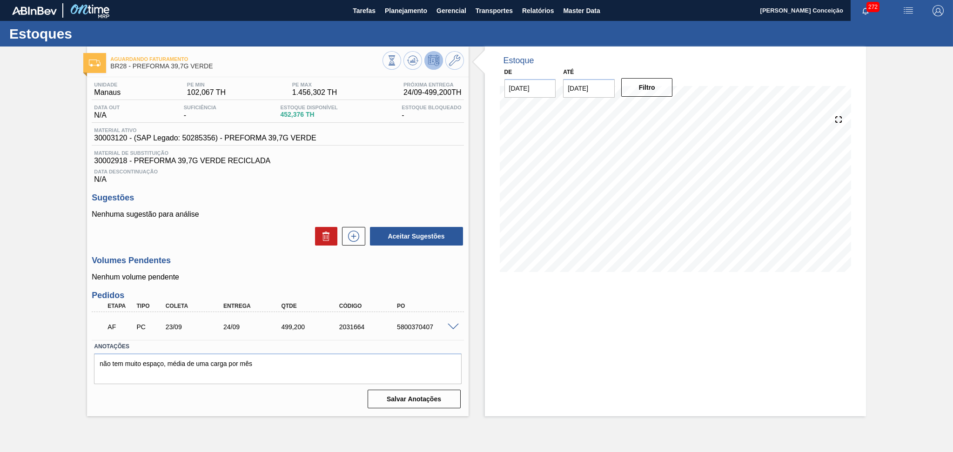
click at [252, 234] on div "Aceitar Sugestões" at bounding box center [278, 236] width 372 height 20
click at [261, 267] on div "Volumes Pendentes Nenhum volume pendente" at bounding box center [278, 269] width 372 height 26
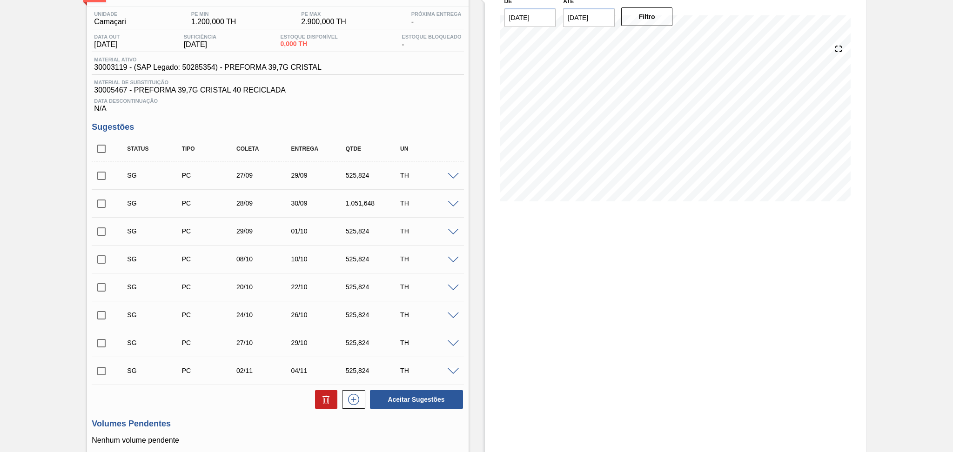
scroll to position [57, 0]
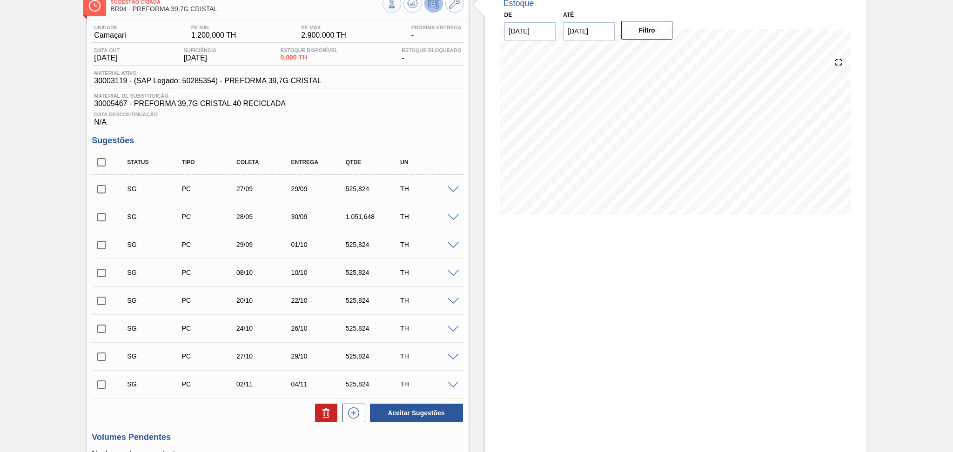
click at [452, 189] on span at bounding box center [453, 190] width 11 height 7
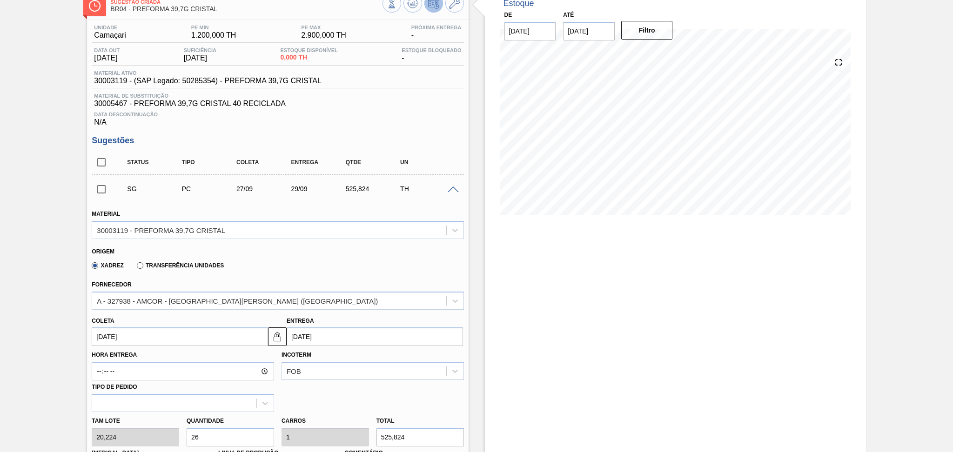
click at [356, 393] on div "Hora Entrega Incoterm FOB Tipo de pedido" at bounding box center [277, 379] width 379 height 66
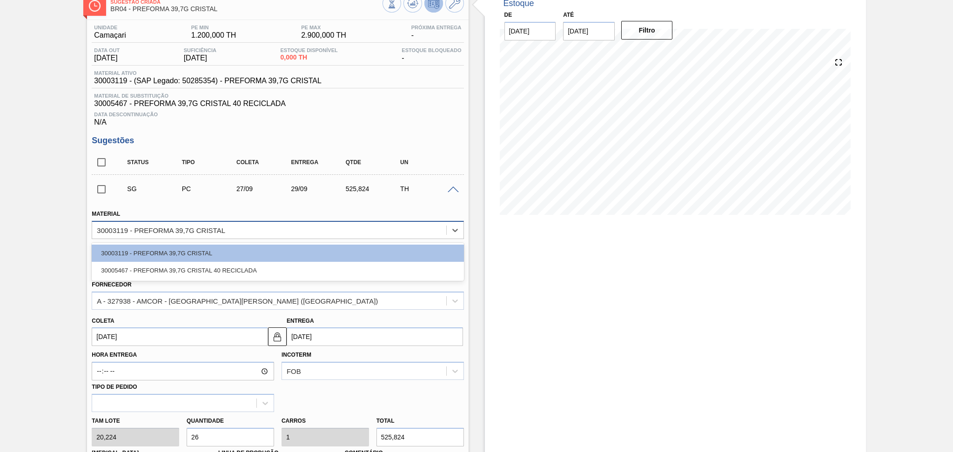
drag, startPoint x: 127, startPoint y: 228, endPoint x: 106, endPoint y: 225, distance: 22.1
click at [106, 225] on div "30003119 - PREFORMA 39,7G CRISTAL" at bounding box center [269, 229] width 354 height 13
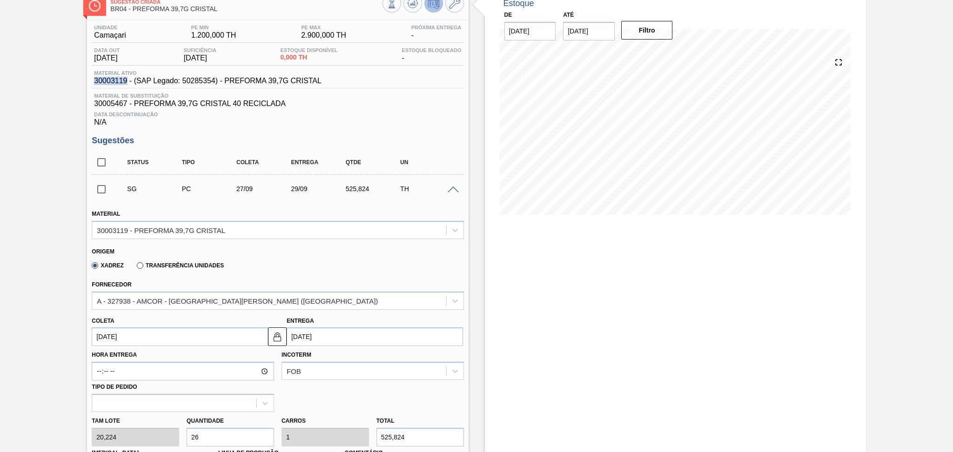
drag, startPoint x: 127, startPoint y: 82, endPoint x: 94, endPoint y: 76, distance: 33.0
click at [94, 77] on span "30003119 - (SAP Legado: 50285354) - PREFORMA 39,7G CRISTAL" at bounding box center [207, 81] width 227 height 8
copy span "30003119"
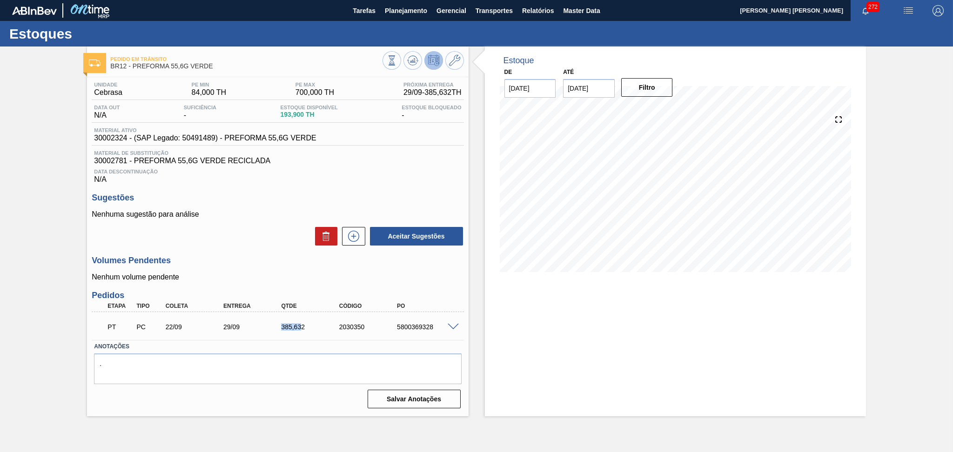
drag, startPoint x: 302, startPoint y: 331, endPoint x: 227, endPoint y: 324, distance: 75.6
click at [228, 324] on div "PT PC 22/09 29/09 385,[PHONE_NUMBER] 5800369328" at bounding box center [274, 326] width 347 height 19
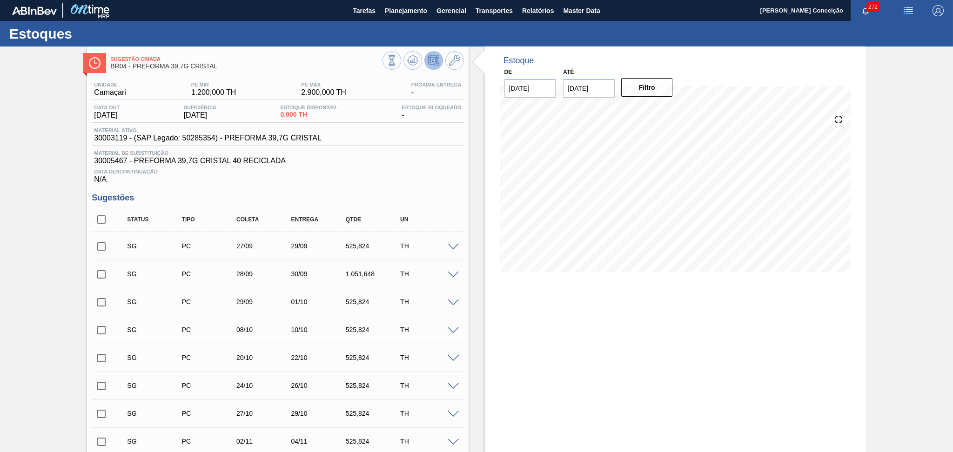
click at [357, 202] on h3 "Sugestões" at bounding box center [278, 198] width 372 height 10
click at [384, 191] on div "Unidade Camaçari PE MIN 1.200,000 TH PE MAX 2.900,000 TH Próxima Entrega - Data…" at bounding box center [277, 353] width 381 height 552
click at [451, 247] on span at bounding box center [453, 247] width 11 height 7
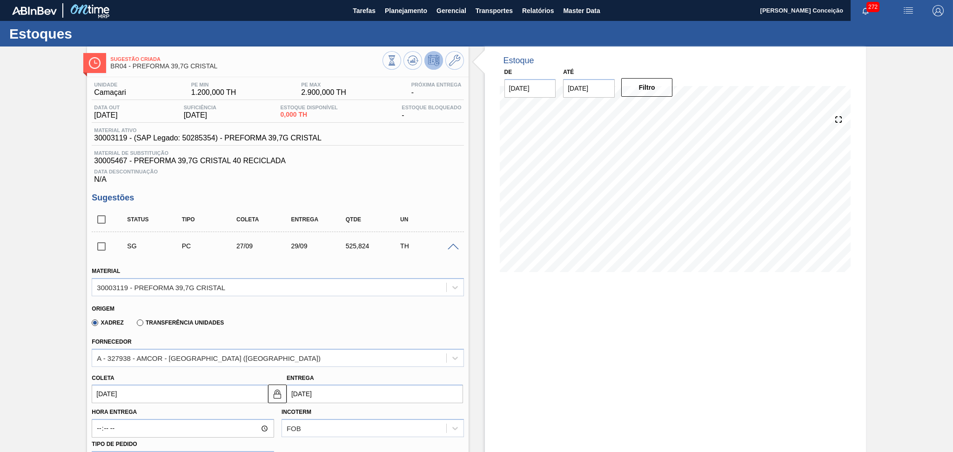
click at [451, 247] on span at bounding box center [453, 247] width 11 height 7
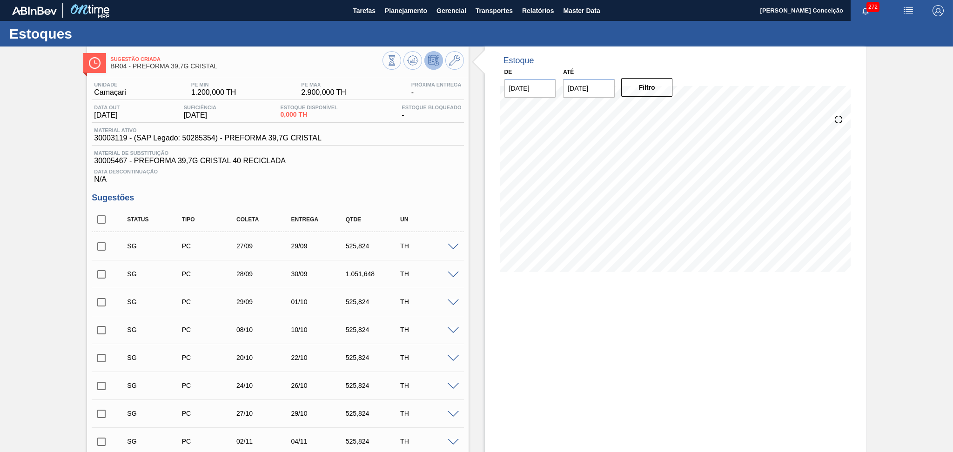
click at [356, 247] on div "525,824" at bounding box center [373, 245] width 61 height 7
copy div "525,824"
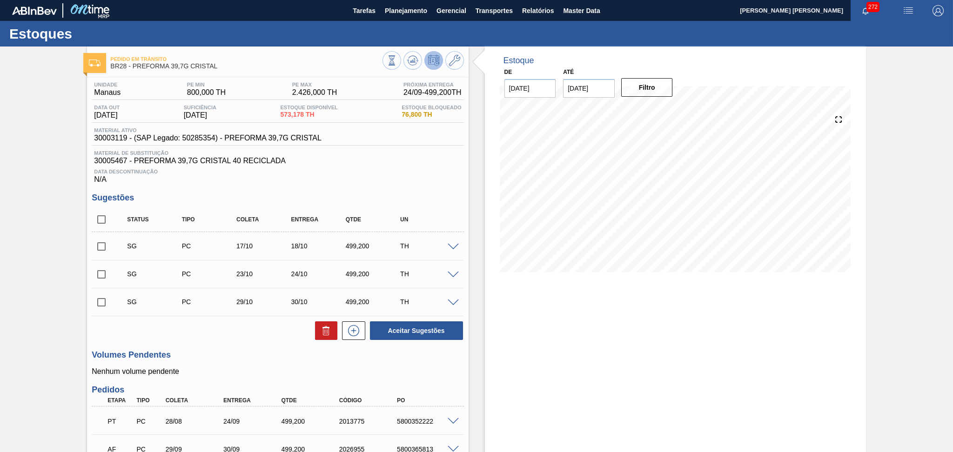
click at [384, 167] on div "Data Descontinuação N/A" at bounding box center [278, 174] width 372 height 19
click at [403, 157] on span "30005467 - PREFORMA 39,7G CRISTAL 40 RECICLADA" at bounding box center [277, 161] width 367 height 8
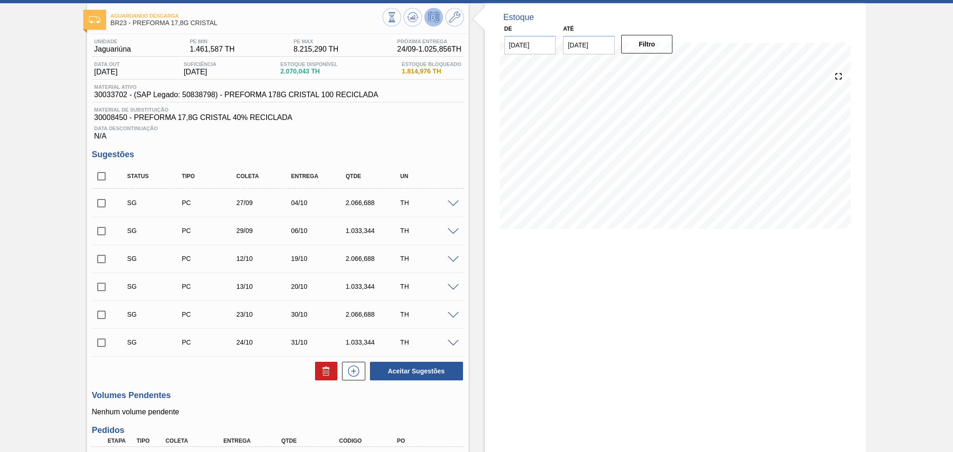
scroll to position [124, 0]
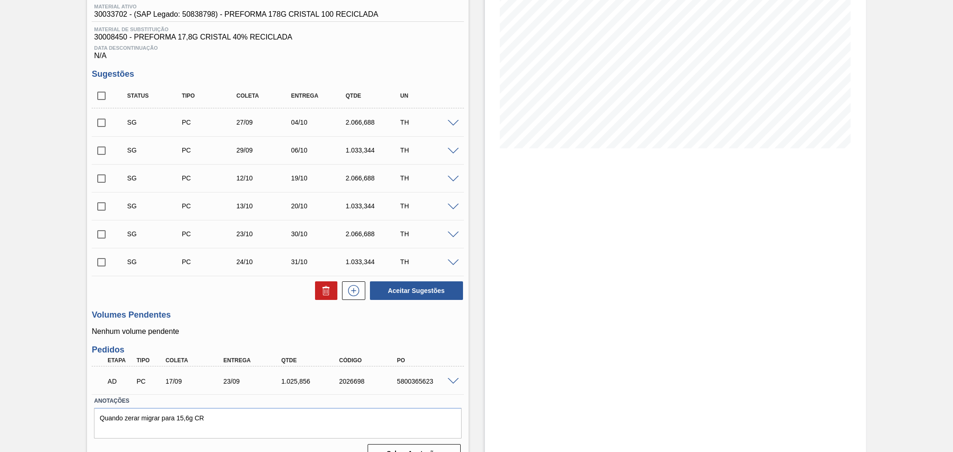
click at [455, 149] on span at bounding box center [453, 151] width 11 height 7
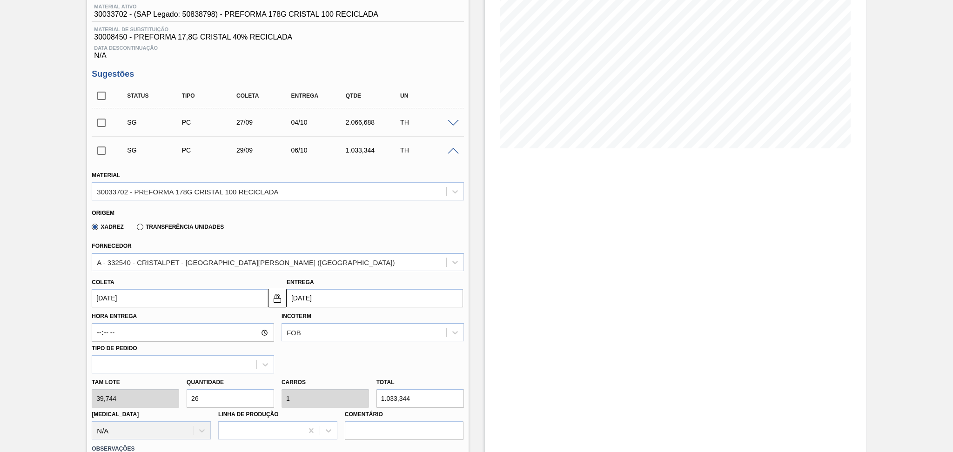
click at [453, 148] on span at bounding box center [453, 151] width 11 height 7
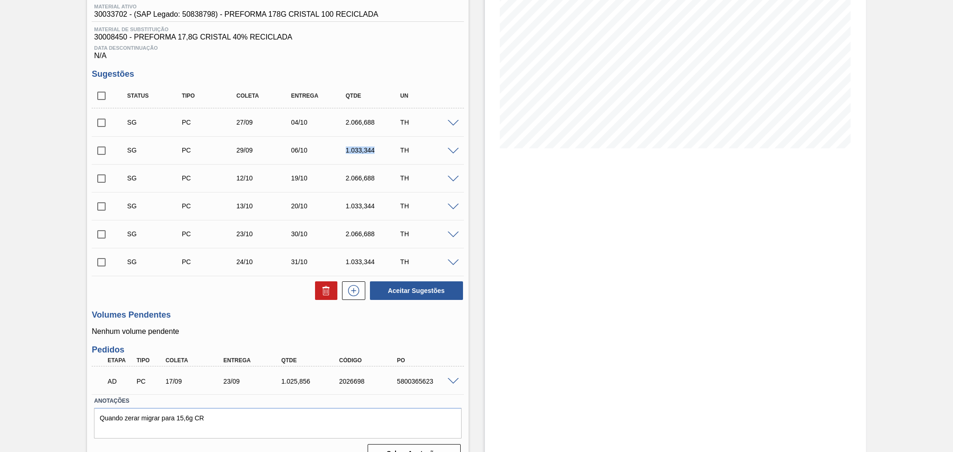
drag, startPoint x: 374, startPoint y: 146, endPoint x: 339, endPoint y: 150, distance: 35.6
click at [340, 150] on div "1.033,344" at bounding box center [367, 150] width 54 height 7
copy div "1.033,344"
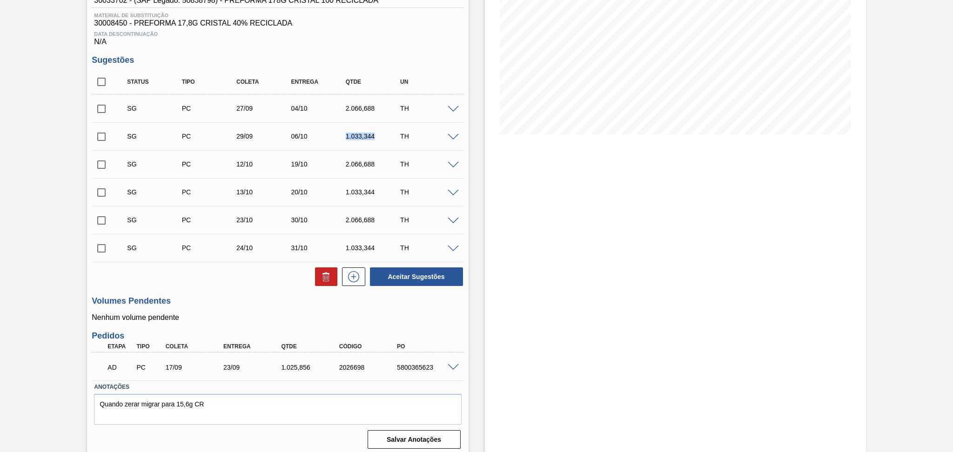
scroll to position [142, 0]
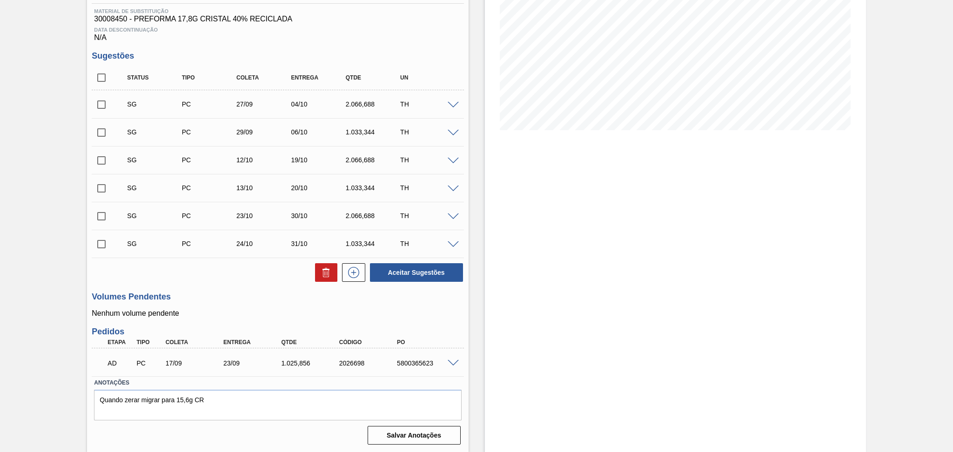
click at [449, 364] on span at bounding box center [453, 363] width 11 height 7
type input "postergado conforme disponibilidade do fornecedor"
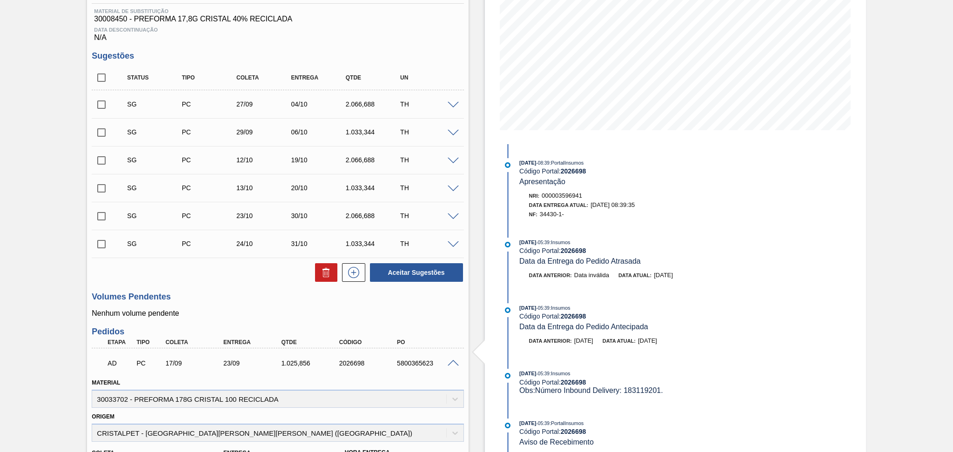
click at [240, 296] on h3 "Volumes Pendentes" at bounding box center [278, 297] width 372 height 10
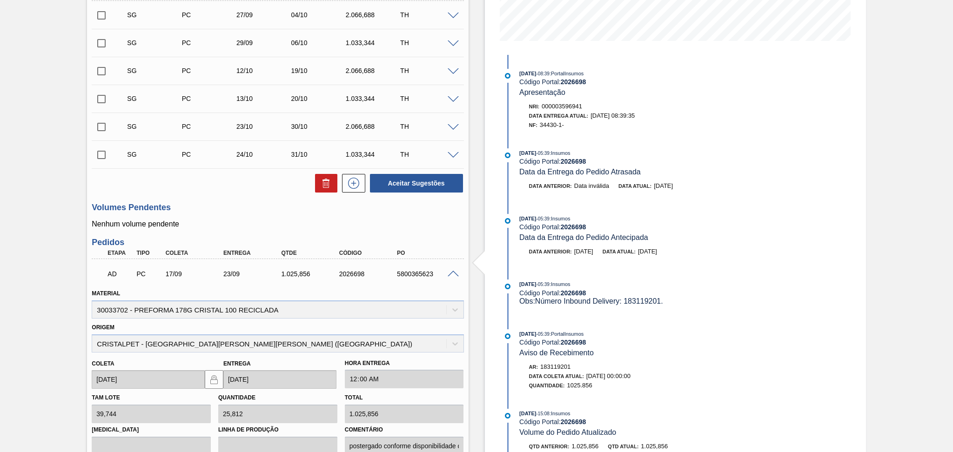
scroll to position [366, 0]
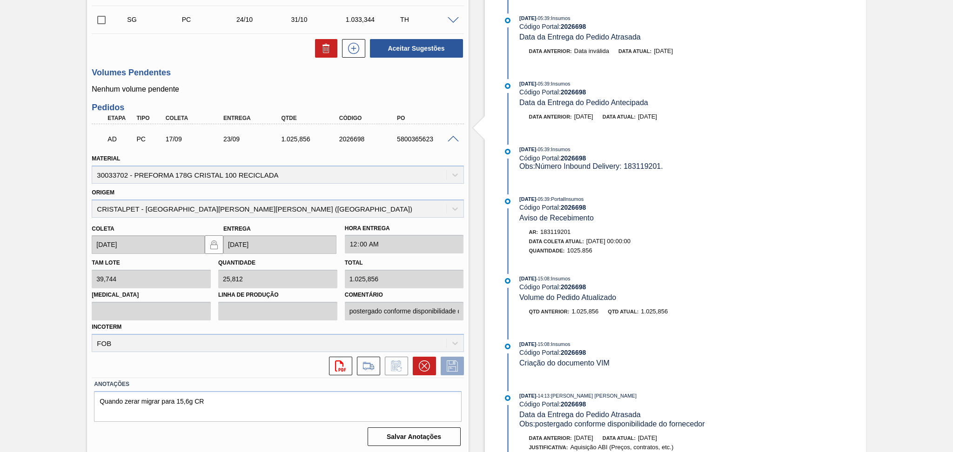
click at [455, 138] on span at bounding box center [453, 139] width 11 height 7
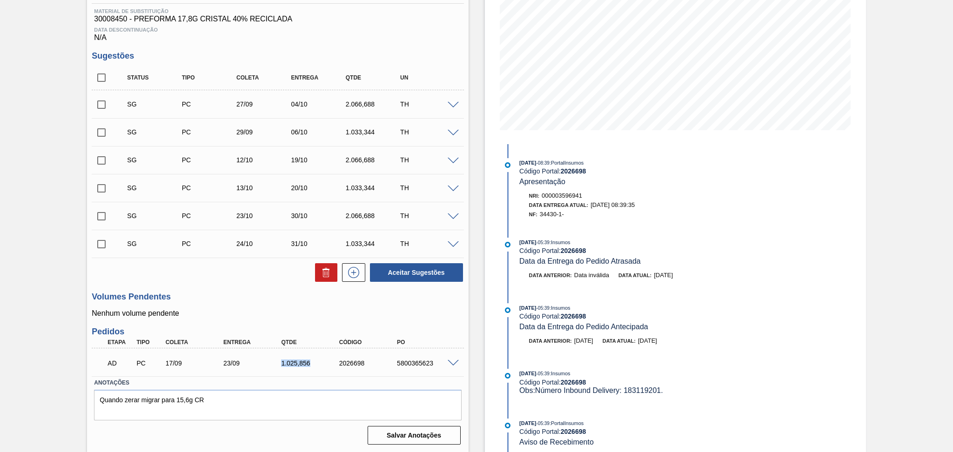
drag, startPoint x: 310, startPoint y: 363, endPoint x: 226, endPoint y: 361, distance: 83.8
click at [245, 360] on div "AD PC 17/09 23/09 1.025,856 2026698 5800365623" at bounding box center [274, 362] width 347 height 19
copy div "1.025,856"
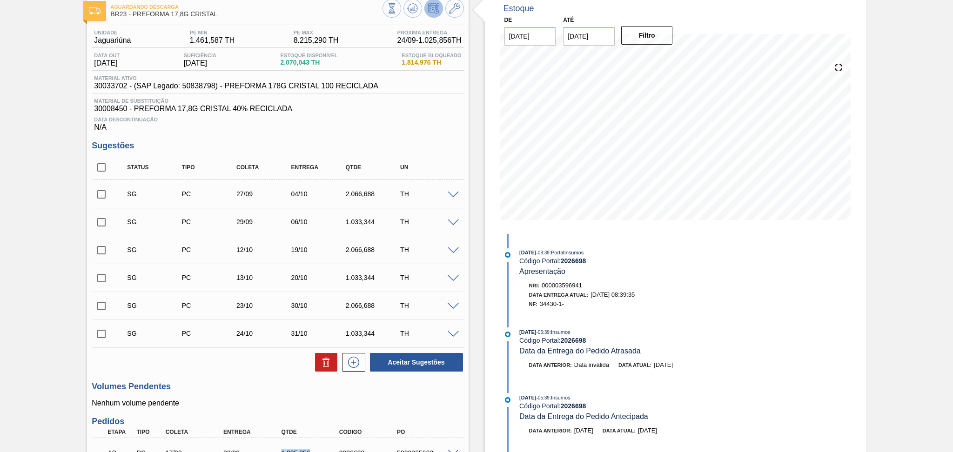
scroll to position [0, 0]
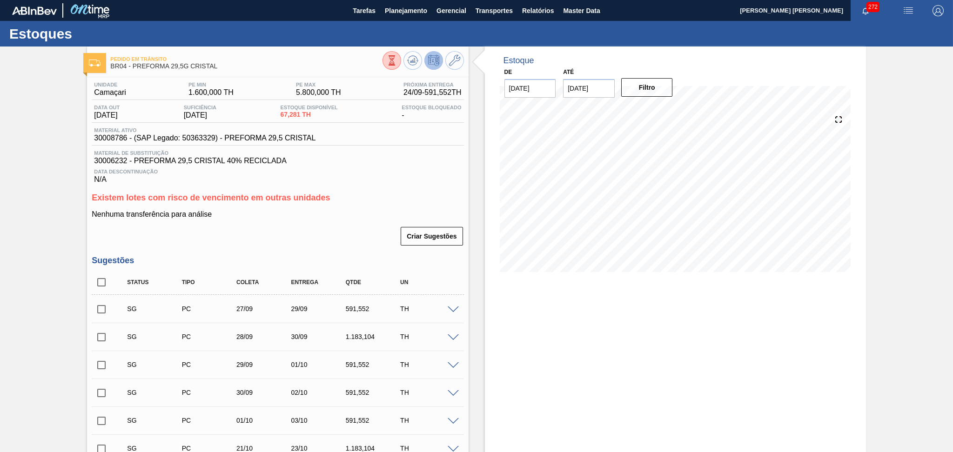
click at [303, 216] on p "Nenhuma transferência para análise" at bounding box center [278, 214] width 372 height 8
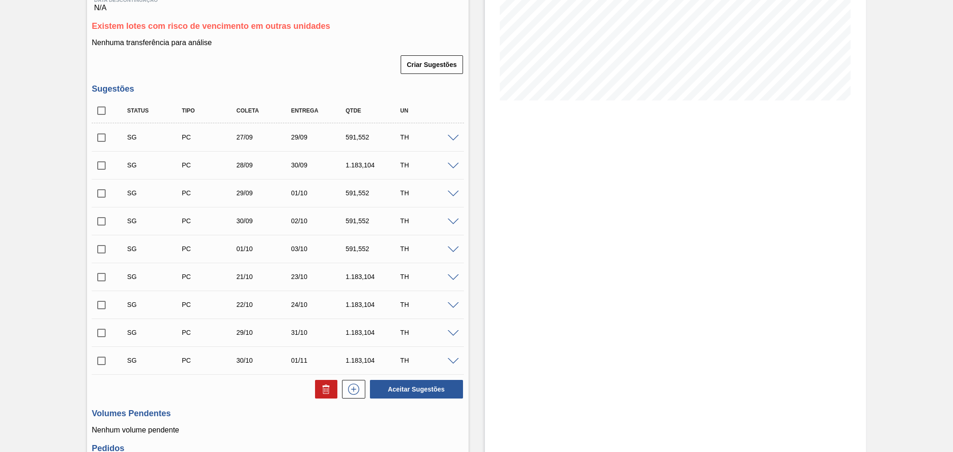
scroll to position [316, 0]
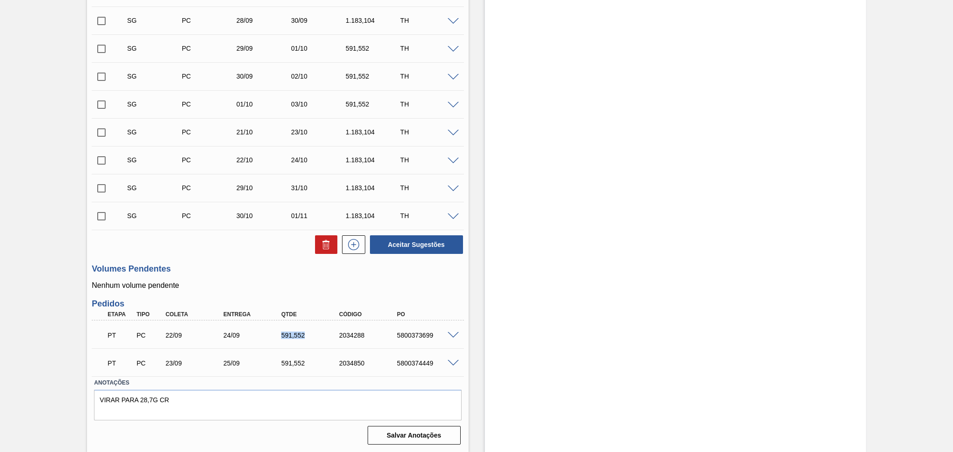
drag, startPoint x: 308, startPoint y: 338, endPoint x: 262, endPoint y: 338, distance: 45.6
click at [263, 337] on div "PT PC 22/09 24/09 591,[PHONE_NUMBER] 5800373699" at bounding box center [274, 334] width 347 height 19
copy div "591,552"
click at [229, 250] on div "Aceitar Sugestões" at bounding box center [278, 244] width 372 height 20
click at [255, 281] on div "Volumes Pendentes Nenhum volume pendente" at bounding box center [278, 277] width 372 height 26
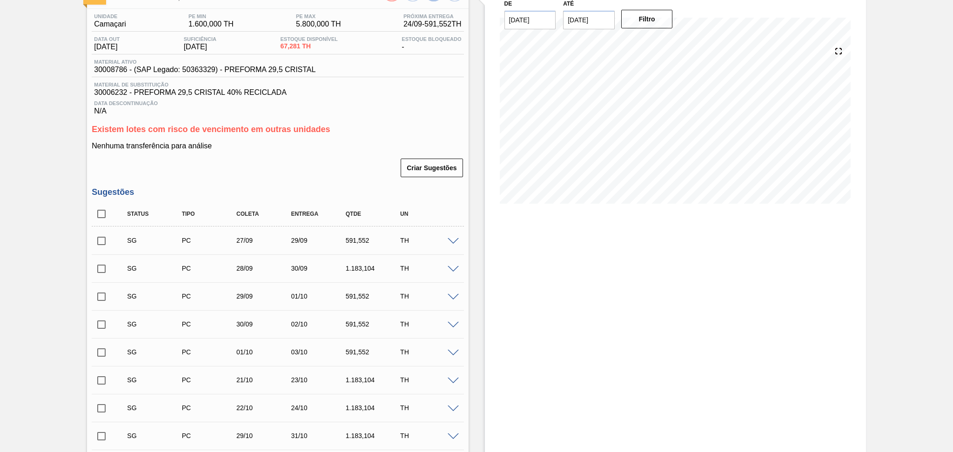
scroll to position [0, 0]
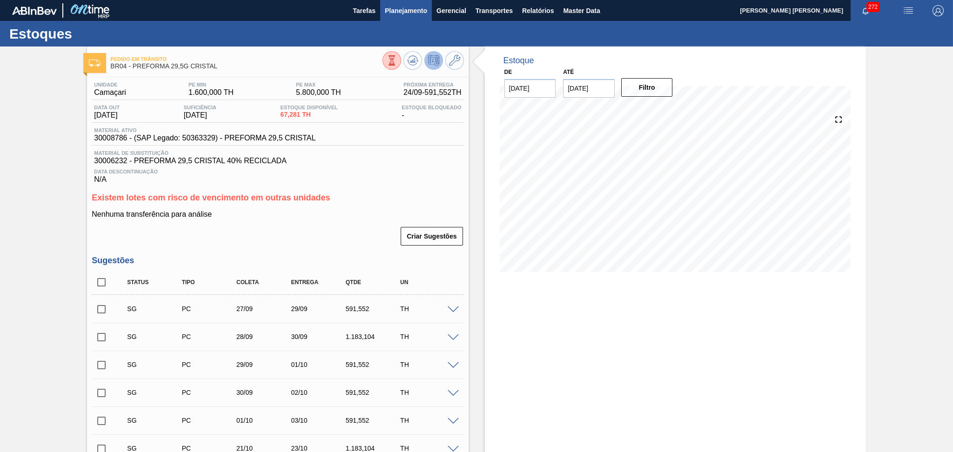
click at [401, 8] on span "Planejamento" at bounding box center [406, 10] width 42 height 11
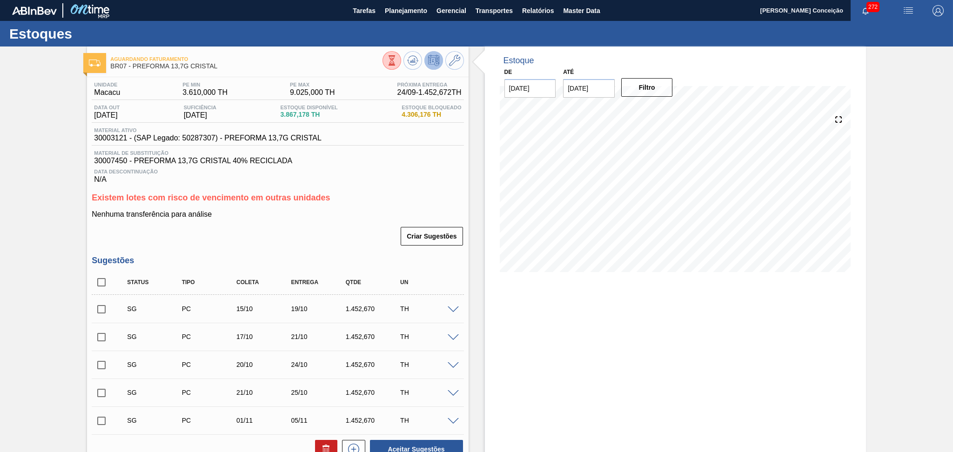
click at [298, 251] on div "Unidade Macacu PE MIN 3.610,000 TH PE MAX 9.025,000 TH Próxima Entrega 24/09 - …" at bounding box center [277, 406] width 381 height 659
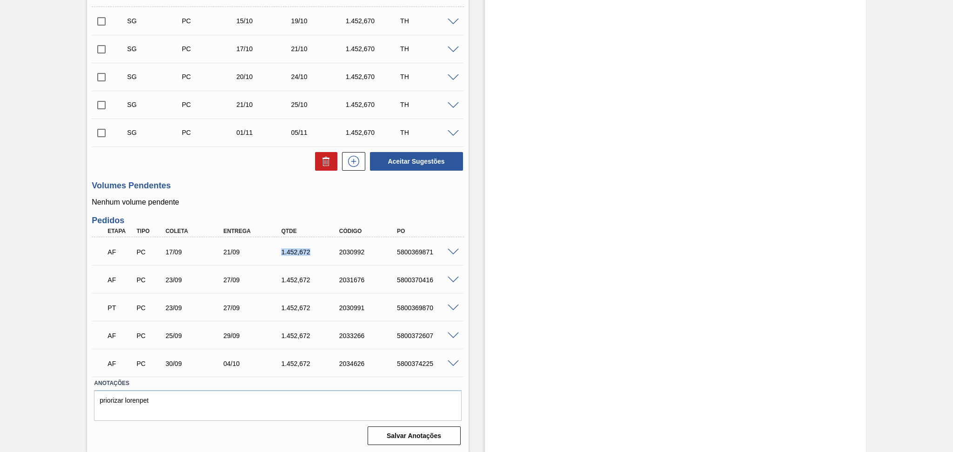
drag, startPoint x: 309, startPoint y: 254, endPoint x: 274, endPoint y: 247, distance: 35.2
click at [274, 247] on div "AF PC 17/09 21/09 1.452,672 2030992 5800369871" at bounding box center [274, 251] width 347 height 19
copy div "1.452,672"
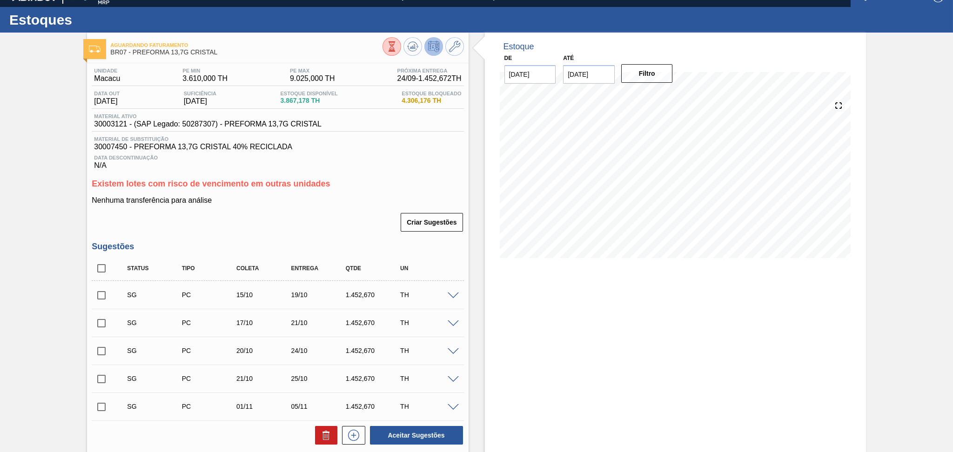
scroll to position [0, 0]
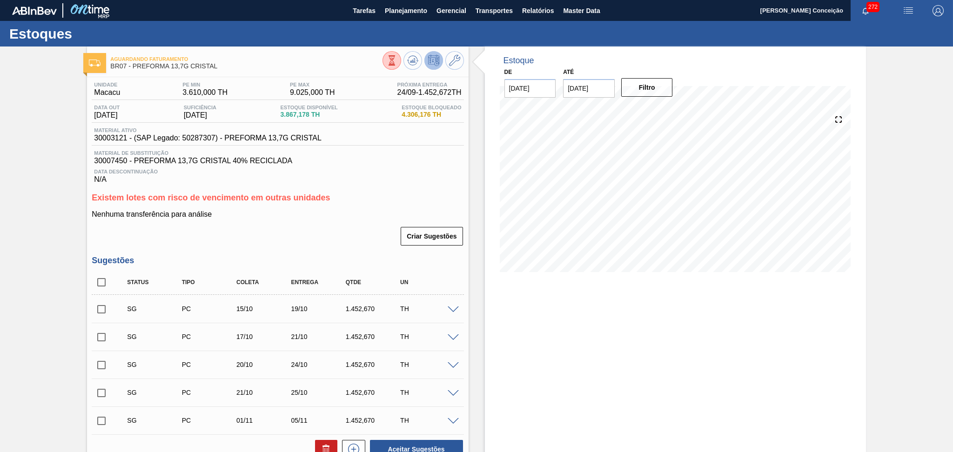
click at [366, 201] on h3 "Existem lotes com risco de vencimento em outras unidades" at bounding box center [278, 198] width 372 height 10
click at [452, 64] on icon at bounding box center [454, 60] width 11 height 11
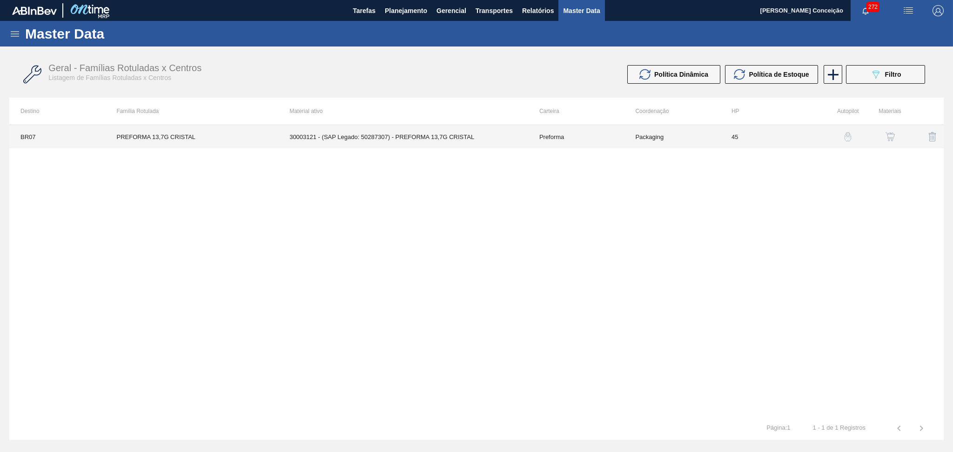
click at [420, 143] on td "30003121 - (SAP Legado: 50287307) - PREFORMA 13,7G CRISTAL" at bounding box center [403, 136] width 250 height 23
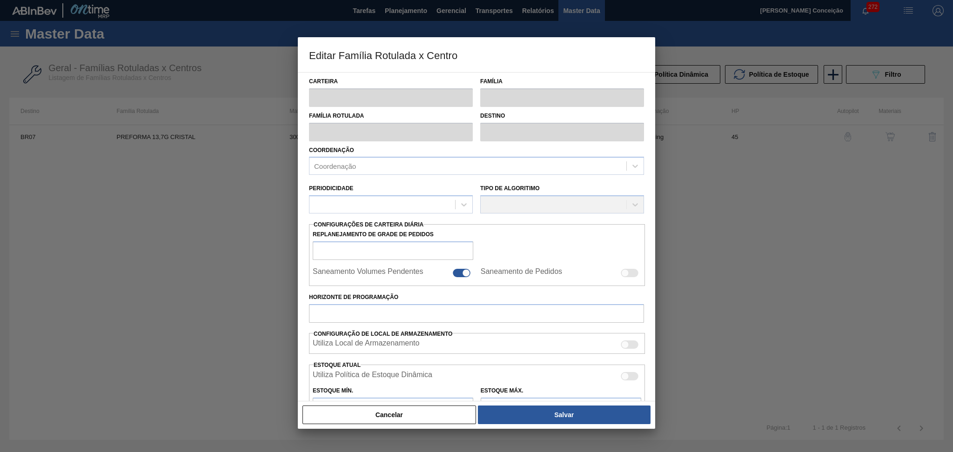
type input "Preforma"
type input "PREFORMA 13,7G CRISTAL"
type input "BR07 - Macacu"
type input "0"
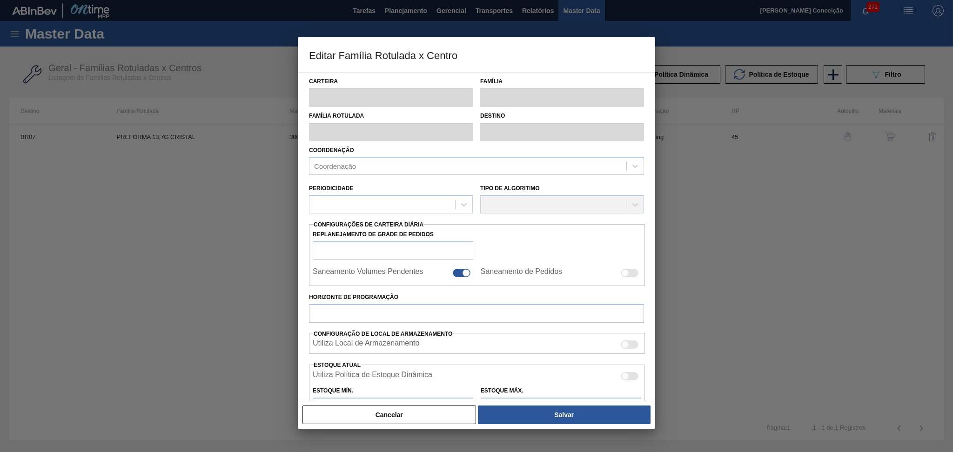
checkbox input "false"
type input "45"
type input "3.610"
type input "9.025"
type input "50"
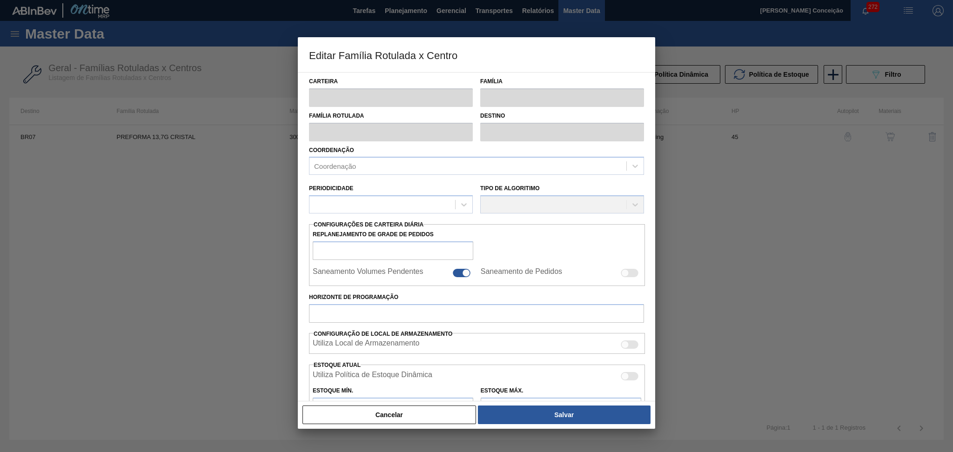
type input "6.317,500"
checkbox input "true"
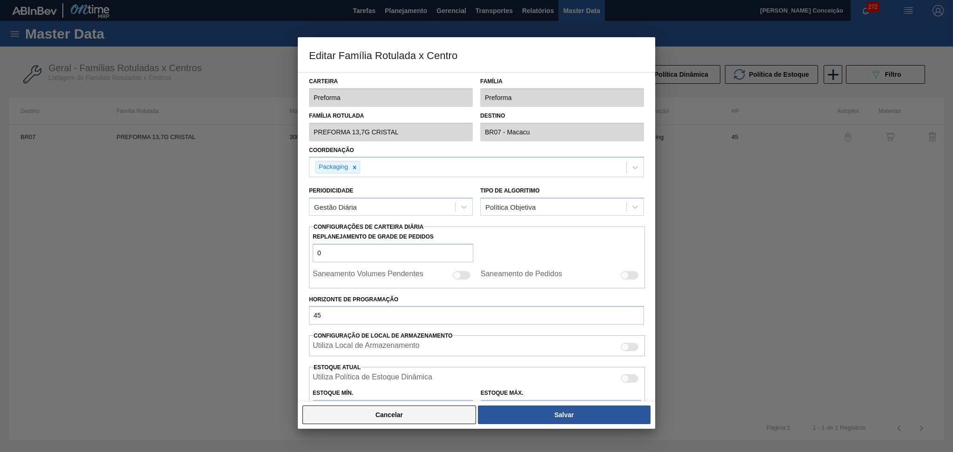
click at [435, 410] on button "Cancelar" at bounding box center [389, 415] width 174 height 19
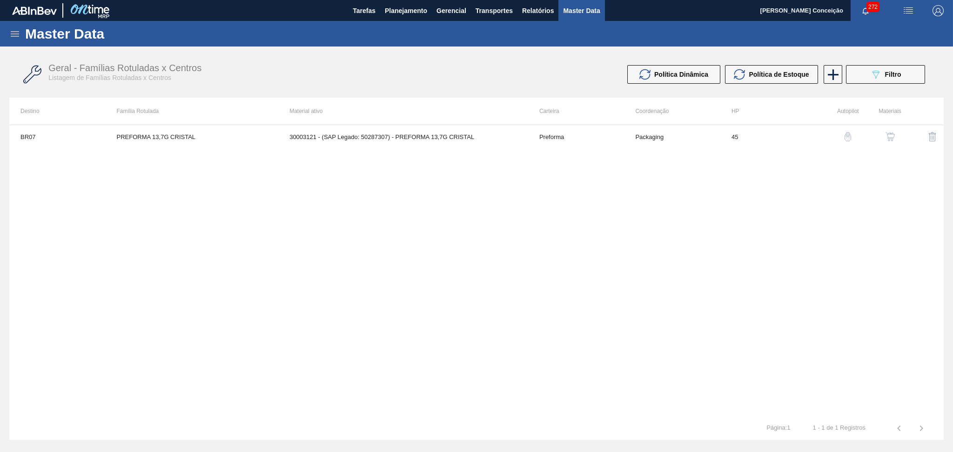
click at [891, 137] on img "button" at bounding box center [889, 136] width 9 height 9
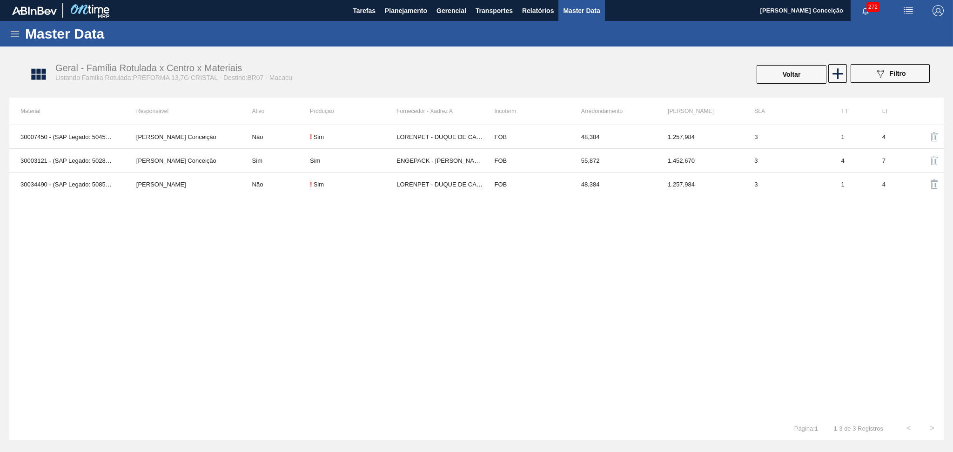
click at [682, 232] on div "30007450 - (SAP Legado: 50452914) - PREFORMA 13,7G CRISTAL 40% RECICLADA Aline …" at bounding box center [476, 271] width 934 height 292
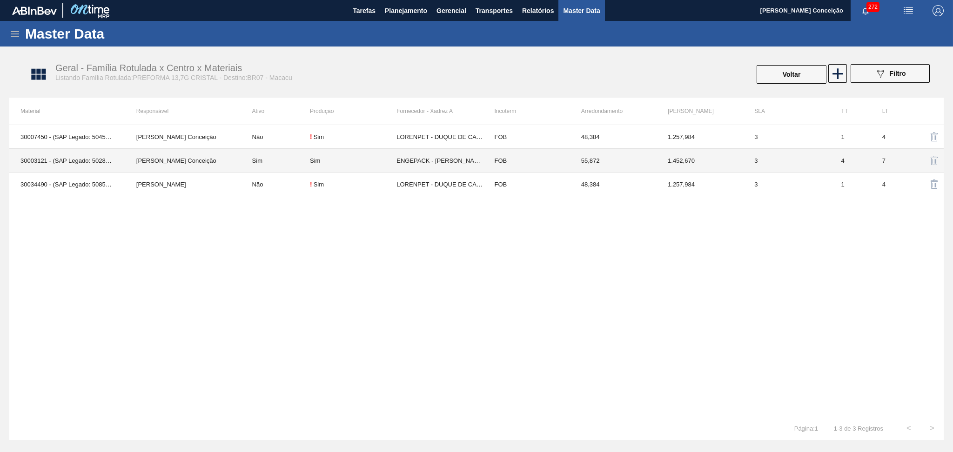
click at [674, 165] on td "1.452,670" at bounding box center [699, 161] width 87 height 24
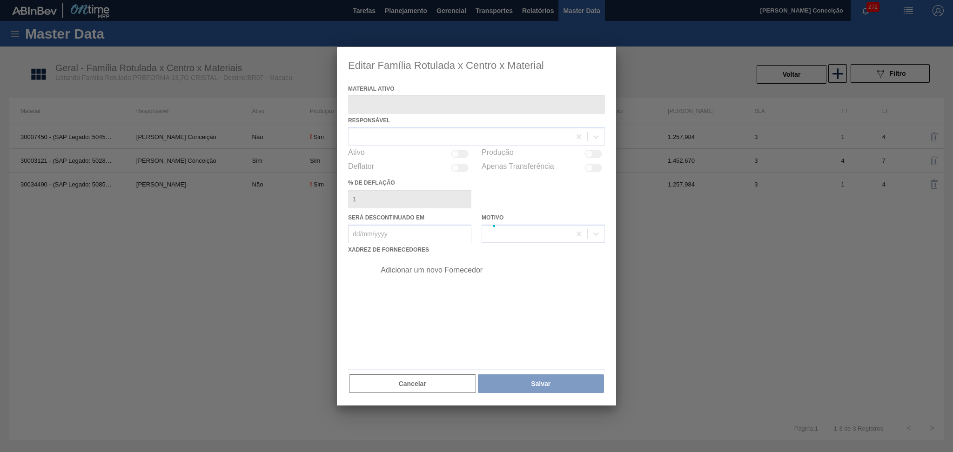
type ativo "30003121 - (SAP Legado: 50287307) - PREFORMA 13,7G CRISTAL"
checkbox input "true"
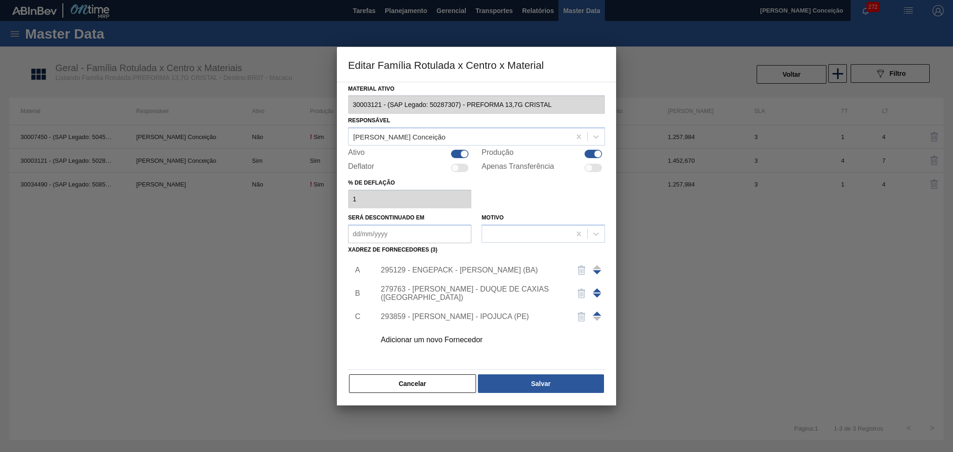
click at [468, 269] on div "295129 - ENGEPACK - SIMÕES FILHO (BA)" at bounding box center [472, 270] width 182 height 8
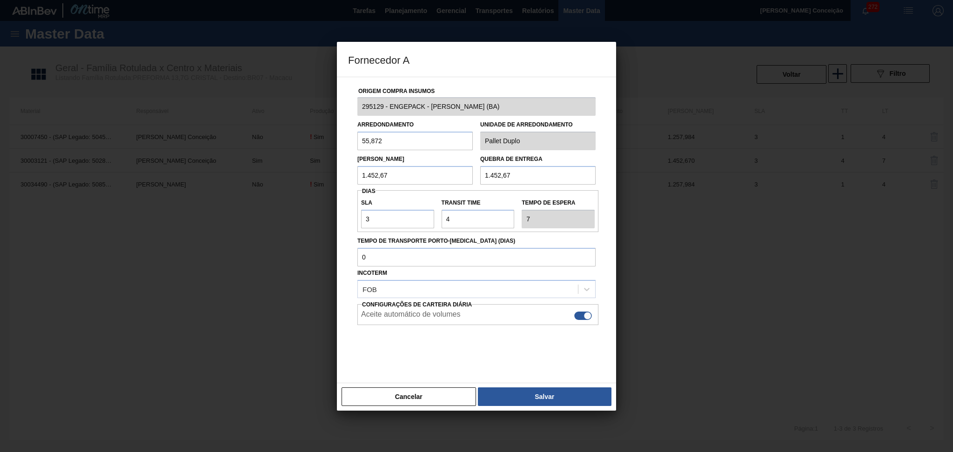
click at [536, 175] on input "1.452,67" at bounding box center [537, 175] width 115 height 19
type input "1.452,672"
click at [414, 181] on input "1.452,67" at bounding box center [414, 175] width 115 height 19
type input "1.452,672"
click at [576, 403] on button "Salvar" at bounding box center [545, 397] width 134 height 19
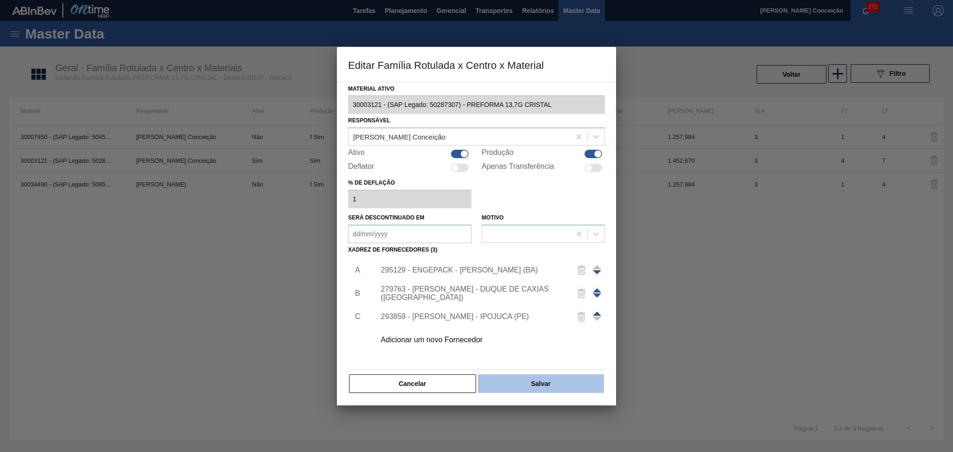
click at [568, 382] on button "Salvar" at bounding box center [541, 383] width 126 height 19
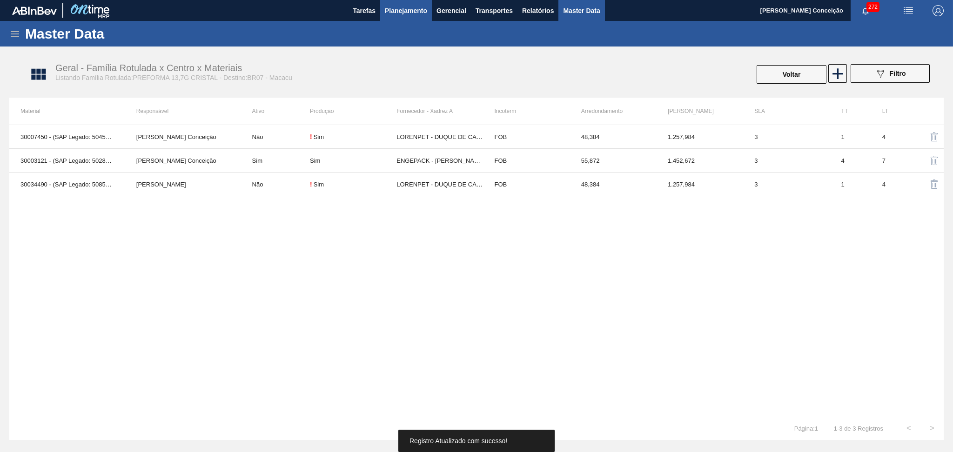
click at [429, 6] on button "Planejamento" at bounding box center [406, 10] width 52 height 21
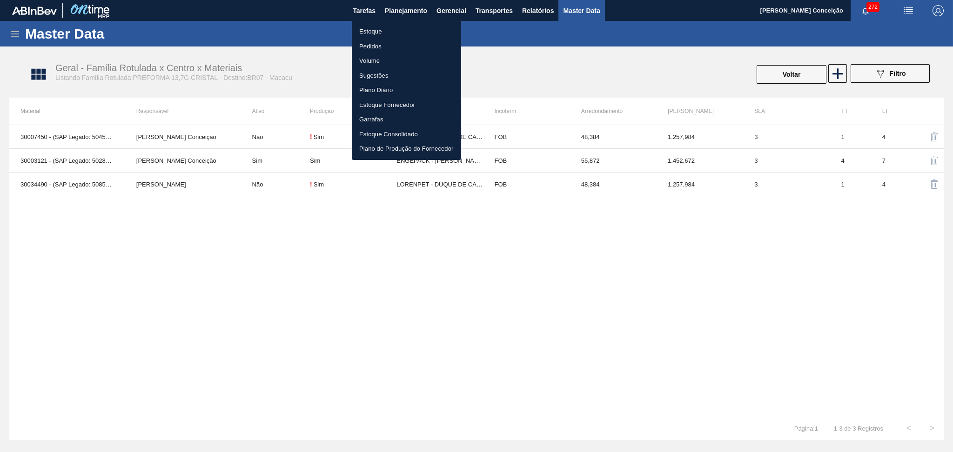
click at [374, 36] on li "Estoque" at bounding box center [406, 31] width 109 height 15
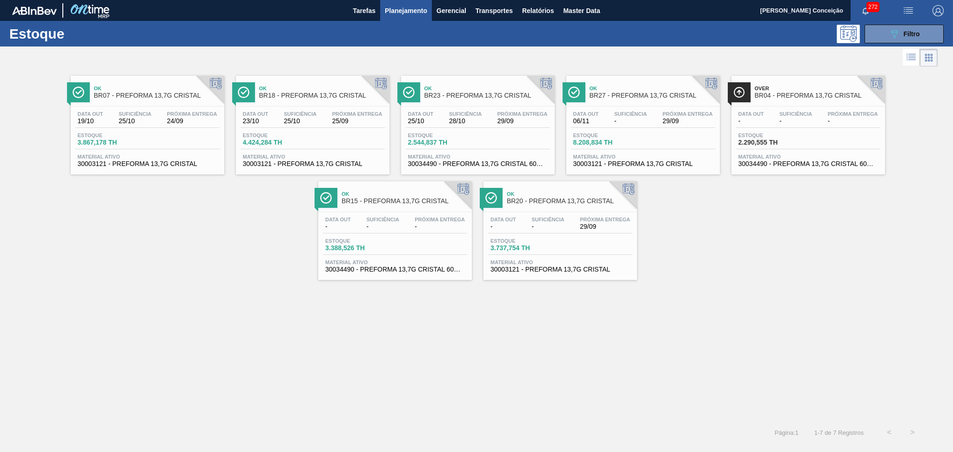
click at [157, 128] on div "Data out 19/10 Suficiência 25/10 Próxima Entrega 24/09 Estoque 3.867,178 TH Mat…" at bounding box center [148, 138] width 154 height 63
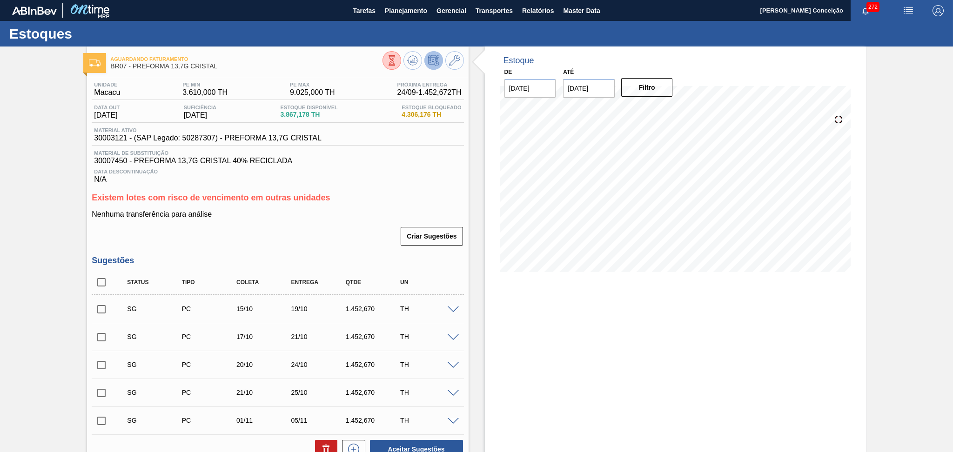
click at [324, 261] on h3 "Sugestões" at bounding box center [278, 261] width 372 height 10
click at [100, 282] on input "checkbox" at bounding box center [102, 283] width 20 height 20
checkbox input "true"
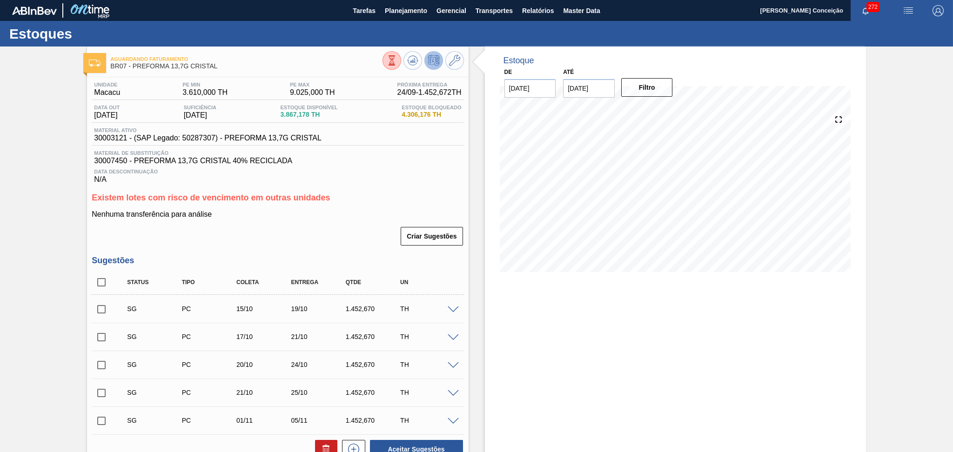
checkbox input "true"
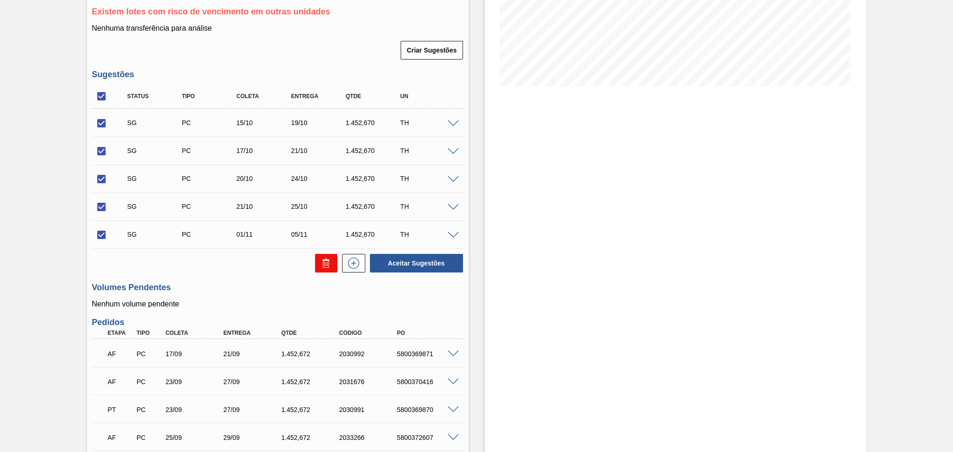
click at [321, 263] on icon at bounding box center [326, 263] width 11 height 11
checkbox input "false"
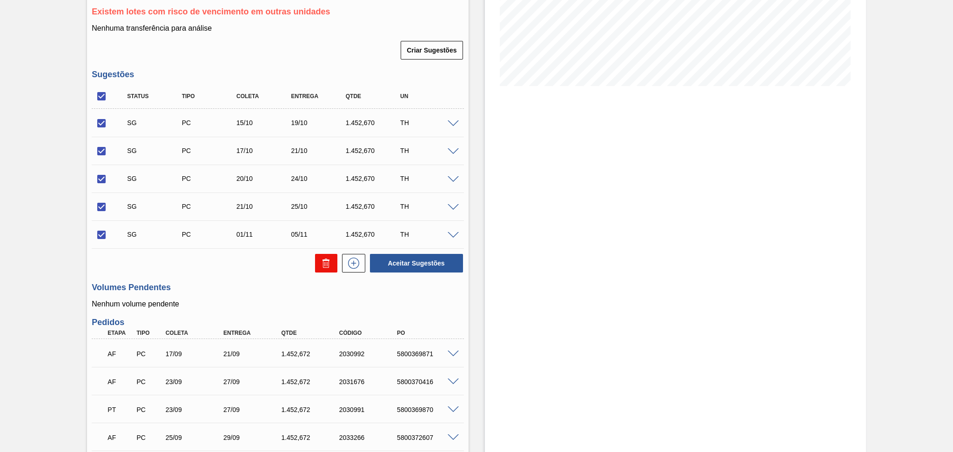
checkbox input "false"
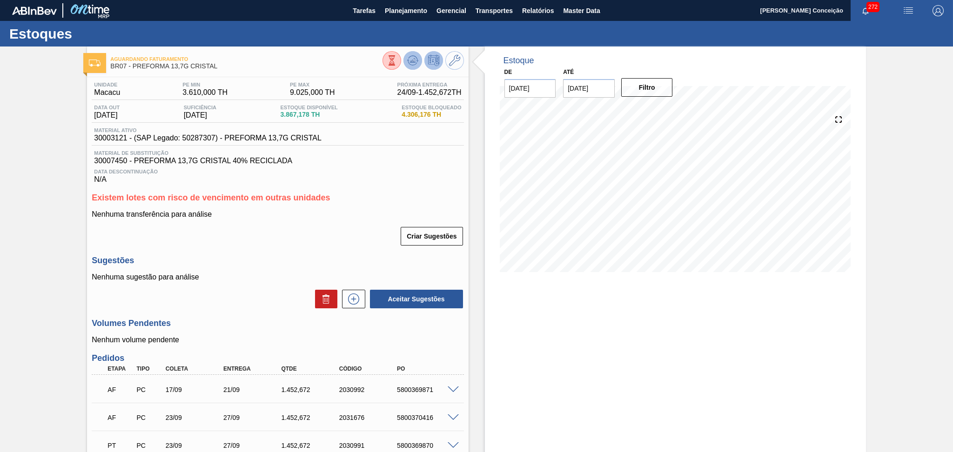
click at [415, 60] on icon at bounding box center [412, 60] width 11 height 11
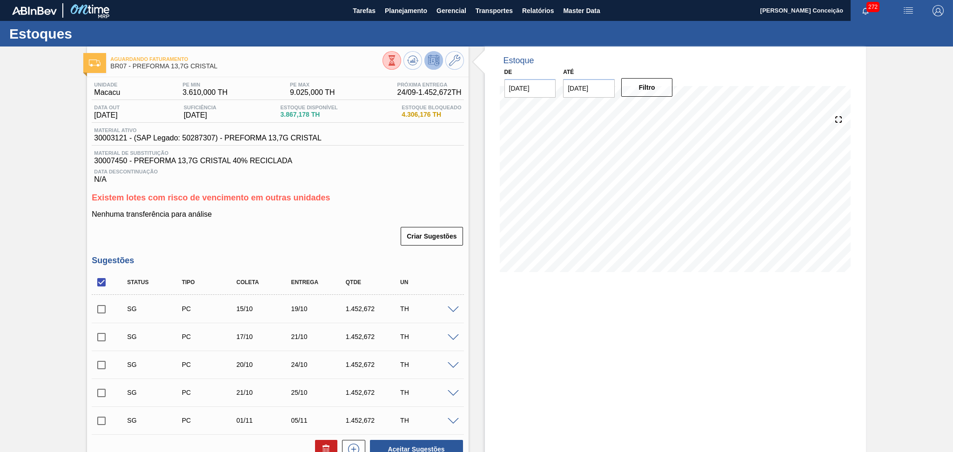
click at [338, 243] on div "Criar Sugestões" at bounding box center [278, 236] width 372 height 20
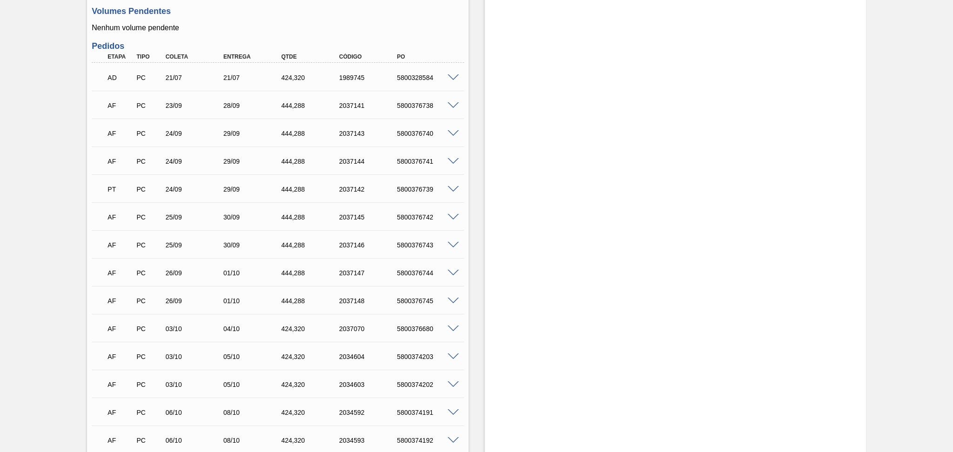
scroll to position [421, 0]
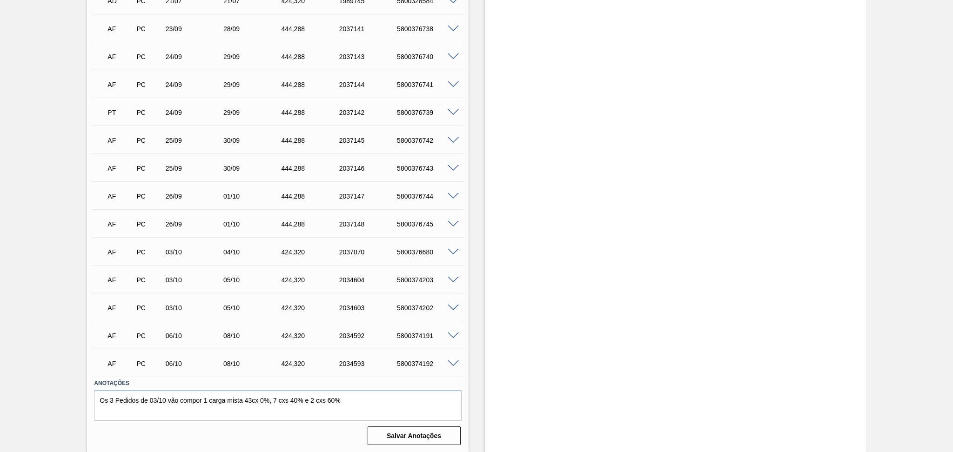
click at [453, 137] on span at bounding box center [453, 140] width 11 height 7
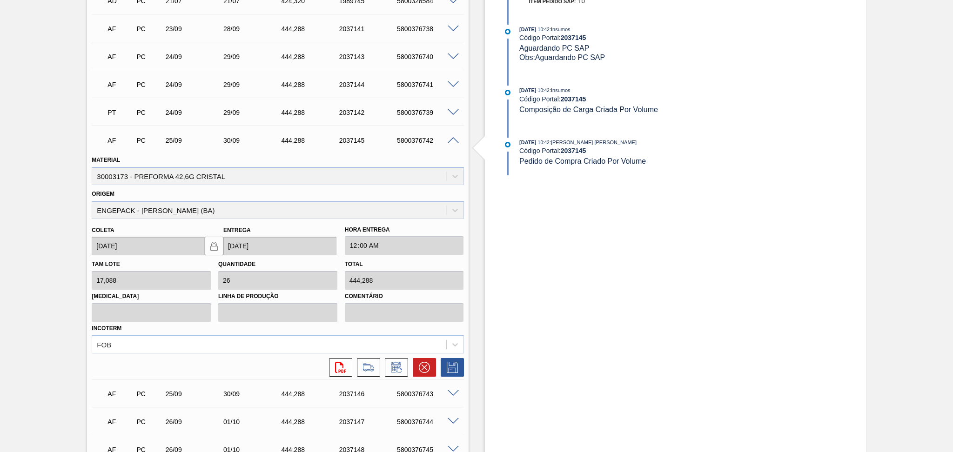
click at [453, 138] on span at bounding box center [453, 140] width 11 height 7
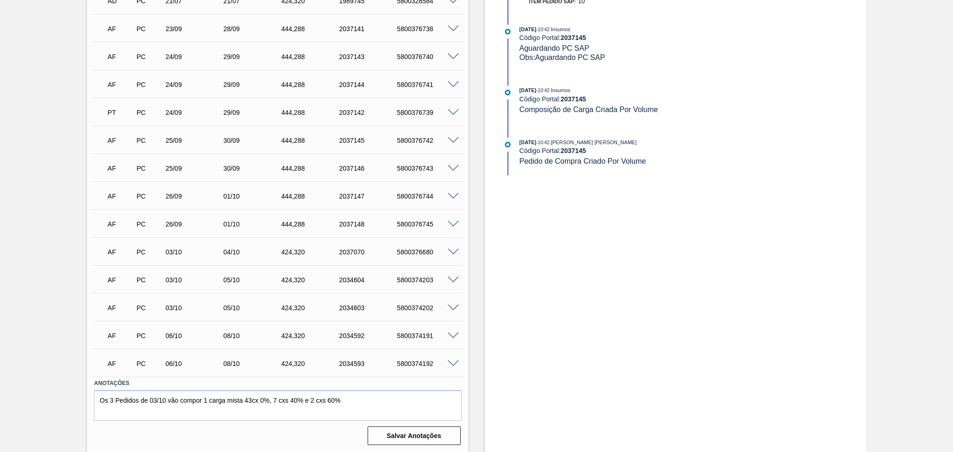
click at [453, 138] on span at bounding box center [453, 140] width 11 height 7
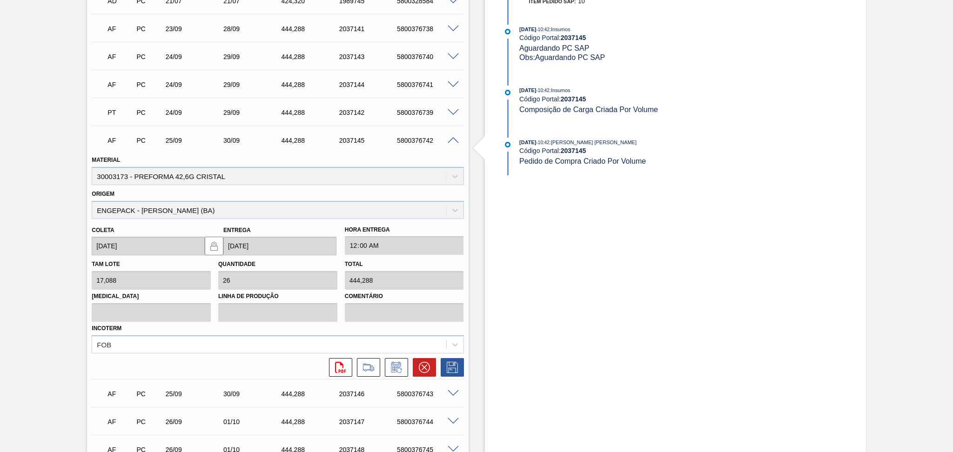
click at [453, 138] on span at bounding box center [453, 140] width 11 height 7
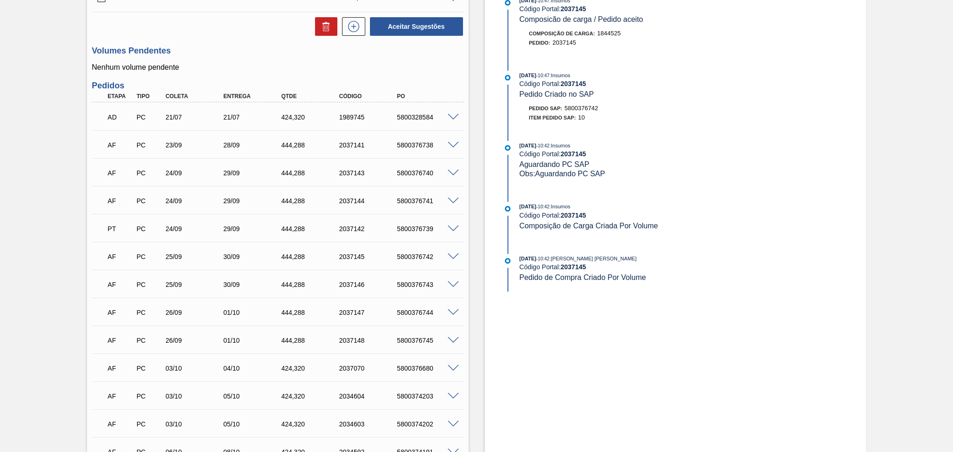
scroll to position [296, 0]
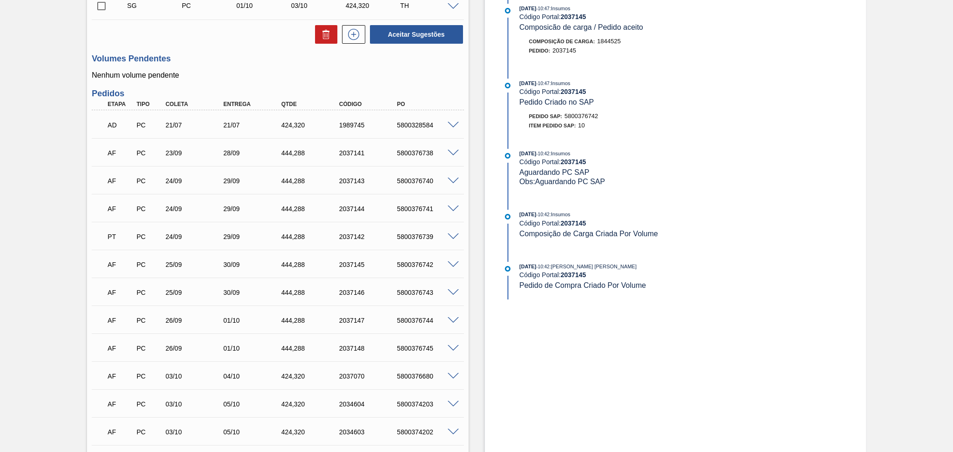
click at [452, 234] on span at bounding box center [453, 237] width 11 height 7
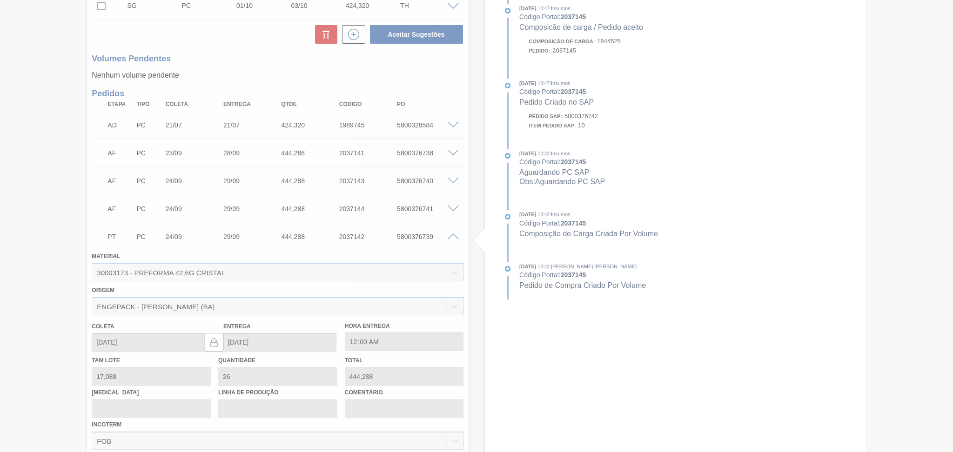
click at [452, 234] on div at bounding box center [476, 226] width 953 height 452
click at [452, 235] on div at bounding box center [476, 226] width 953 height 452
click at [453, 237] on div at bounding box center [476, 226] width 953 height 452
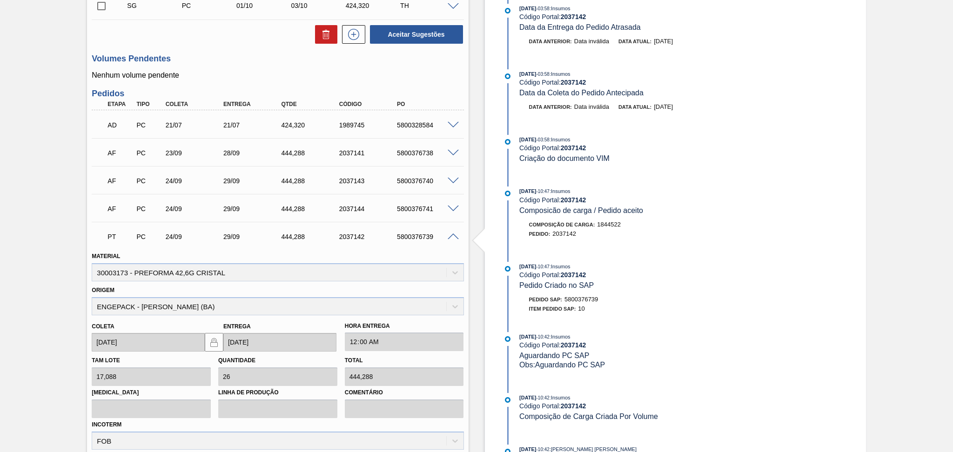
click at [453, 237] on span at bounding box center [453, 237] width 11 height 7
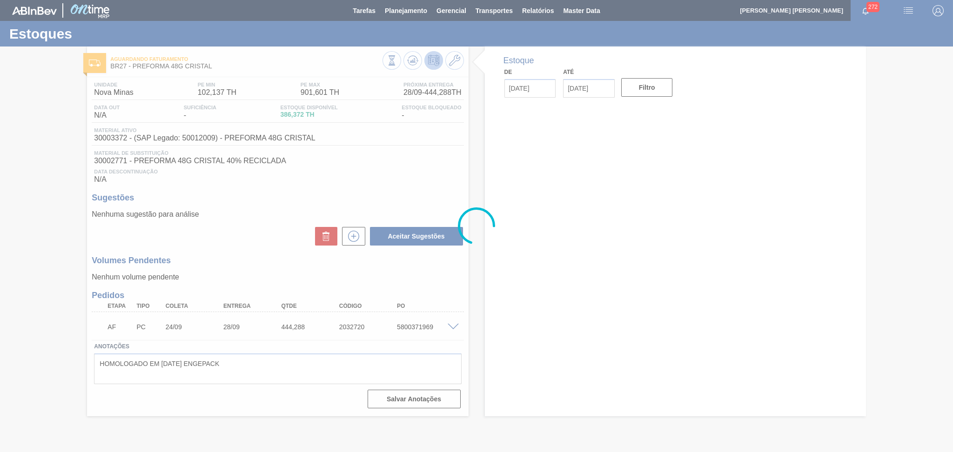
click at [307, 246] on div "Aceitar Sugestões" at bounding box center [278, 236] width 372 height 20
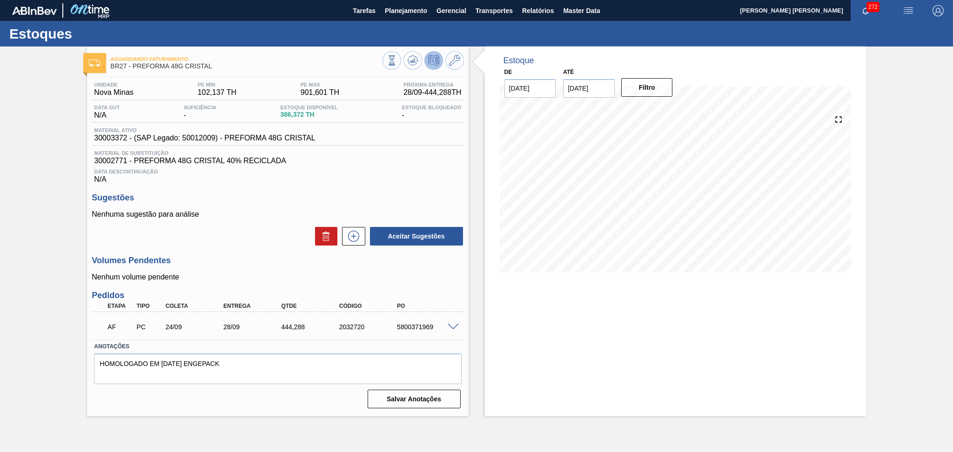
click at [452, 326] on span at bounding box center [453, 327] width 11 height 7
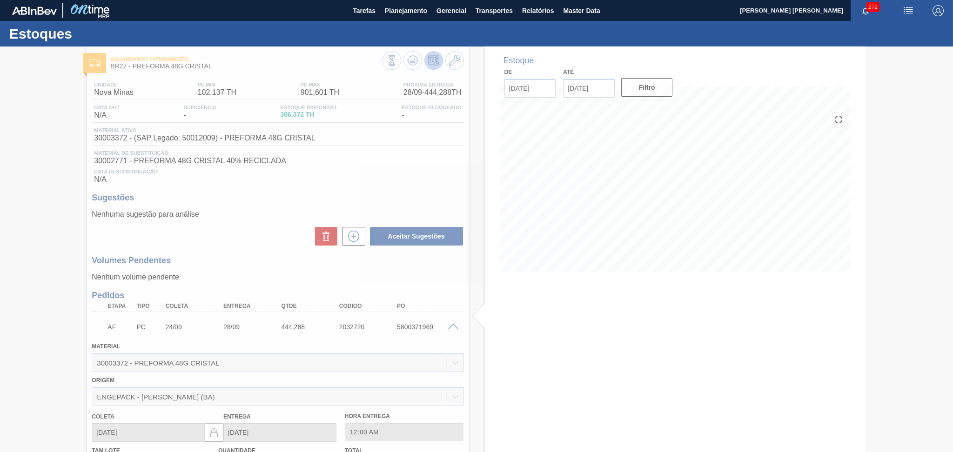
click at [452, 326] on div at bounding box center [476, 250] width 953 height 406
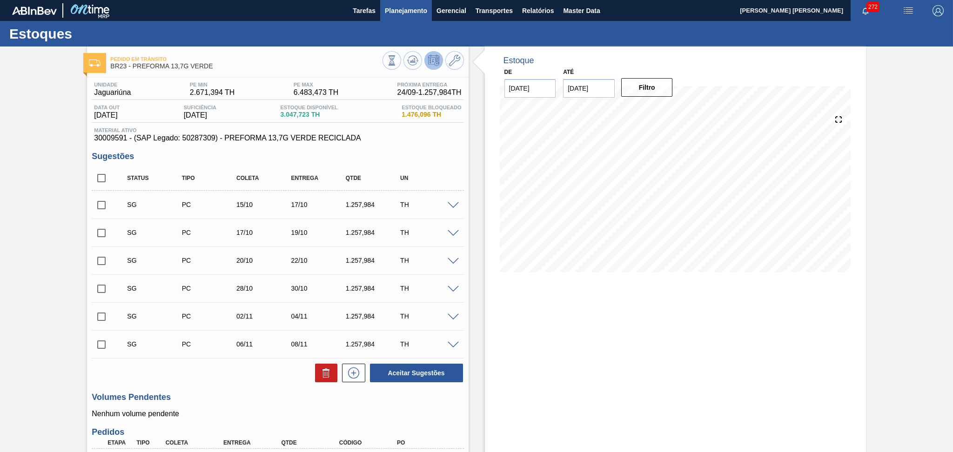
click at [400, 9] on span "Planejamento" at bounding box center [406, 10] width 42 height 11
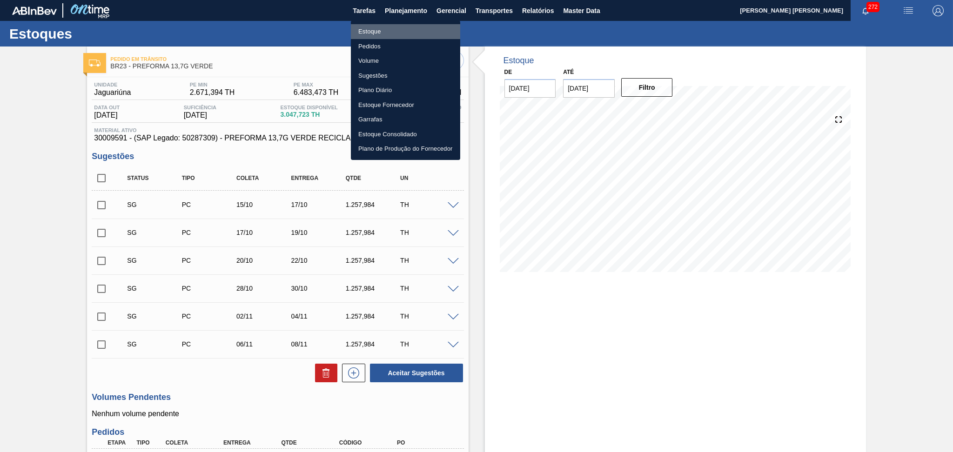
click at [367, 27] on li "Estoque" at bounding box center [405, 31] width 109 height 15
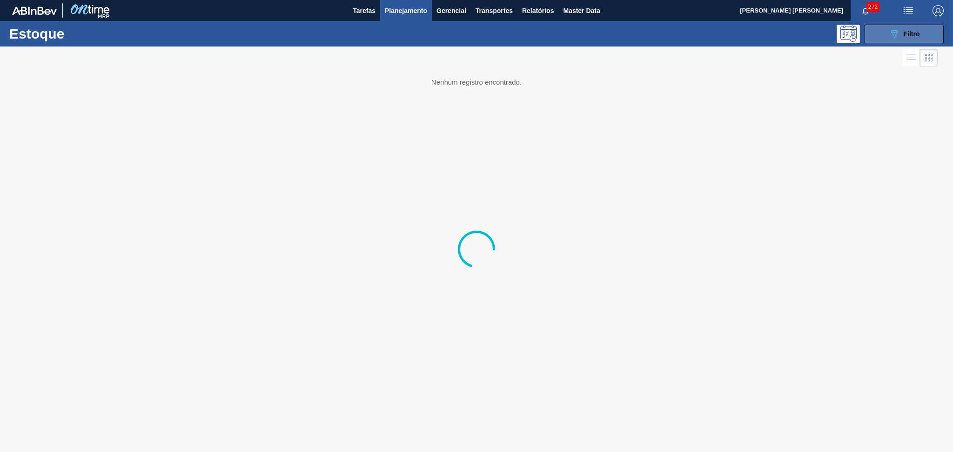
click at [881, 33] on button "089F7B8B-B2A5-4AFE-B5C0-19BA573D28AC Filtro" at bounding box center [903, 34] width 79 height 19
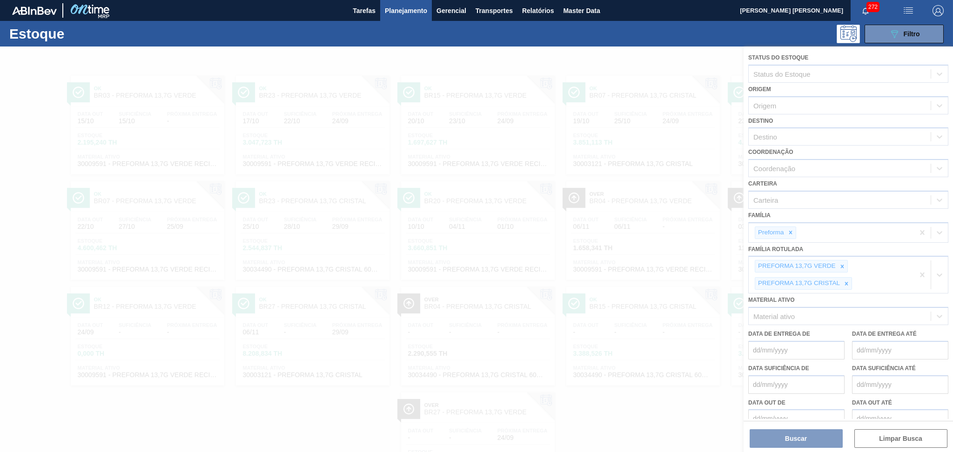
click at [841, 265] on div at bounding box center [476, 250] width 953 height 406
click at [841, 265] on icon at bounding box center [841, 266] width 3 height 3
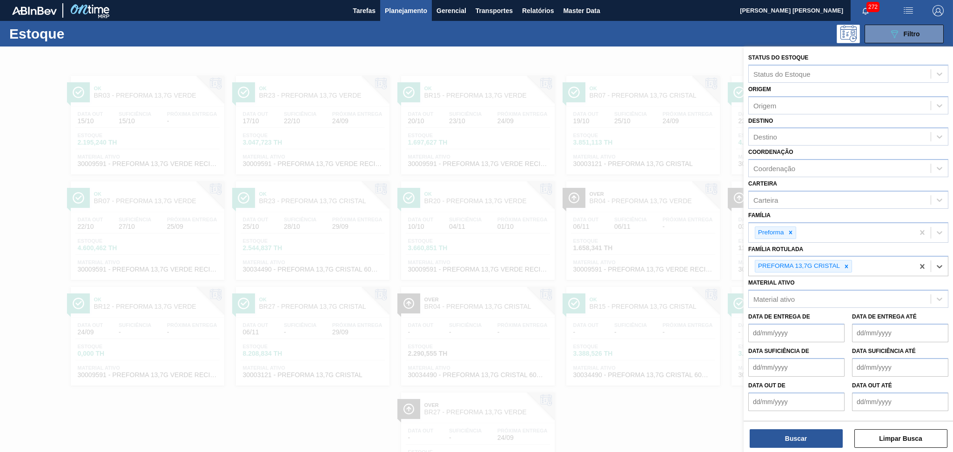
click at [841, 265] on div at bounding box center [846, 267] width 10 height 12
click at [841, 265] on div "PREFORMA 13,7G CRISTAL" at bounding box center [831, 266] width 165 height 19
type Rotulada "25,5"
click at [791, 440] on button "Buscar" at bounding box center [795, 438] width 93 height 19
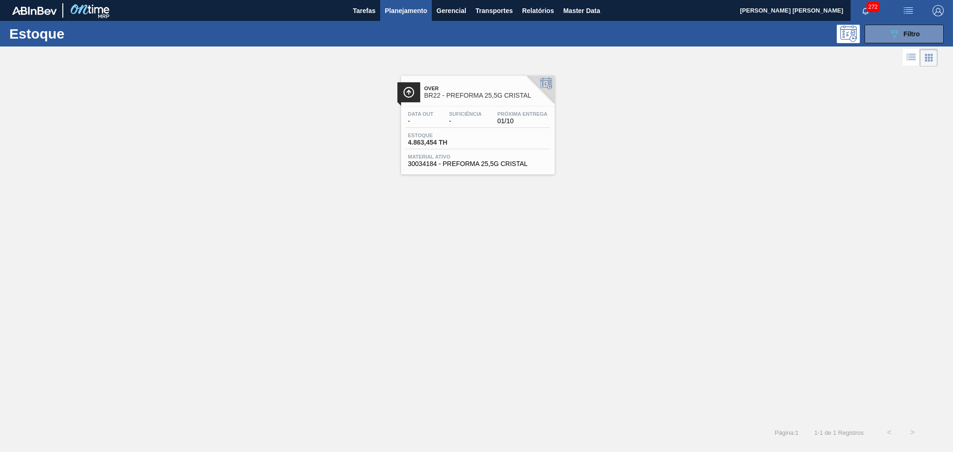
click at [470, 140] on span "4.863,454 TH" at bounding box center [440, 142] width 65 height 7
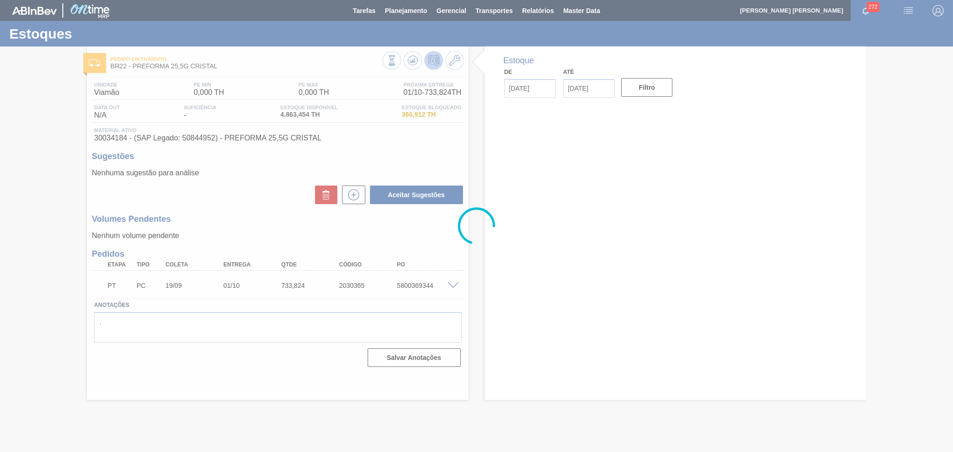
click at [256, 236] on div at bounding box center [476, 226] width 953 height 452
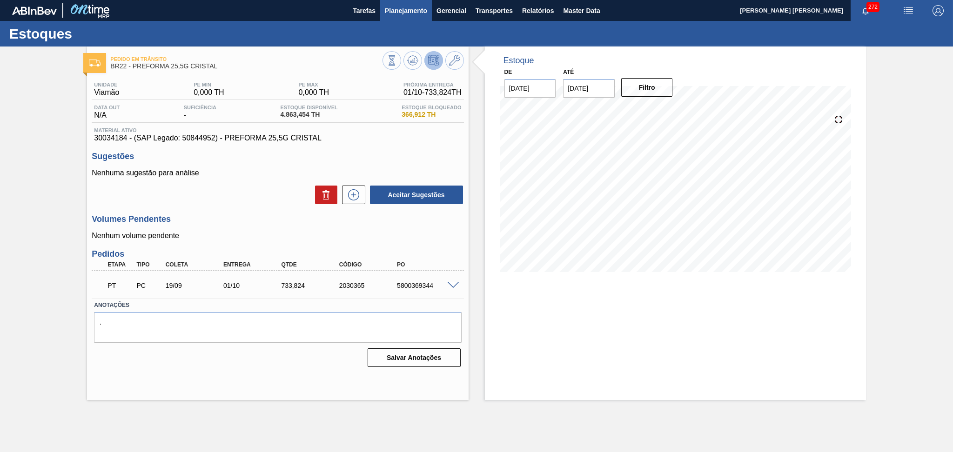
click at [388, 7] on span "Planejamento" at bounding box center [406, 10] width 42 height 11
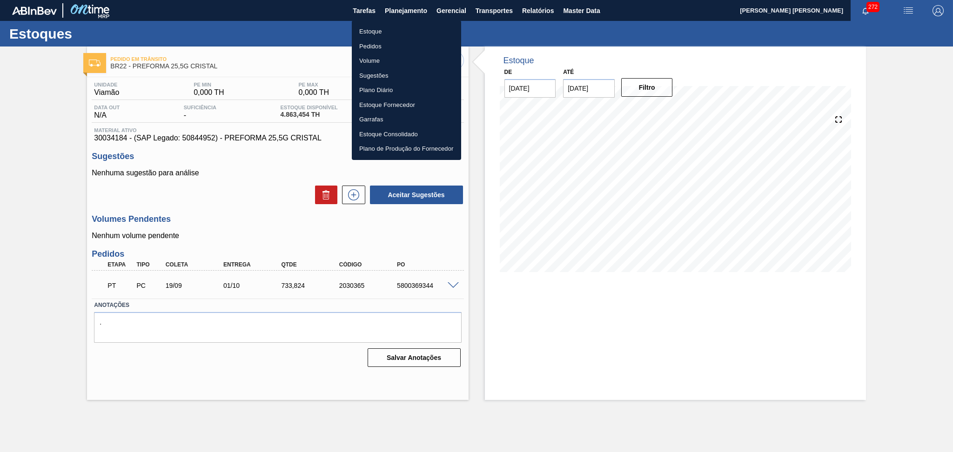
click at [370, 29] on li "Estoque" at bounding box center [406, 31] width 109 height 15
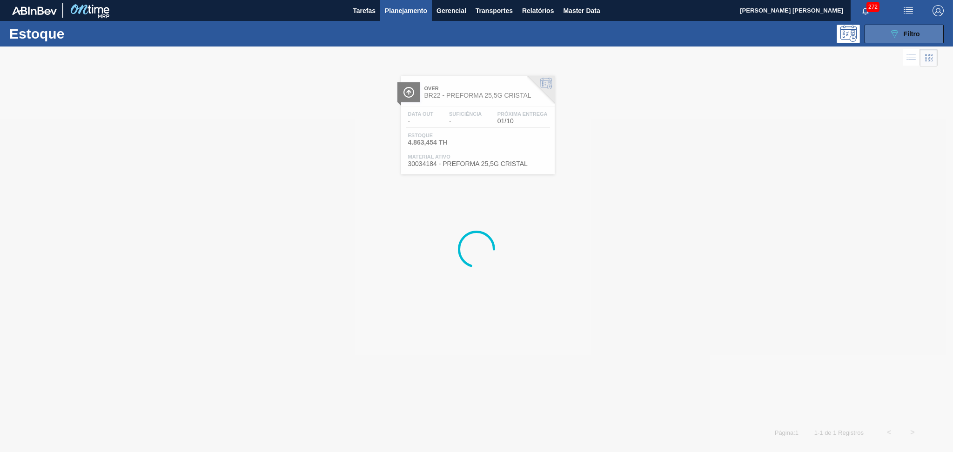
click at [896, 29] on icon "089F7B8B-B2A5-4AFE-B5C0-19BA573D28AC" at bounding box center [894, 33] width 11 height 11
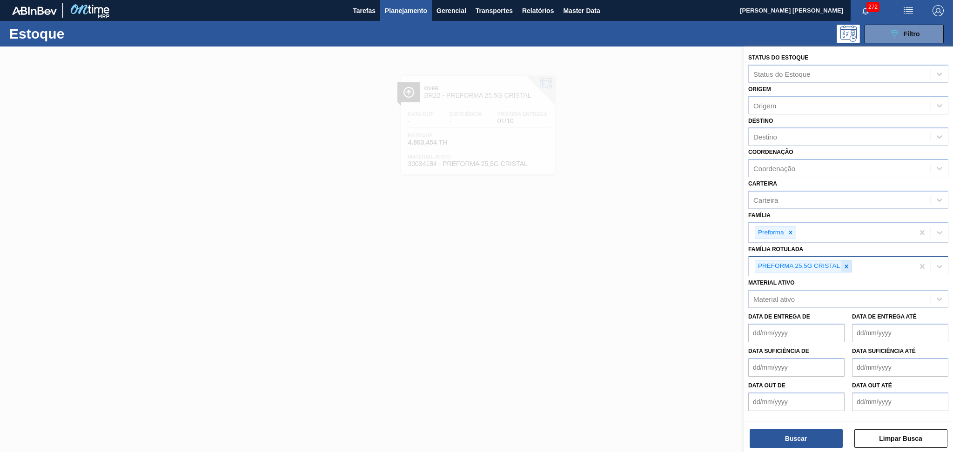
click at [845, 261] on div at bounding box center [846, 267] width 10 height 12
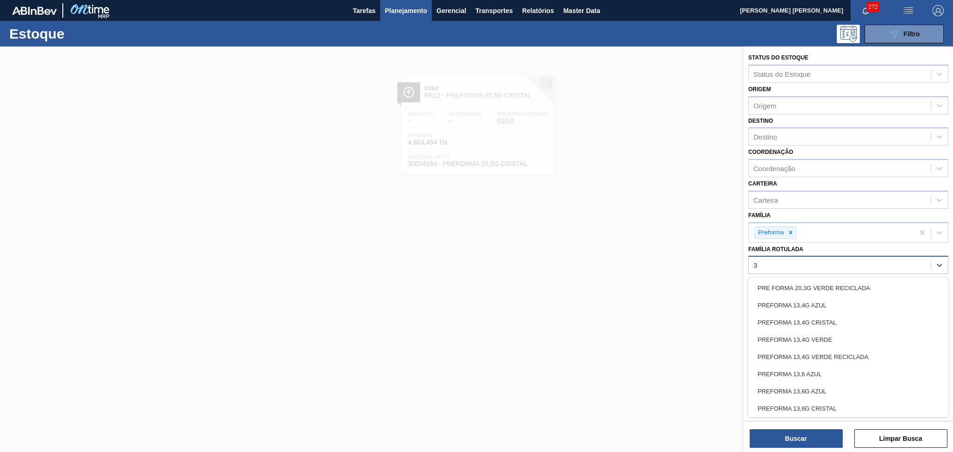
type Rotulada "38"
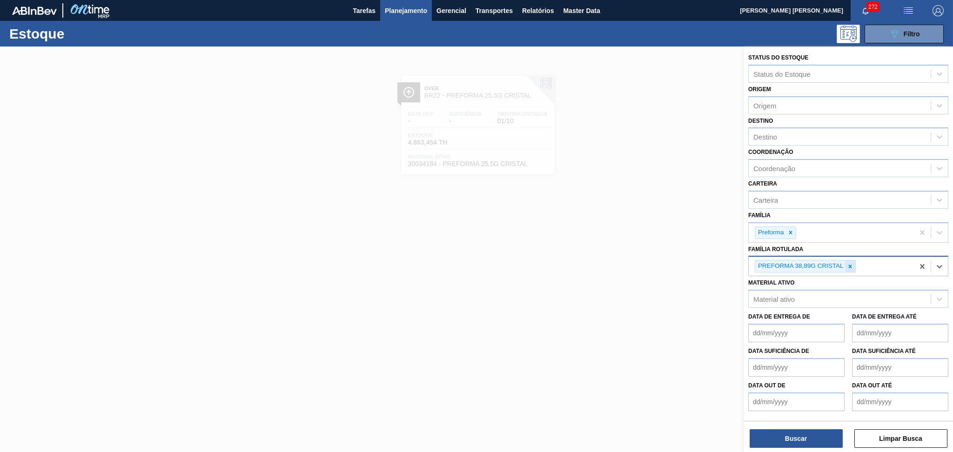
click at [852, 268] on div at bounding box center [850, 267] width 10 height 12
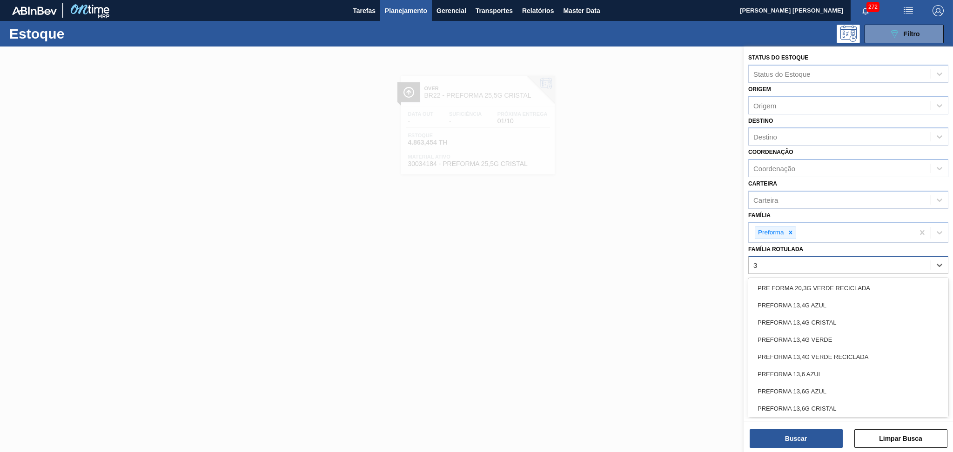
type Rotulada "38"
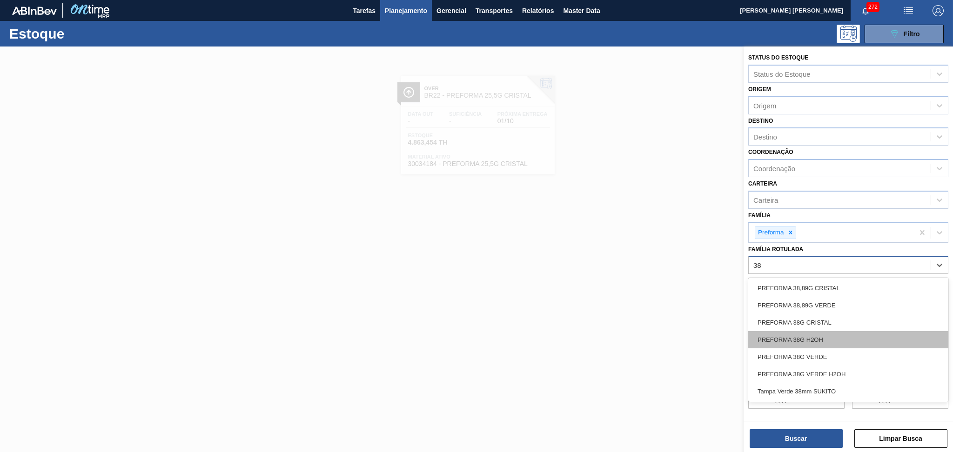
click at [812, 334] on div "PREFORMA 38G H2OH" at bounding box center [848, 339] width 200 height 17
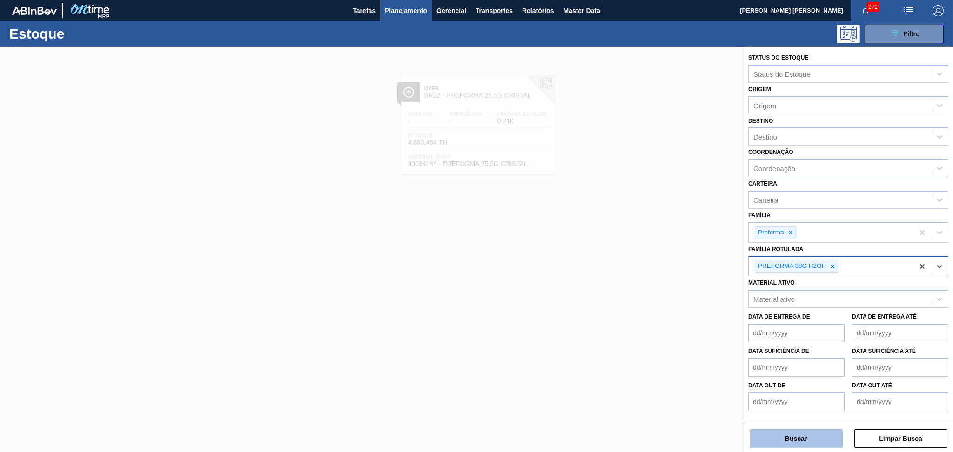
click at [797, 444] on button "Buscar" at bounding box center [795, 438] width 93 height 19
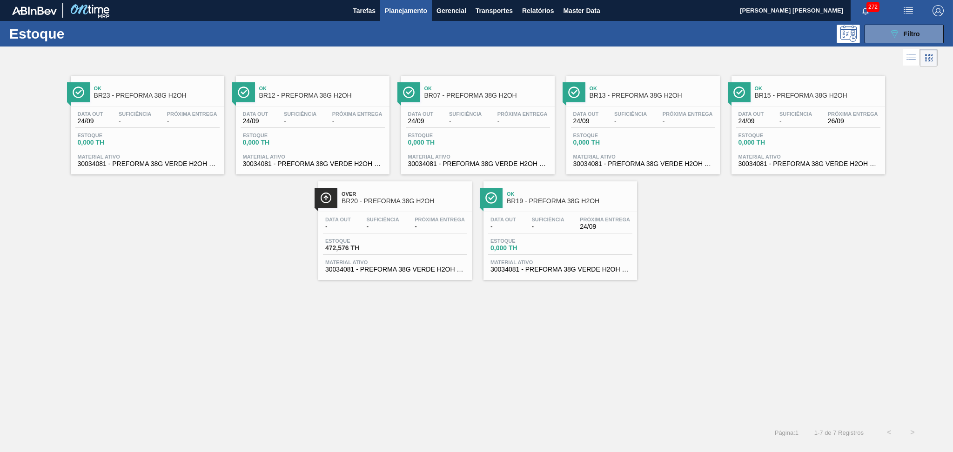
click at [528, 261] on span "Material ativo" at bounding box center [560, 263] width 140 height 6
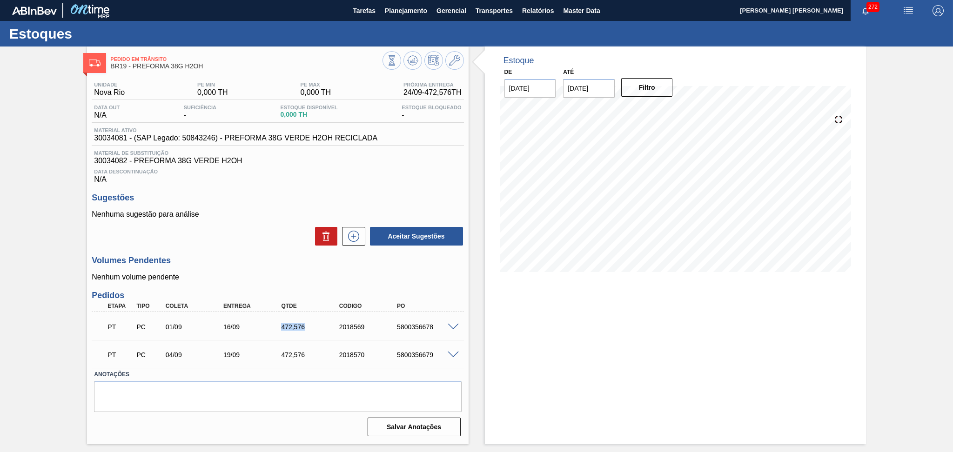
drag, startPoint x: 306, startPoint y: 328, endPoint x: 251, endPoint y: 336, distance: 55.9
click at [257, 333] on div "PT PC 01/09 16/09 472,576 2018569 5800356678" at bounding box center [274, 326] width 347 height 19
copy div "472,576"
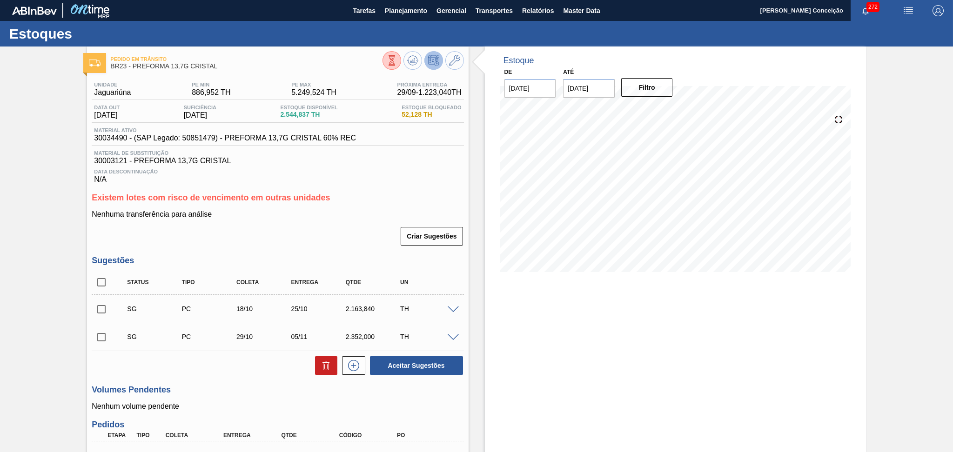
click at [314, 238] on div "Criar Sugestões" at bounding box center [278, 236] width 372 height 20
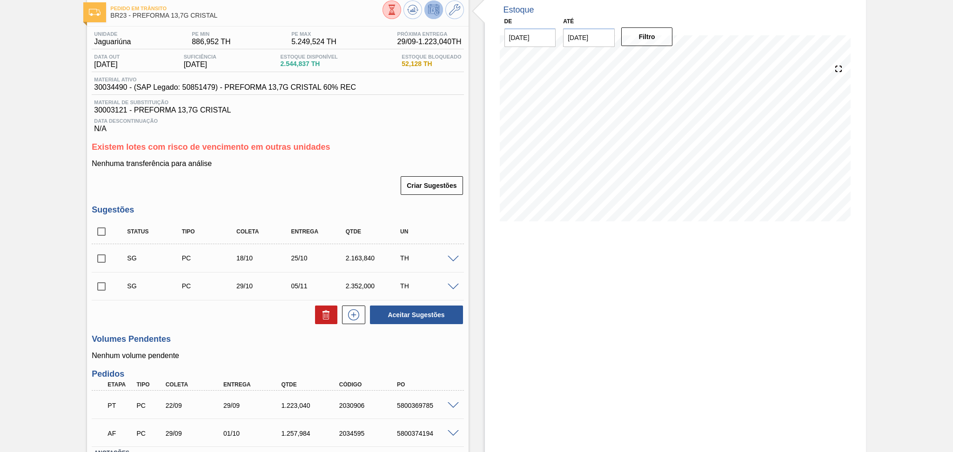
scroll to position [121, 0]
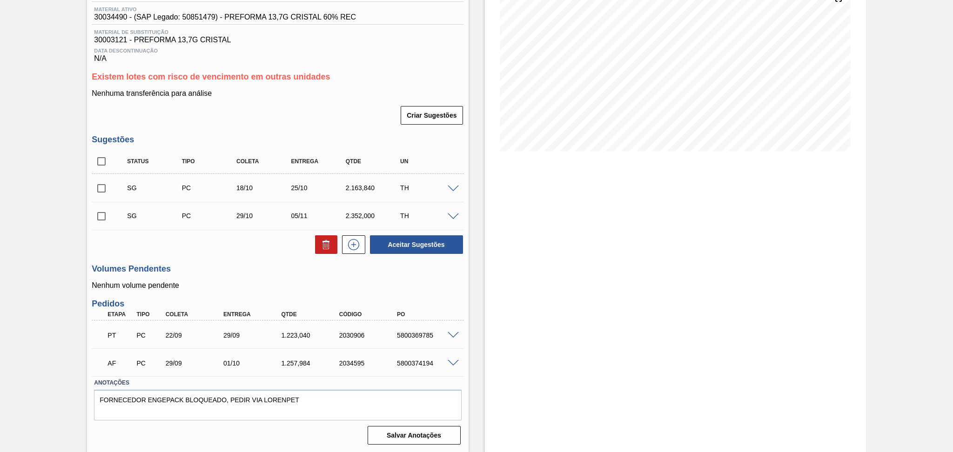
click at [224, 270] on h3 "Volumes Pendentes" at bounding box center [278, 269] width 372 height 10
click at [270, 290] on p "Nenhum volume pendente" at bounding box center [278, 285] width 372 height 8
click at [456, 331] on div at bounding box center [454, 334] width 19 height 7
click at [455, 332] on span at bounding box center [453, 335] width 11 height 7
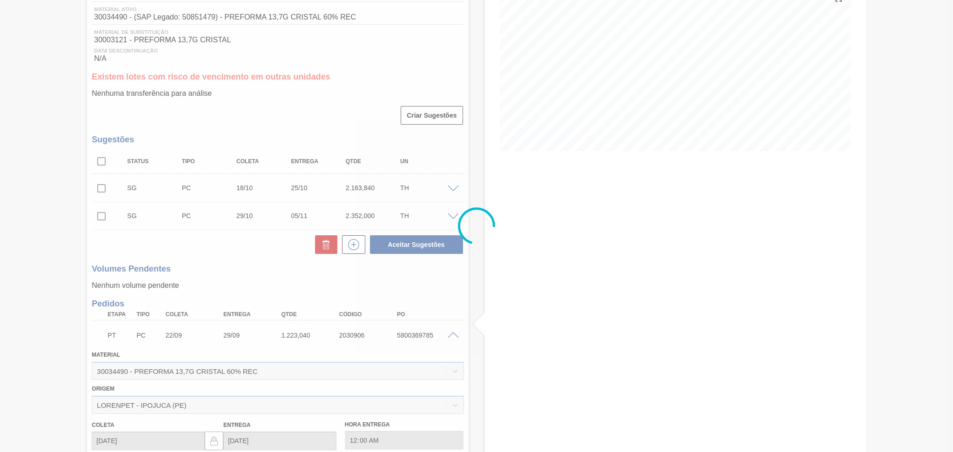
click at [455, 331] on div at bounding box center [476, 226] width 953 height 452
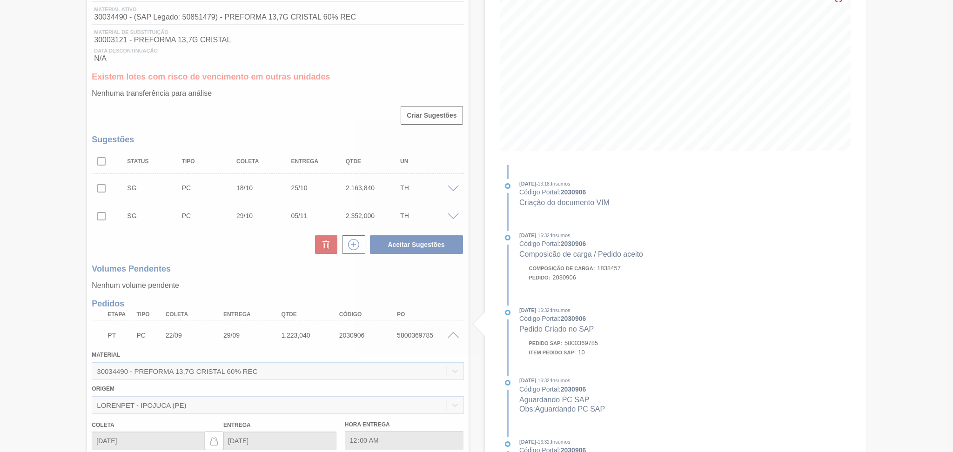
click at [453, 331] on div at bounding box center [476, 226] width 953 height 452
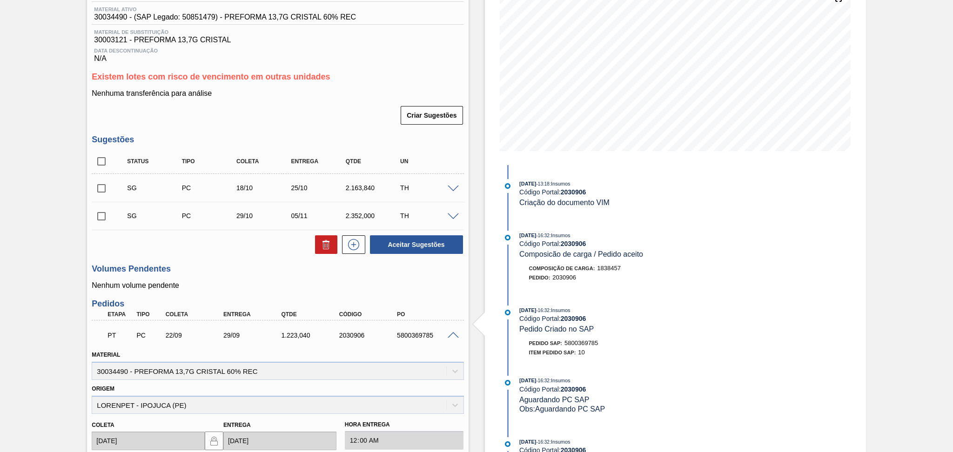
click at [453, 332] on span at bounding box center [453, 335] width 11 height 7
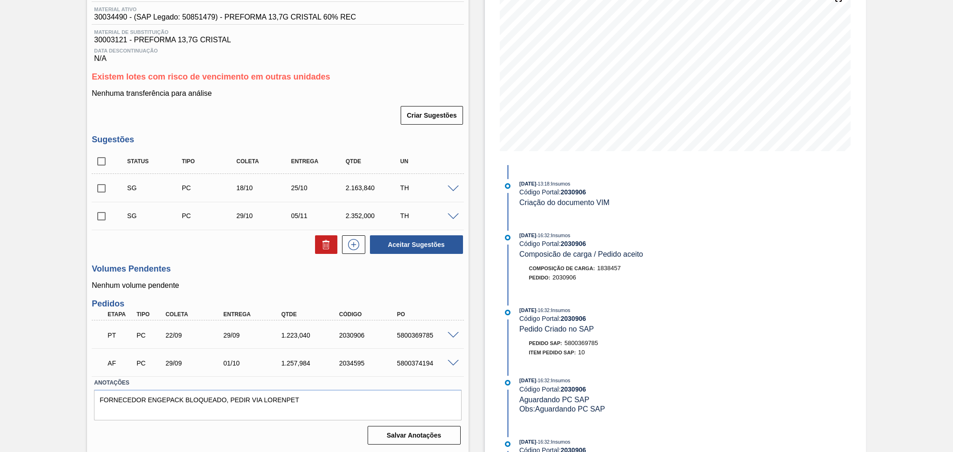
click at [307, 335] on div "1.223,040" at bounding box center [311, 335] width 65 height 7
drag, startPoint x: 309, startPoint y: 336, endPoint x: 248, endPoint y: 332, distance: 61.1
click at [248, 332] on div "PT PC 22/09 29/09 1.223,040 2030906 5800369785" at bounding box center [274, 334] width 347 height 19
click at [454, 336] on span at bounding box center [453, 335] width 11 height 7
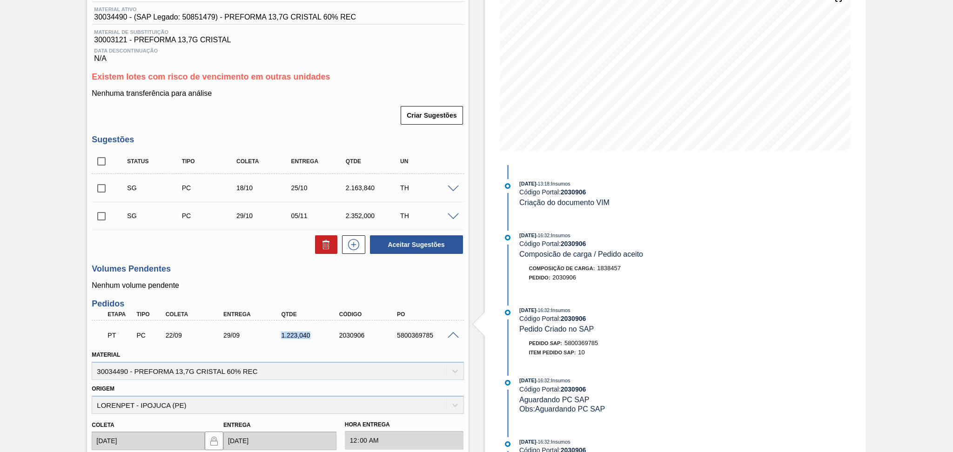
drag, startPoint x: 310, startPoint y: 336, endPoint x: 244, endPoint y: 321, distance: 67.4
click at [244, 321] on div "PT PC 22/09 29/09 1.223,040 2030906 5800369785 Material 30034490 - PREFORMA 13,…" at bounding box center [278, 448] width 372 height 254
copy div "1.223,040"
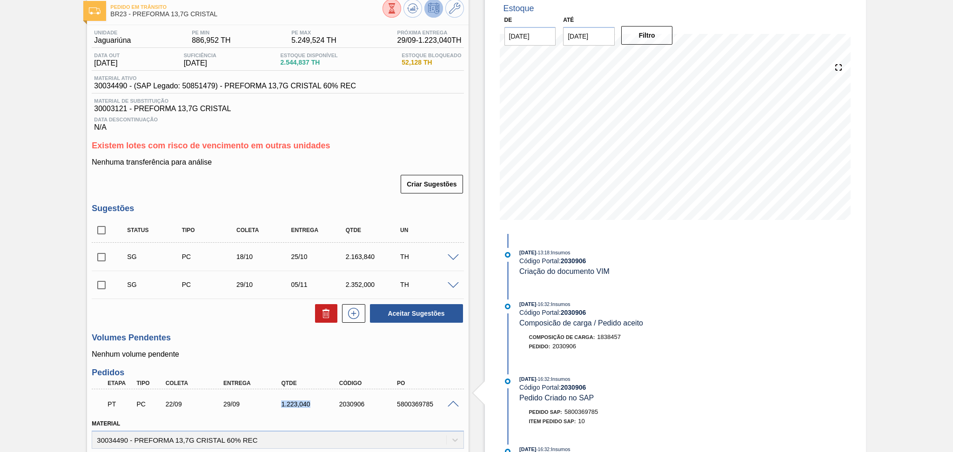
scroll to position [0, 0]
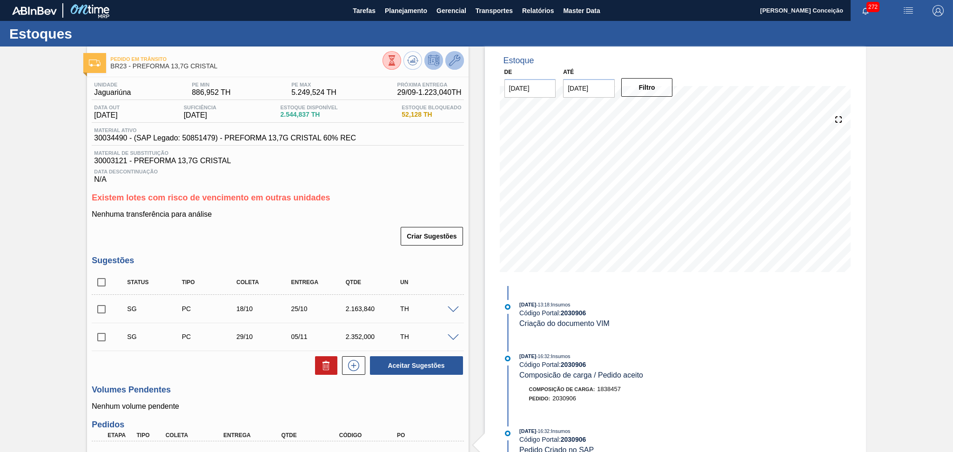
click at [452, 63] on icon at bounding box center [454, 60] width 11 height 11
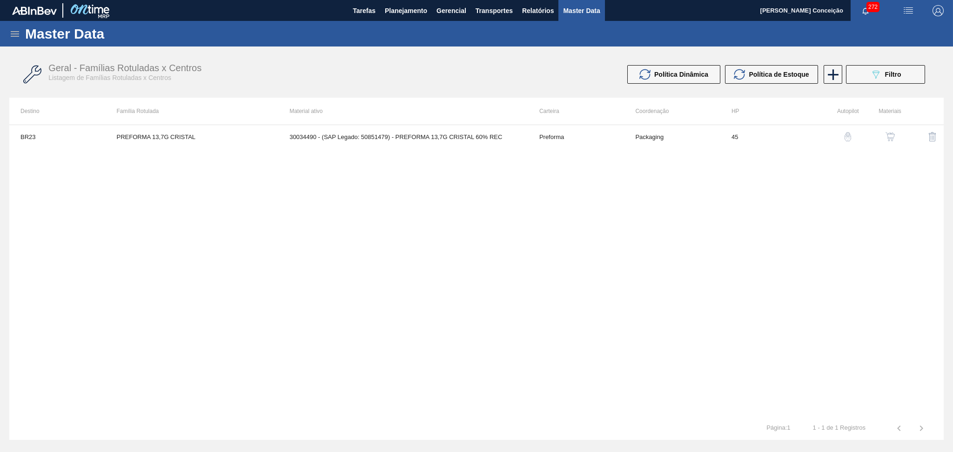
click at [887, 136] on img "button" at bounding box center [889, 136] width 9 height 9
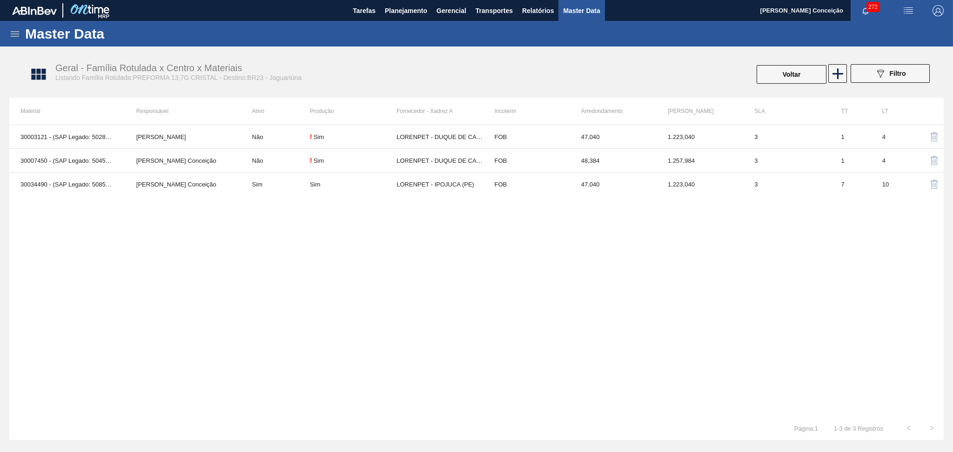
click at [552, 221] on div "30003121 - (SAP Legado: 50287307) - PREFORMA 13,7G CRISTAL Lucas Pondian Não ! …" at bounding box center [476, 271] width 934 height 292
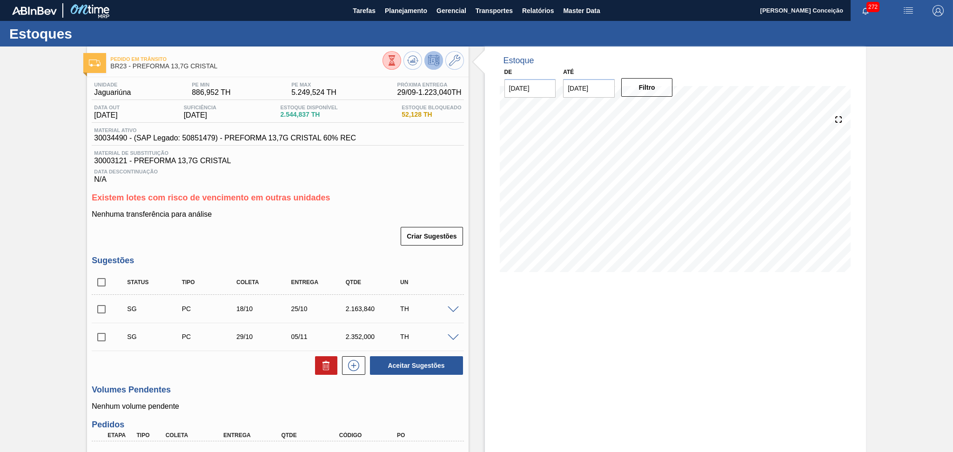
click at [453, 312] on span at bounding box center [453, 310] width 11 height 7
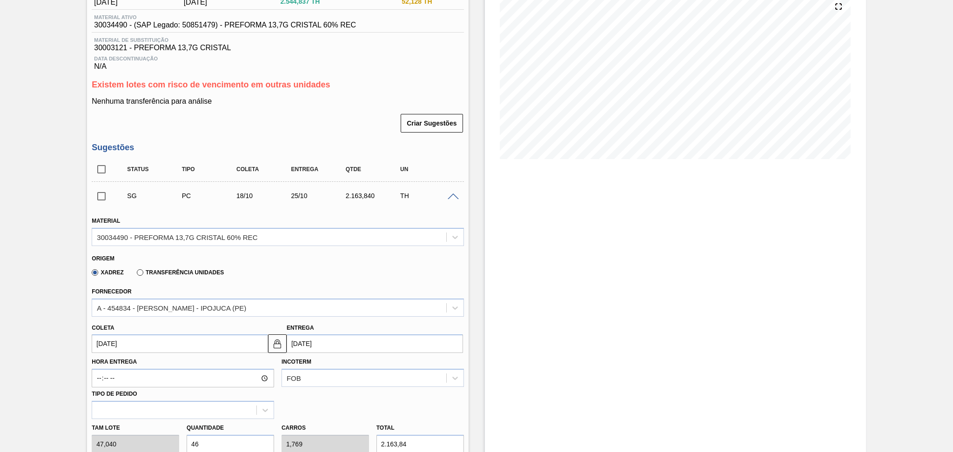
scroll to position [186, 0]
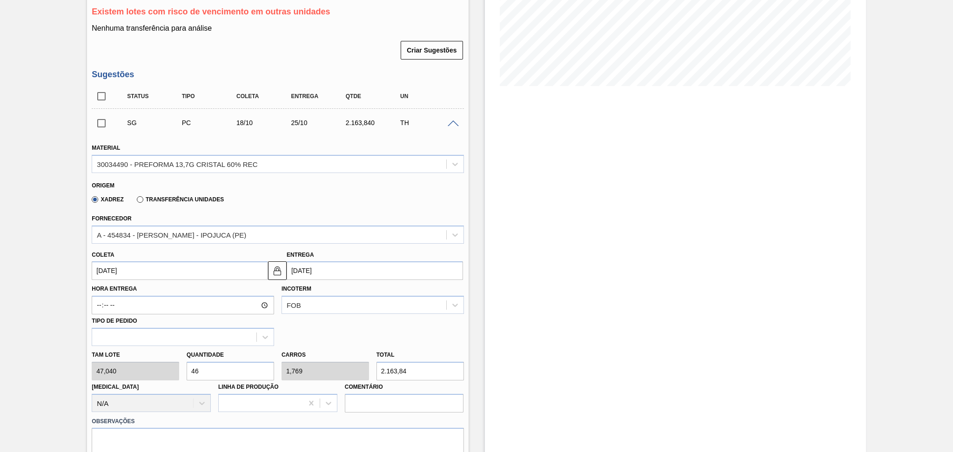
click at [160, 359] on div "Tam lote 47,040 Quantidade 46 Carros 1,769 Total 2.163,84 [MEDICAL_DATA] N/A Li…" at bounding box center [277, 379] width 379 height 67
type input "2"
type input "0,077"
type input "94,08"
type input "26"
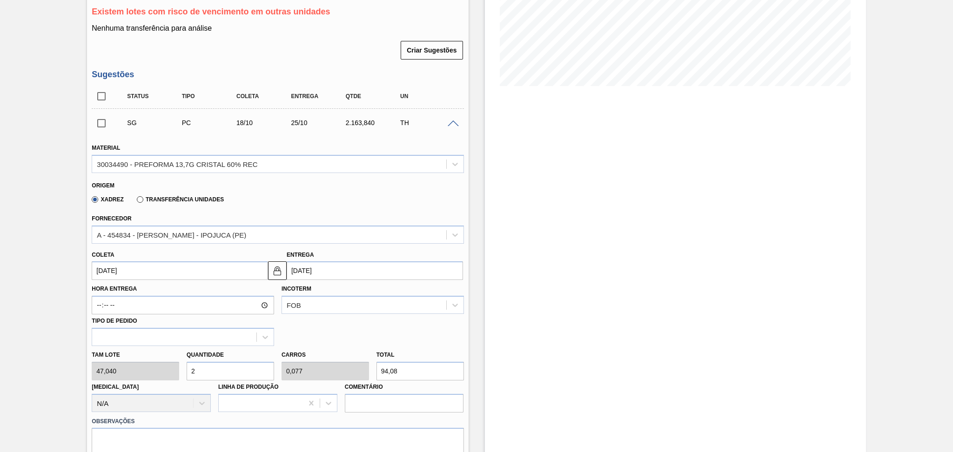
type input "1"
type input "1.223,04"
type input "26"
click at [322, 372] on div "Tam lote 47,040 Quantidade 26 Carros 1 Total 1.223,04 [MEDICAL_DATA] N/A Linha …" at bounding box center [277, 379] width 379 height 67
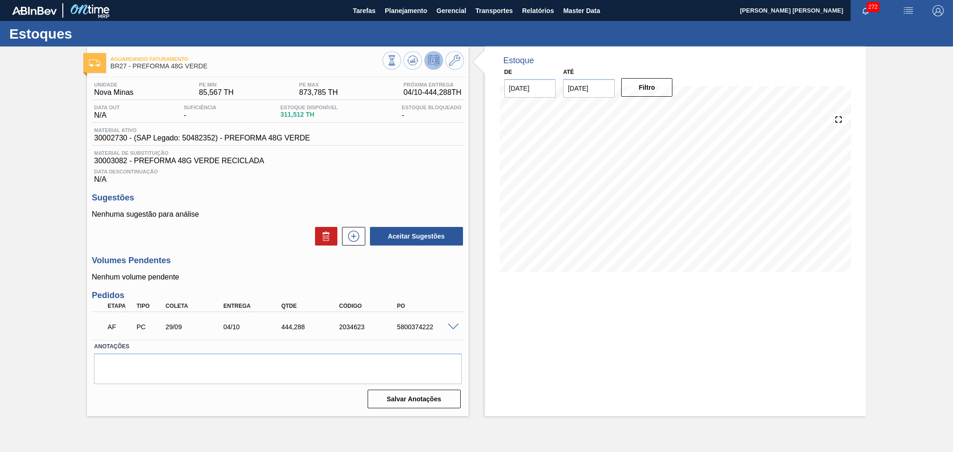
click at [449, 329] on span at bounding box center [453, 327] width 11 height 7
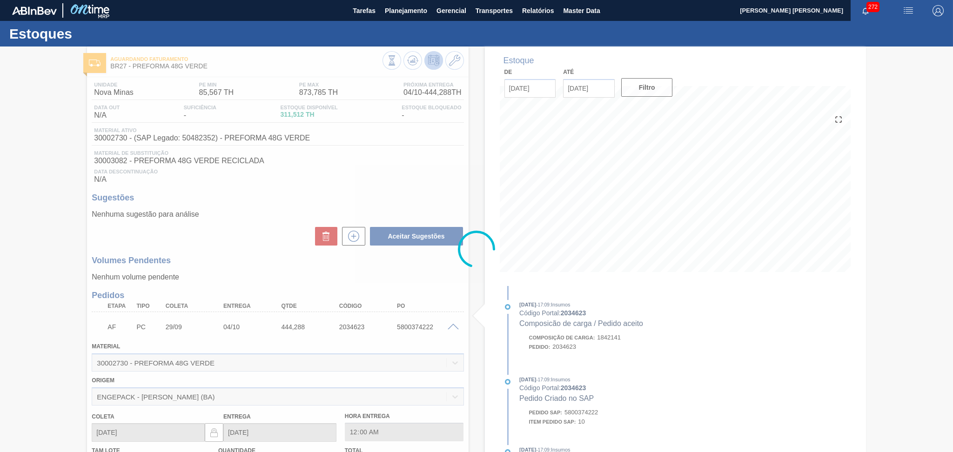
click at [449, 326] on span at bounding box center [453, 327] width 11 height 7
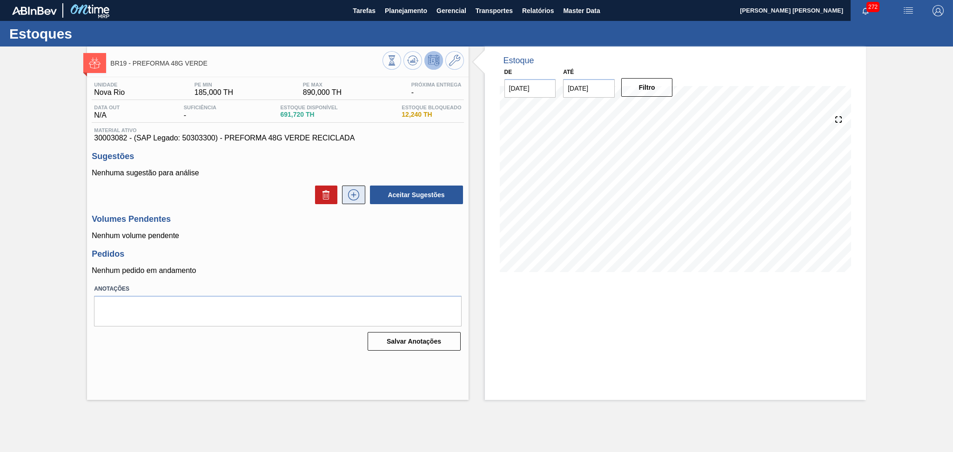
click at [353, 201] on button at bounding box center [353, 195] width 23 height 19
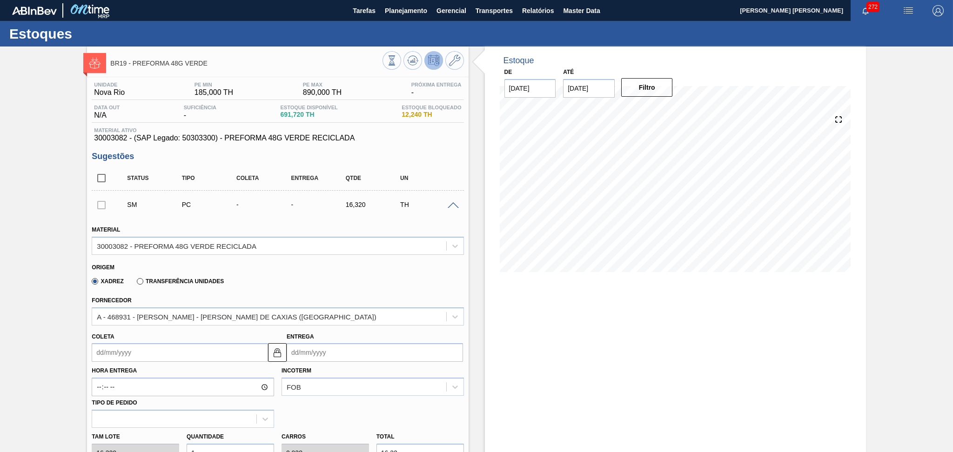
scroll to position [248, 0]
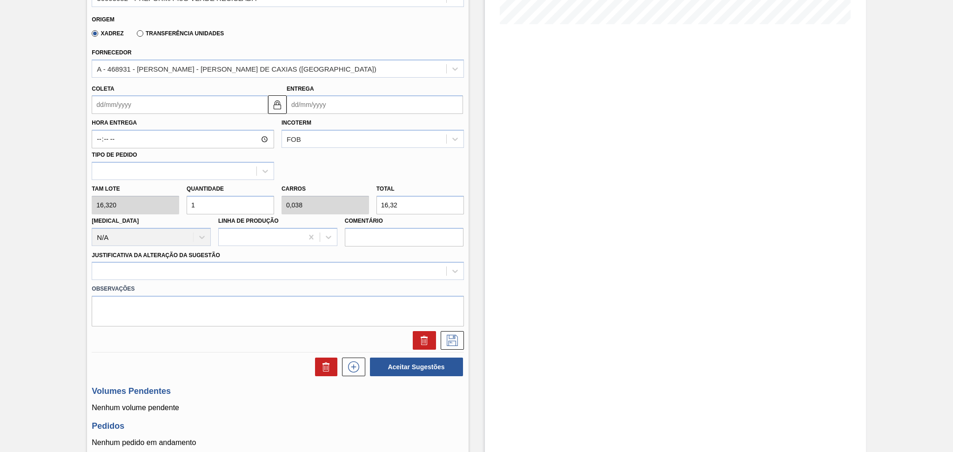
drag, startPoint x: 224, startPoint y: 200, endPoint x: 162, endPoint y: 180, distance: 64.4
click at [173, 186] on div "Tam lote 16,320 Quantidade 1 Carros 0,038 Total 16,32 Doca N/A Linha de Produçã…" at bounding box center [277, 213] width 379 height 67
type input "2"
type input "0,077"
type input "32,64"
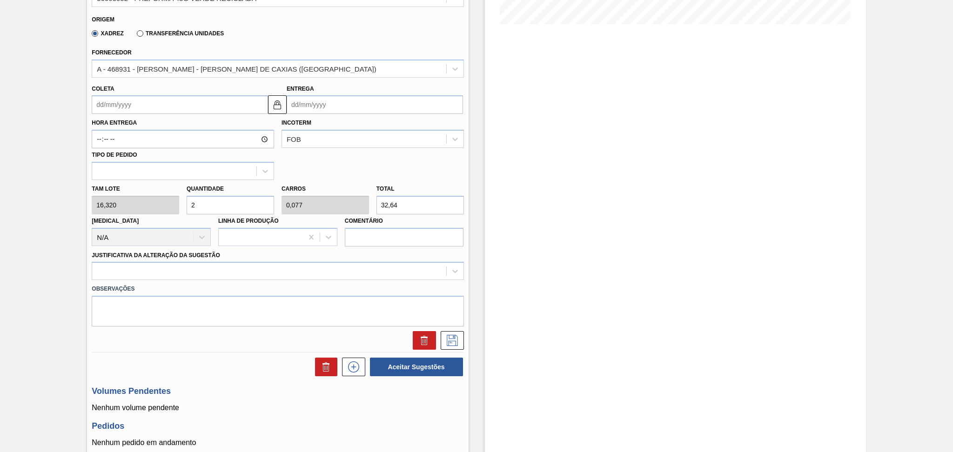
type input "26"
type input "1"
type input "424,32"
type input "26"
drag, startPoint x: 400, startPoint y: 201, endPoint x: 354, endPoint y: 201, distance: 45.1
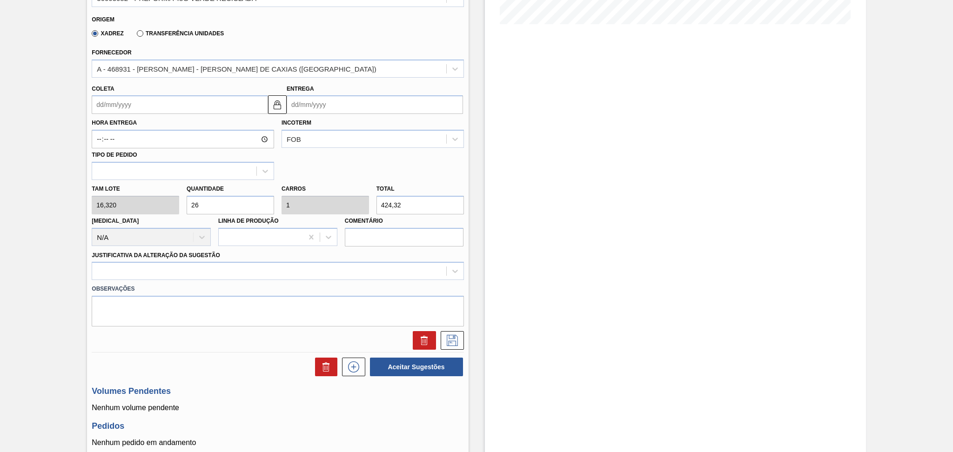
click at [374, 200] on div "Total 424,32" at bounding box center [420, 198] width 95 height 32
click at [218, 71] on div "A - 468931 - LORENPET - DUQUE DE CAXIAS (RJ)" at bounding box center [269, 68] width 354 height 13
click at [216, 68] on div "A - 468931 - LORENPET - DUQUE DE CAXIAS (RJ)" at bounding box center [236, 69] width 279 height 8
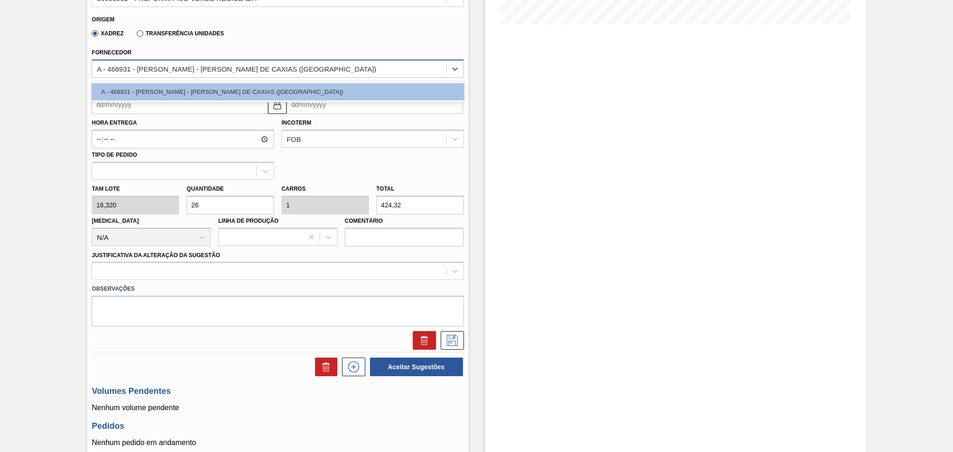
click at [216, 68] on div "A - 468931 - LORENPET - DUQUE DE CAXIAS (RJ)" at bounding box center [236, 69] width 279 height 8
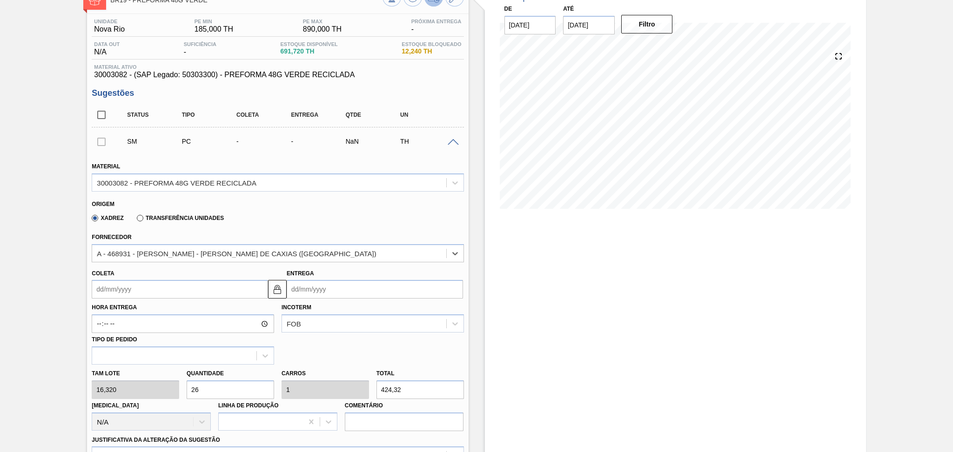
scroll to position [62, 0]
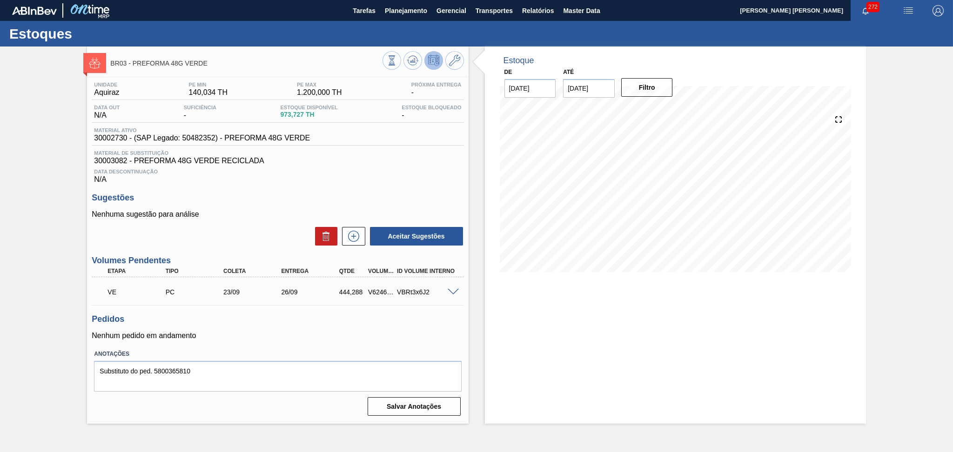
click at [450, 292] on span at bounding box center [453, 292] width 11 height 7
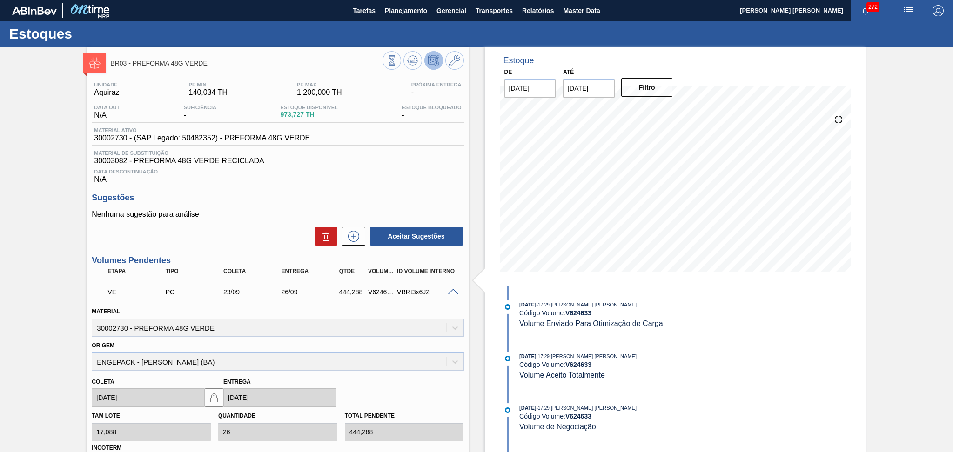
click at [450, 292] on span at bounding box center [453, 292] width 11 height 7
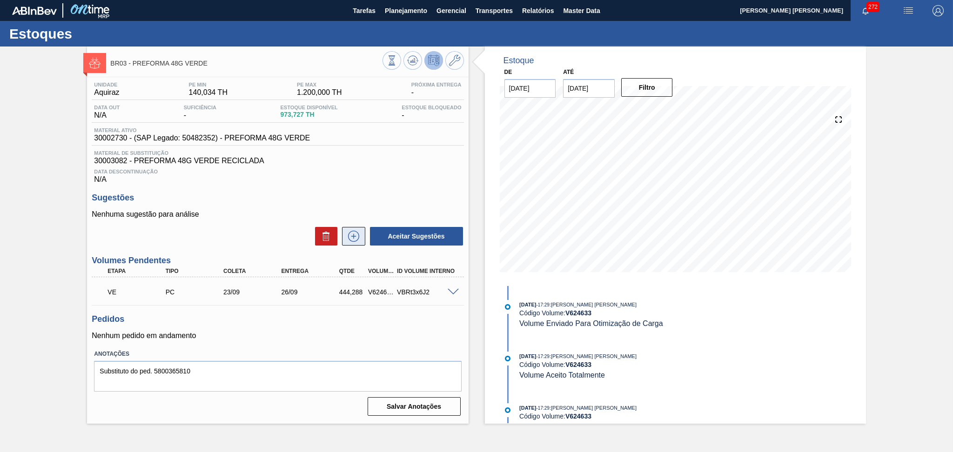
click at [354, 239] on icon at bounding box center [353, 236] width 15 height 11
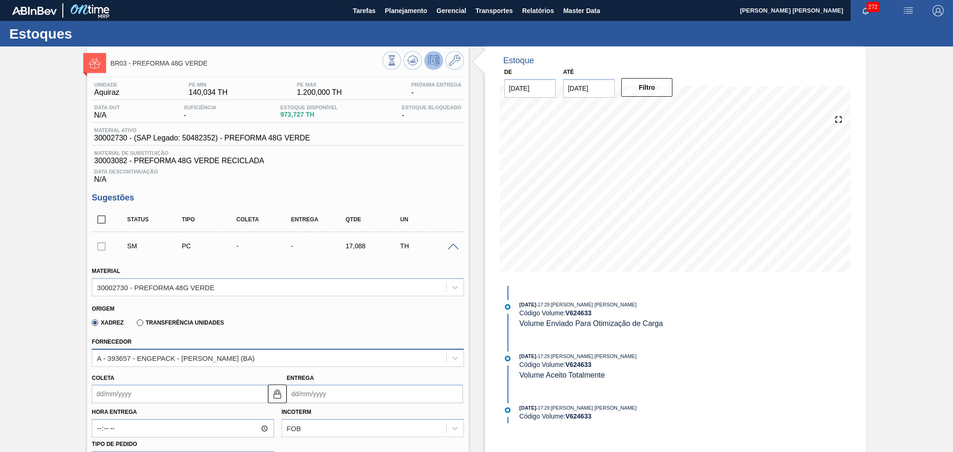
click at [194, 357] on div "A - 393657 - ENGEPACK - [PERSON_NAME] (BA)" at bounding box center [176, 358] width 158 height 8
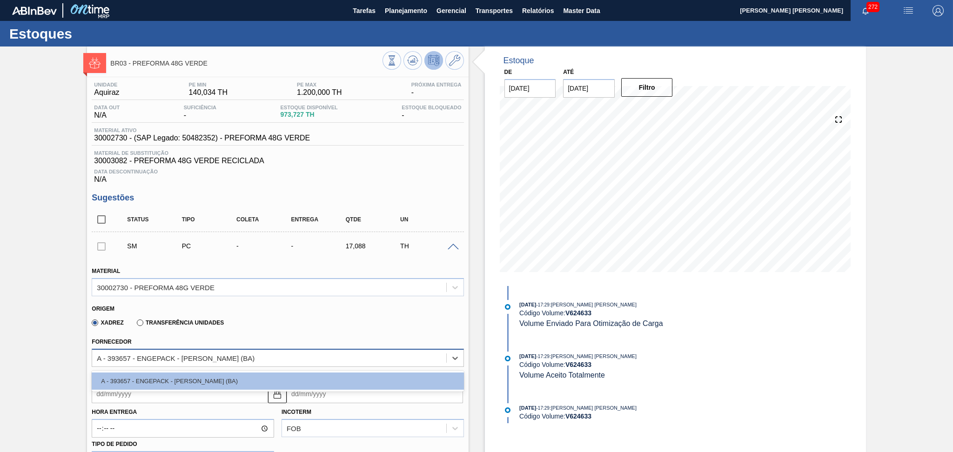
click at [194, 357] on div "A - 393657 - ENGEPACK - [PERSON_NAME] (BA)" at bounding box center [176, 358] width 158 height 8
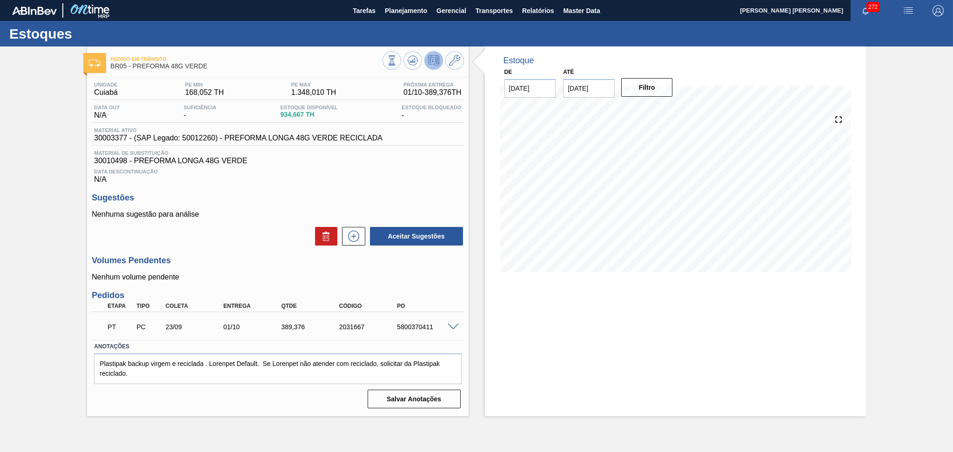
click at [449, 326] on span at bounding box center [453, 327] width 11 height 7
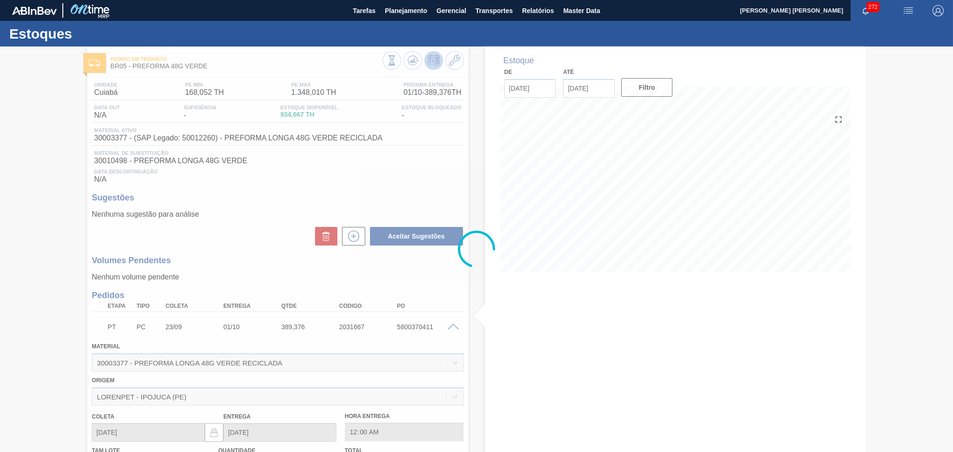
click at [244, 287] on div at bounding box center [476, 250] width 953 height 406
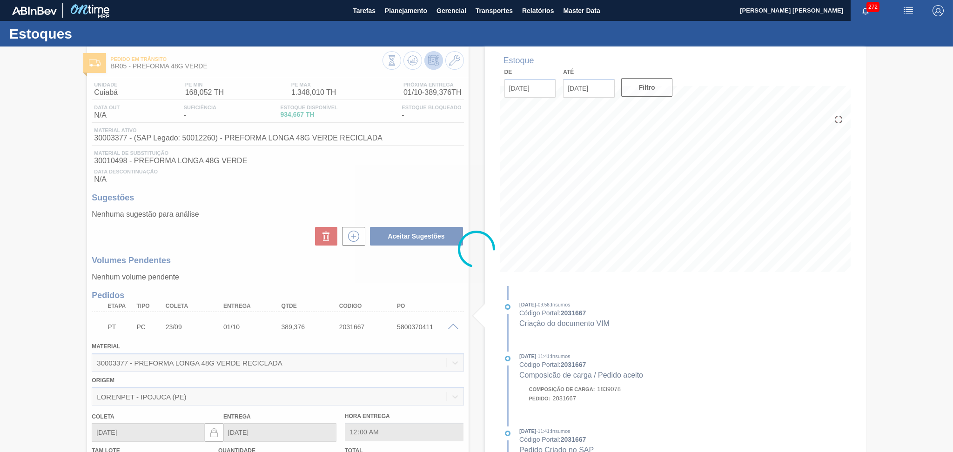
click at [270, 234] on div "Aceitar Sugestões" at bounding box center [278, 236] width 372 height 20
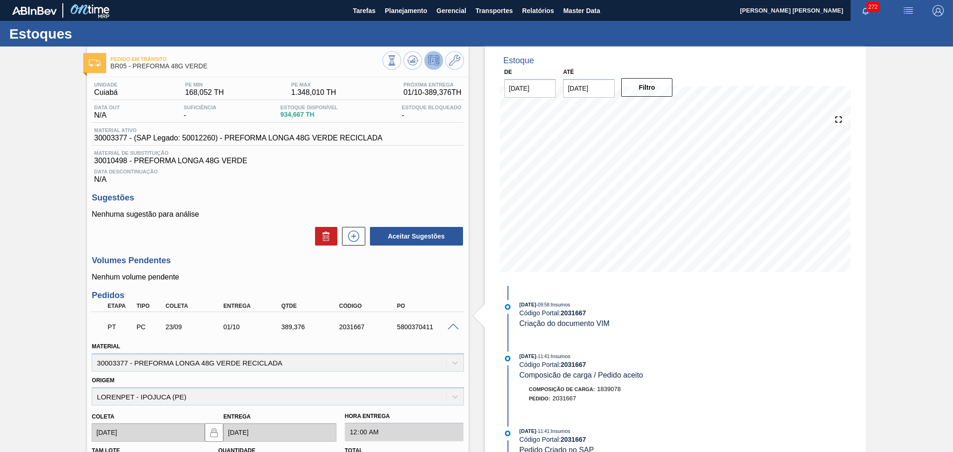
click at [266, 218] on div "Nenhuma sugestão para análise Aceitar Sugestões" at bounding box center [278, 228] width 372 height 36
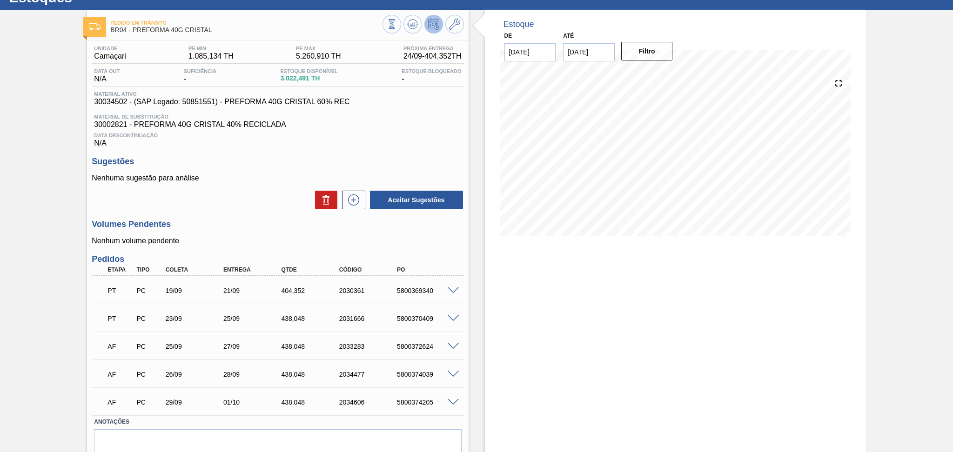
scroll to position [75, 0]
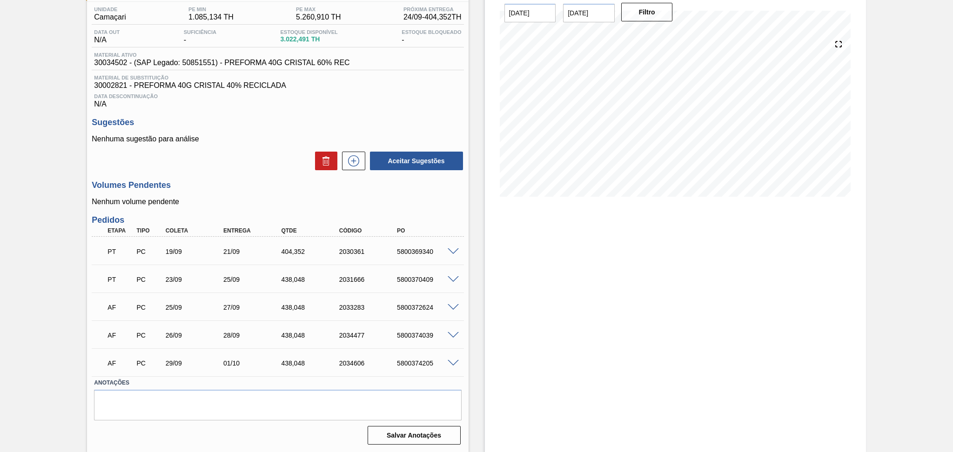
click at [453, 278] on span at bounding box center [453, 279] width 11 height 7
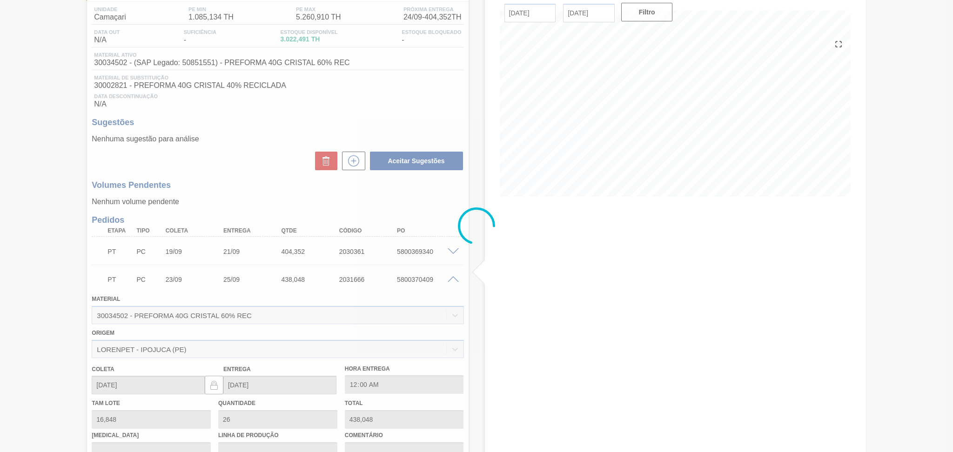
click at [453, 278] on div at bounding box center [476, 226] width 953 height 452
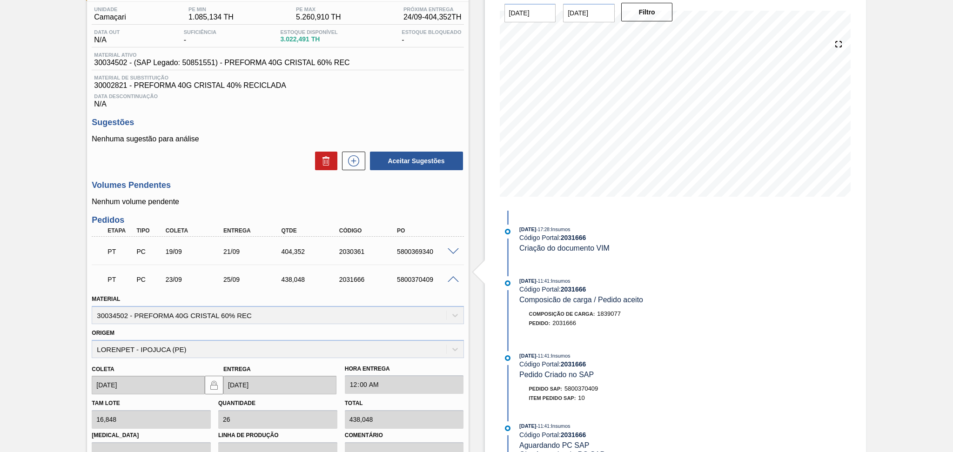
click at [452, 247] on div at bounding box center [454, 250] width 19 height 7
click at [452, 253] on span at bounding box center [453, 251] width 11 height 7
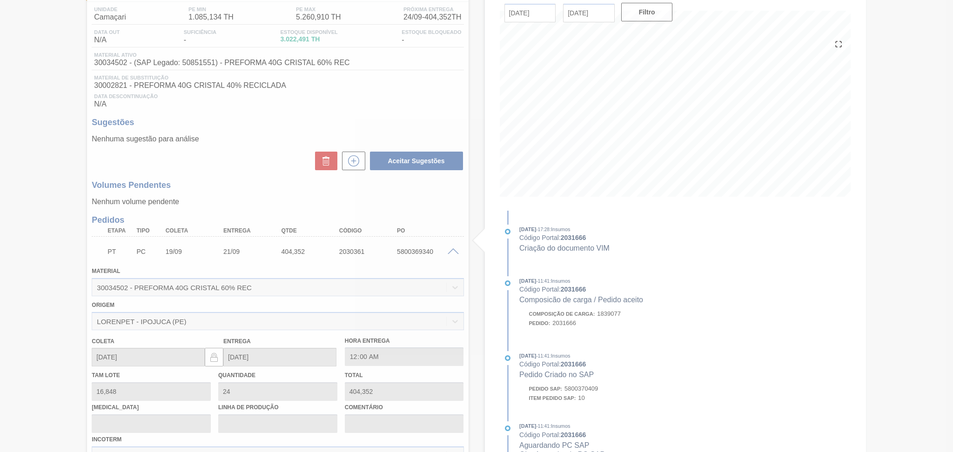
click at [452, 248] on div at bounding box center [476, 226] width 953 height 452
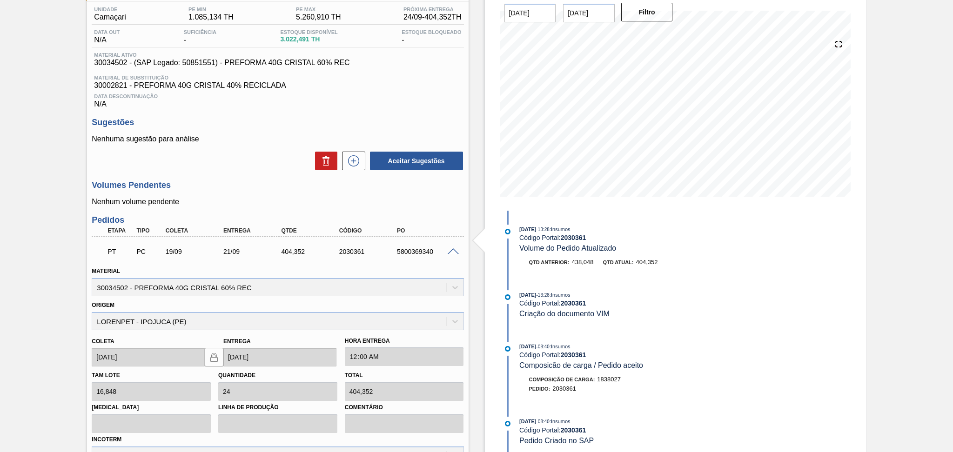
click at [451, 249] on span at bounding box center [453, 251] width 11 height 7
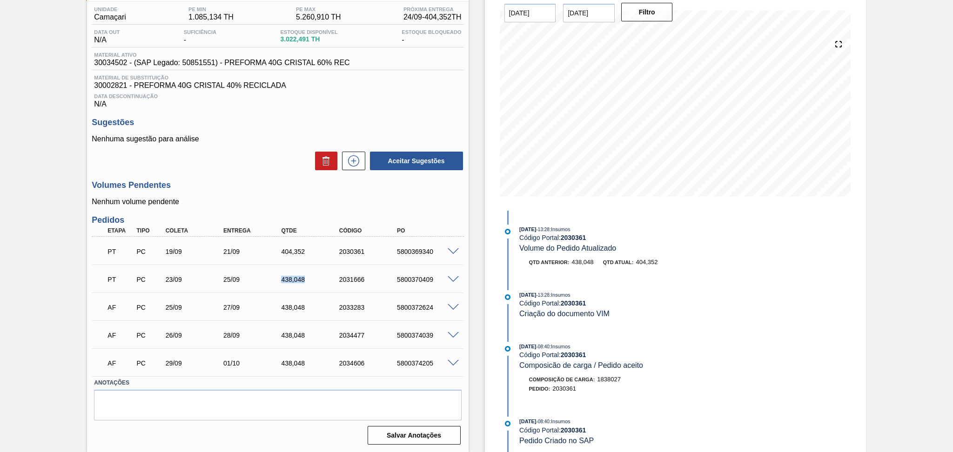
drag, startPoint x: 306, startPoint y: 278, endPoint x: 214, endPoint y: 277, distance: 92.1
click at [216, 277] on div "PT PC 23/09 25/09 438,048 2031666 5800370409" at bounding box center [274, 278] width 347 height 19
copy div "25/09 438,048"
click at [295, 285] on div "PT PC 23/09 25/09 438,048 2031666 5800370409" at bounding box center [274, 278] width 347 height 19
click at [307, 279] on div "438,048" at bounding box center [311, 279] width 65 height 7
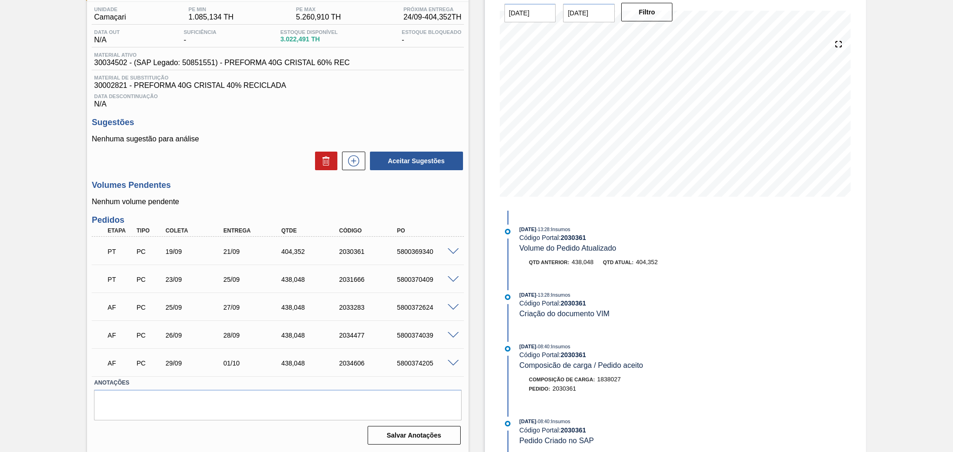
click at [451, 279] on span at bounding box center [453, 279] width 11 height 7
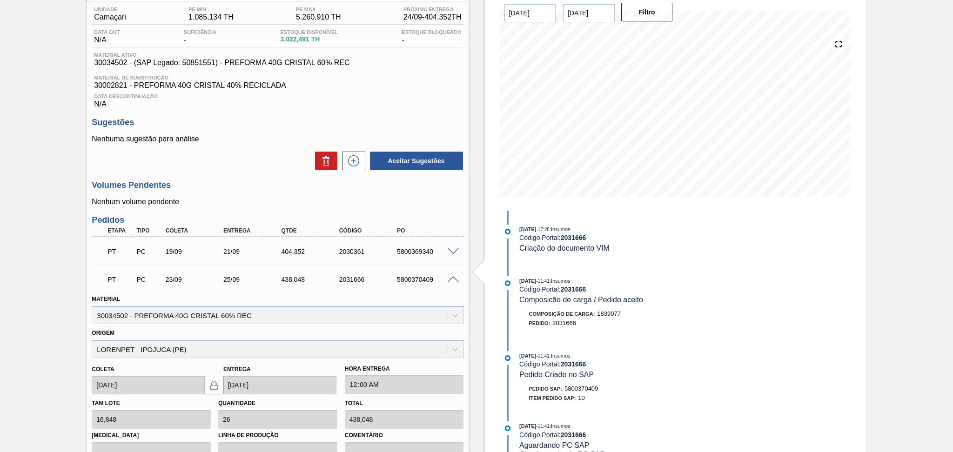
click at [451, 279] on span at bounding box center [453, 279] width 11 height 7
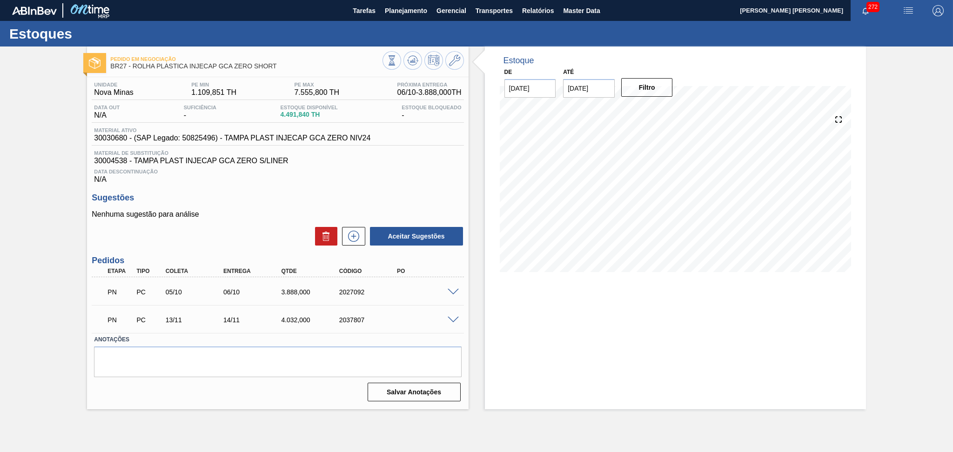
click at [368, 190] on div "Unidade Nova Minas PE MIN 1.109,851 TH PE MAX 7.555,800 TH Próxima Entrega 06/1…" at bounding box center [277, 241] width 381 height 328
click at [356, 162] on span "30004538 - TAMPA PLAST INJECAP GCA ZERO S/LINER" at bounding box center [277, 161] width 367 height 8
click at [419, 9] on span "Planejamento" at bounding box center [406, 10] width 42 height 11
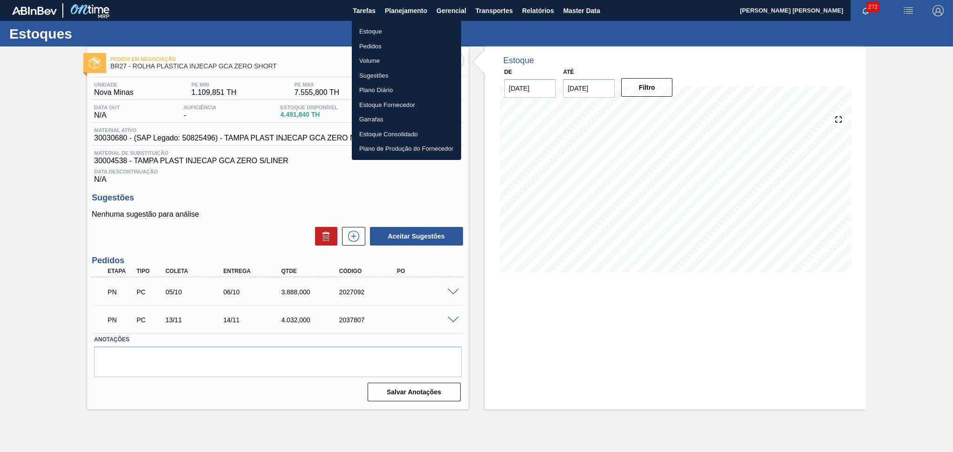
click at [417, 30] on li "Estoque" at bounding box center [406, 31] width 109 height 15
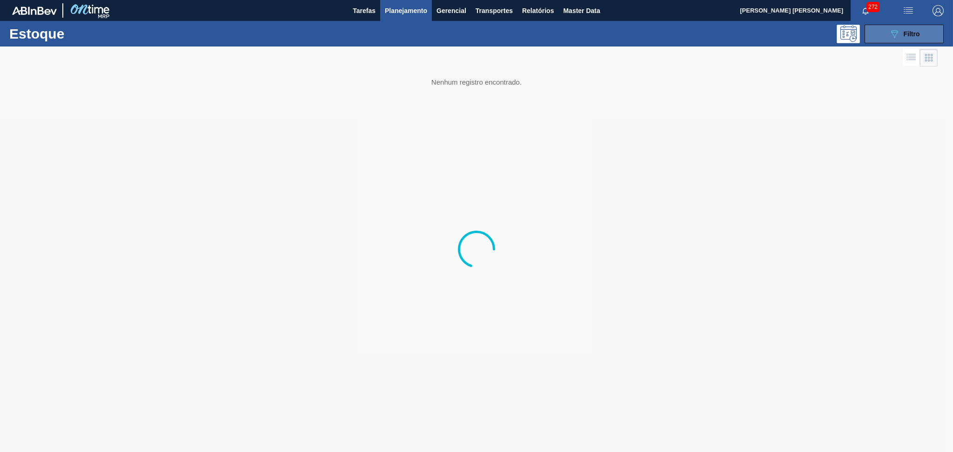
click at [883, 29] on button "089F7B8B-B2A5-4AFE-B5C0-19BA573D28AC Filtro" at bounding box center [903, 34] width 79 height 19
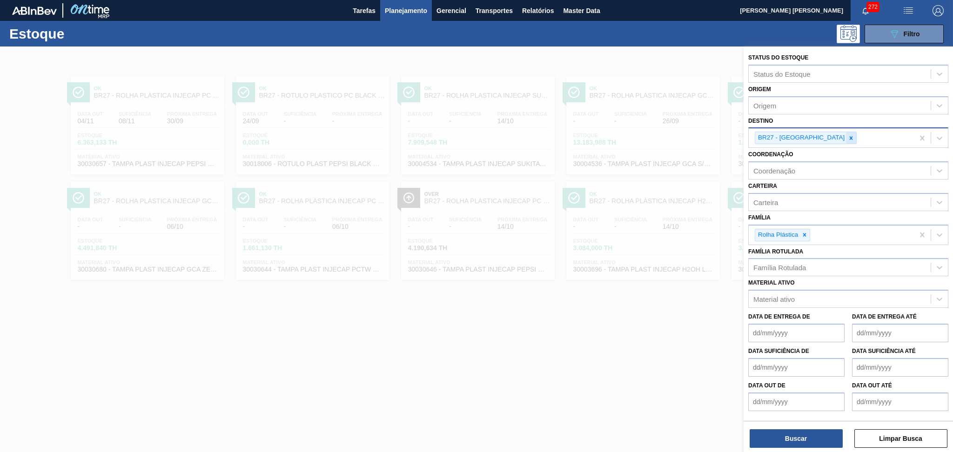
click at [848, 135] on icon at bounding box center [851, 138] width 7 height 7
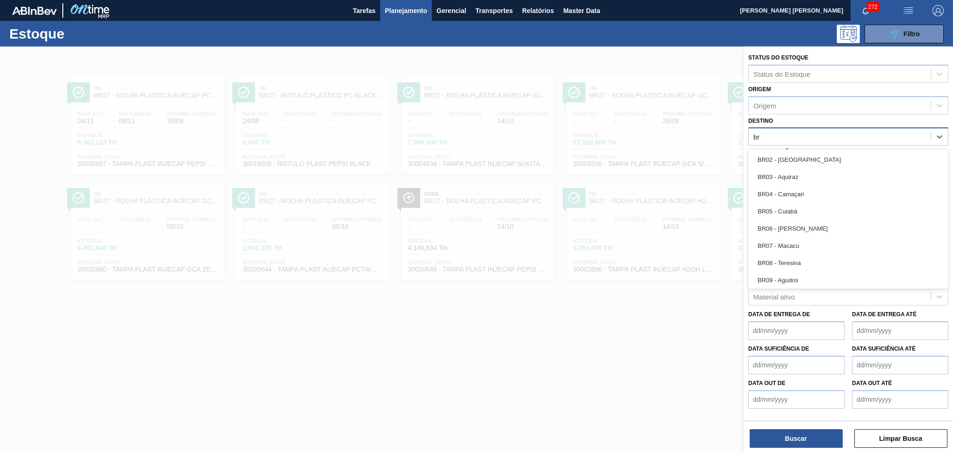
type input "br13"
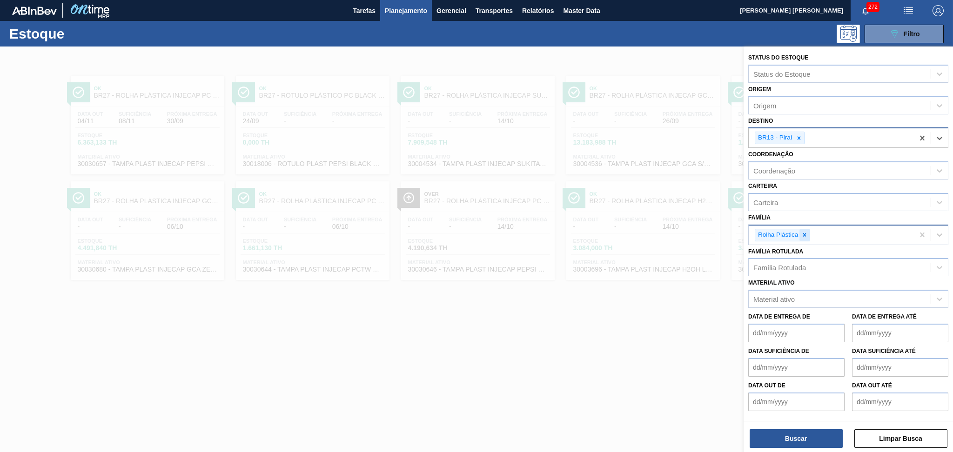
click at [802, 236] on div at bounding box center [804, 235] width 10 height 12
click at [776, 236] on div "Família" at bounding box center [840, 233] width 182 height 13
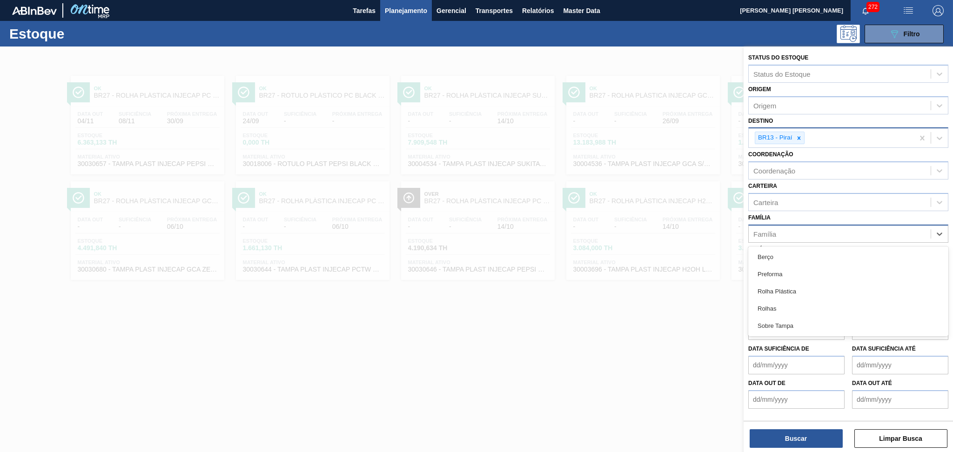
type input "r"
type input "prefor"
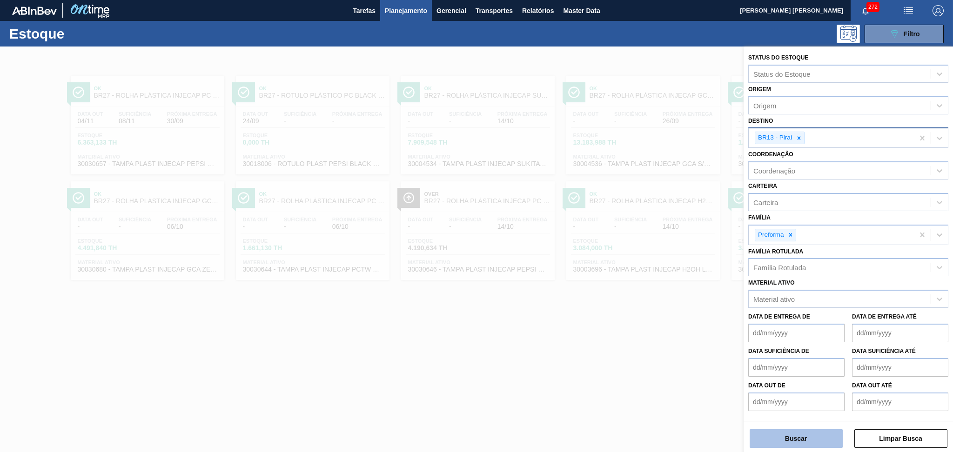
click at [789, 433] on button "Buscar" at bounding box center [795, 438] width 93 height 19
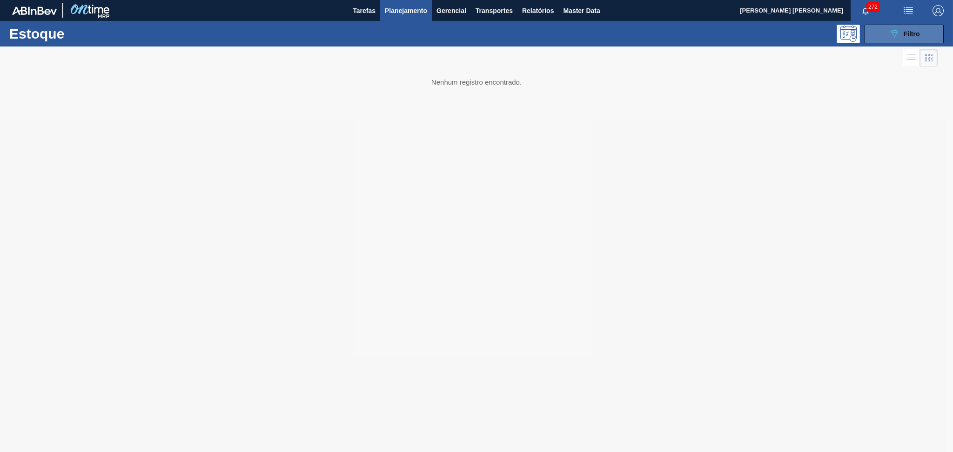
click at [878, 37] on button "089F7B8B-B2A5-4AFE-B5C0-19BA573D28AC Filtro" at bounding box center [903, 34] width 79 height 19
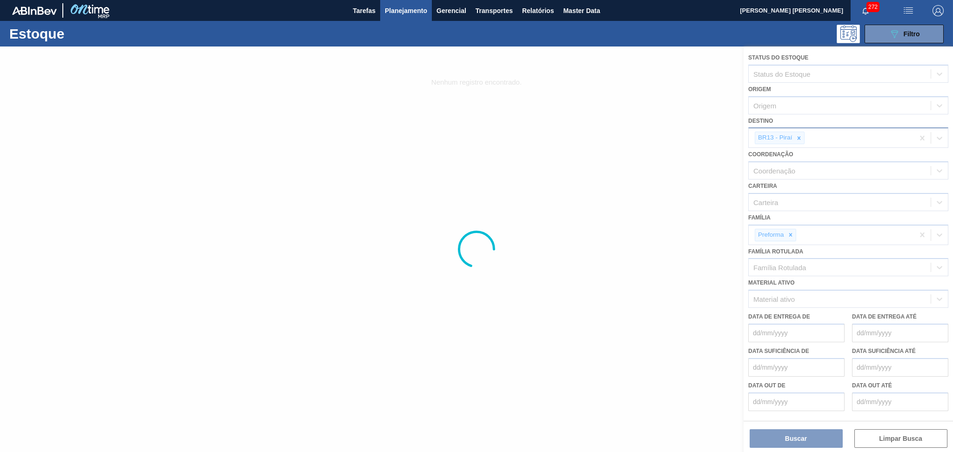
click at [787, 268] on div at bounding box center [476, 250] width 953 height 406
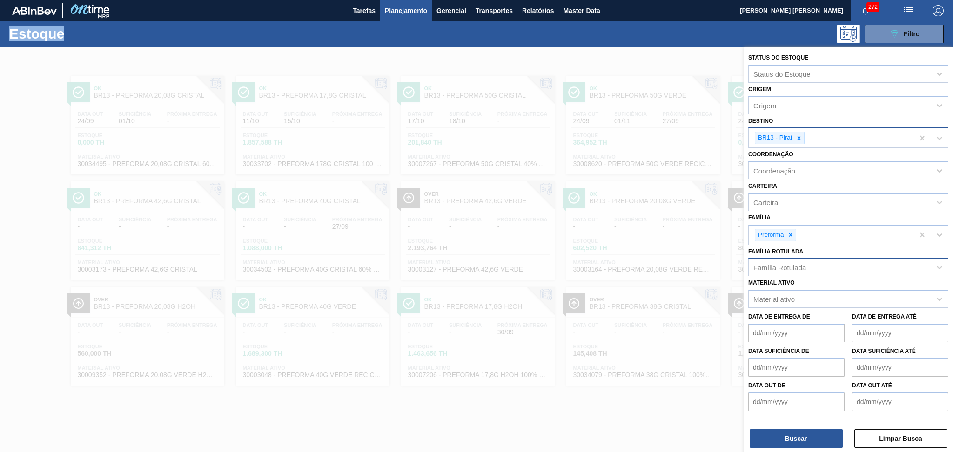
click at [788, 266] on div "Família Rotulada" at bounding box center [779, 268] width 53 height 8
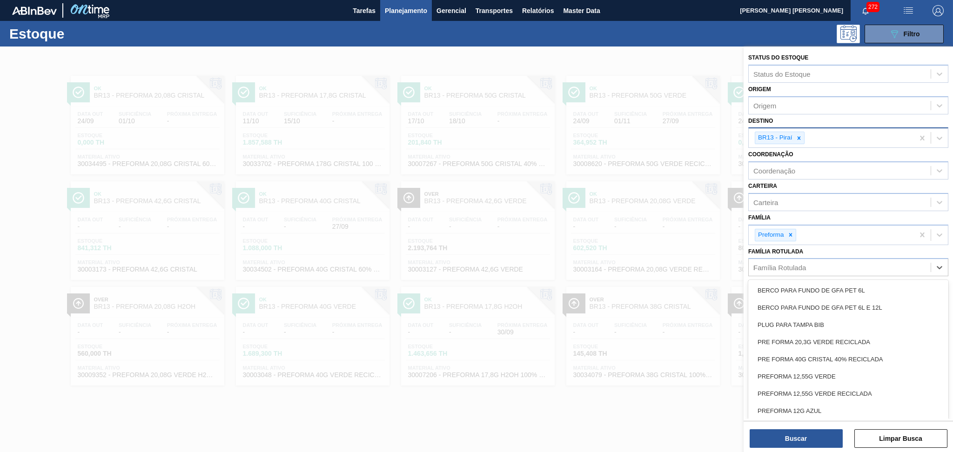
type Rotulada "50"
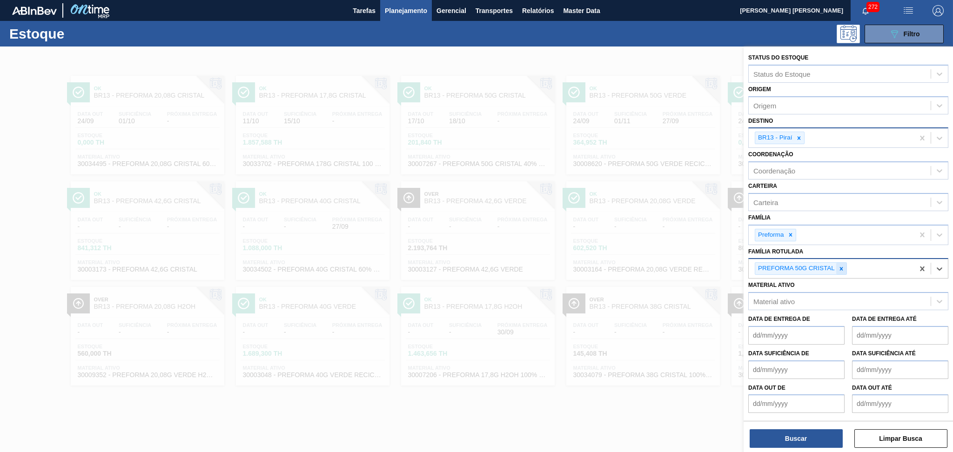
click at [842, 267] on icon at bounding box center [841, 269] width 7 height 7
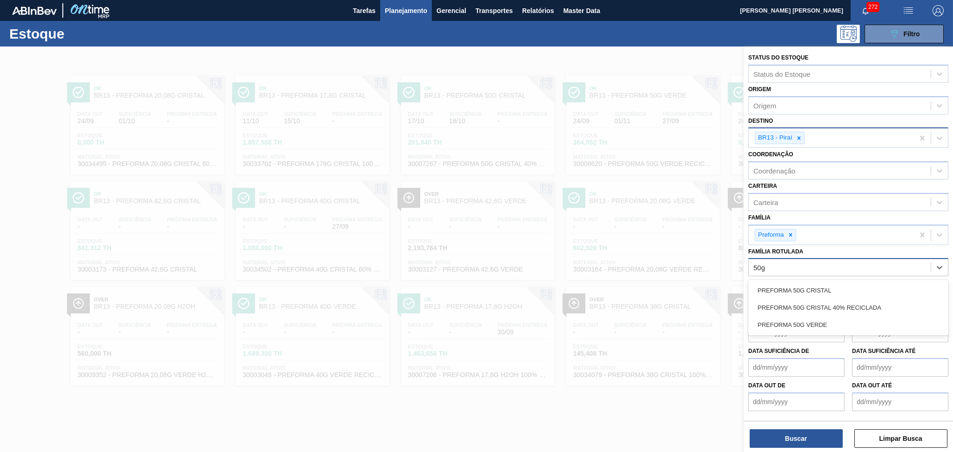
type Rotulada "50g"
click at [832, 316] on div "PREFORMA 50G VERDE" at bounding box center [848, 324] width 200 height 17
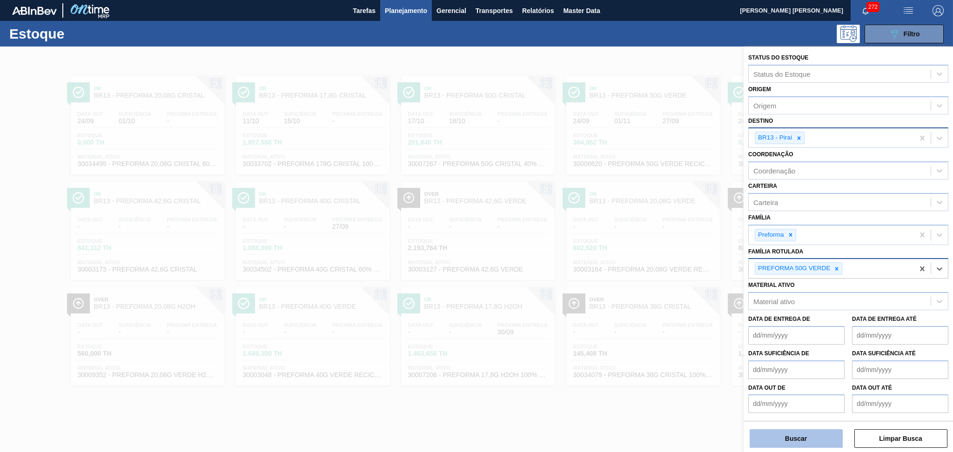
click at [796, 436] on button "Buscar" at bounding box center [795, 438] width 93 height 19
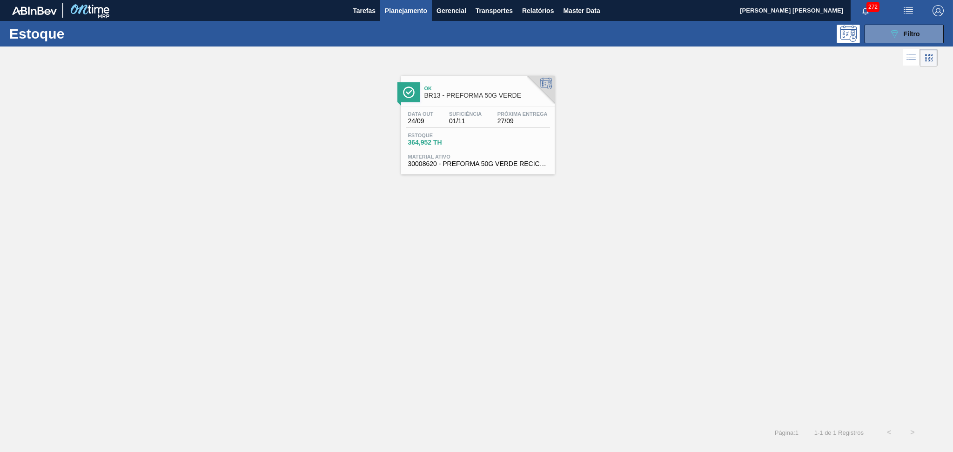
click at [481, 120] on div "Suficiência 01/11" at bounding box center [465, 117] width 37 height 13
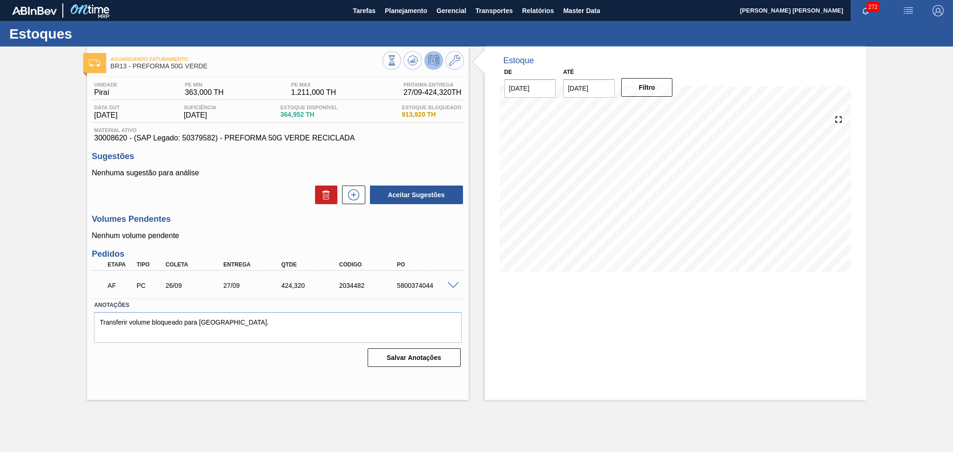
click at [230, 219] on h3 "Volumes Pendentes" at bounding box center [278, 219] width 372 height 10
click at [420, 284] on div "5800374044" at bounding box center [426, 285] width 65 height 7
copy div "5800374044"
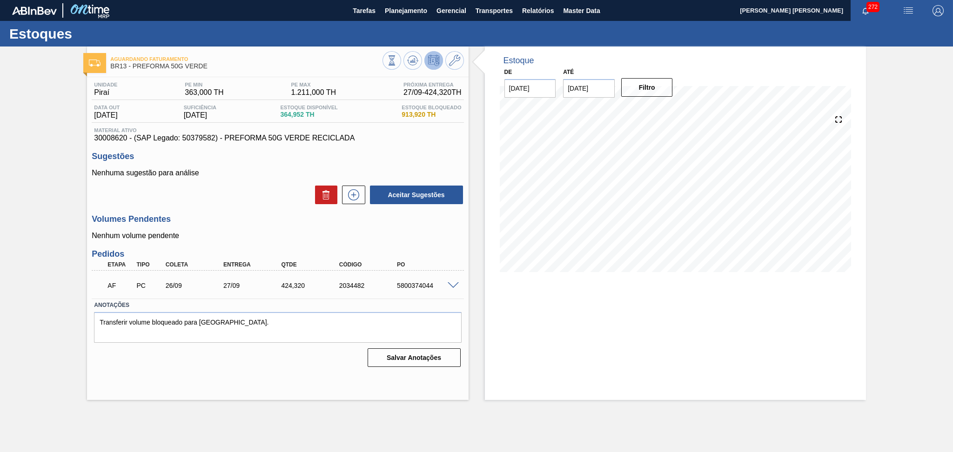
click at [266, 198] on div "Aceitar Sugestões" at bounding box center [278, 195] width 372 height 20
click at [413, 169] on p "Nenhuma sugestão para análise" at bounding box center [278, 173] width 372 height 8
click at [254, 202] on div "Aceitar Sugestões" at bounding box center [278, 195] width 372 height 20
click at [228, 194] on div "Aceitar Sugestões" at bounding box center [278, 195] width 372 height 20
click at [200, 359] on div "Salvar Anotações" at bounding box center [277, 358] width 367 height 20
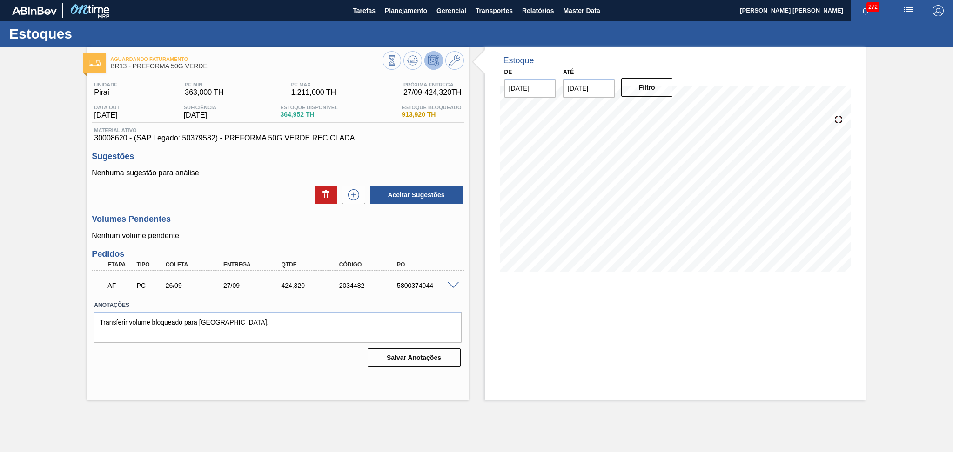
click at [311, 210] on div "Unidade Piraí PE MIN 363,000 TH PE MAX 1.211,000 TH Próxima Entrega 27/09 - 424…" at bounding box center [277, 223] width 381 height 293
click at [260, 207] on div "Unidade Piraí PE MIN 363,000 TH PE MAX 1.211,000 TH Próxima Entrega 27/09 - 424…" at bounding box center [277, 223] width 381 height 293
click at [234, 242] on div "Unidade Piraí PE MIN 363,000 TH PE MAX 1.211,000 TH Próxima Entrega 27/09 - 424…" at bounding box center [277, 223] width 381 height 293
click at [408, 60] on icon at bounding box center [412, 62] width 9 height 5
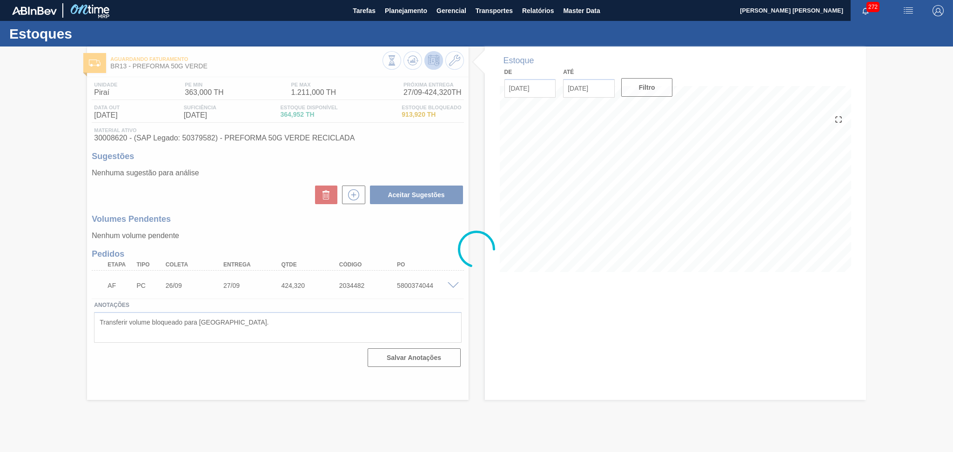
click at [226, 190] on div at bounding box center [476, 250] width 953 height 406
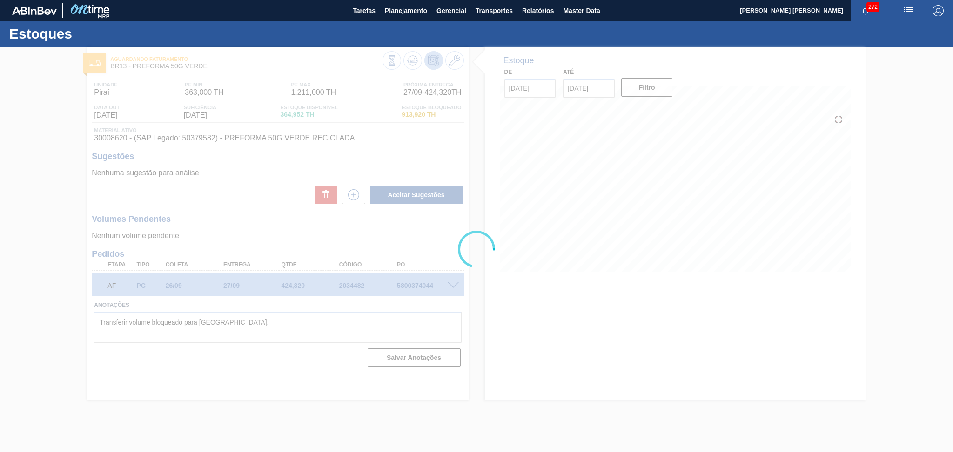
click at [257, 194] on div at bounding box center [476, 250] width 953 height 406
